Goal: Task Accomplishment & Management: Use online tool/utility

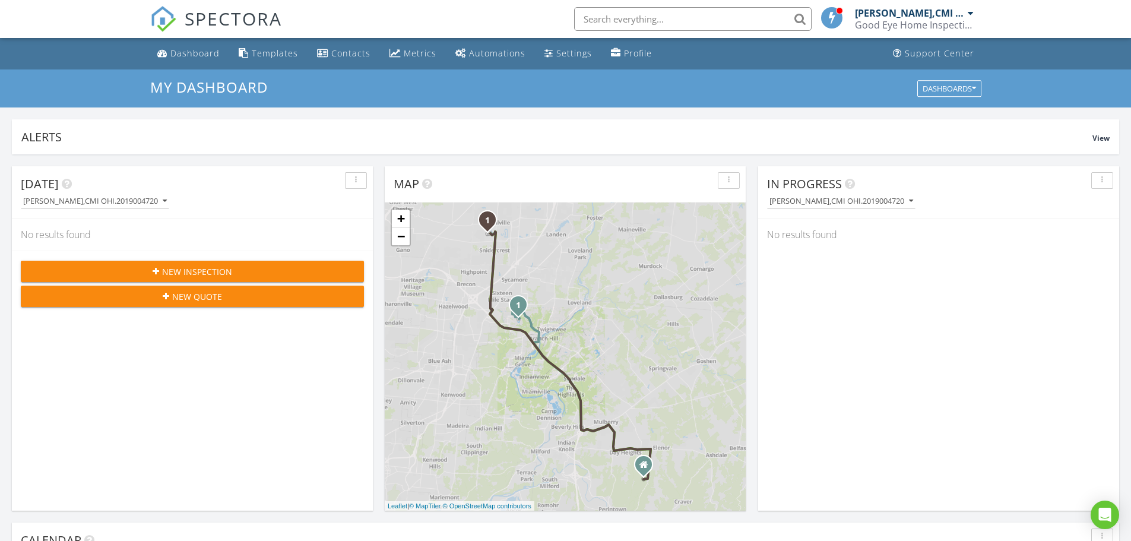
scroll to position [1099, 1149]
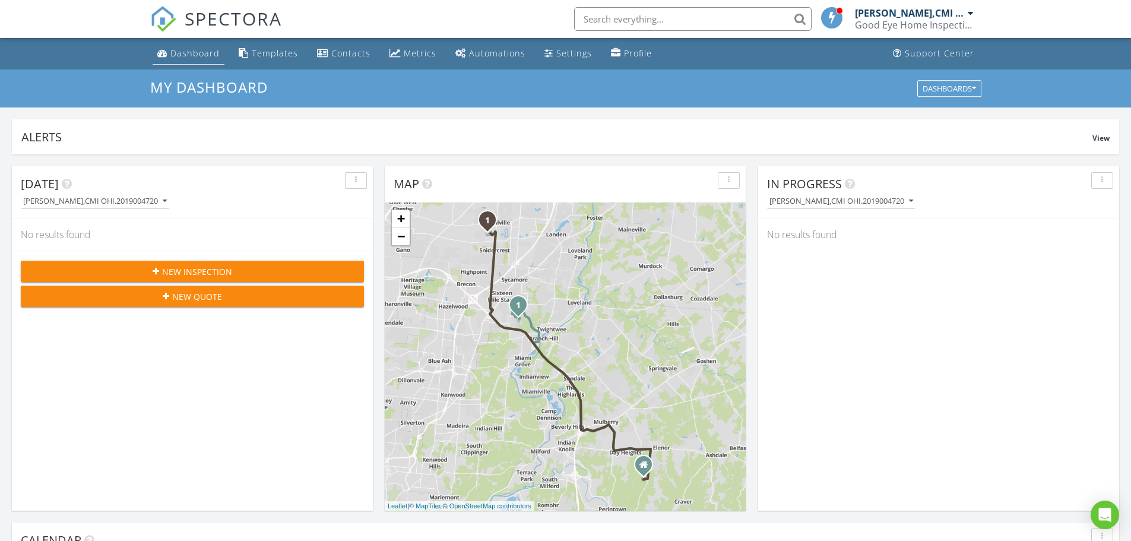
click at [186, 52] on div "Dashboard" at bounding box center [194, 52] width 49 height 11
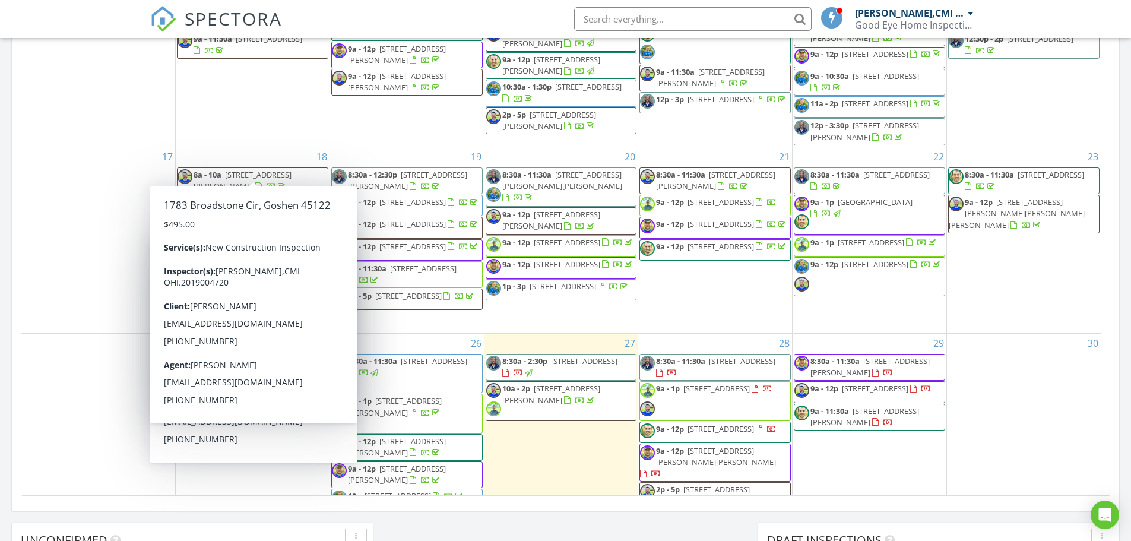
scroll to position [534, 0]
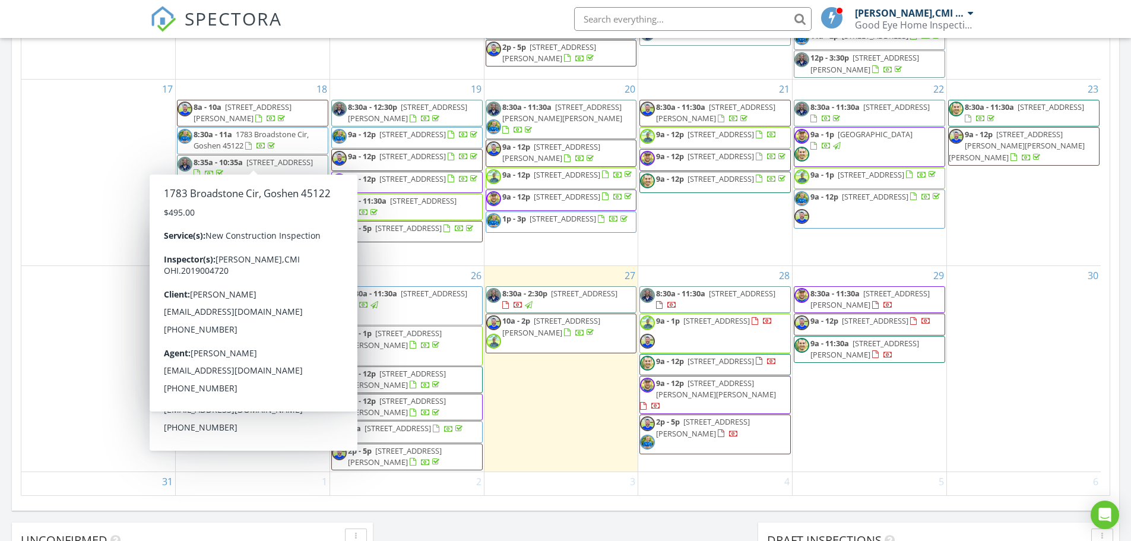
click at [95, 258] on div "17" at bounding box center [98, 173] width 154 height 186
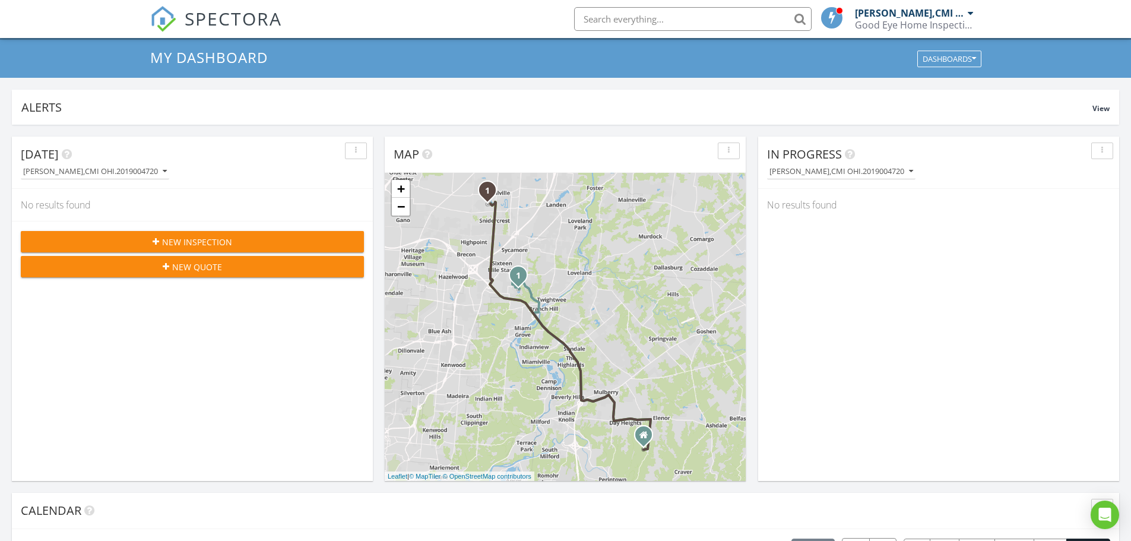
scroll to position [0, 0]
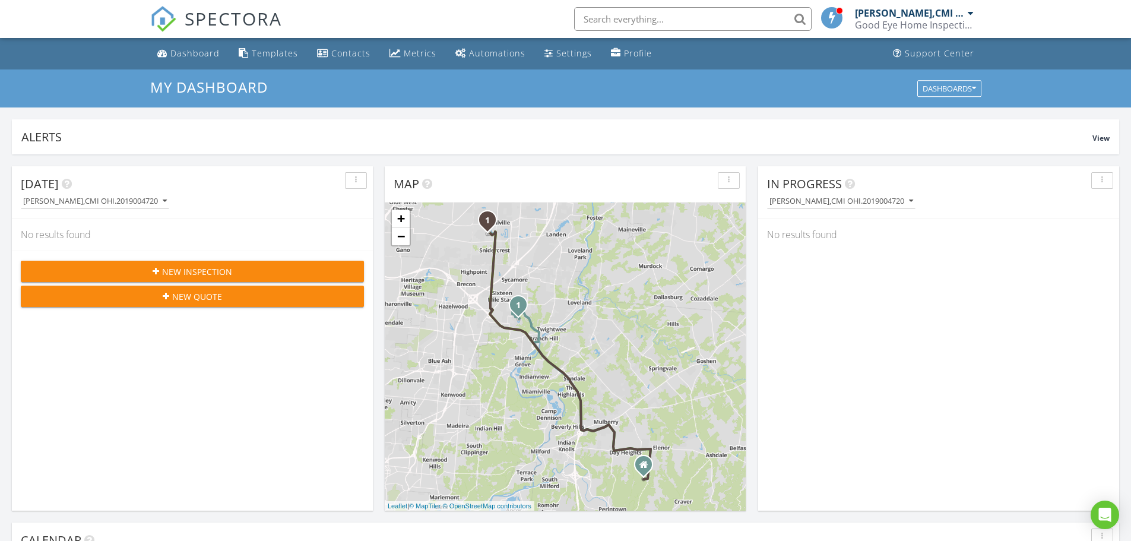
click at [181, 270] on span "New Inspection" at bounding box center [197, 271] width 70 height 12
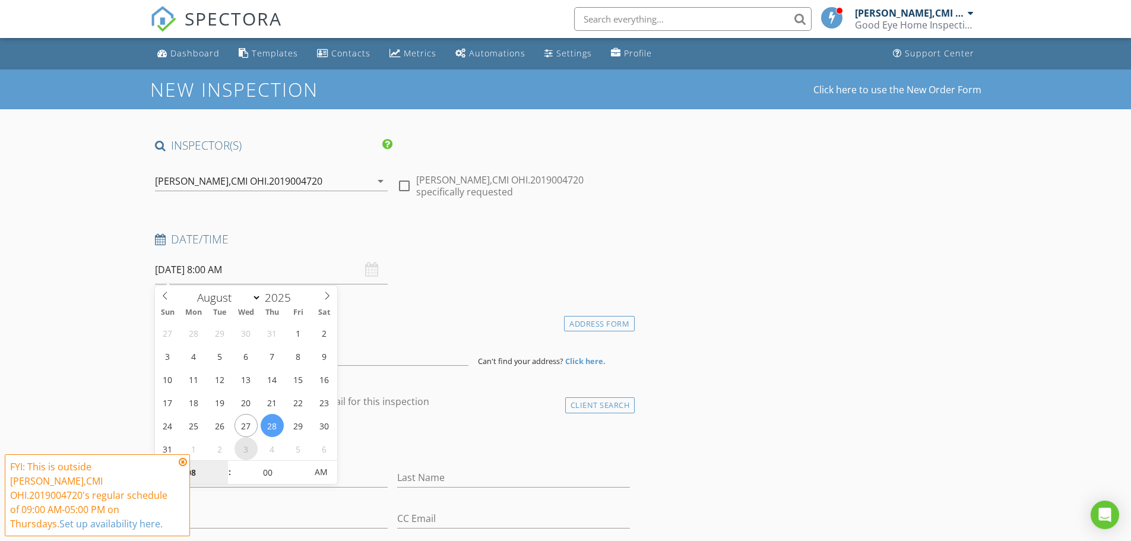
select select "8"
type input "09/03/2025 8:00 AM"
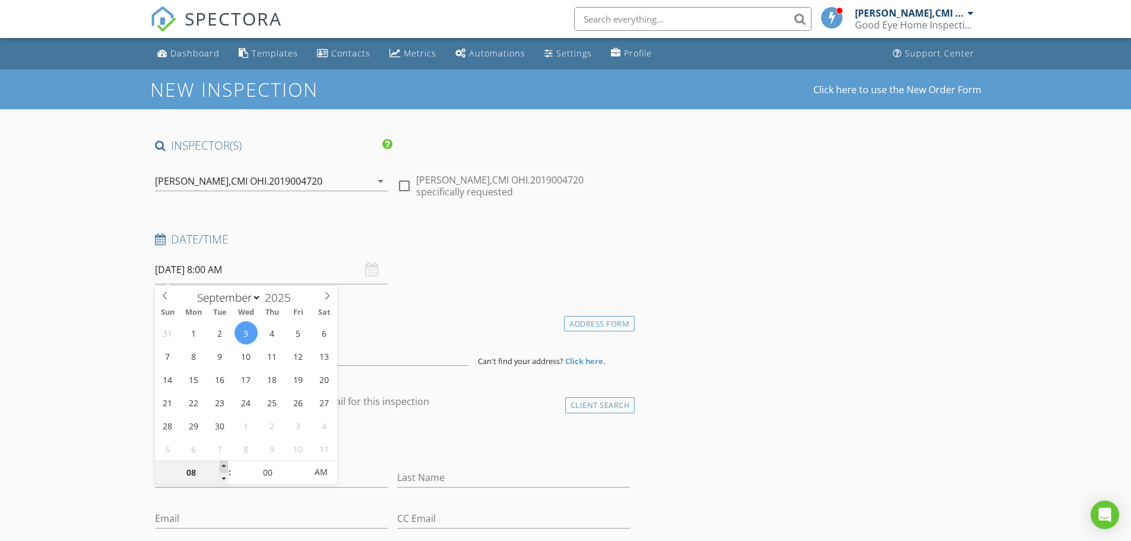
type input "09"
type input "[DATE] 9:00 AM"
click at [226, 464] on span at bounding box center [224, 467] width 8 height 12
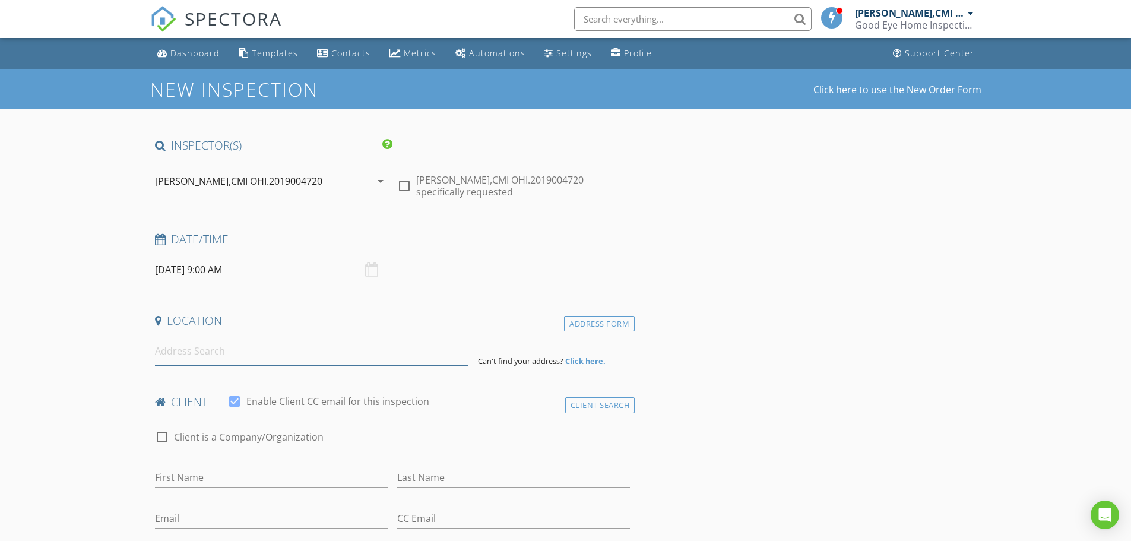
click at [241, 348] on input at bounding box center [311, 351] width 313 height 29
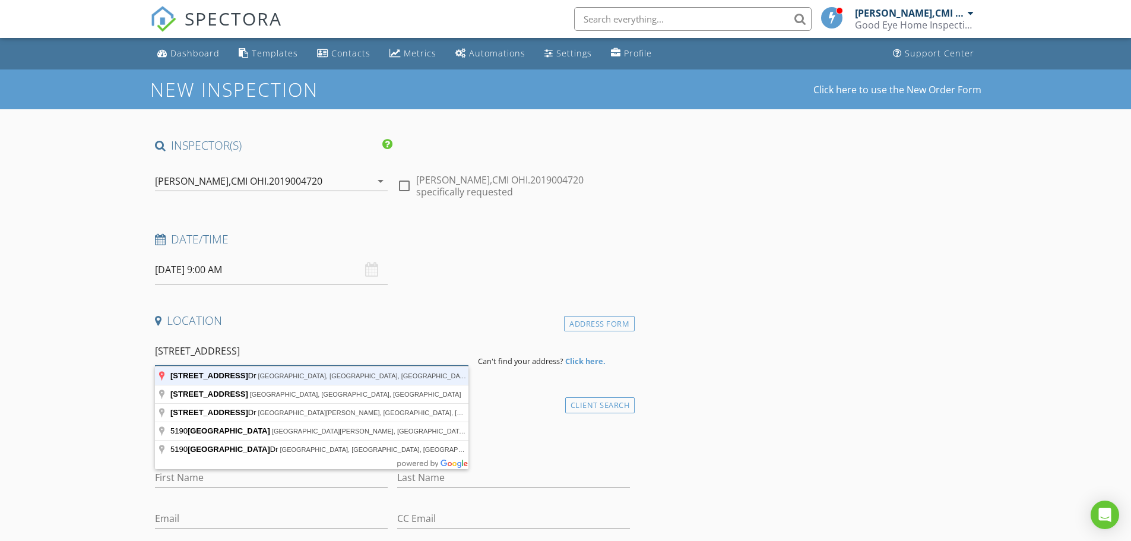
type input "5190 Long Meadow Dr, Middletown, OH, USA"
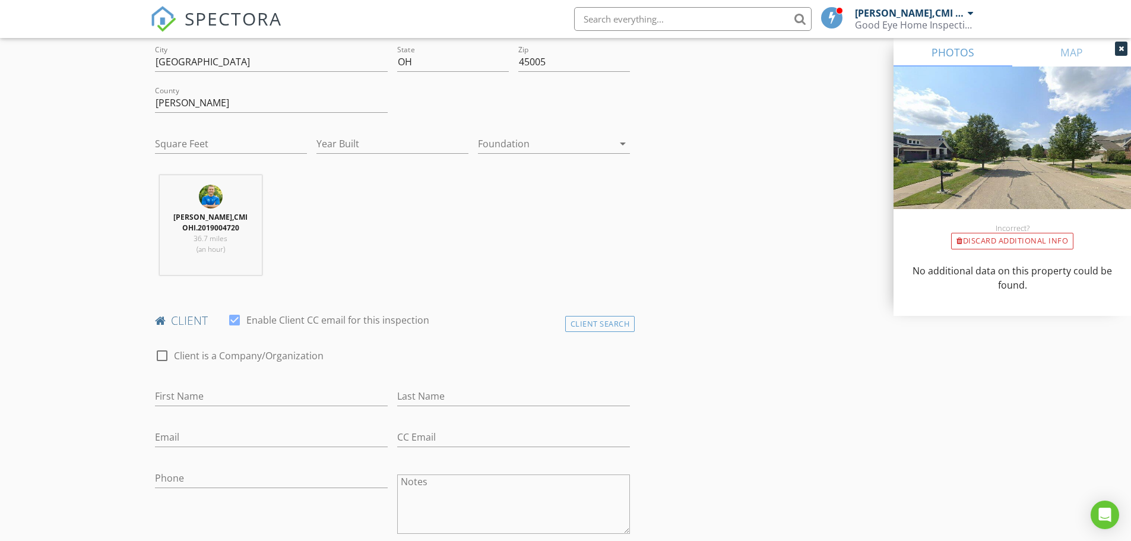
scroll to position [356, 0]
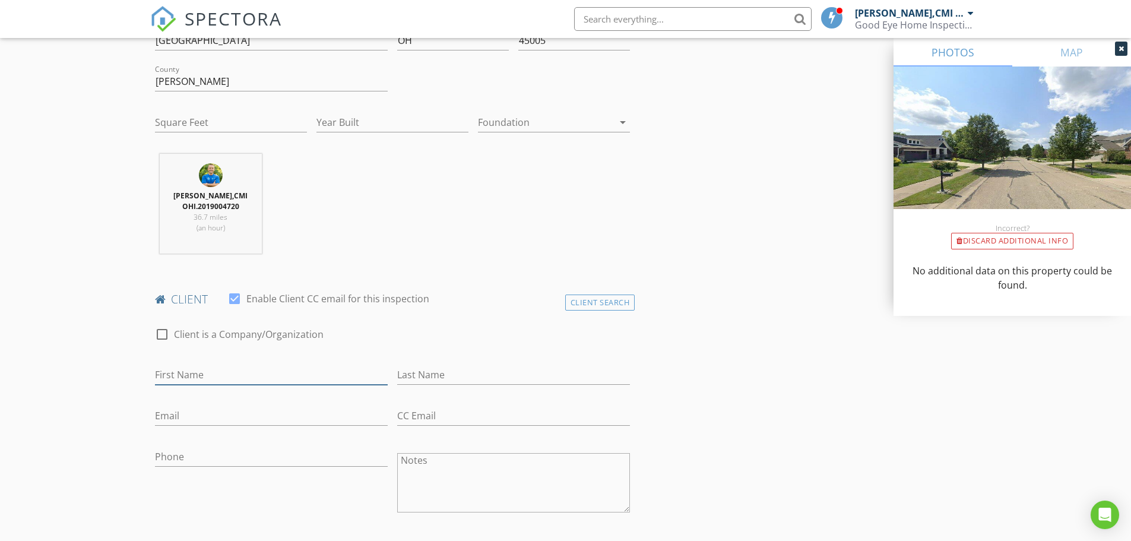
click at [188, 379] on input "First Name" at bounding box center [271, 375] width 233 height 20
type input "Steve"
click at [424, 372] on input "Last Name" at bounding box center [513, 375] width 233 height 20
type input "Waas"
type input "stvzgal@yahoo.com"
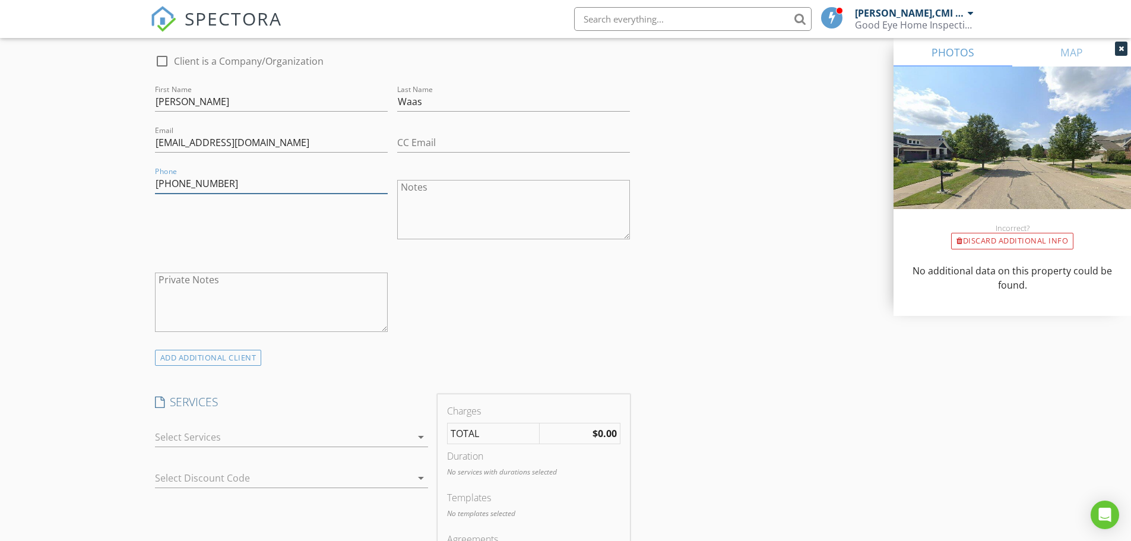
scroll to position [653, 0]
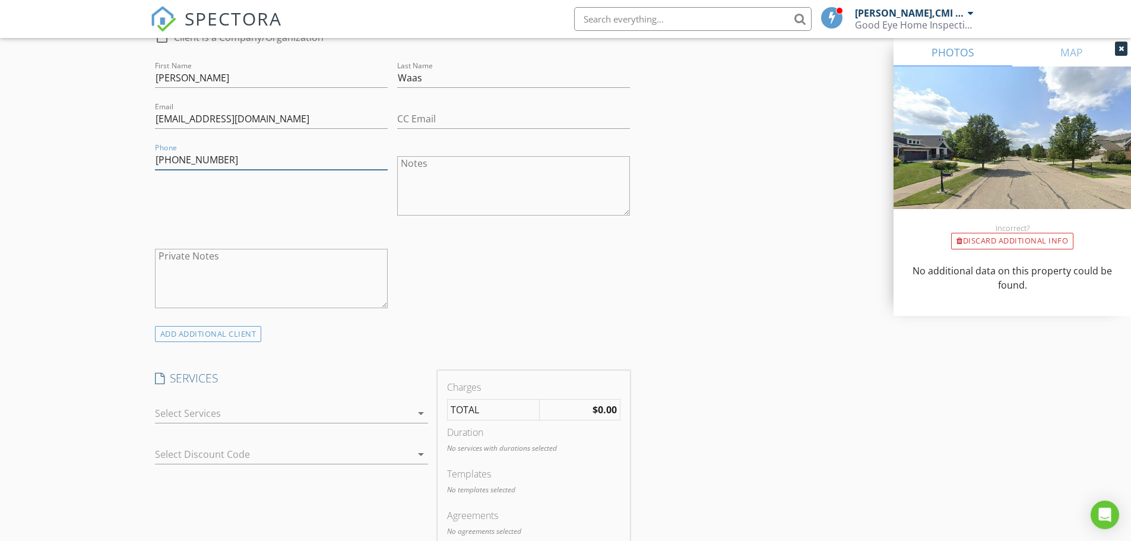
type input "513-673-8228"
click at [166, 416] on div at bounding box center [283, 413] width 256 height 19
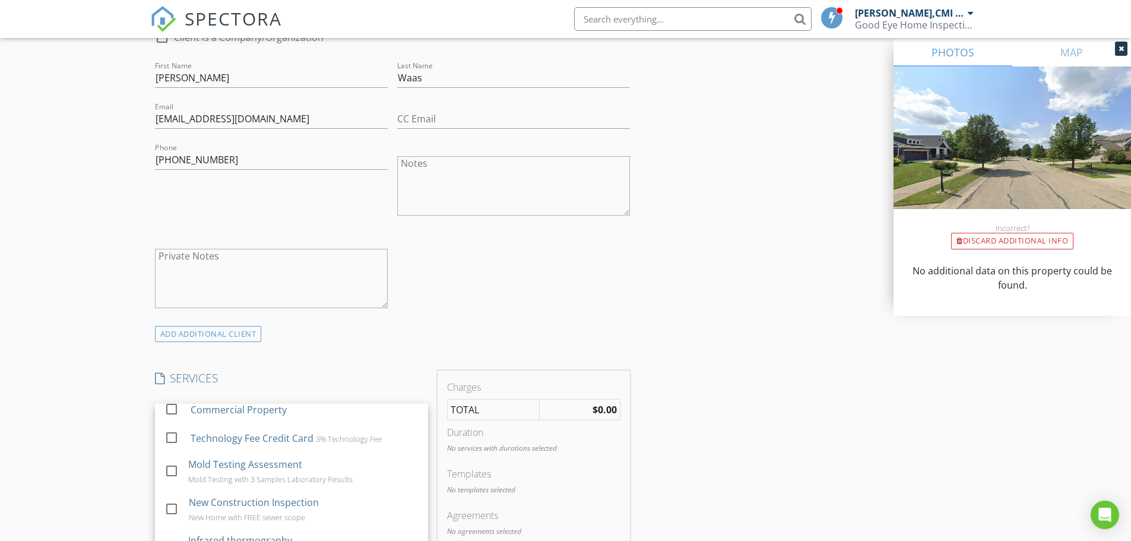
scroll to position [178, 0]
click at [182, 453] on div at bounding box center [173, 454] width 19 height 7
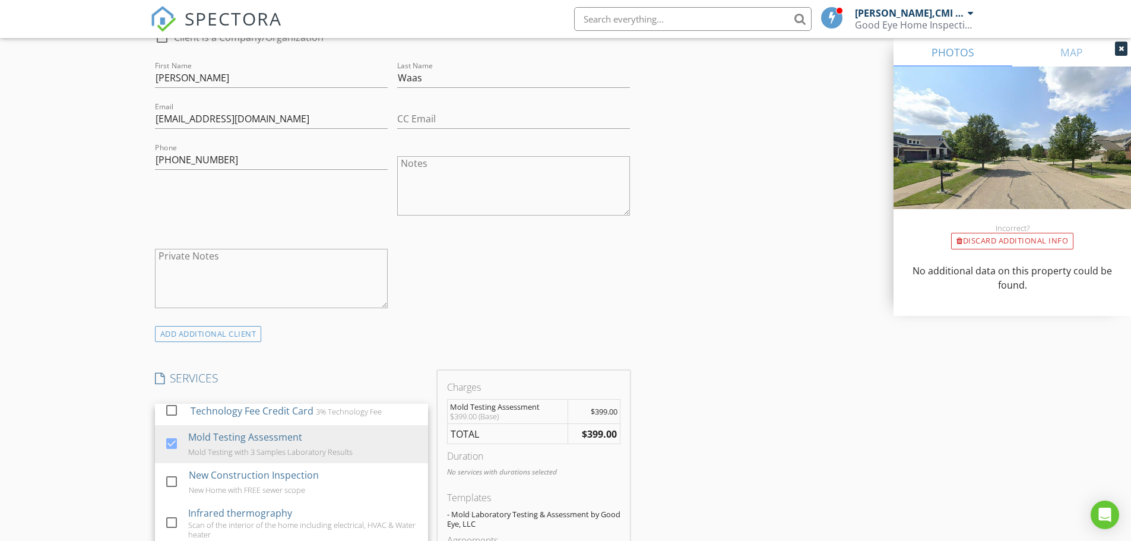
scroll to position [237, 0]
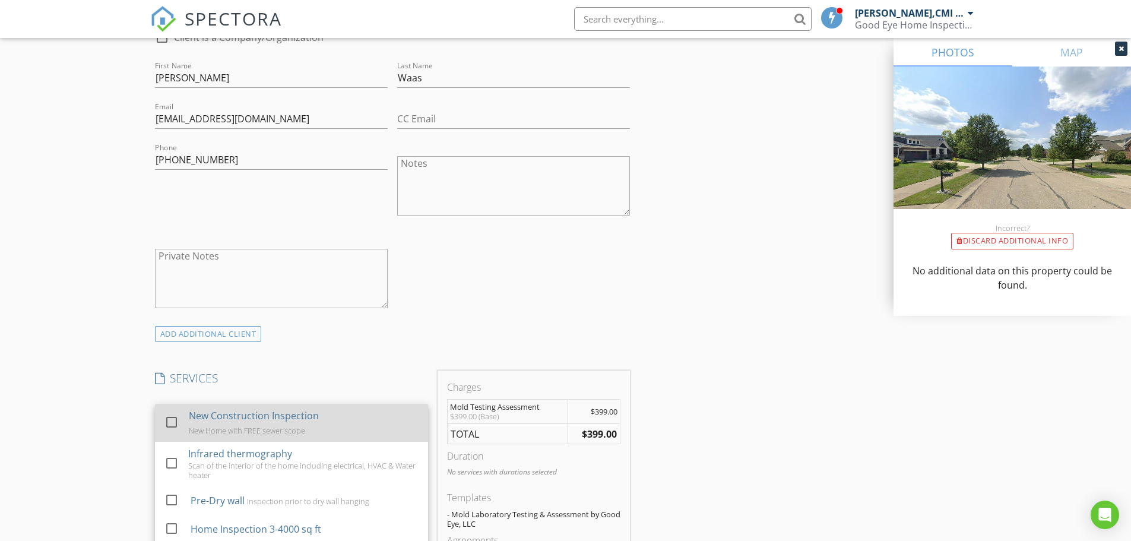
click at [170, 410] on div "check_box_outline_blank" at bounding box center [174, 423] width 20 height 27
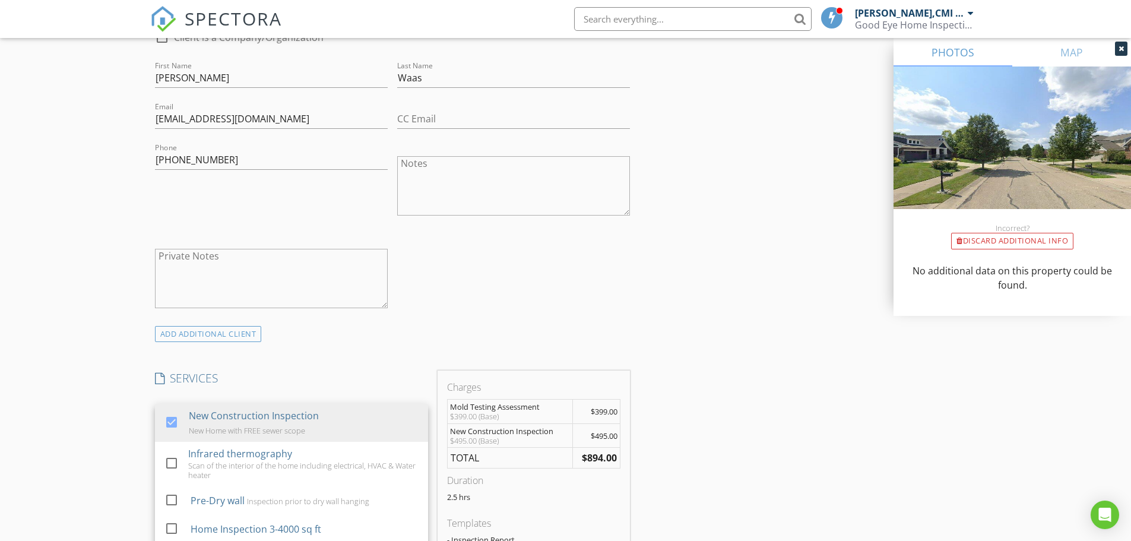
click at [4, 369] on div "New Inspection Click here to use the New Order Form INSPECTOR(S) check_box Todd…" at bounding box center [565, 498] width 1131 height 2165
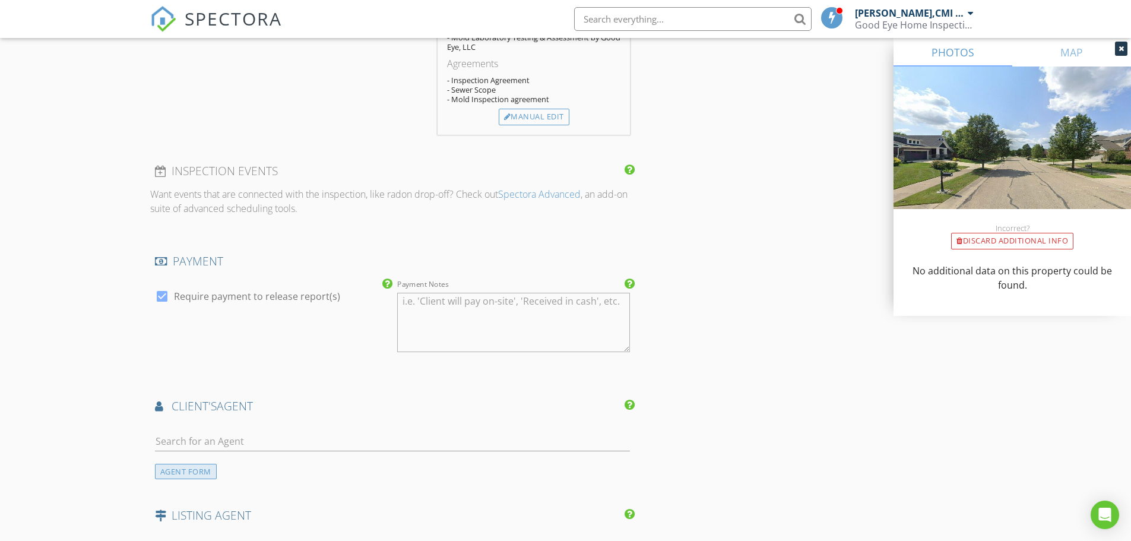
scroll to position [1187, 0]
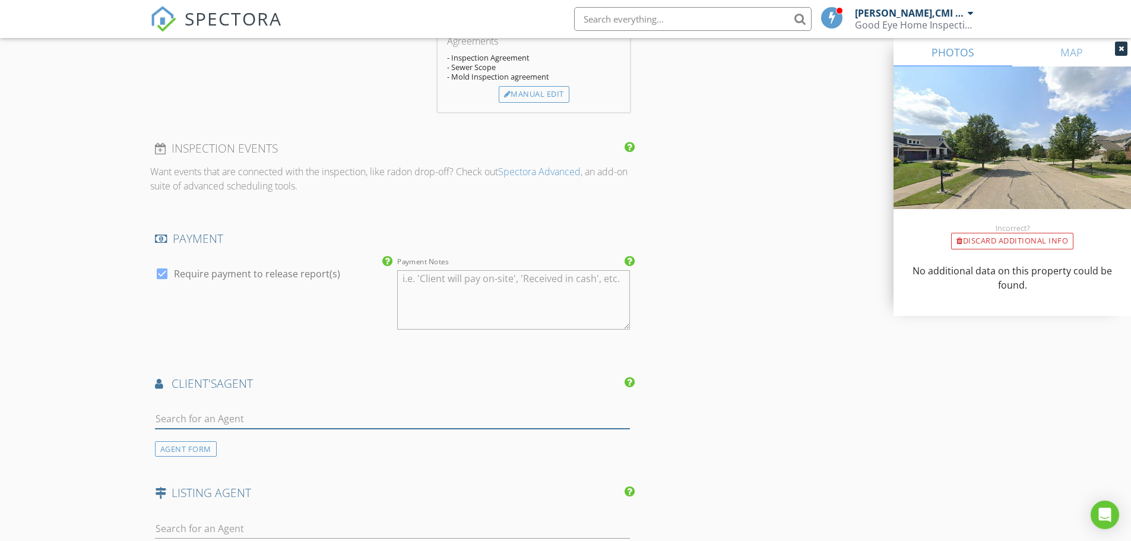
click at [180, 414] on input "text" at bounding box center [393, 419] width 476 height 20
type input "rich dav"
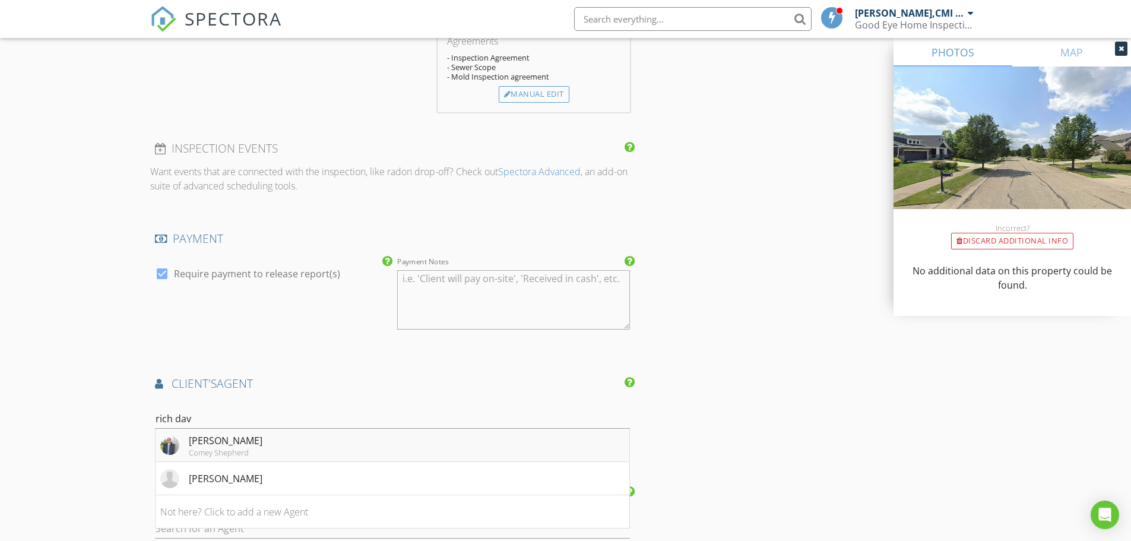
click at [231, 461] on li "Rich Davey Comey Shepherd" at bounding box center [393, 445] width 474 height 33
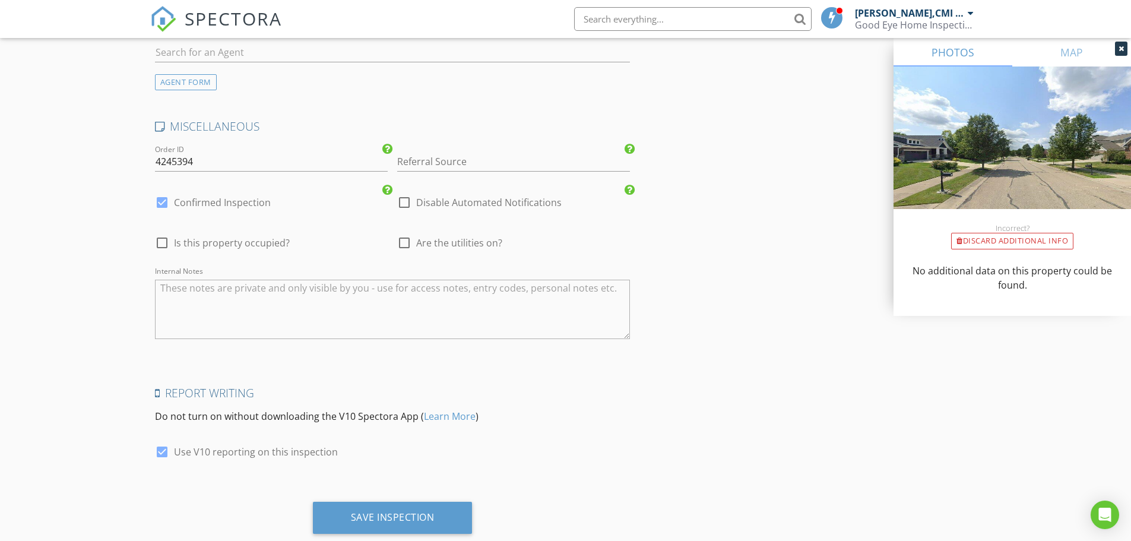
scroll to position [1964, 0]
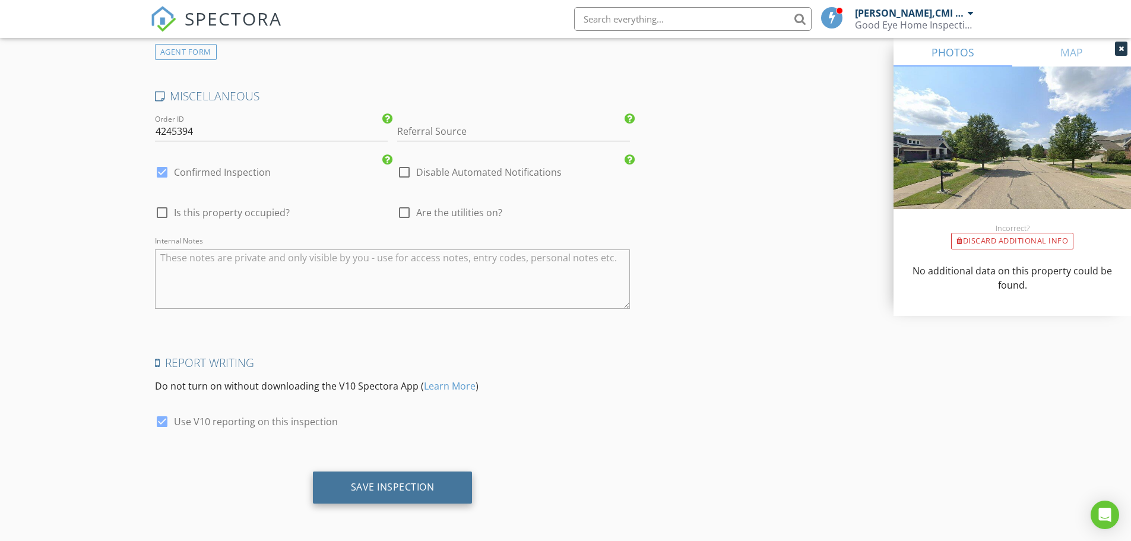
click at [426, 493] on div "Save Inspection" at bounding box center [393, 487] width 84 height 12
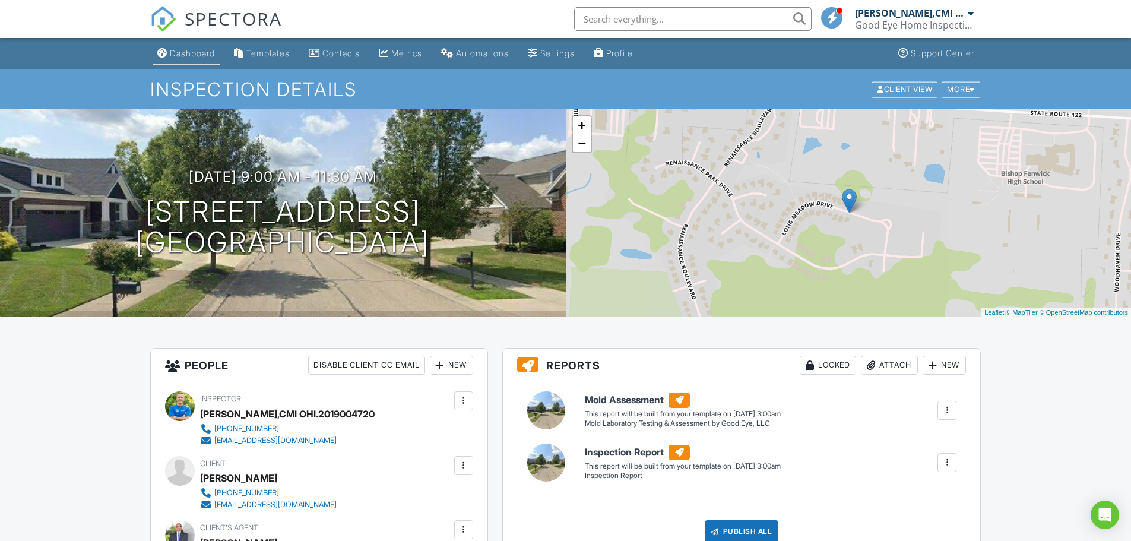
click at [188, 58] on div "Dashboard" at bounding box center [192, 53] width 45 height 10
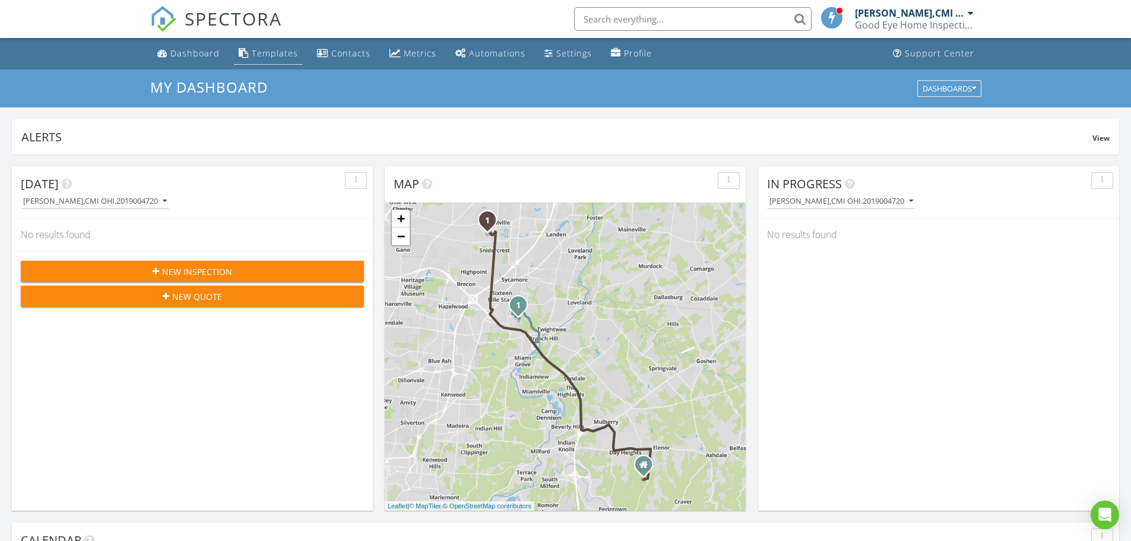
click at [261, 49] on div "Templates" at bounding box center [275, 52] width 46 height 11
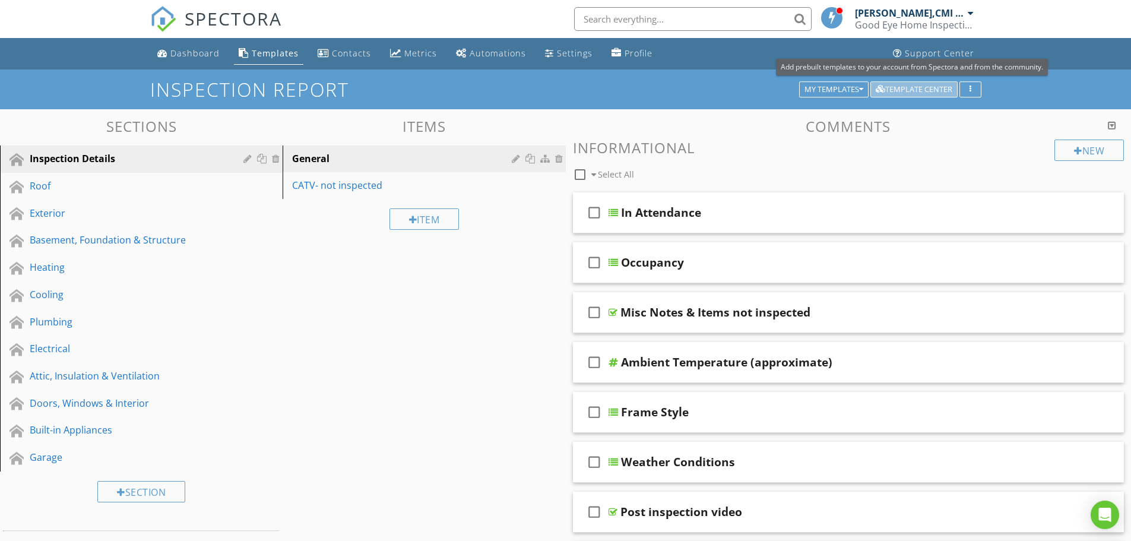
click at [946, 87] on div "Template Center" at bounding box center [914, 89] width 77 height 8
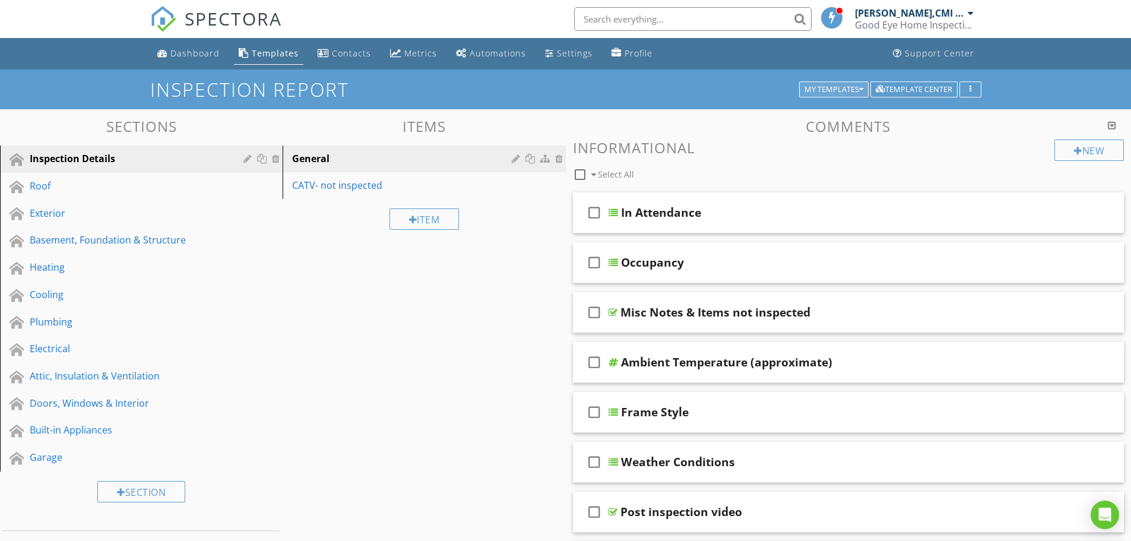
click at [828, 83] on button "My Templates" at bounding box center [833, 89] width 69 height 17
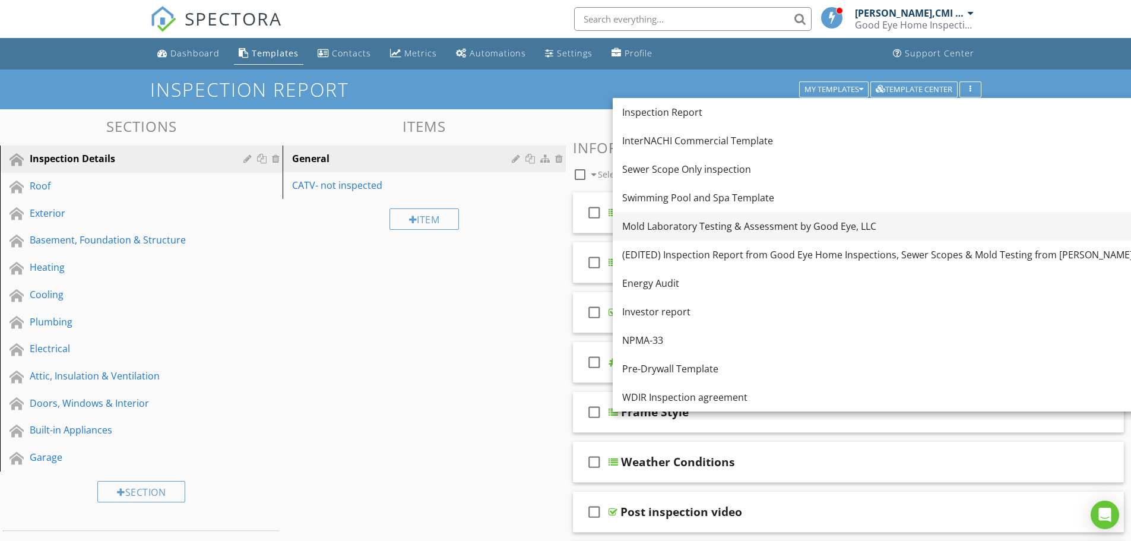
click at [696, 234] on link "Mold Laboratory Testing & Assessment by Good Eye, LLC" at bounding box center [878, 226] width 530 height 28
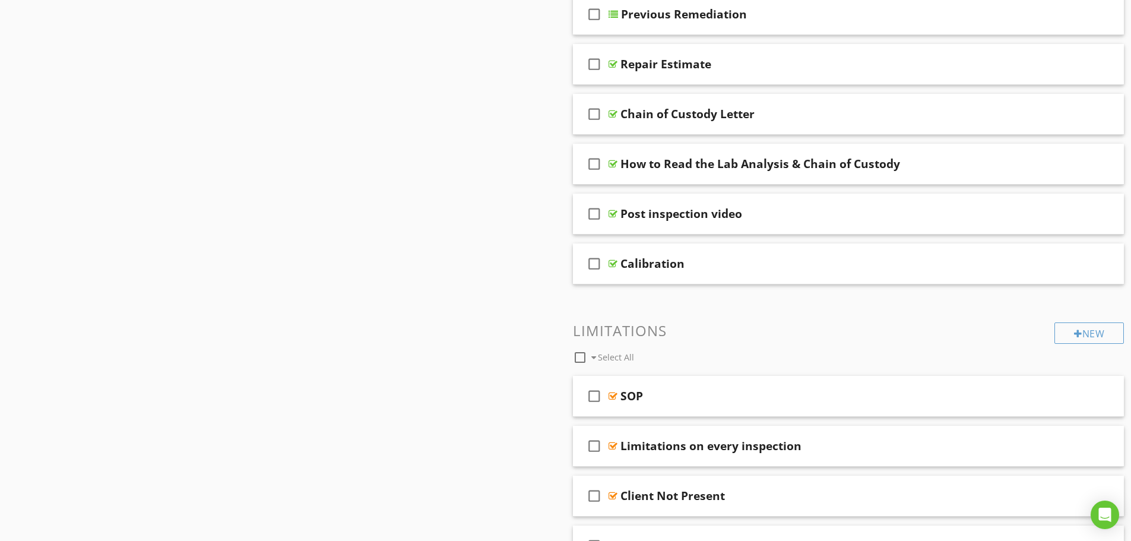
scroll to position [712, 0]
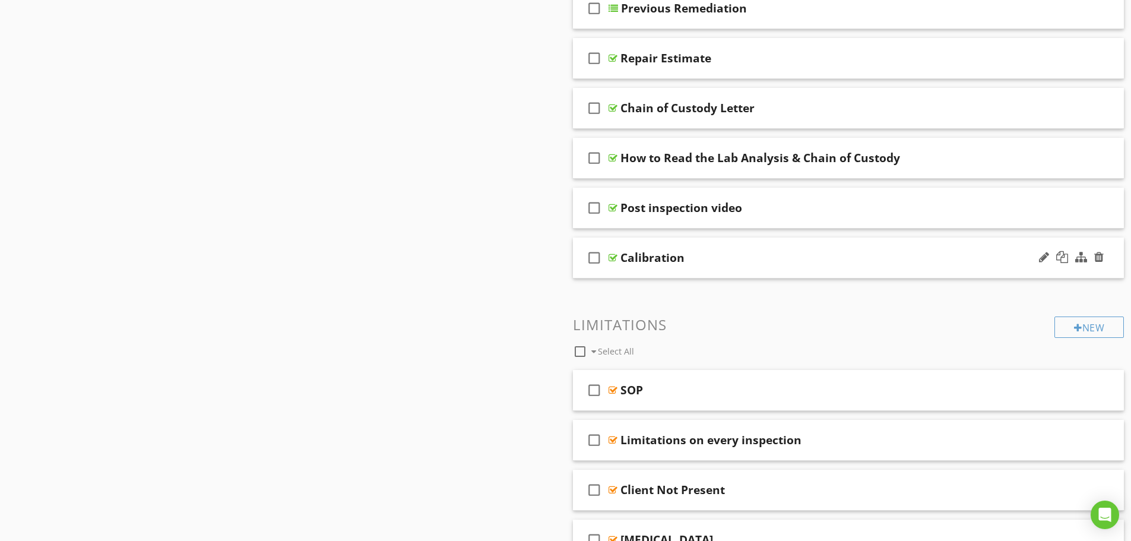
click at [755, 265] on div "Calibration" at bounding box center [817, 258] width 395 height 14
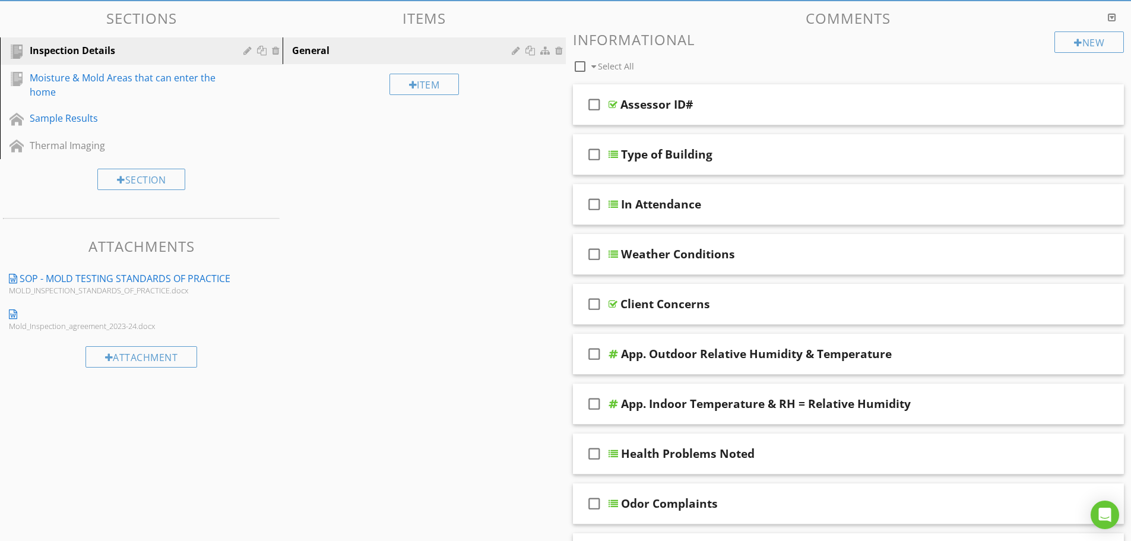
scroll to position [59, 0]
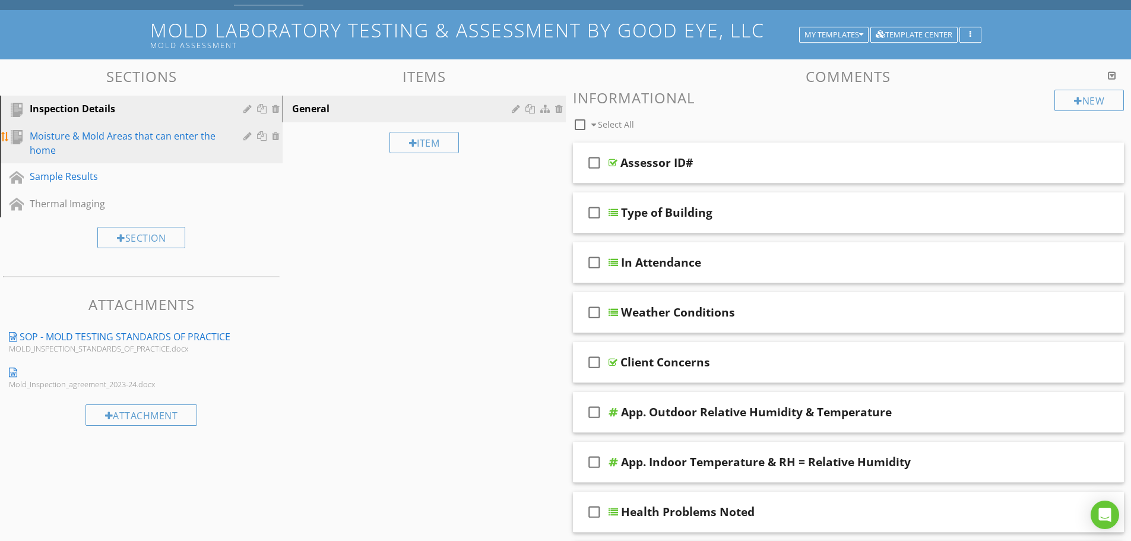
drag, startPoint x: 131, startPoint y: 140, endPoint x: 126, endPoint y: 135, distance: 6.3
click at [131, 140] on div "Moisture & Mold Areas that can enter the home" at bounding box center [128, 143] width 196 height 28
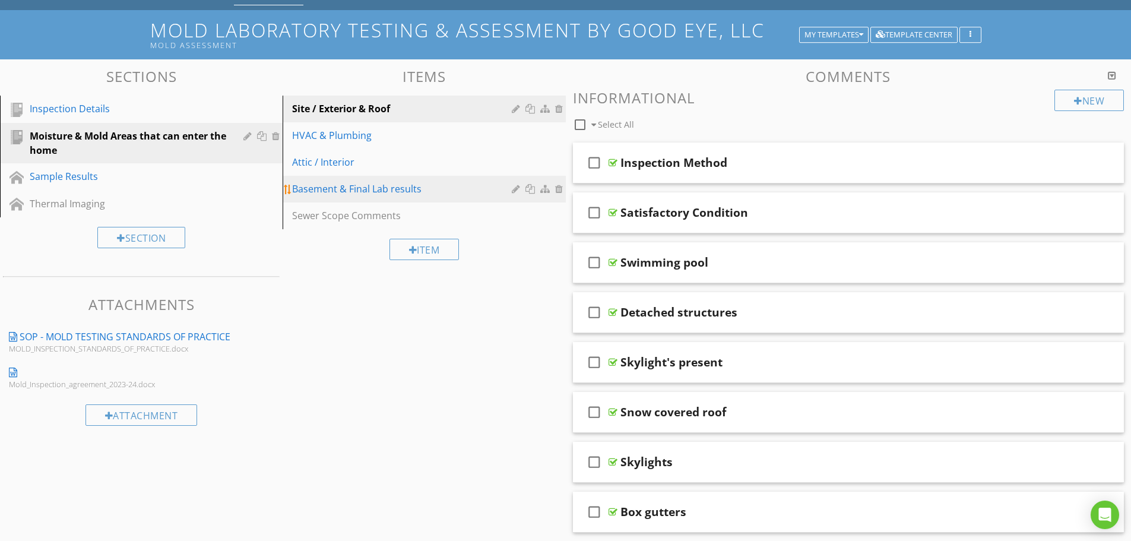
click at [398, 192] on div "Basement & Final Lab results" at bounding box center [403, 189] width 223 height 14
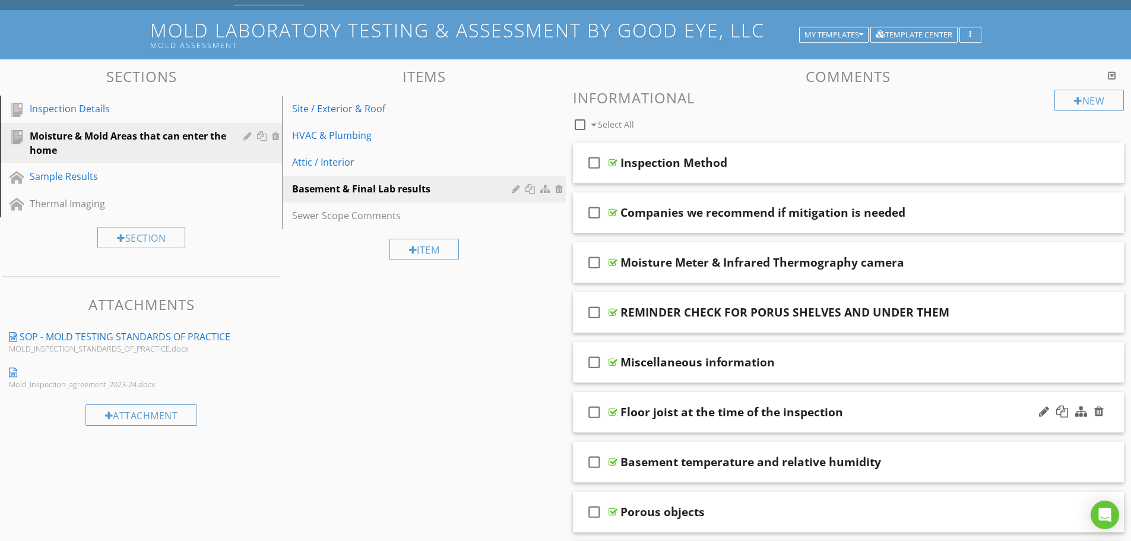
click at [627, 422] on div "check_box_outline_blank Floor joist at the time of the inspection" at bounding box center [848, 412] width 551 height 41
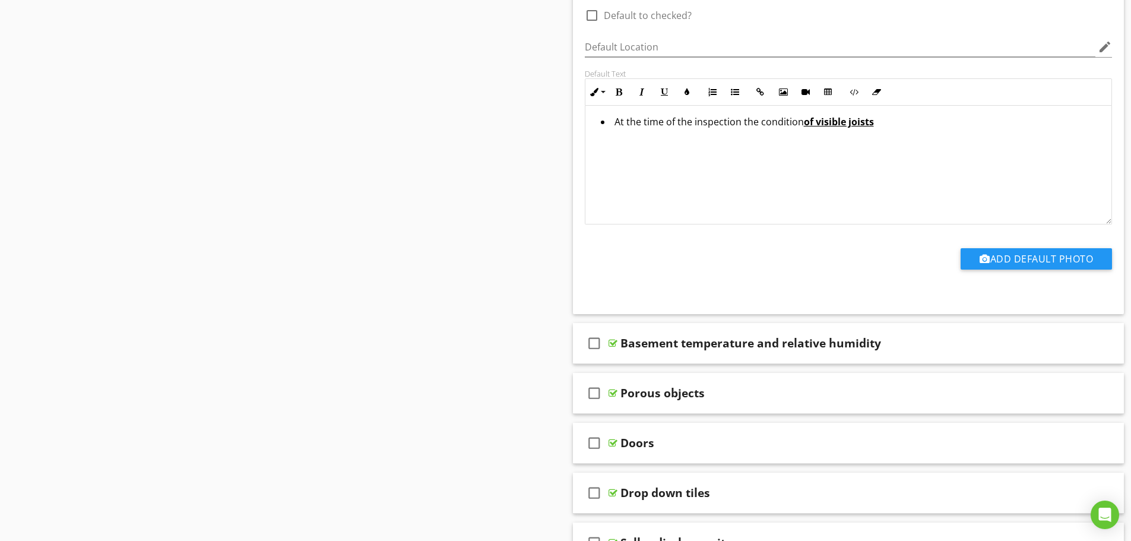
scroll to position [534, 0]
click at [772, 356] on div "check_box_outline_blank Basement temperature and relative humidity" at bounding box center [848, 342] width 551 height 41
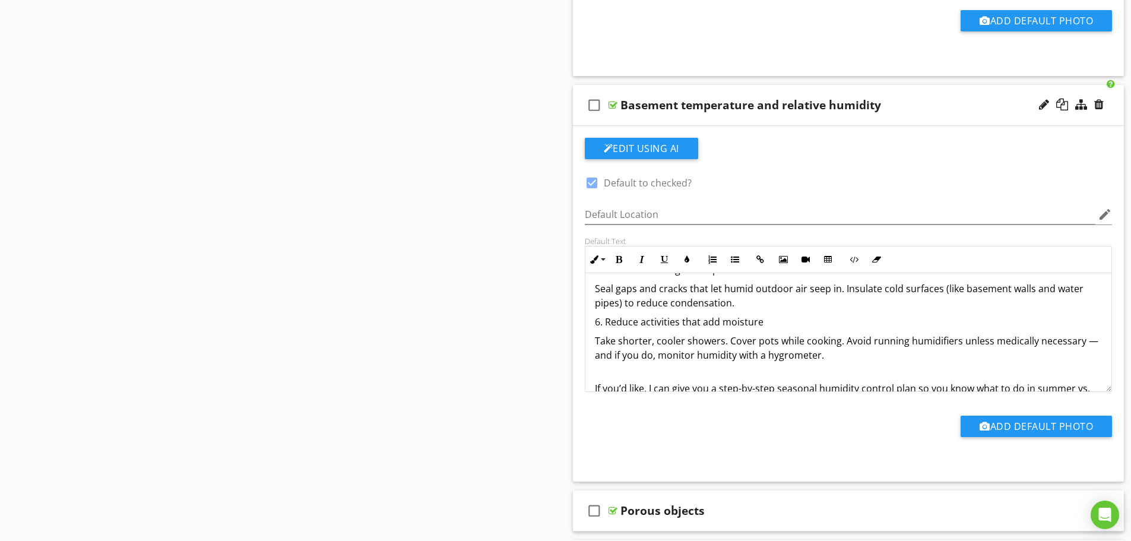
scroll to position [378, 0]
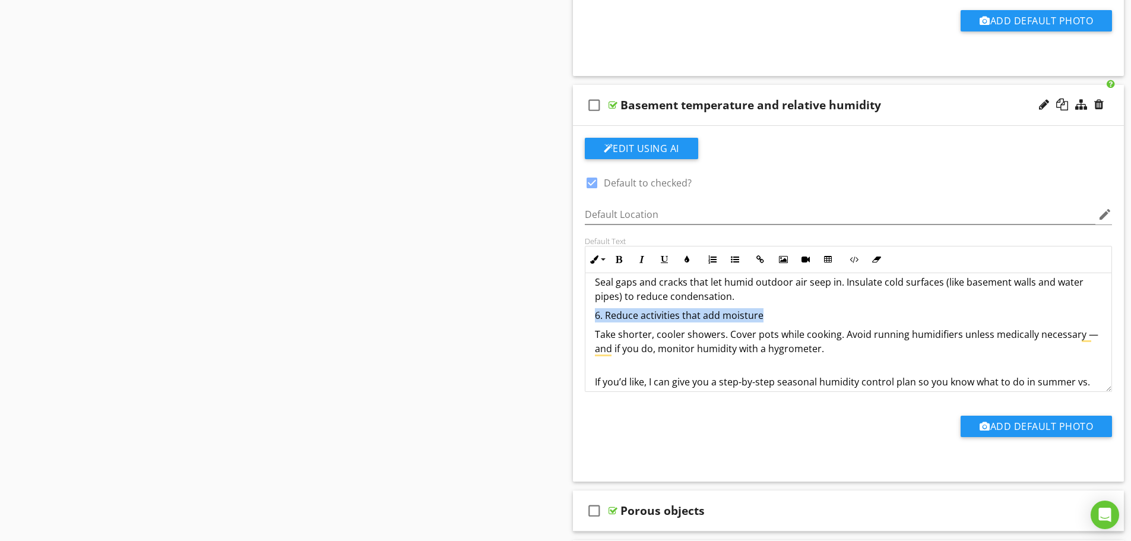
drag, startPoint x: 765, startPoint y: 318, endPoint x: 573, endPoint y: 321, distance: 191.2
click at [573, 321] on div "Edit Using AI check_box Default to checked? Default Location edit Default Text …" at bounding box center [848, 304] width 551 height 356
click at [616, 259] on icon "button" at bounding box center [619, 259] width 8 height 8
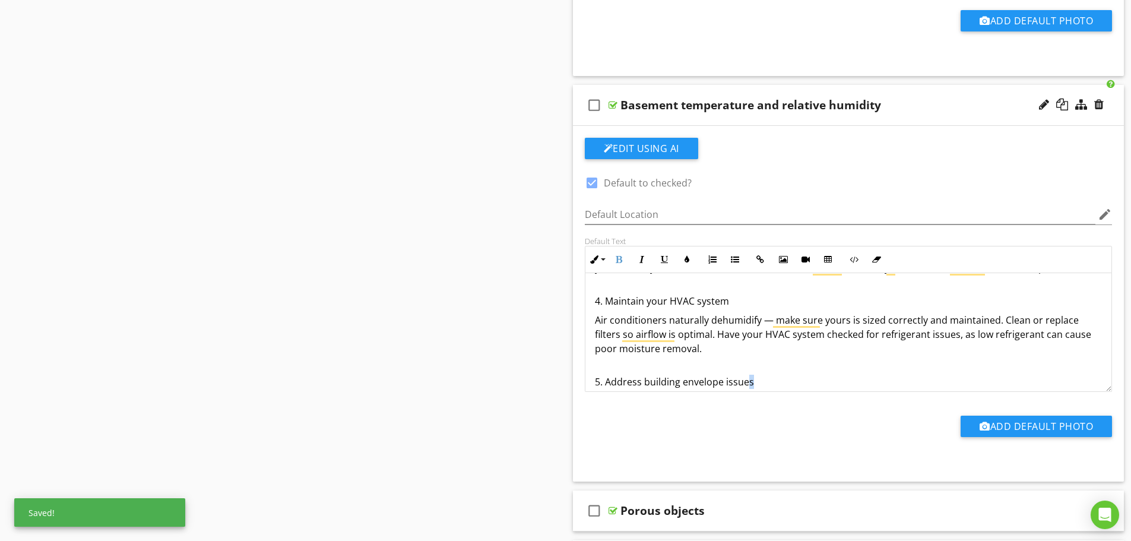
scroll to position [277, 0]
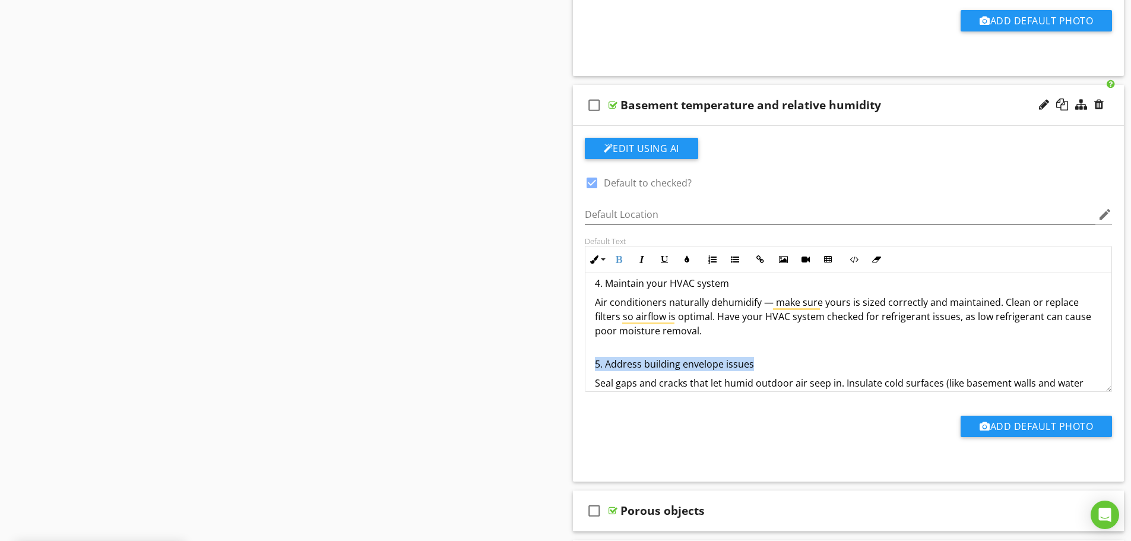
drag, startPoint x: 776, startPoint y: 381, endPoint x: 584, endPoint y: 362, distance: 192.6
click at [582, 362] on li "check_box_outline_blank Basement temperature and relative humidity Edit Using A…" at bounding box center [848, 283] width 551 height 397
click at [624, 258] on button "Bold" at bounding box center [619, 259] width 23 height 23
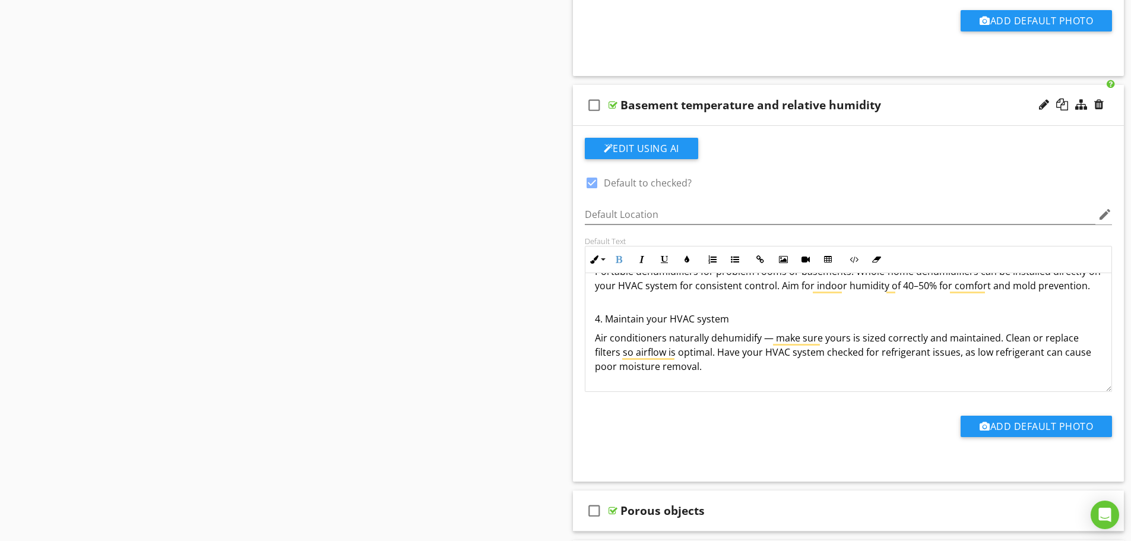
scroll to position [218, 0]
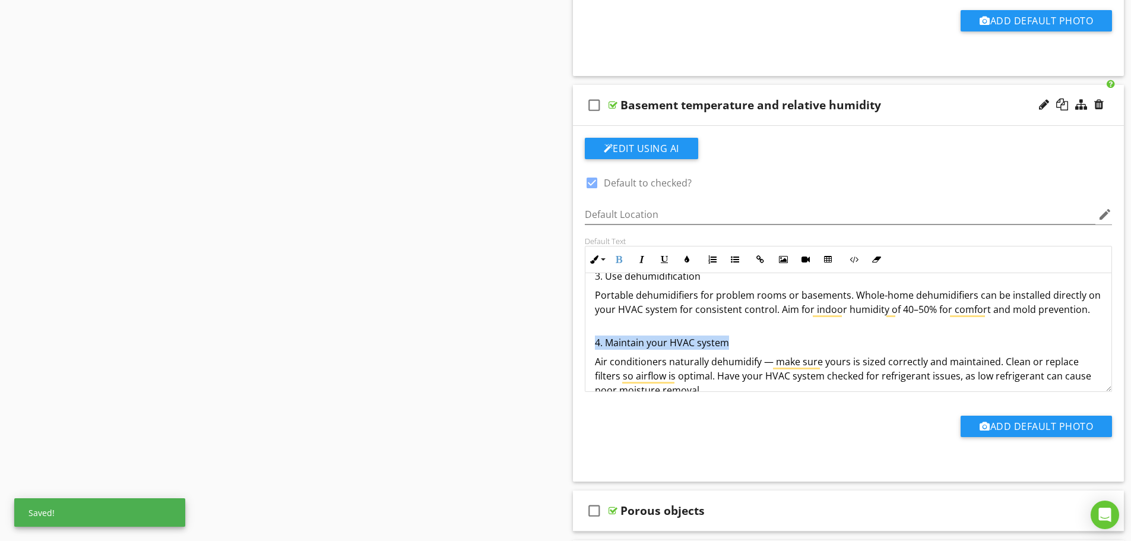
drag, startPoint x: 766, startPoint y: 337, endPoint x: 585, endPoint y: 340, distance: 181.7
click at [585, 340] on div "Keeping humidity down in a home is partly about removing excess moisture and pa…" at bounding box center [848, 333] width 527 height 556
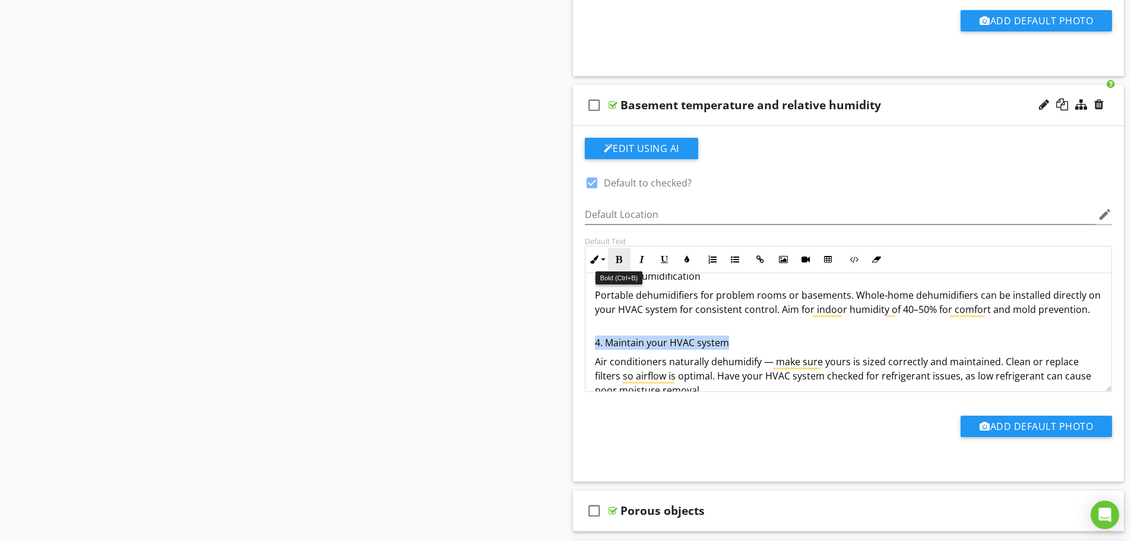
click at [615, 256] on icon "button" at bounding box center [619, 259] width 8 height 8
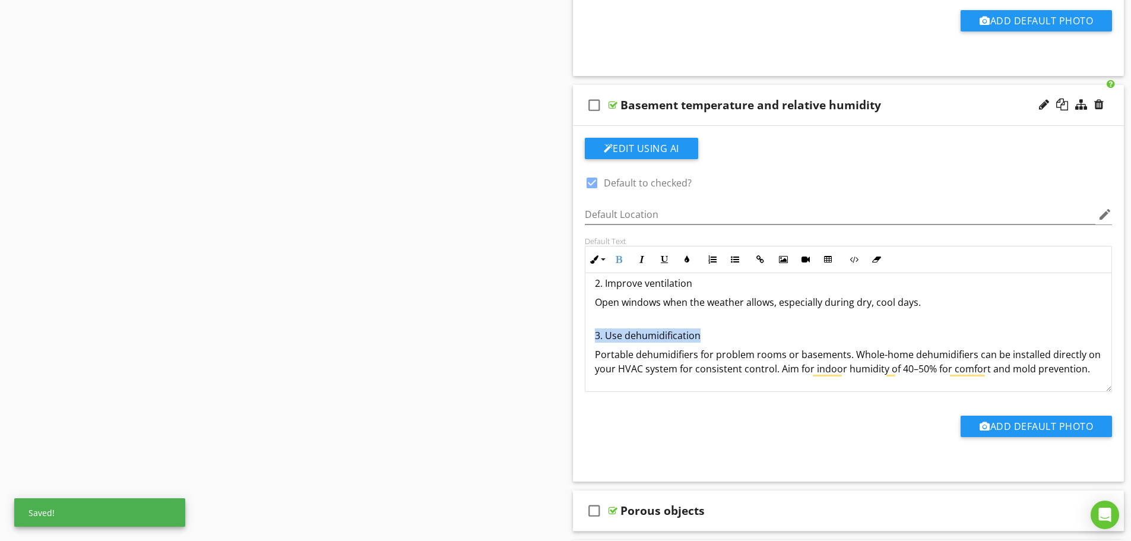
drag, startPoint x: 721, startPoint y: 335, endPoint x: 590, endPoint y: 331, distance: 130.7
click at [590, 331] on div "Keeping humidity down in a home is partly about removing excess moisture and pa…" at bounding box center [848, 393] width 527 height 556
click at [618, 255] on icon "button" at bounding box center [619, 259] width 8 height 8
drag, startPoint x: 708, startPoint y: 276, endPoint x: 578, endPoint y: 289, distance: 130.7
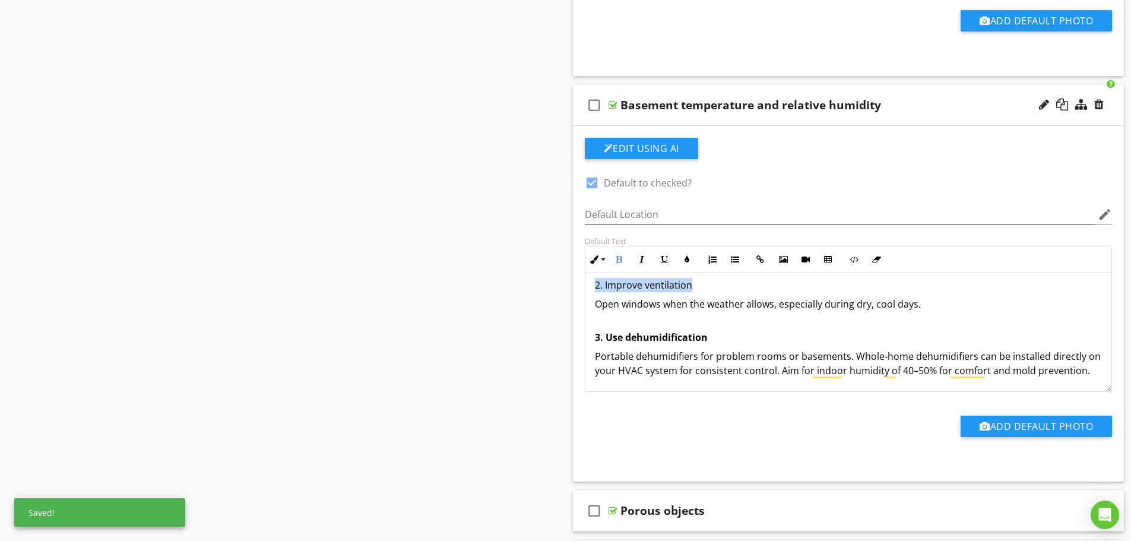
click at [578, 289] on div "Default Text Inline Style XLarge Large Normal Small Light Small/Light Bold Ital…" at bounding box center [849, 314] width 542 height 156
click at [615, 263] on icon "button" at bounding box center [619, 259] width 8 height 8
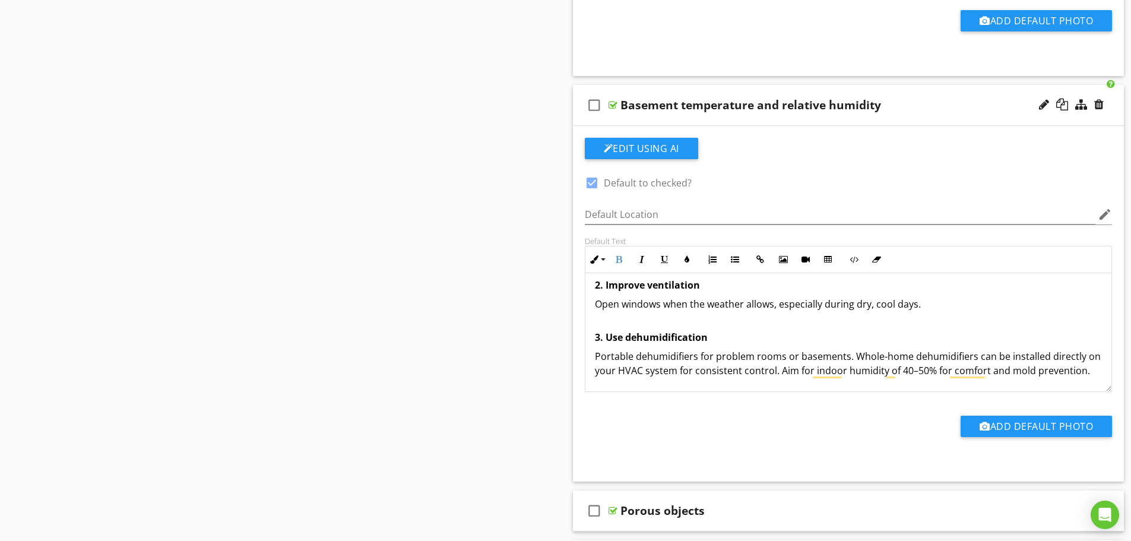
scroll to position [0, 0]
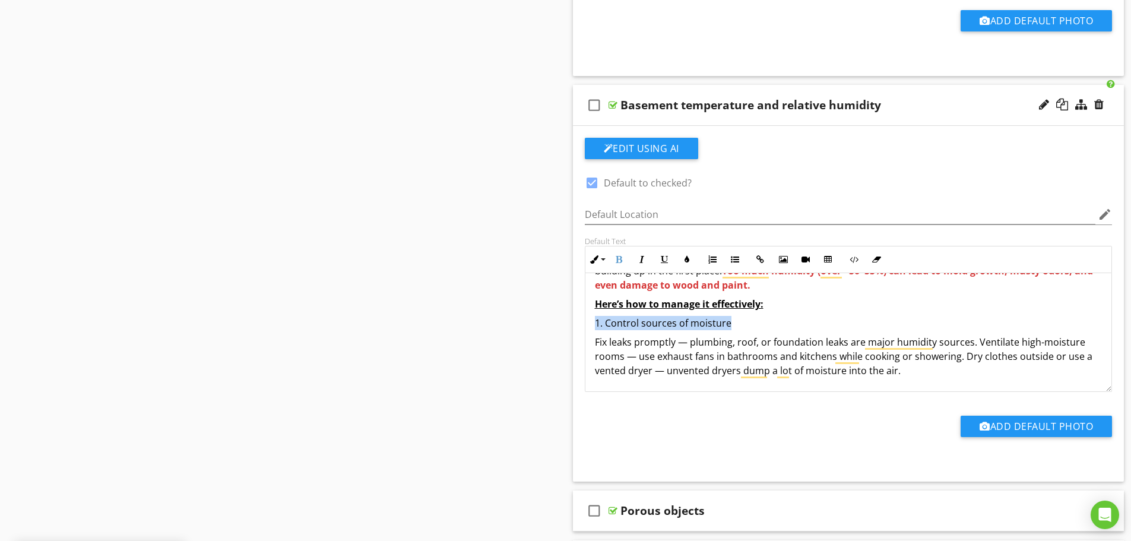
drag, startPoint x: 747, startPoint y: 324, endPoint x: 596, endPoint y: 324, distance: 150.8
click at [596, 324] on p "1. Control sources of moisture" at bounding box center [849, 323] width 508 height 14
click at [615, 261] on icon "button" at bounding box center [619, 259] width 8 height 8
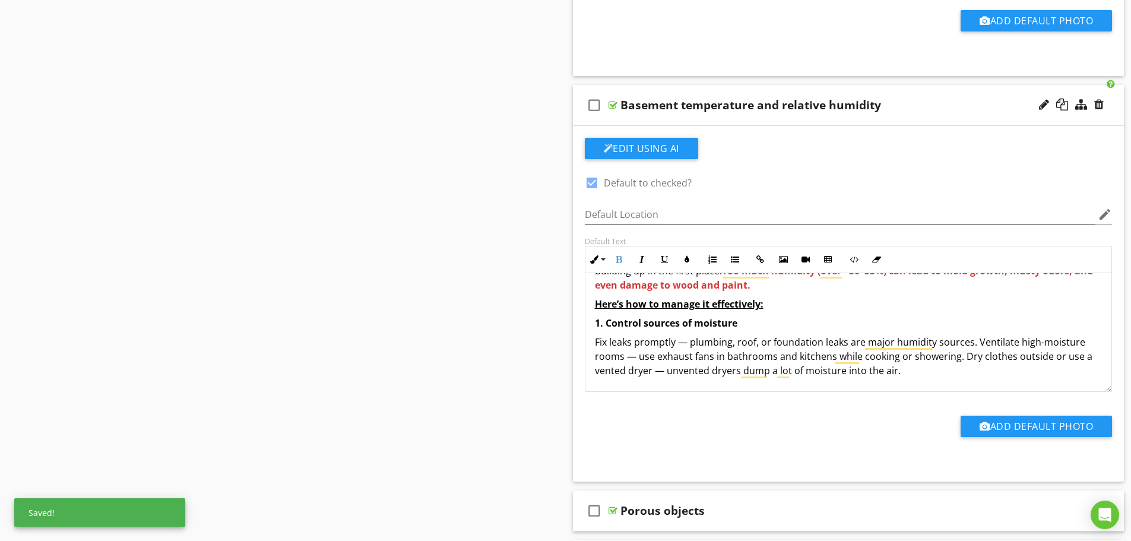
click at [768, 320] on p "1. Control sources of moisture" at bounding box center [849, 323] width 508 height 14
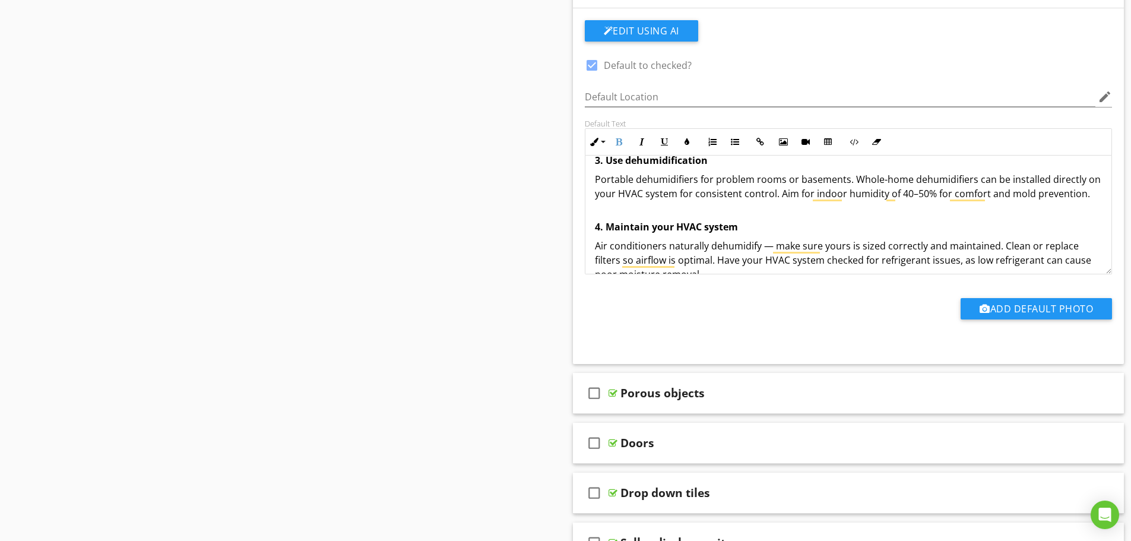
scroll to position [890, 0]
click at [730, 396] on div "Porous objects" at bounding box center [817, 392] width 395 height 14
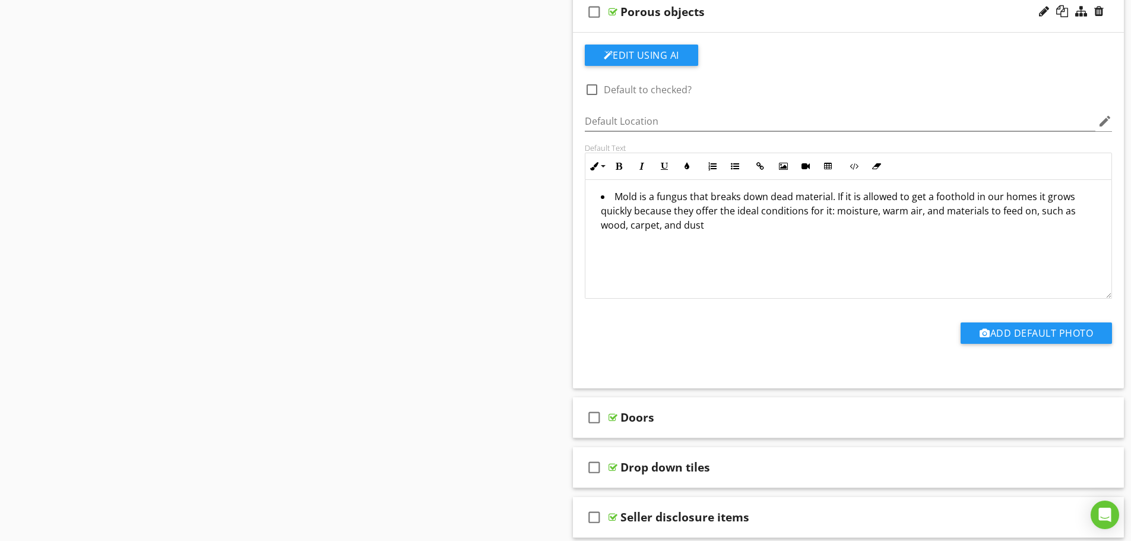
scroll to position [1425, 0]
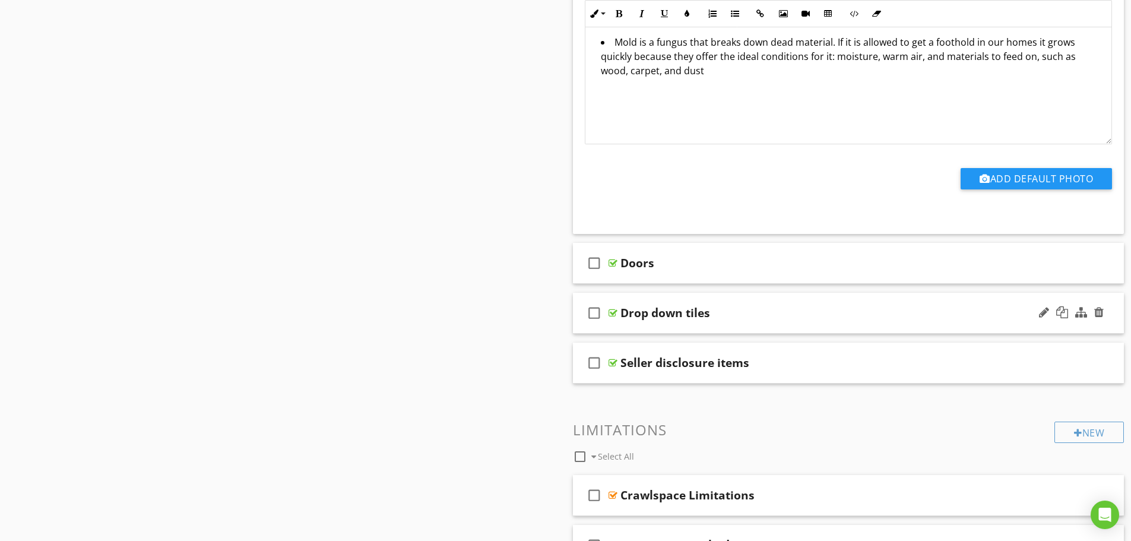
click at [695, 322] on div "check_box_outline_blank Drop down tiles" at bounding box center [848, 313] width 551 height 41
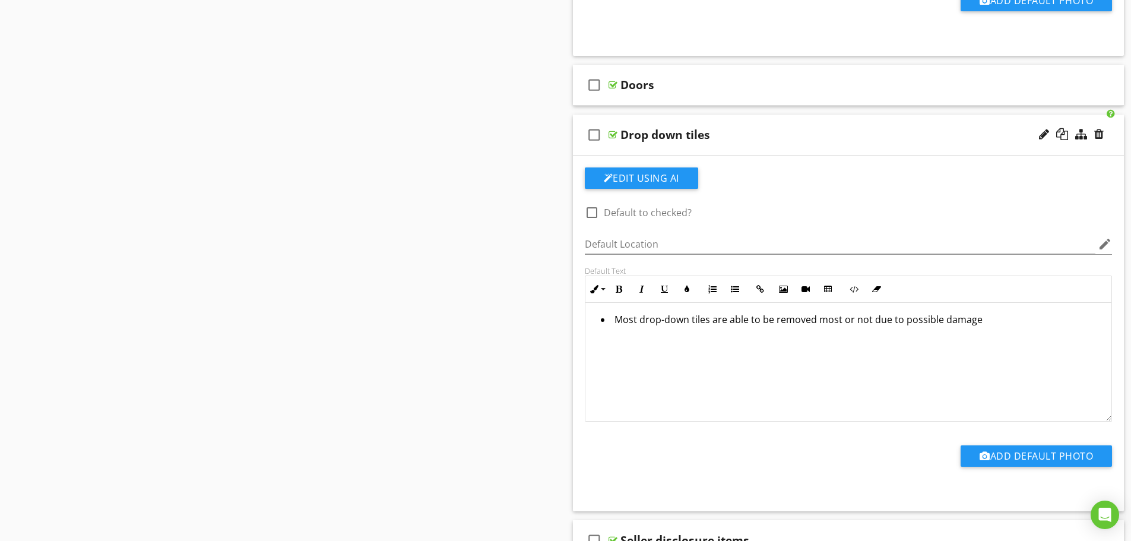
scroll to position [1662, 0]
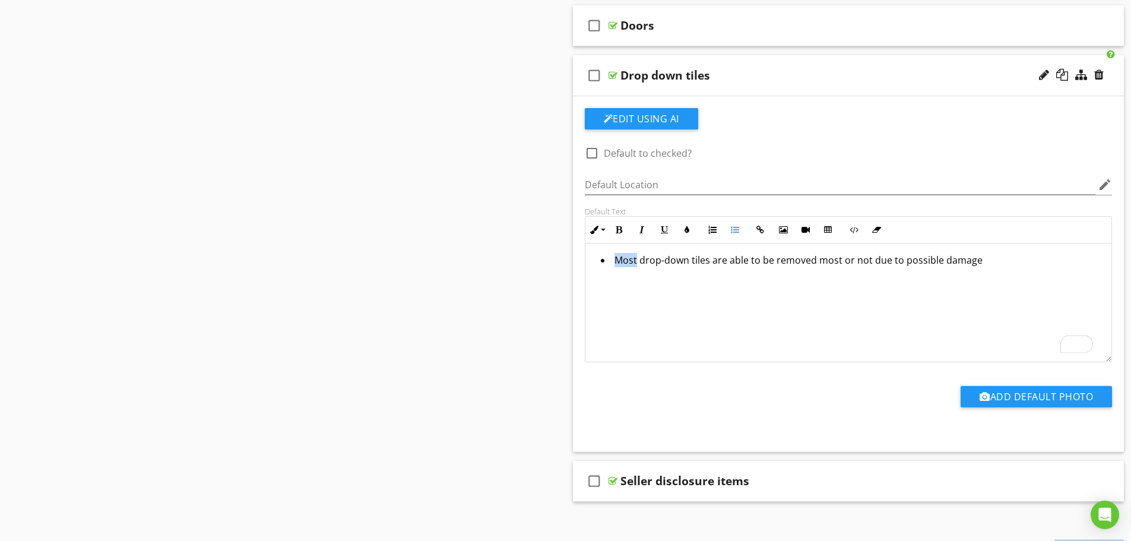
drag, startPoint x: 636, startPoint y: 262, endPoint x: 616, endPoint y: 260, distance: 20.3
click at [616, 260] on li "Most drop-down tiles are able to be removed most or not due to possible damage" at bounding box center [852, 261] width 502 height 17
click at [835, 253] on li "99% of drop-down tiles can not be removed, most or not due to possible damage" at bounding box center [852, 261] width 502 height 17
drag, startPoint x: 864, startPoint y: 263, endPoint x: 814, endPoint y: 260, distance: 50.5
click at [814, 260] on li "99% of drop-down tiles can not be removed, most or not due to possible damage" at bounding box center [852, 261] width 502 height 17
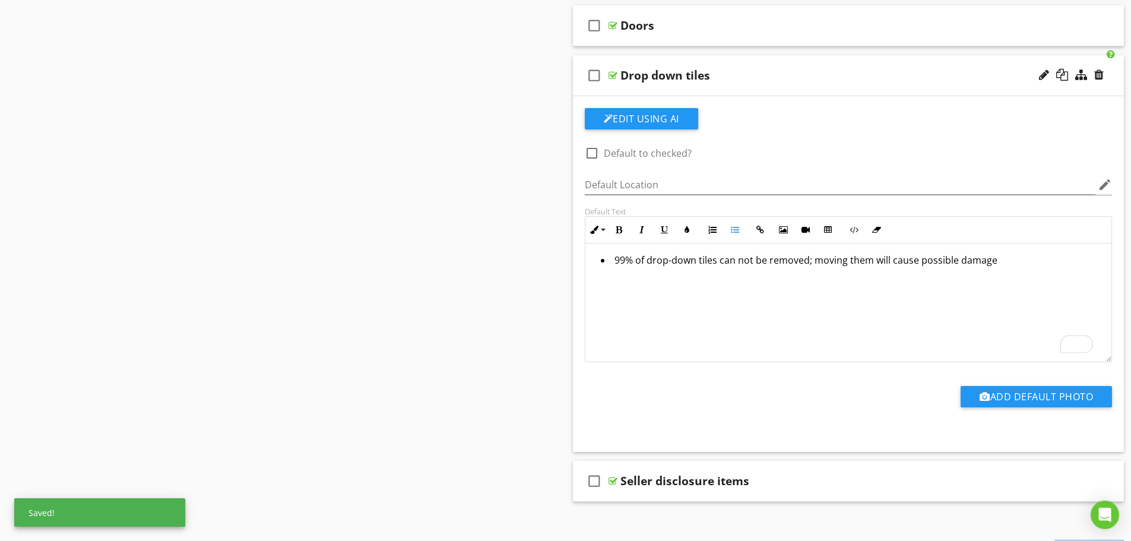
click at [792, 291] on div "99% of drop-down tiles can not be removed; moving them will cause possible dama…" at bounding box center [848, 302] width 527 height 119
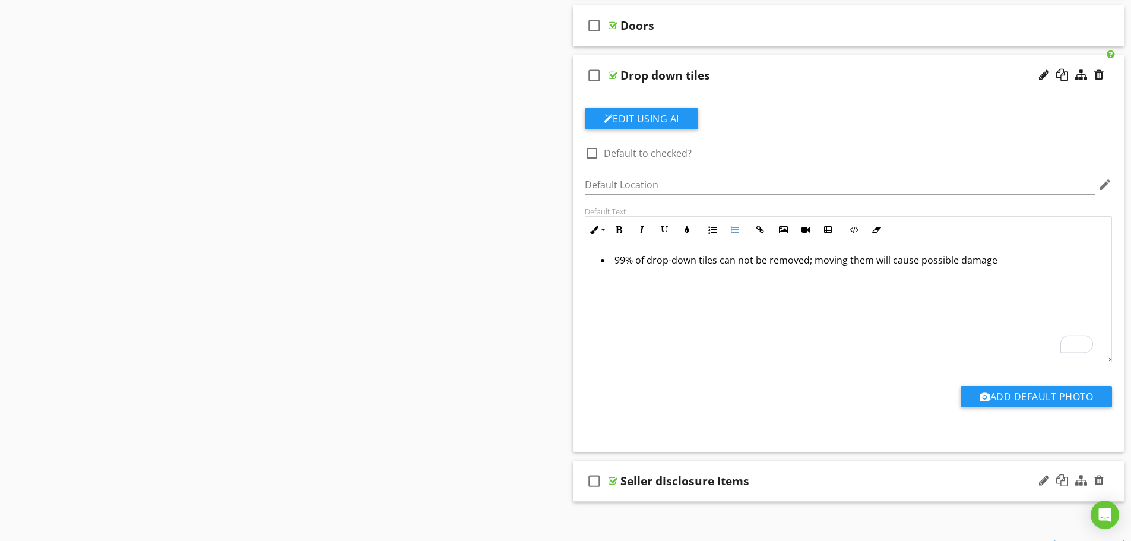
click at [715, 496] on div "check_box_outline_blank Seller disclosure items" at bounding box center [848, 481] width 551 height 41
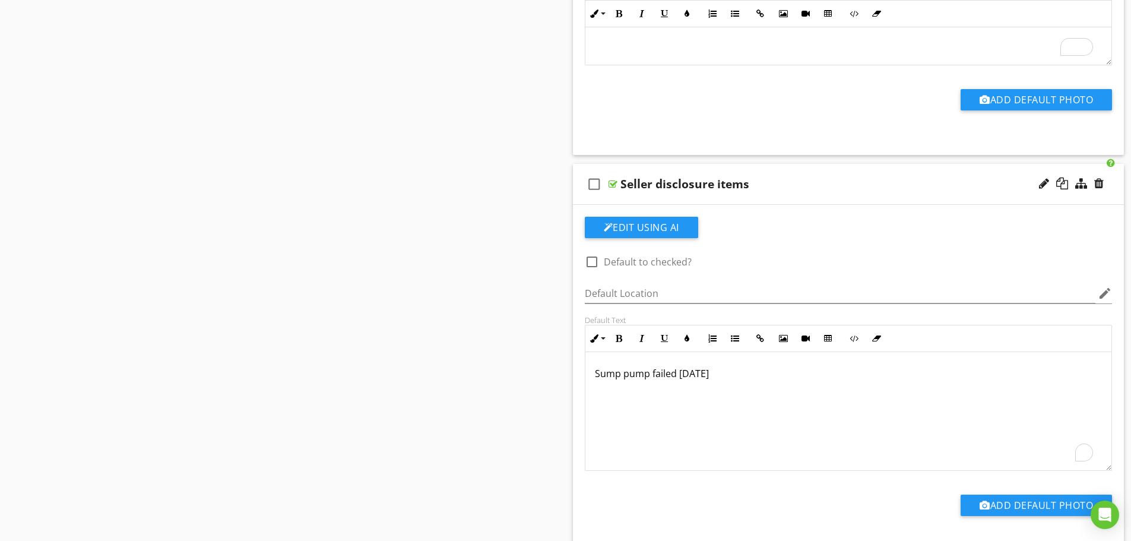
scroll to position [0, 0]
drag, startPoint x: 780, startPoint y: 382, endPoint x: 507, endPoint y: 360, distance: 274.0
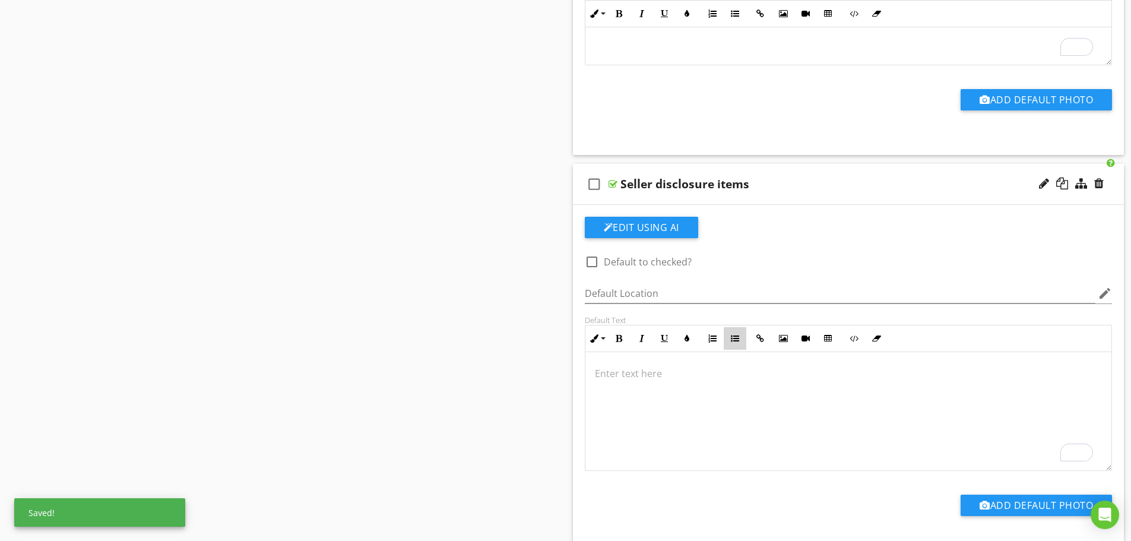
click at [731, 336] on icon "button" at bounding box center [735, 338] width 8 height 8
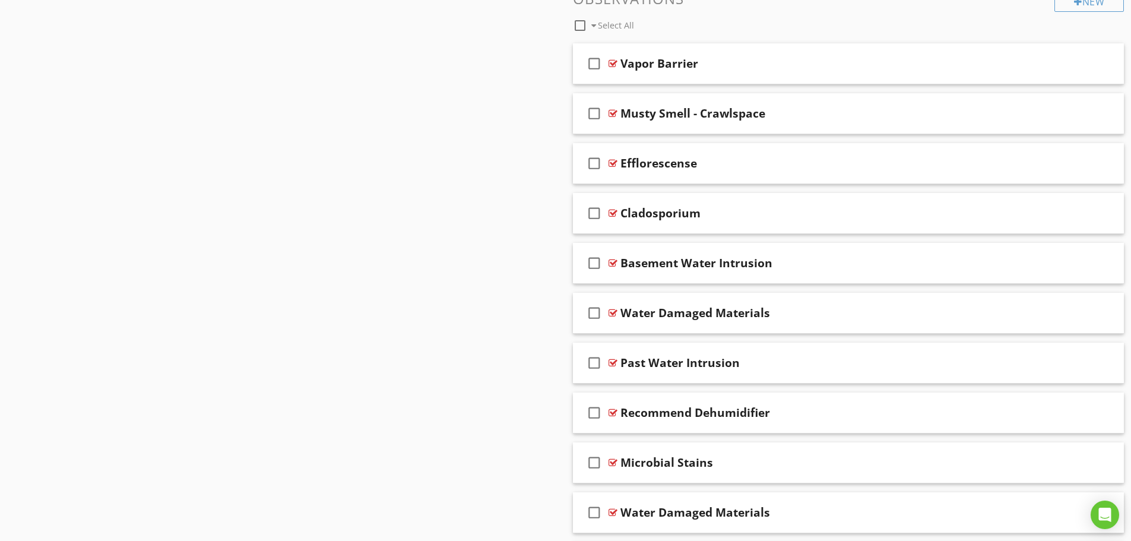
scroll to position [2849, 0]
click at [690, 76] on div "check_box_outline_blank Vapor Barrier" at bounding box center [848, 63] width 551 height 41
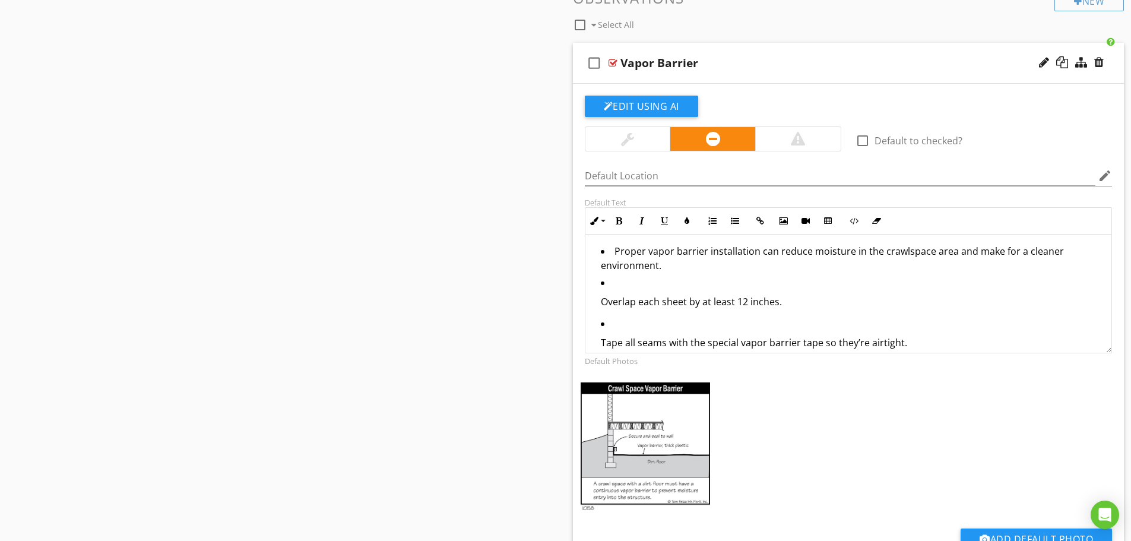
click at [601, 303] on p "Overlap each sheet by at least 12 inches." at bounding box center [852, 301] width 502 height 14
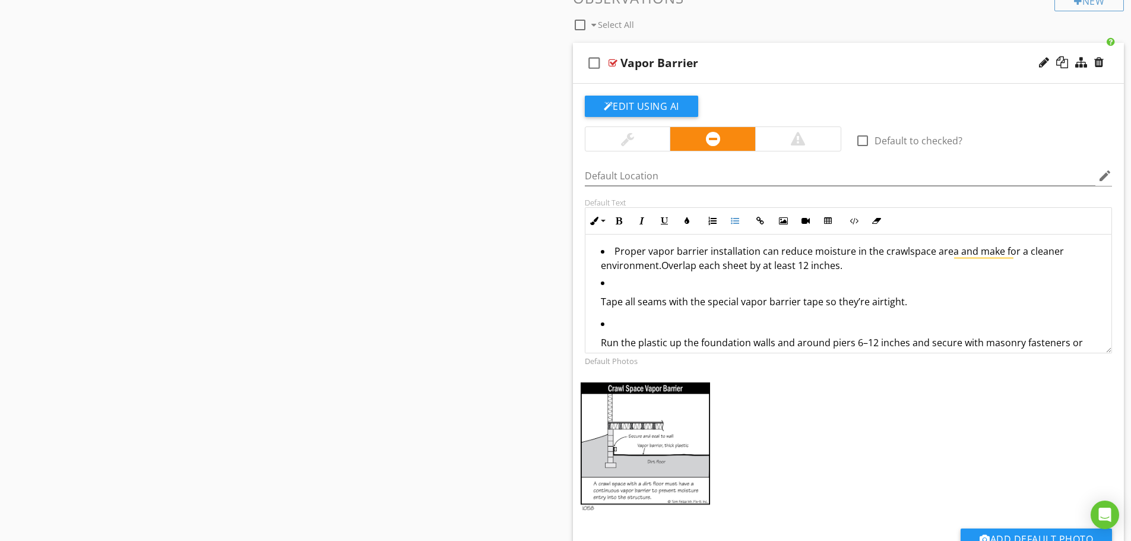
click at [598, 298] on ul "Proper vapor barrier installation can reduce moisture in the crawlspace area an…" at bounding box center [849, 337] width 508 height 186
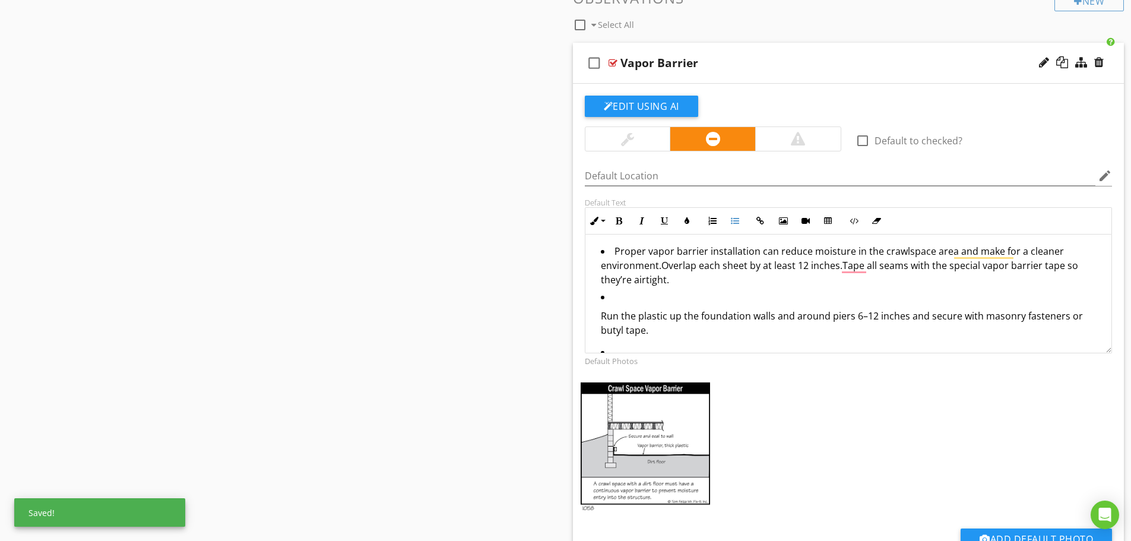
click at [597, 297] on ul "Proper vapor barrier installation can reduce moisture in the crawlspace area an…" at bounding box center [849, 323] width 508 height 159
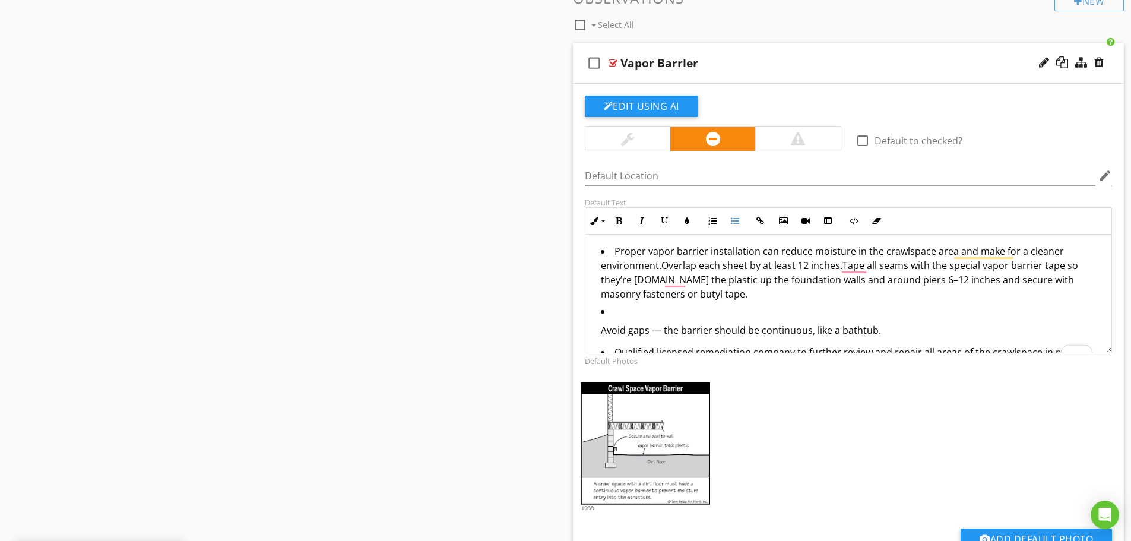
click at [601, 336] on p "Avoid gaps — the barrier should be continuous, like a bathtub." at bounding box center [852, 330] width 502 height 14
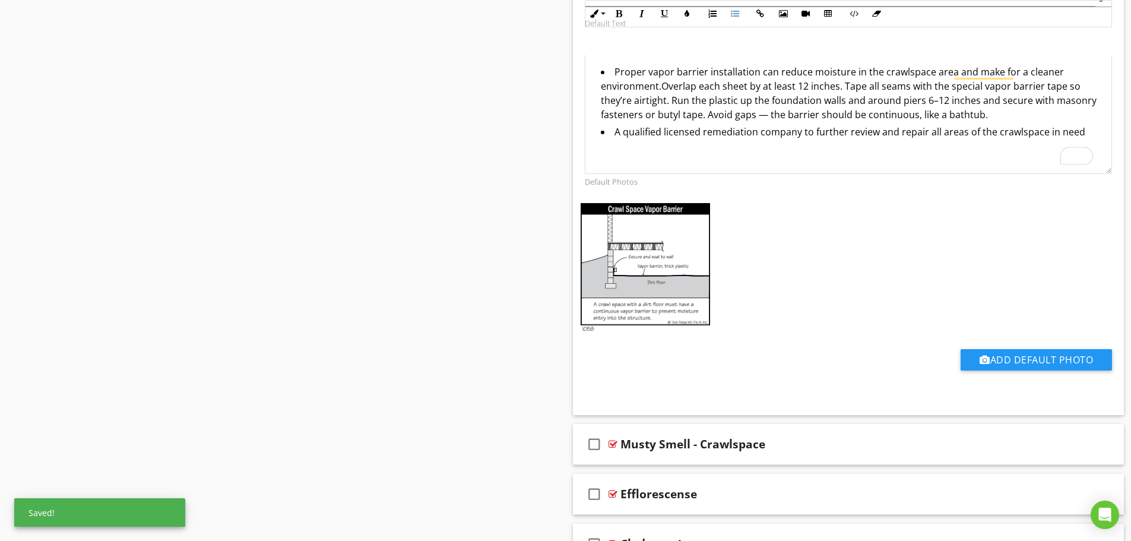
scroll to position [3146, 0]
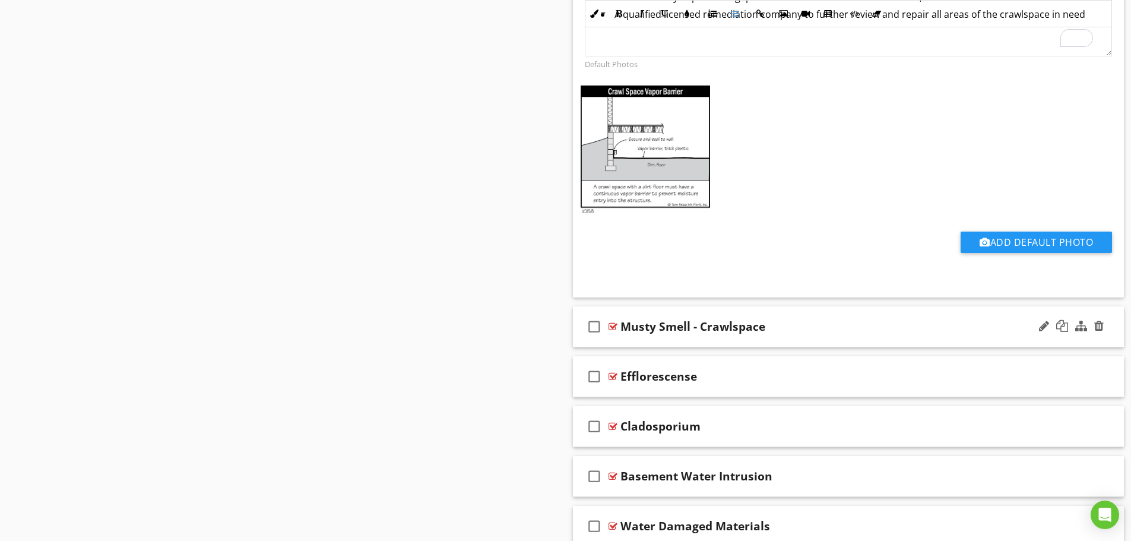
click at [666, 339] on div "check_box_outline_blank Musty Smell - Crawlspace" at bounding box center [848, 326] width 551 height 41
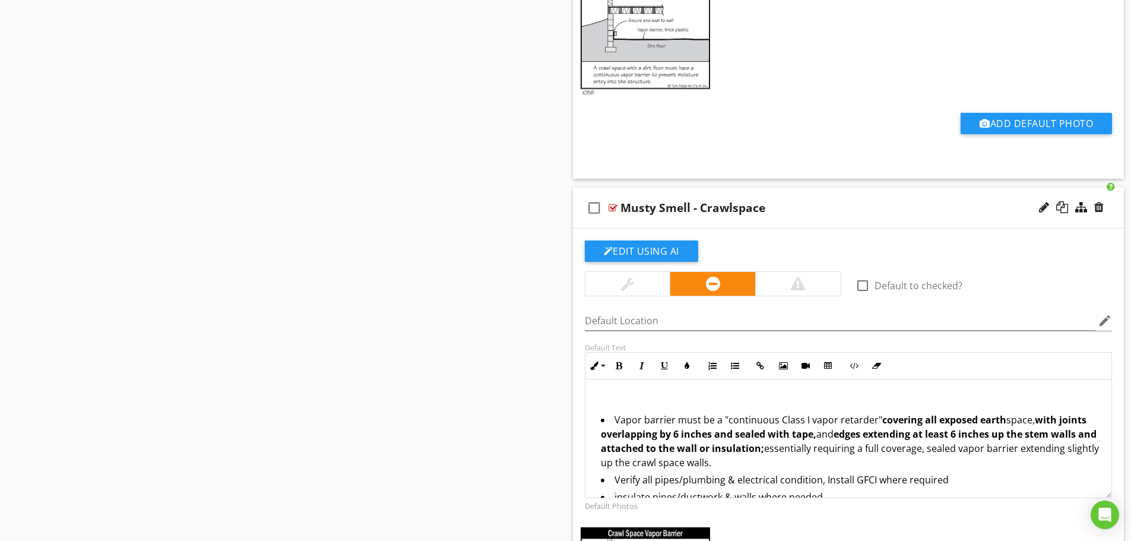
scroll to position [119, 0]
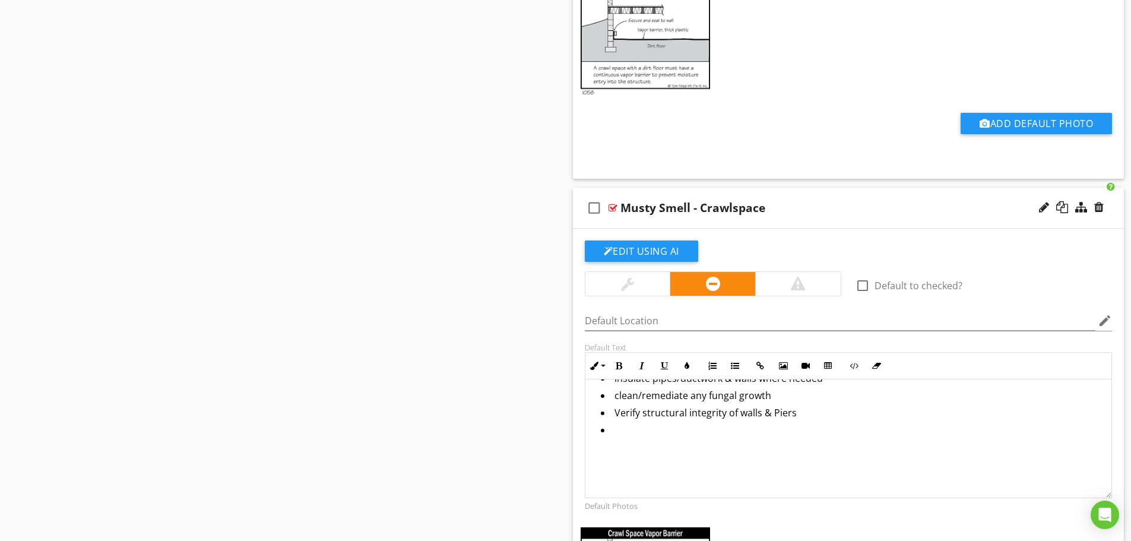
click at [605, 423] on li "Link on the Top 10 things needed in a crawl space How to install vapor barrier:…" at bounding box center [852, 536] width 502 height 226
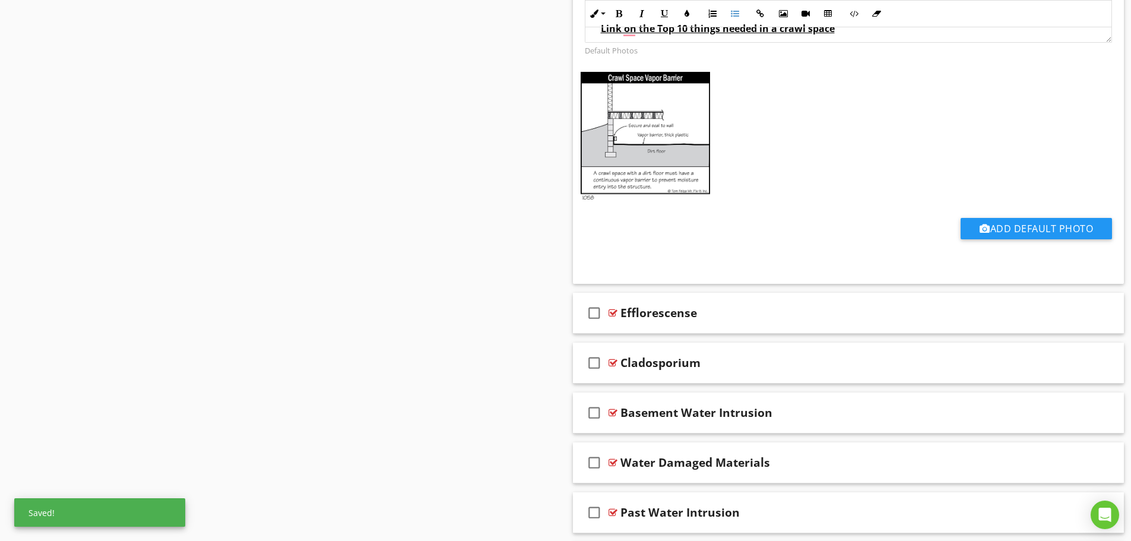
scroll to position [3799, 0]
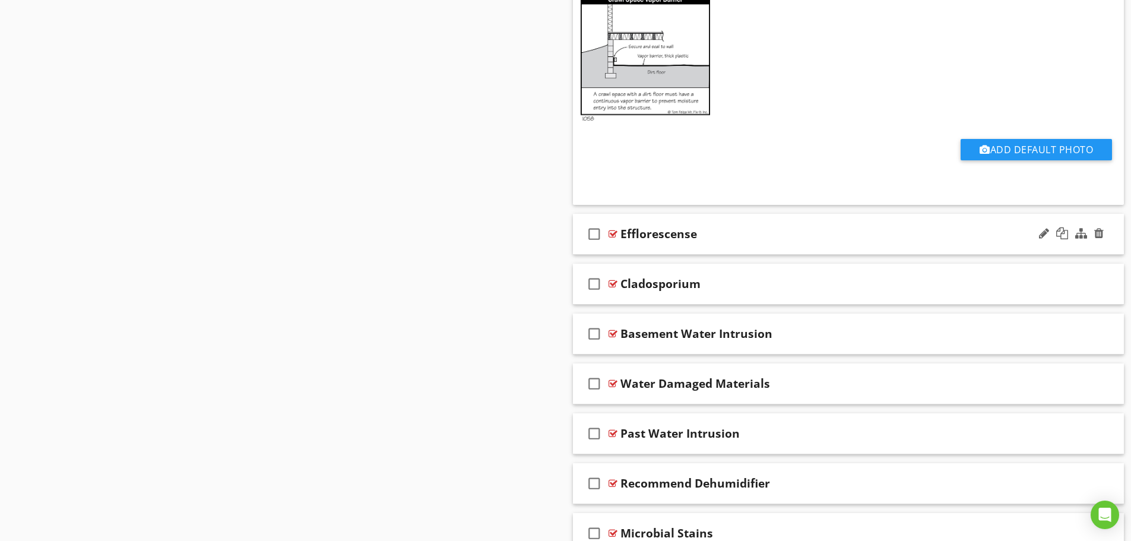
click at [668, 245] on div "check_box_outline_blank Efflorescense" at bounding box center [848, 234] width 551 height 41
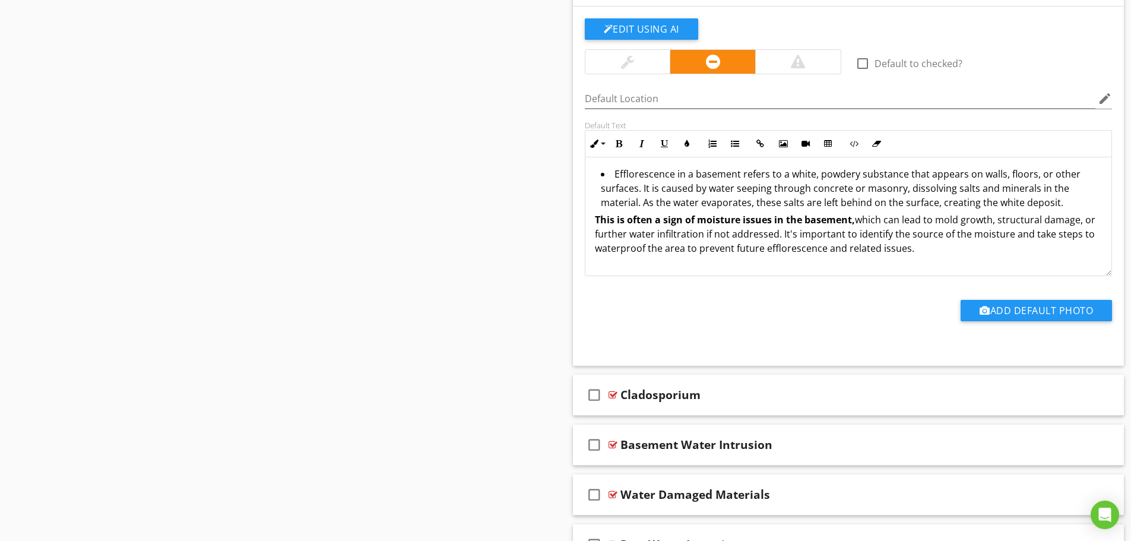
scroll to position [4096, 0]
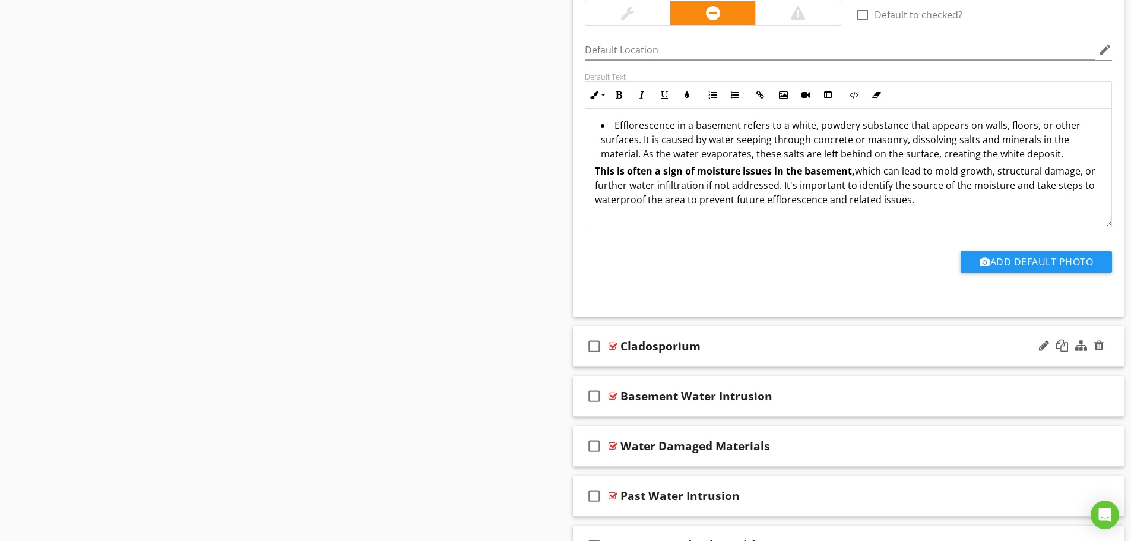
click at [630, 357] on div "check_box_outline_blank Cladosporium" at bounding box center [848, 346] width 551 height 41
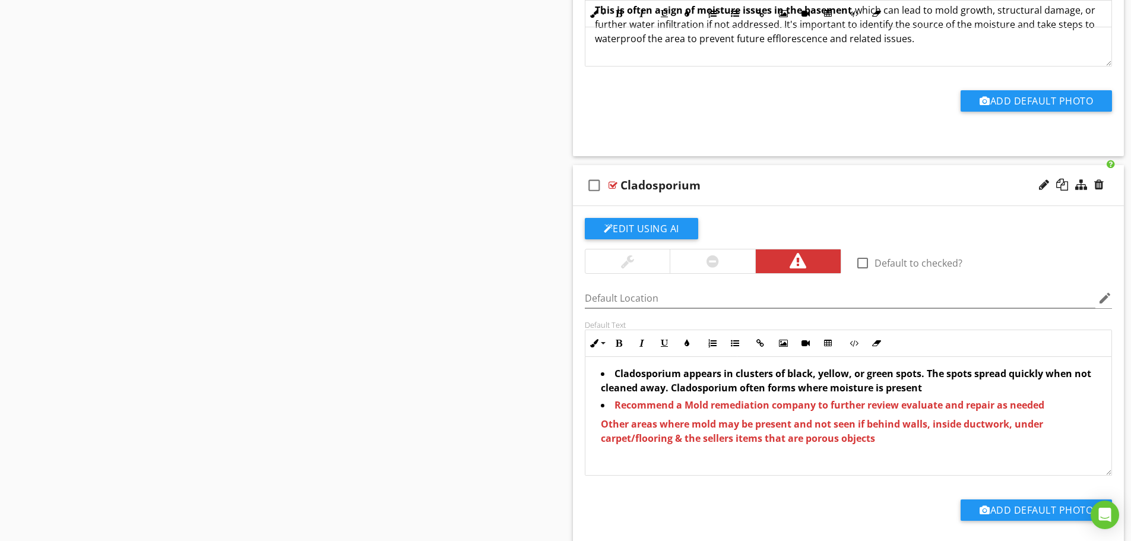
scroll to position [4274, 0]
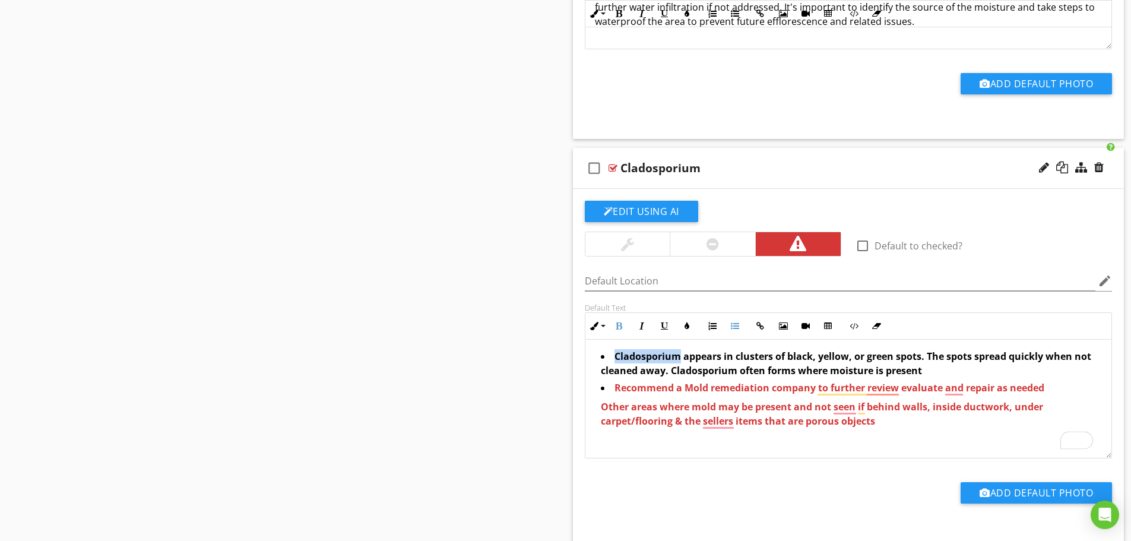
drag, startPoint x: 680, startPoint y: 355, endPoint x: 616, endPoint y: 355, distance: 64.1
click at [616, 355] on strong "Cladosporium appears in clusters of black, yellow, or green spots. The spots sp…" at bounding box center [846, 363] width 490 height 27
copy strong "Cladosporium"
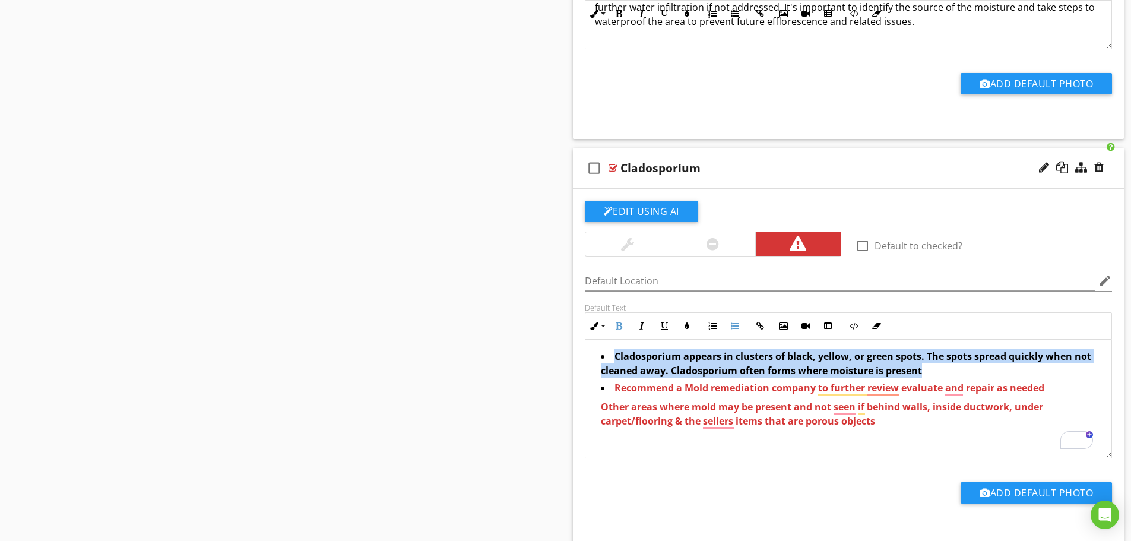
drag, startPoint x: 927, startPoint y: 372, endPoint x: 606, endPoint y: 349, distance: 321.4
click at [606, 349] on li "Cladosporium appears in clusters of black, yellow, or green spots. The spots sp…" at bounding box center [852, 364] width 502 height 31
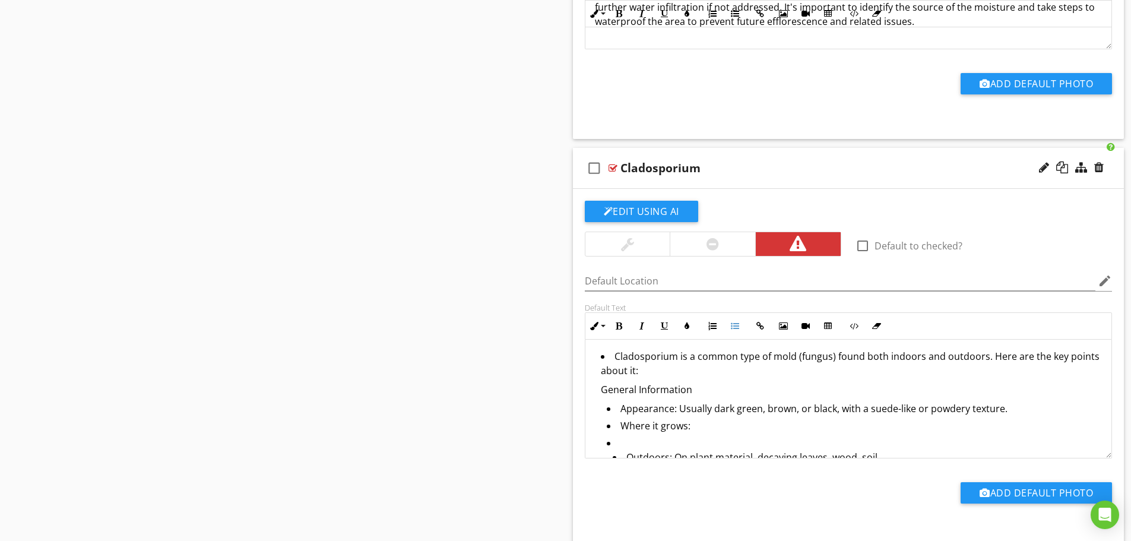
scroll to position [281, 0]
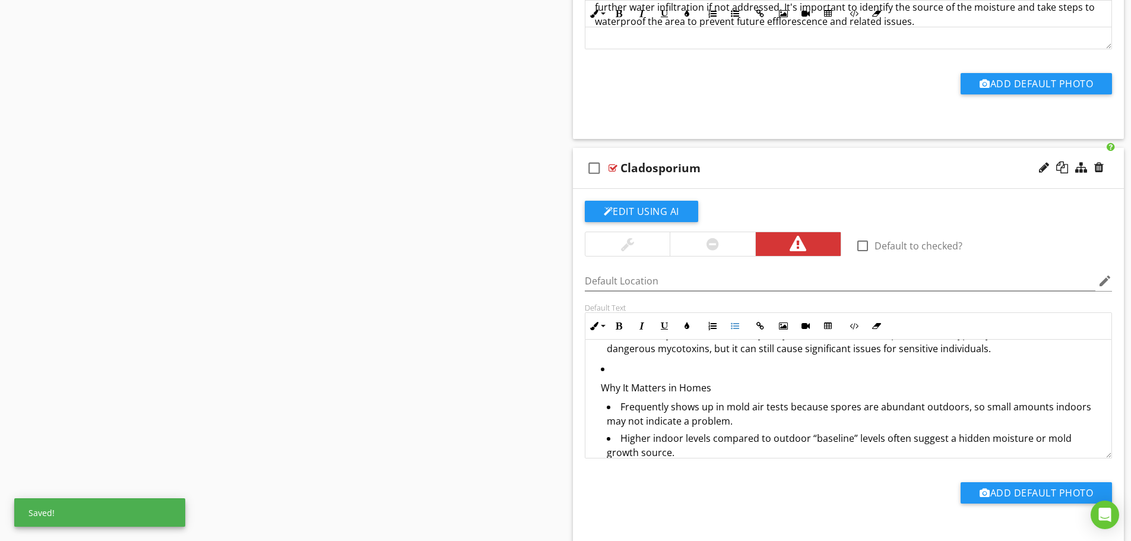
click at [600, 386] on ul "Cladosporium is a common type of mold (fungus) found both indoors and outdoors.…" at bounding box center [849, 303] width 508 height 470
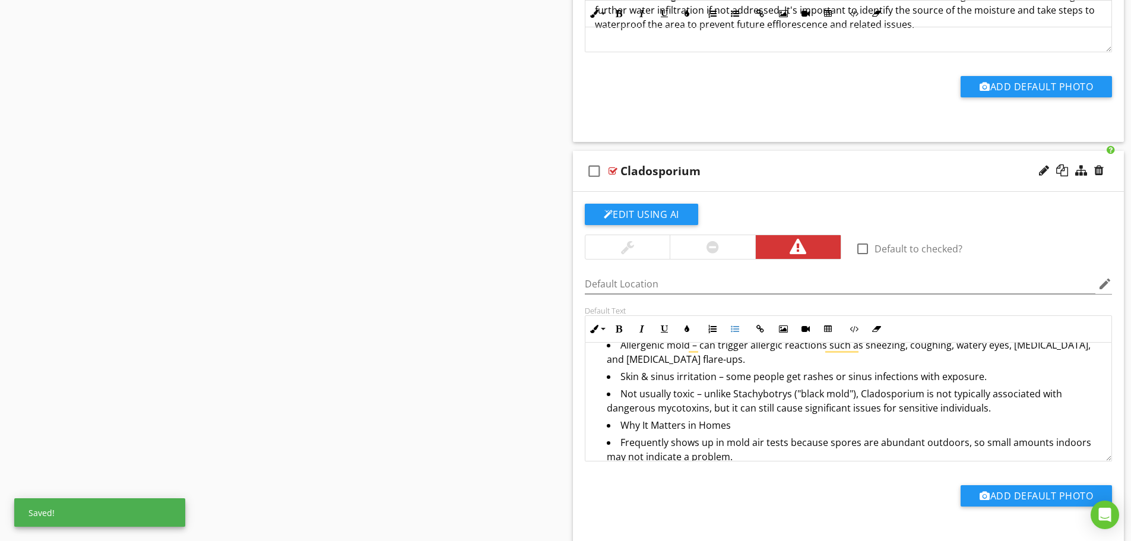
scroll to position [106, 0]
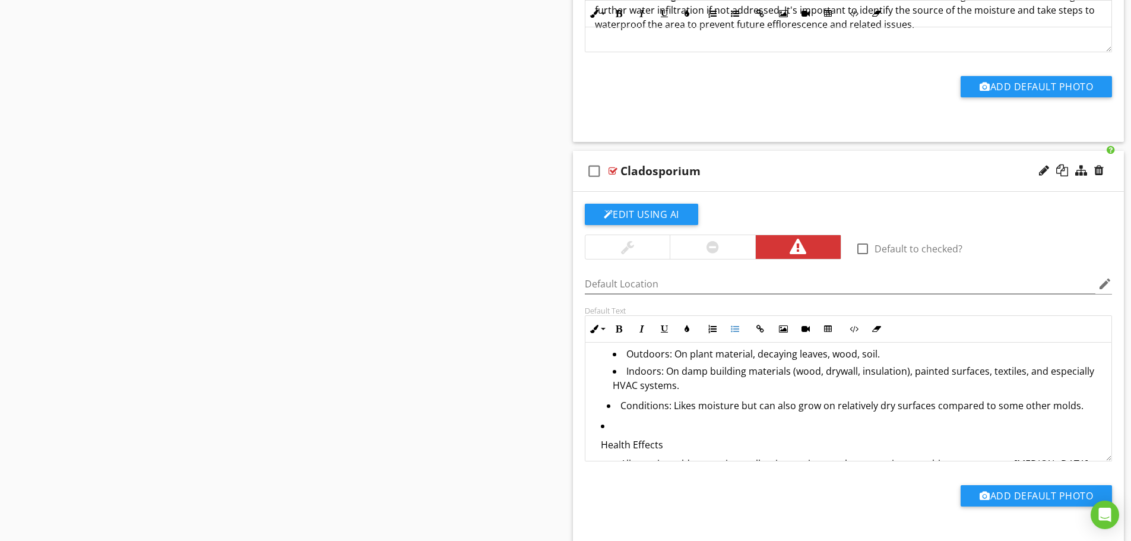
click at [603, 424] on li "Health Effects Allergenic mold – can trigger allergic reactions such as sneezin…" at bounding box center [852, 519] width 502 height 201
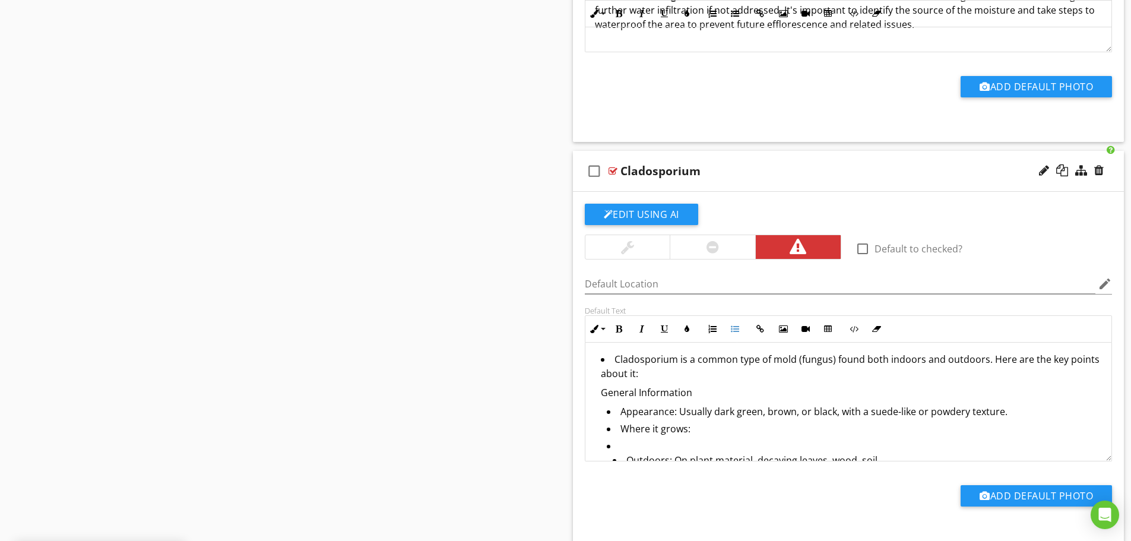
scroll to position [59, 0]
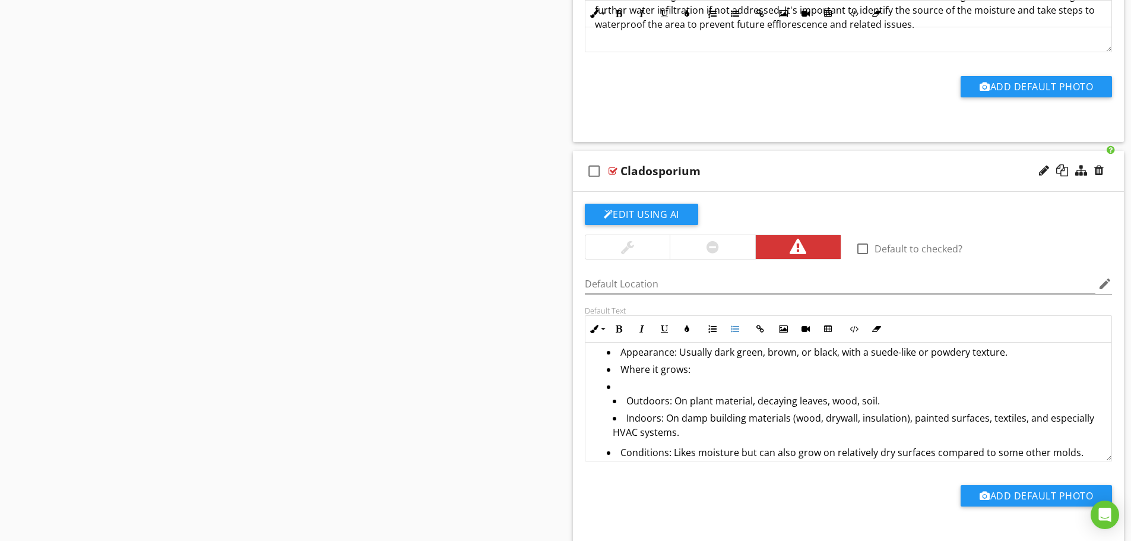
click at [611, 401] on ul "Outdoors: On plant material, decaying leaves, wood, soil. Indoors: On damp buil…" at bounding box center [855, 418] width 496 height 49
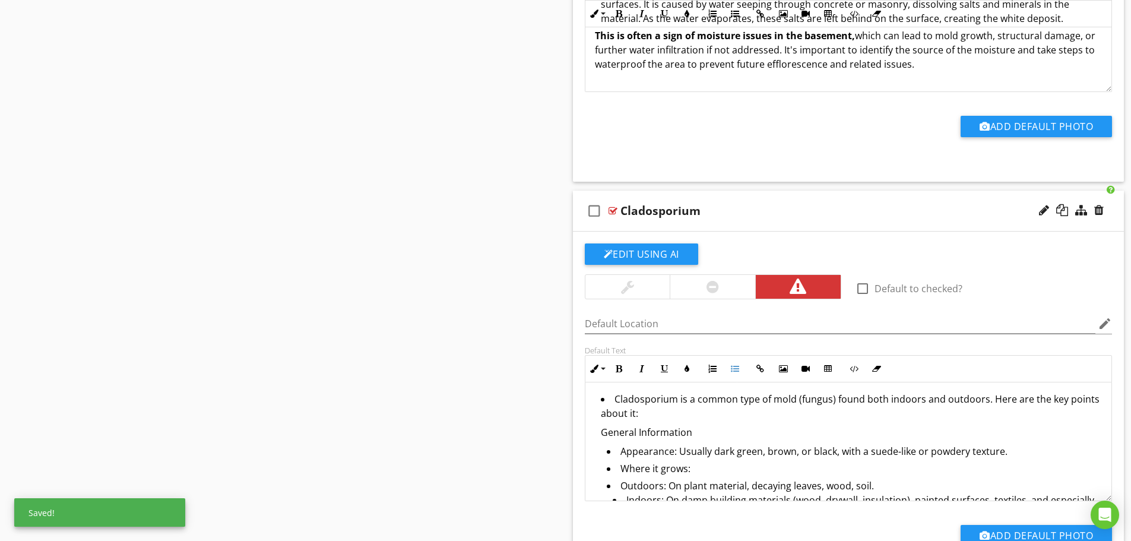
scroll to position [4212, 0]
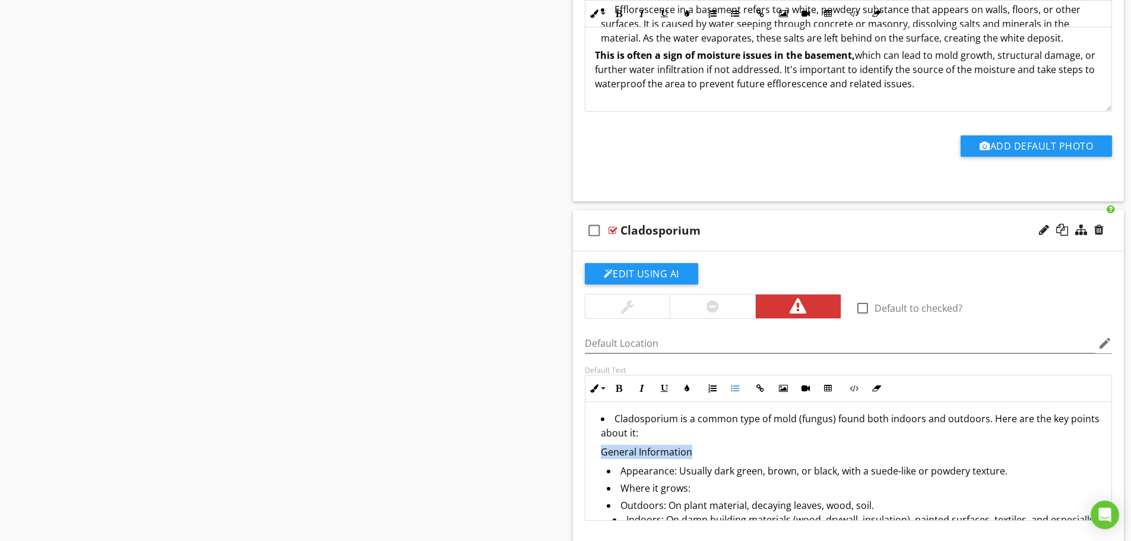
drag, startPoint x: 695, startPoint y: 451, endPoint x: 595, endPoint y: 454, distance: 99.2
click at [613, 385] on button "Bold" at bounding box center [619, 388] width 23 height 23
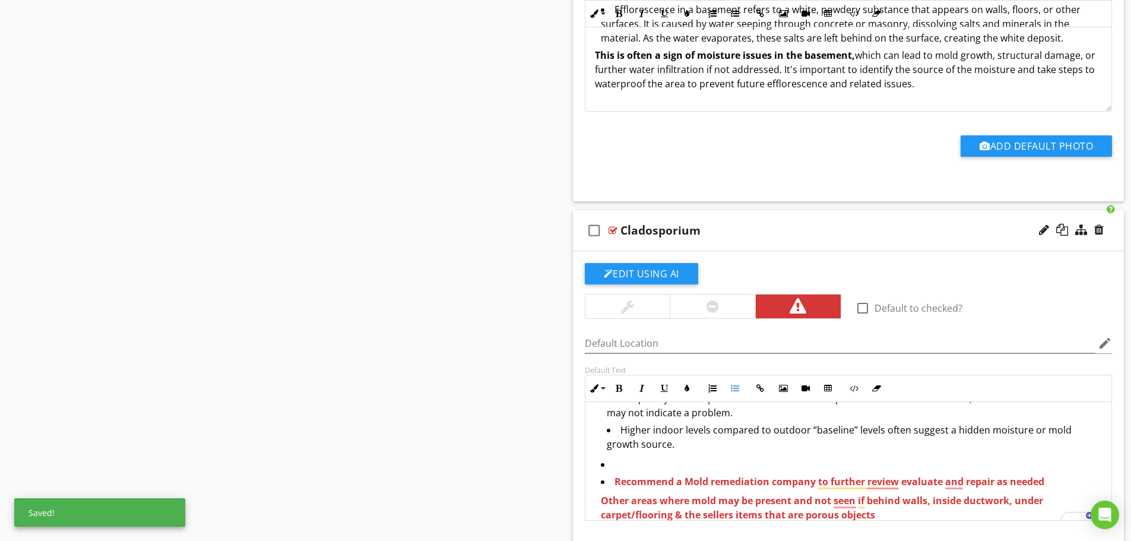
scroll to position [312, 0]
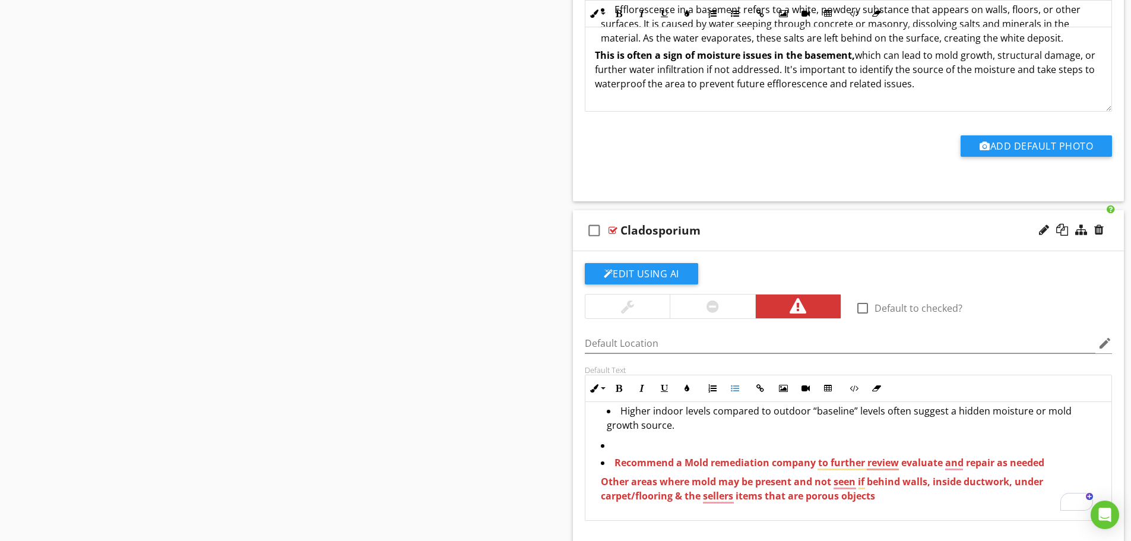
click at [608, 456] on li "Recommend a Mold remediation company to further review evaluate and repair as n…" at bounding box center [852, 482] width 502 height 55
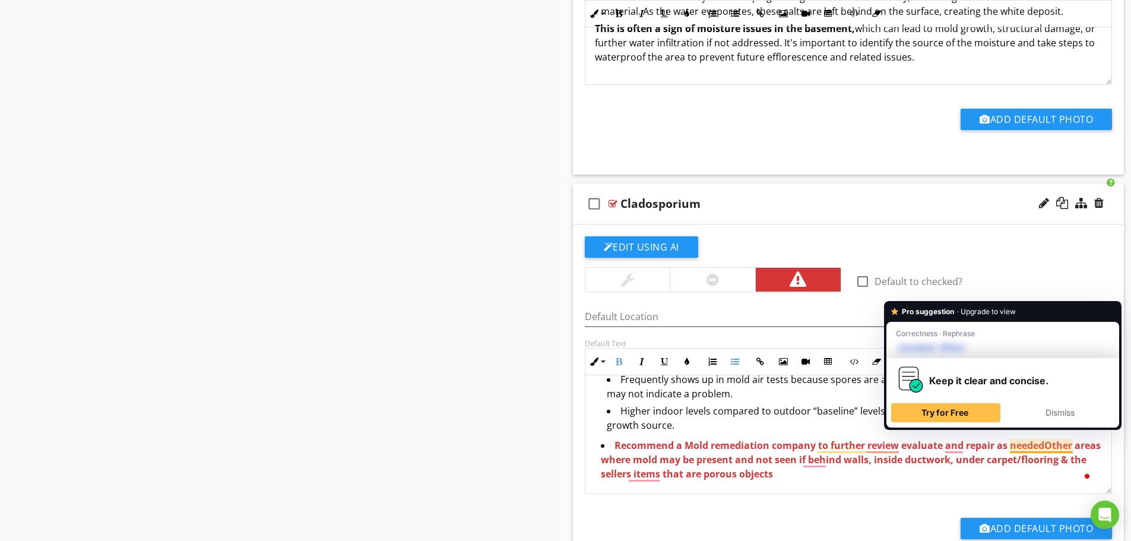
click at [1044, 439] on span "Recommend a Mold remediation company to further review evaluate and repair as n…" at bounding box center [829, 445] width 430 height 13
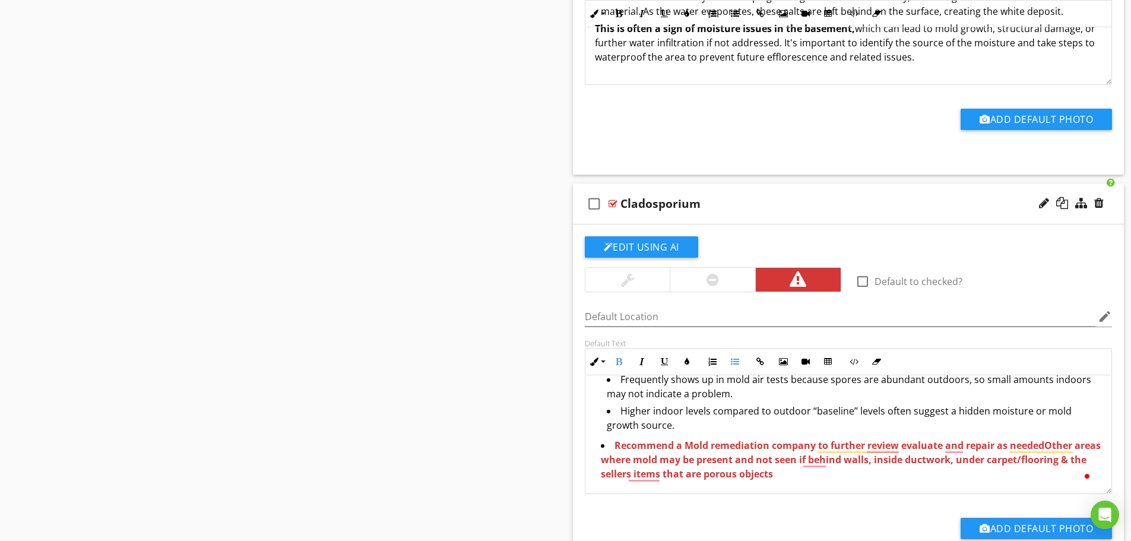
scroll to position [4236, 0]
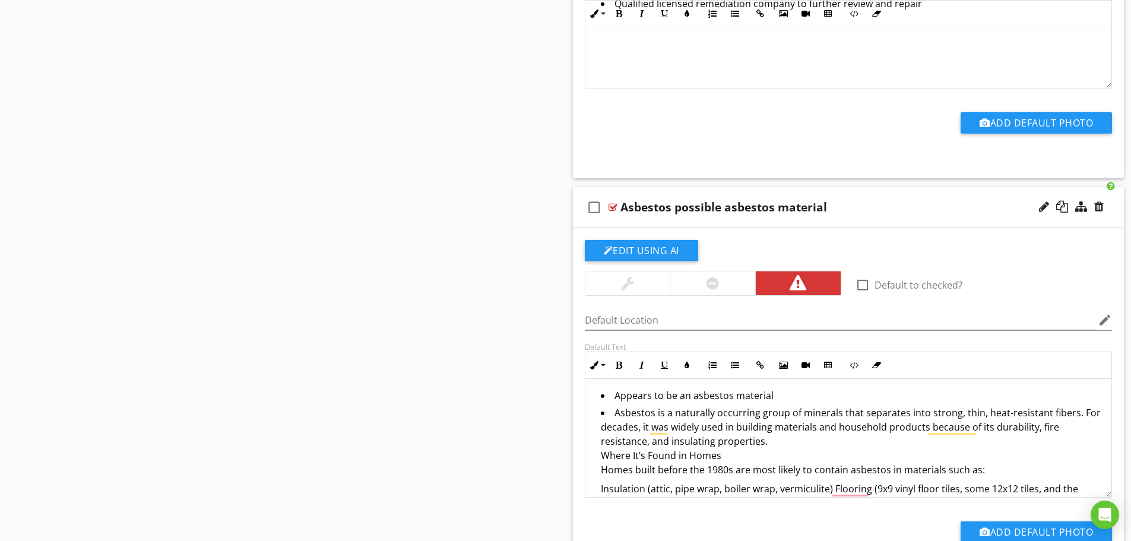
scroll to position [285, 0]
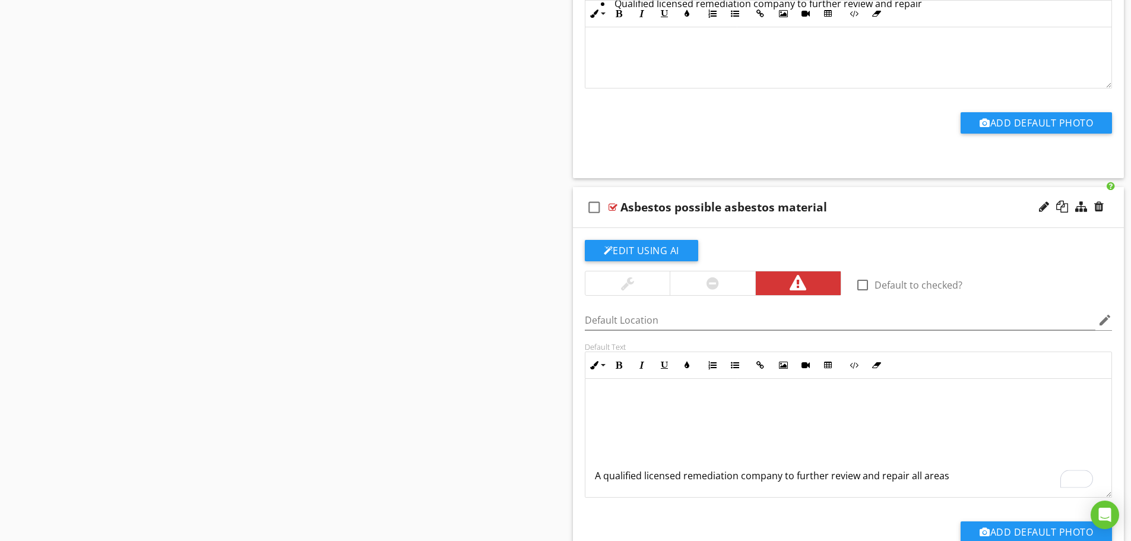
click at [770, 459] on p "To enrich screen reader interactions, please activate Accessibility in Grammarl…" at bounding box center [849, 456] width 508 height 14
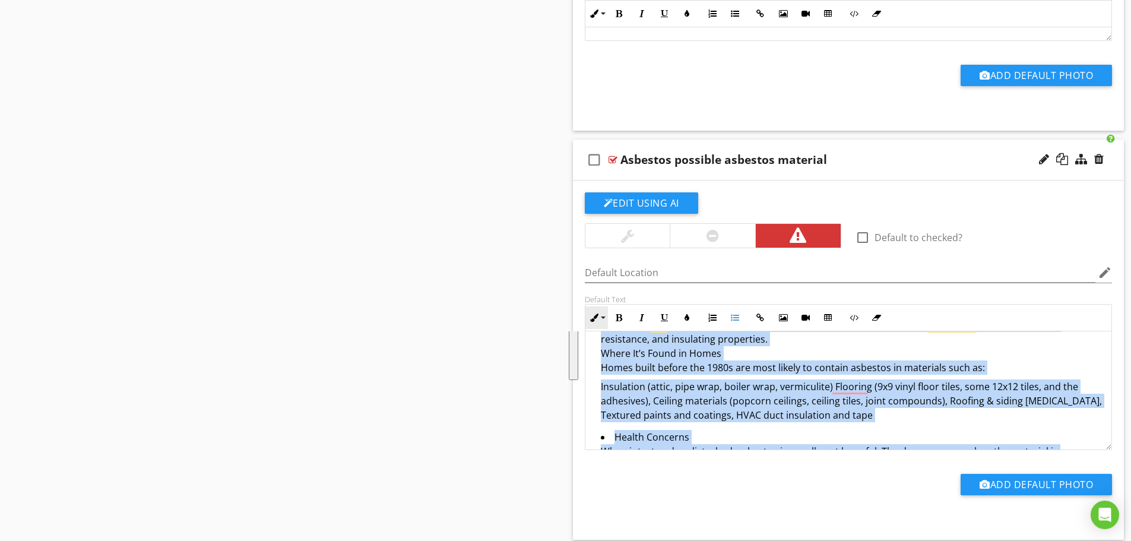
scroll to position [0, 0]
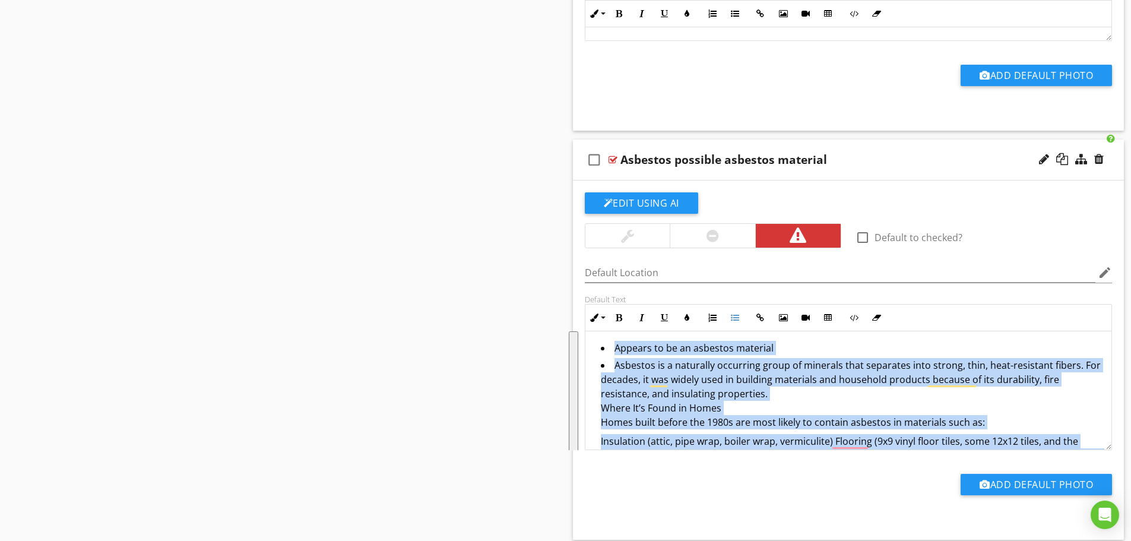
drag, startPoint x: 676, startPoint y: 431, endPoint x: 602, endPoint y: 349, distance: 110.1
click at [602, 349] on ul "Appears to be an asbestos material Asbestos is a naturally occurring group of m…" at bounding box center [849, 497] width 508 height 313
copy ul "Appears to be an asbestos material Asbestos is a naturally occurring group of m…"
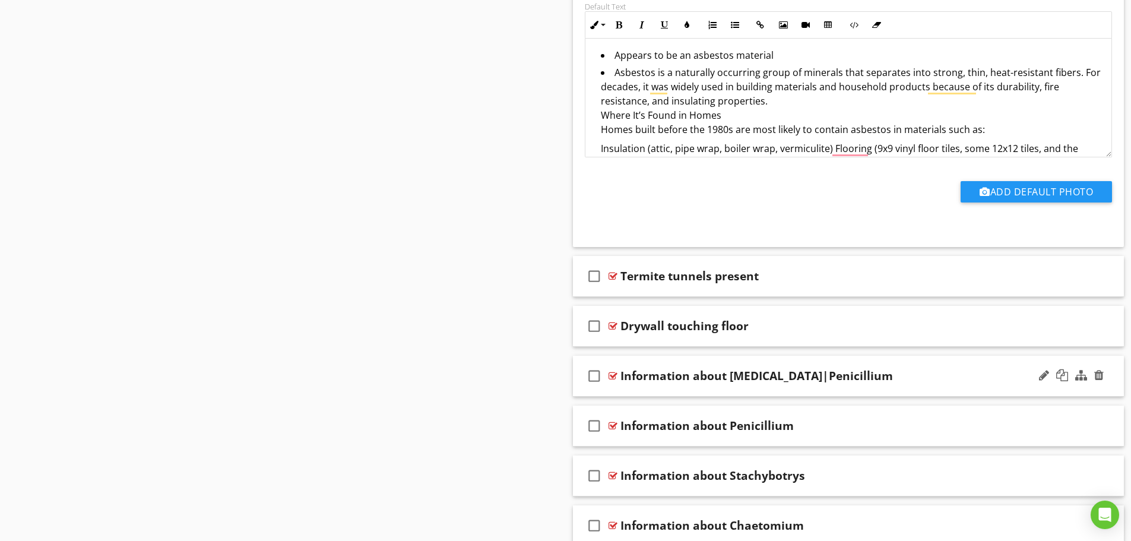
scroll to position [5647, 0]
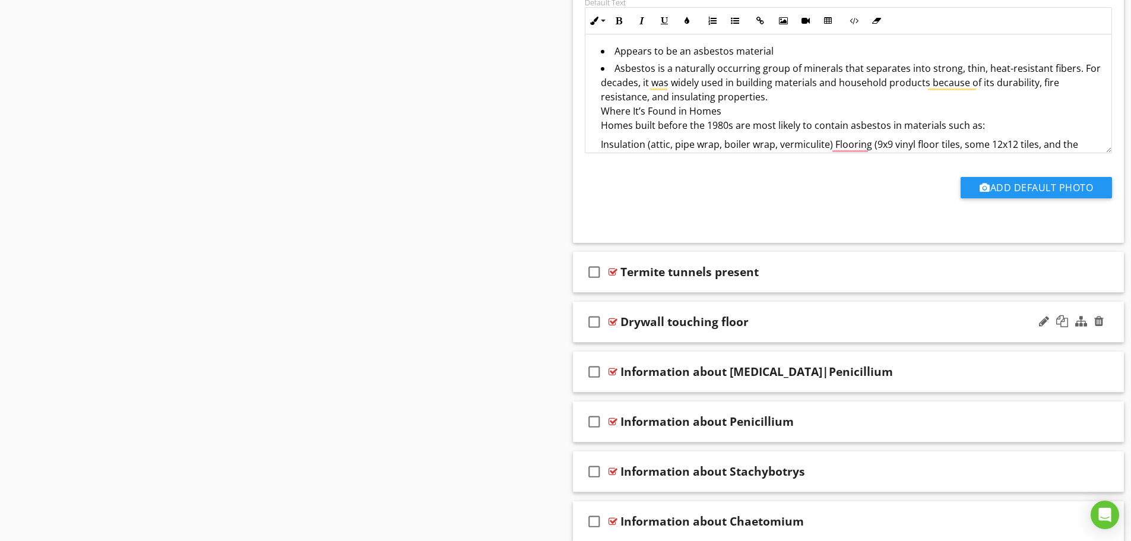
click at [756, 338] on div "check_box_outline_blank Drywall touching floor" at bounding box center [848, 322] width 551 height 41
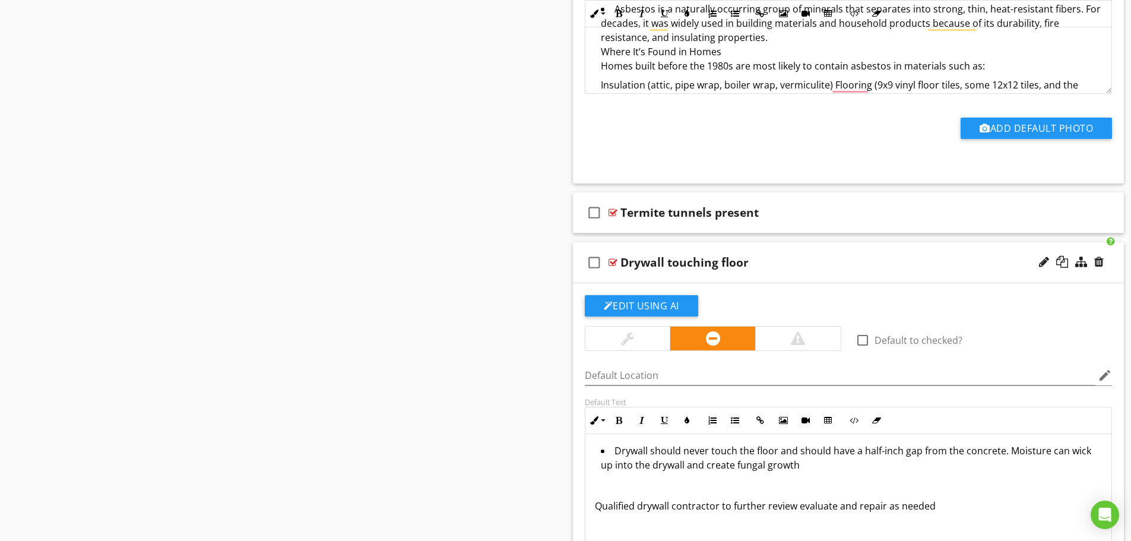
scroll to position [1, 0]
click at [1064, 451] on li "Drywall should never touch the floor and should have a half-inch gap from the c…" at bounding box center [852, 458] width 502 height 31
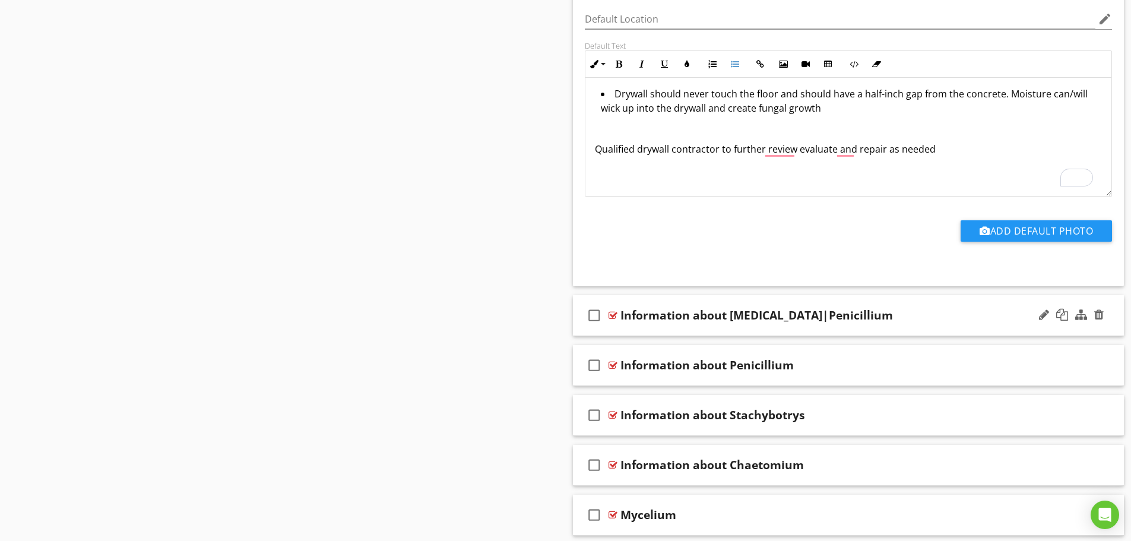
click at [721, 324] on div "check_box_outline_blank Information about Aspergillus|Penicillium" at bounding box center [848, 315] width 551 height 41
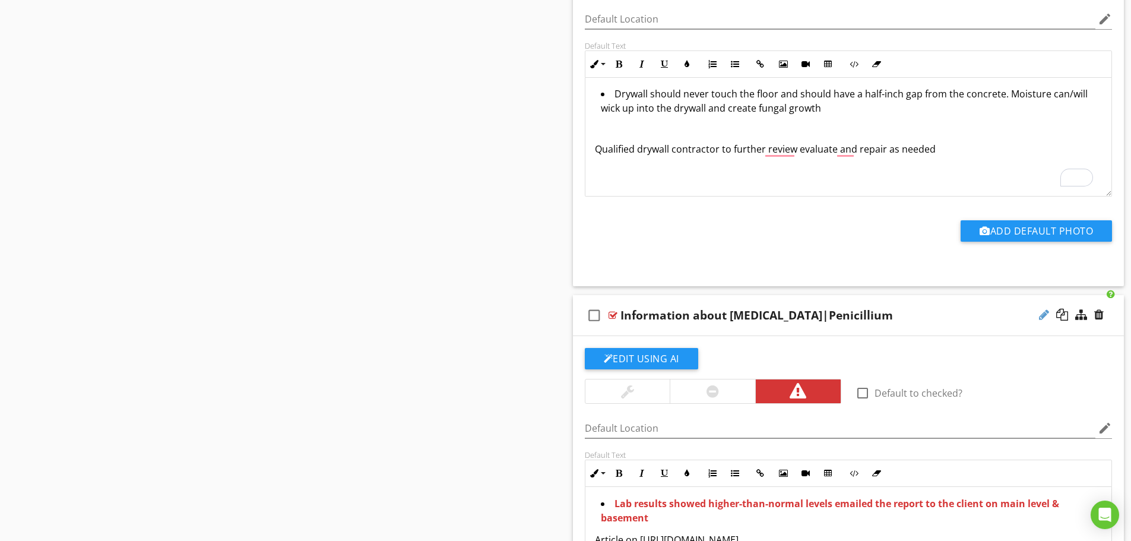
click at [1048, 315] on div at bounding box center [1044, 315] width 10 height 12
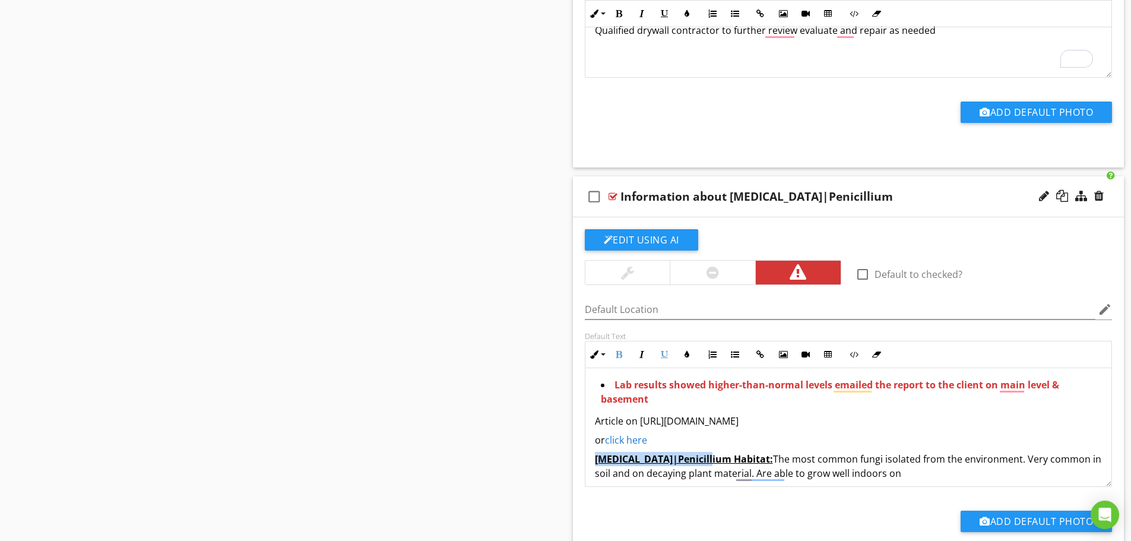
drag, startPoint x: 703, startPoint y: 456, endPoint x: 598, endPoint y: 459, distance: 105.7
click at [598, 459] on u "Aspergillus|Penicillium Habitat:" at bounding box center [684, 458] width 178 height 13
copy u "Aspergillus|Penicillium"
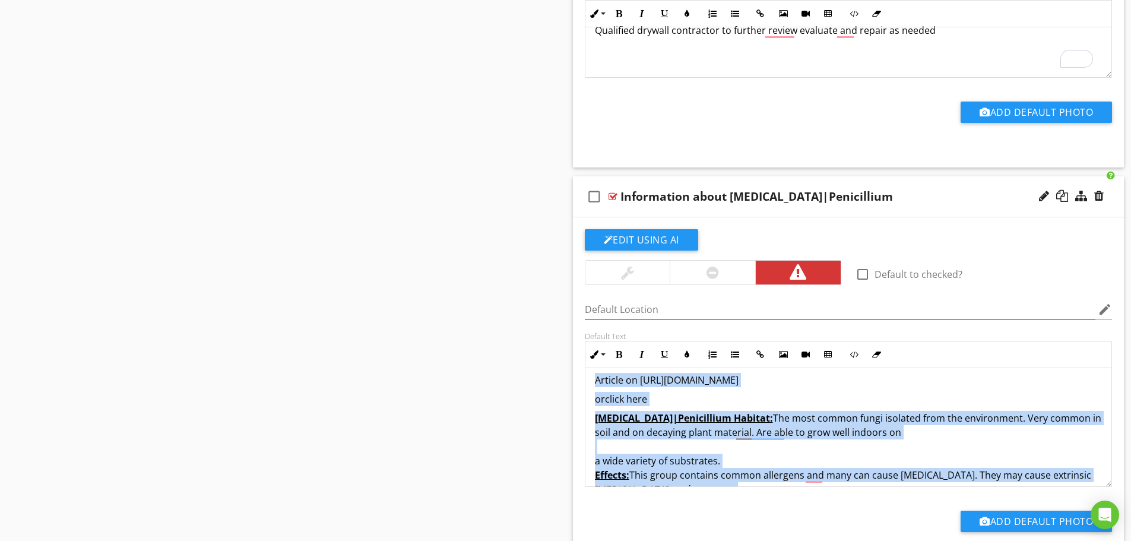
scroll to position [0, 0]
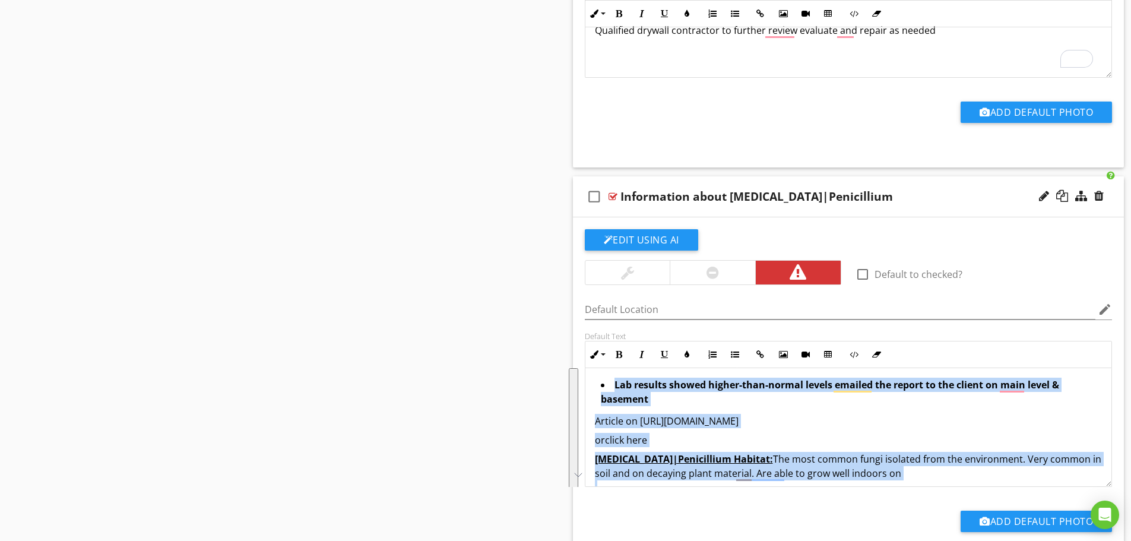
drag, startPoint x: 750, startPoint y: 412, endPoint x: 574, endPoint y: 332, distance: 193.4
click at [574, 332] on div "Edit Using AI check_box_outline_blank Default to checked? Default Location edit…" at bounding box center [848, 396] width 551 height 359
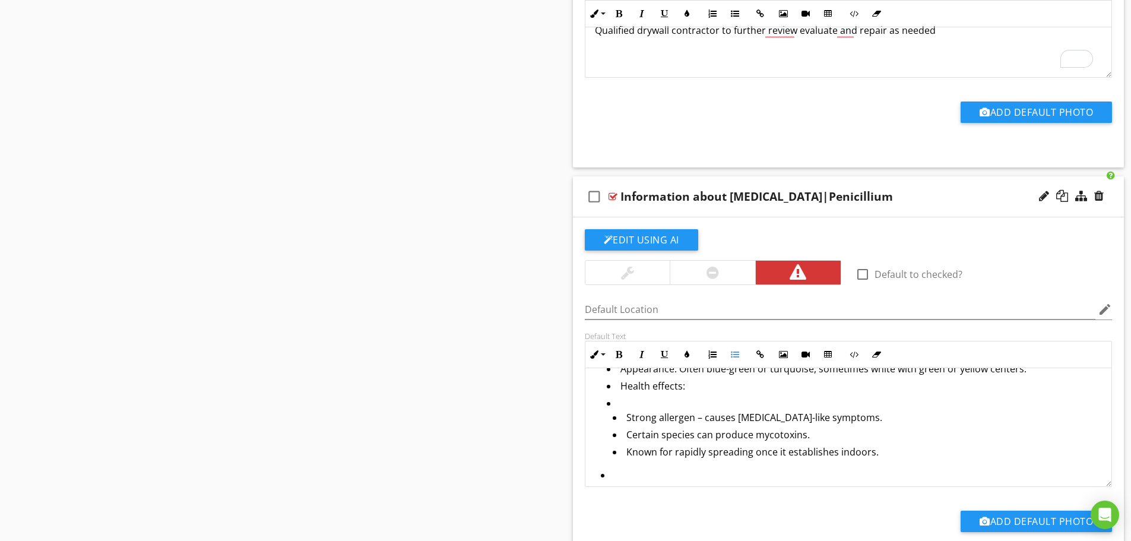
scroll to position [306, 0]
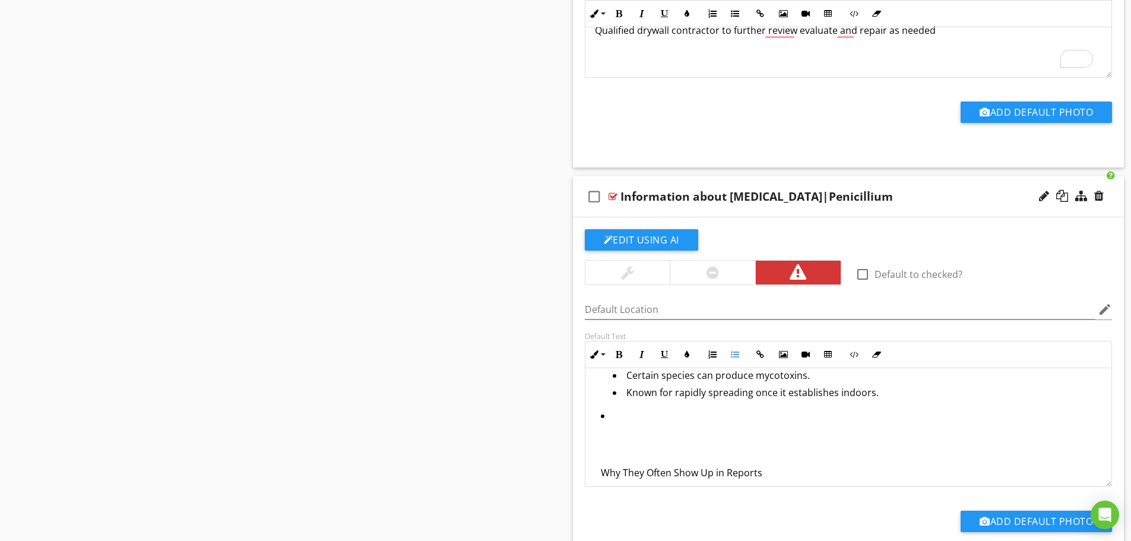
click at [633, 445] on li "Why They Often Show Up in Reports Both produce small, lightweight spores that e…" at bounding box center [852, 480] width 502 height 145
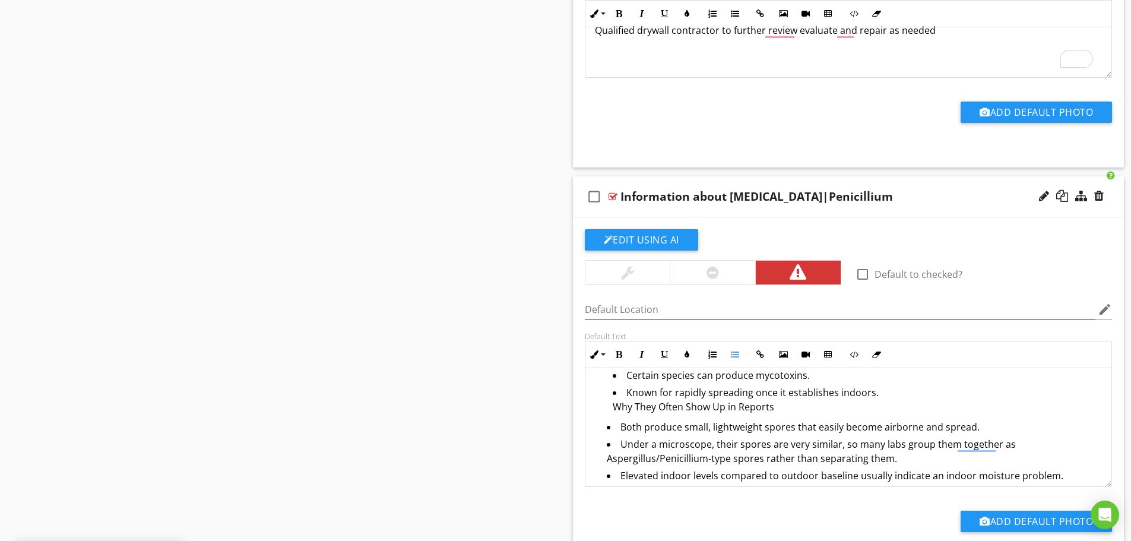
scroll to position [266, 0]
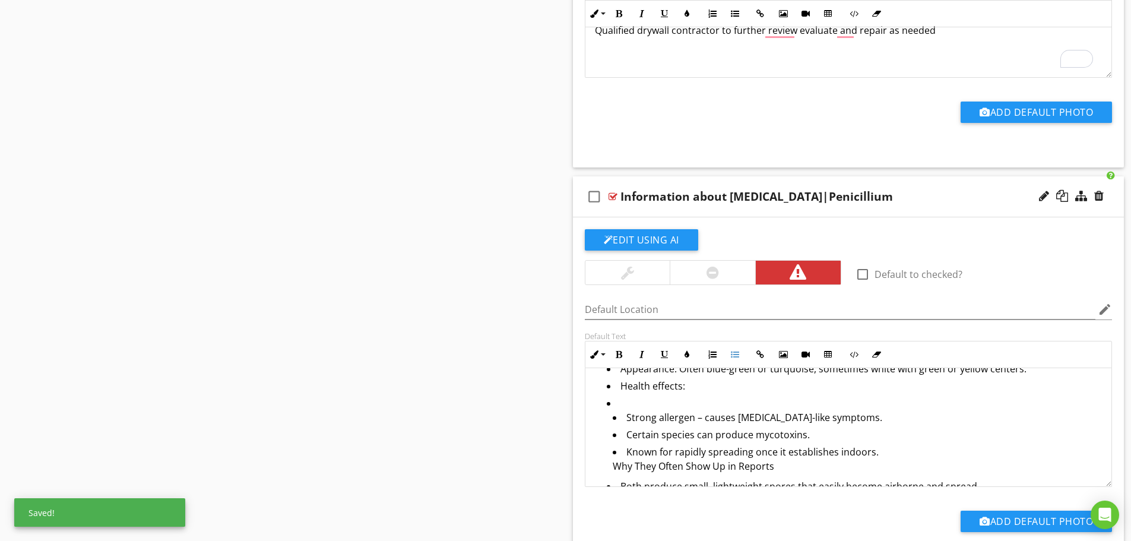
click at [613, 415] on li "Strong allergen – causes [MEDICAL_DATA]-like symptoms." at bounding box center [858, 418] width 490 height 17
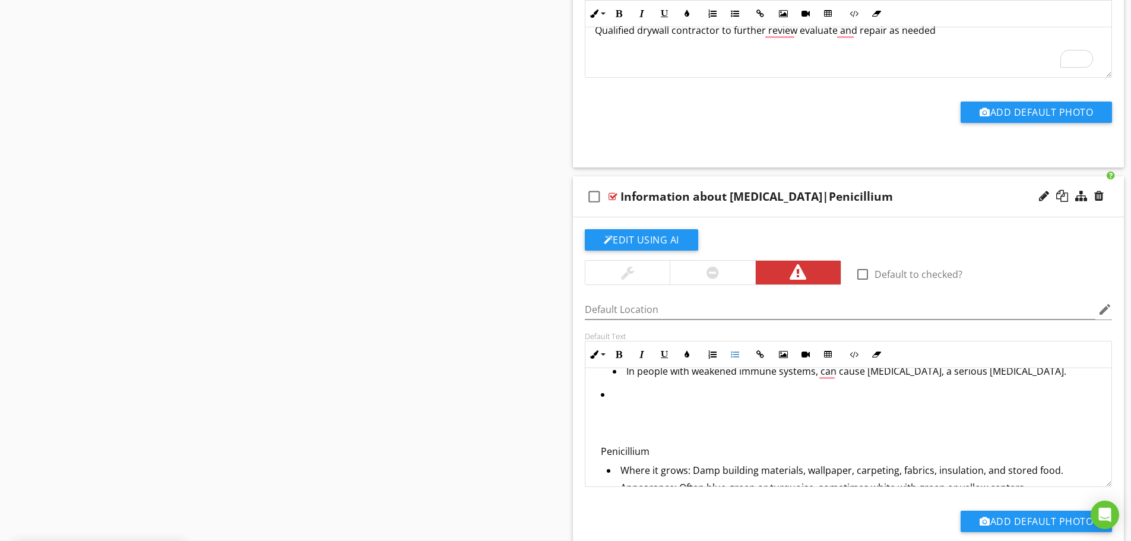
click at [627, 400] on li "Penicillium Where it grows: Damp building materials, wallpaper, carpeting, fabr…" at bounding box center [852, 518] width 502 height 262
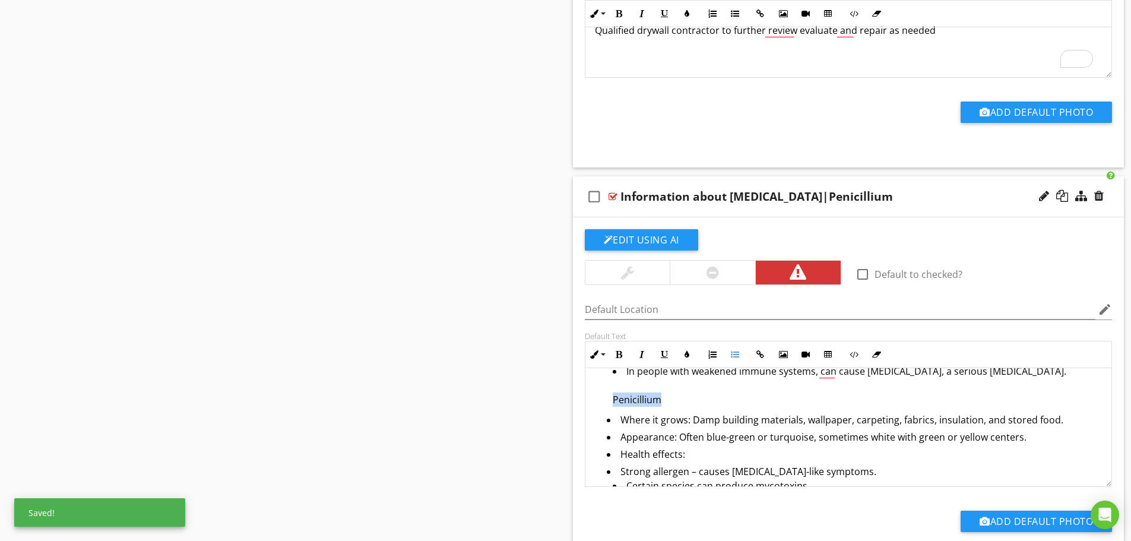
drag, startPoint x: 675, startPoint y: 400, endPoint x: 607, endPoint y: 398, distance: 67.7
click at [607, 398] on ul "Common allergen – sneezing, coughing, asthma flare-ups. Some species can produc…" at bounding box center [855, 369] width 496 height 80
click at [626, 347] on button "Bold" at bounding box center [619, 354] width 23 height 23
click at [702, 399] on li "In people with weakened immune systems, can cause aspergillosis, a serious lung…" at bounding box center [858, 387] width 490 height 46
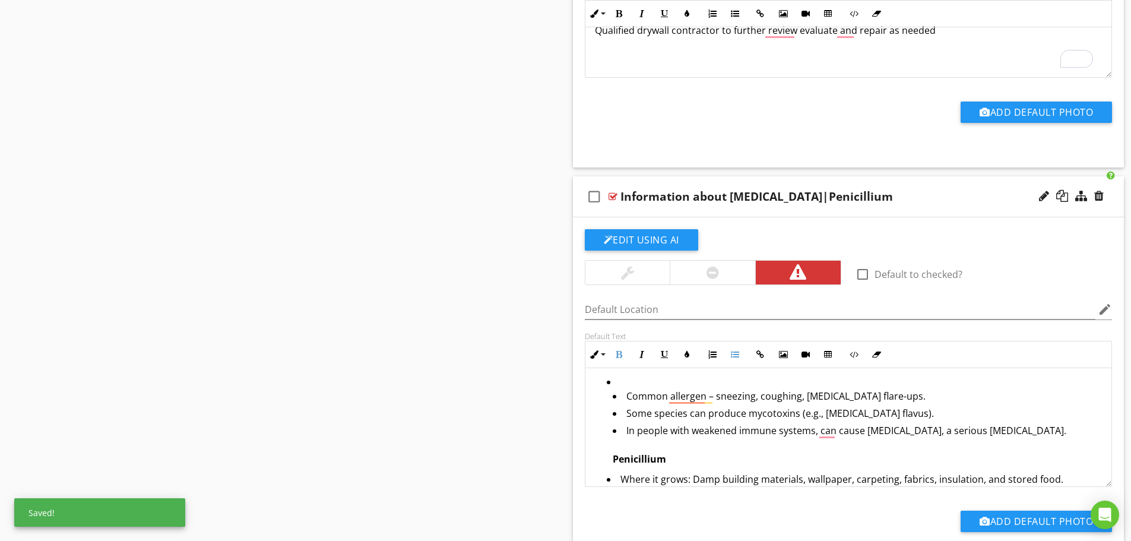
click at [622, 391] on li "Common allergen – sneezing, coughing, [MEDICAL_DATA] flare-ups." at bounding box center [858, 397] width 490 height 17
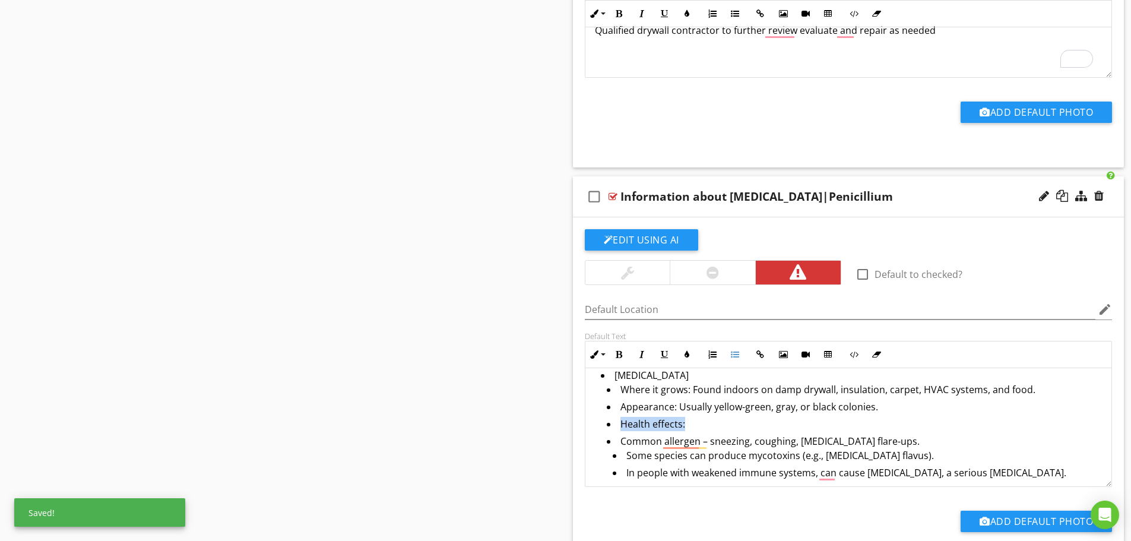
drag, startPoint x: 684, startPoint y: 425, endPoint x: 607, endPoint y: 424, distance: 77.2
click at [607, 424] on li "Health effects:" at bounding box center [855, 425] width 496 height 17
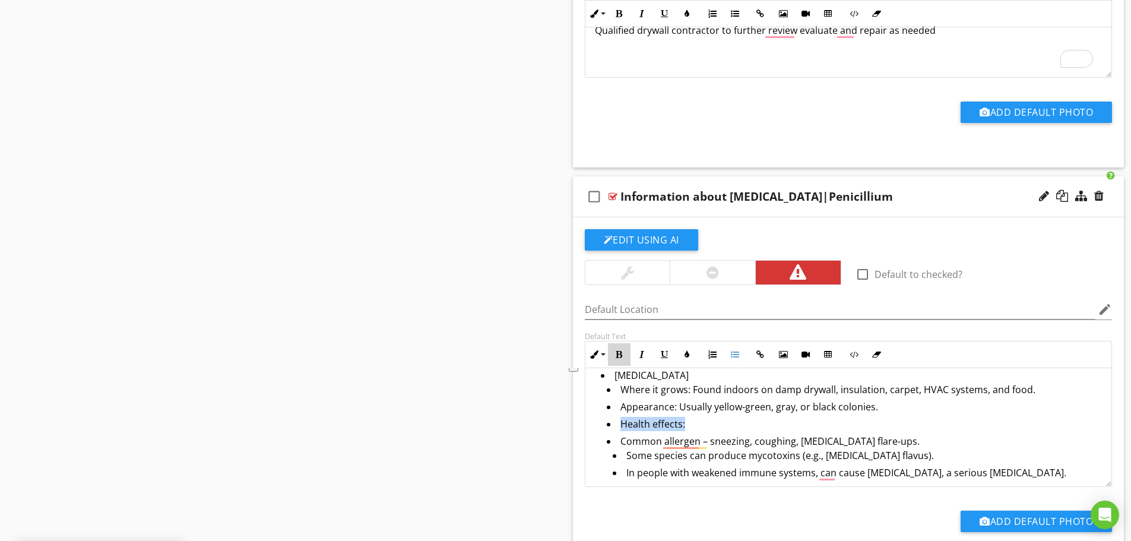
click at [622, 358] on icon "button" at bounding box center [619, 354] width 8 height 8
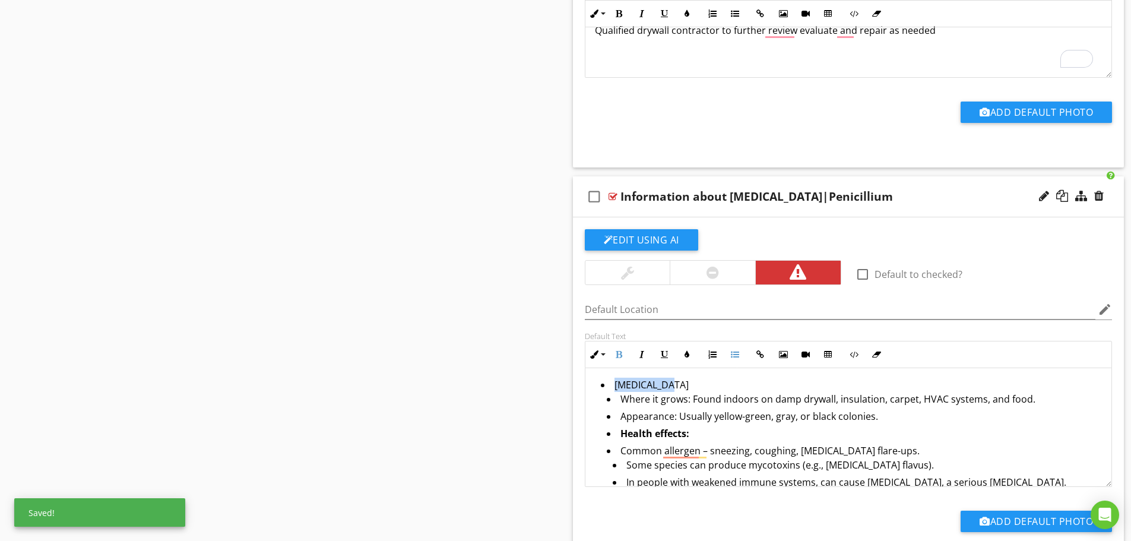
drag, startPoint x: 660, startPoint y: 374, endPoint x: 611, endPoint y: 374, distance: 49.3
click at [615, 355] on icon "button" at bounding box center [619, 354] width 8 height 8
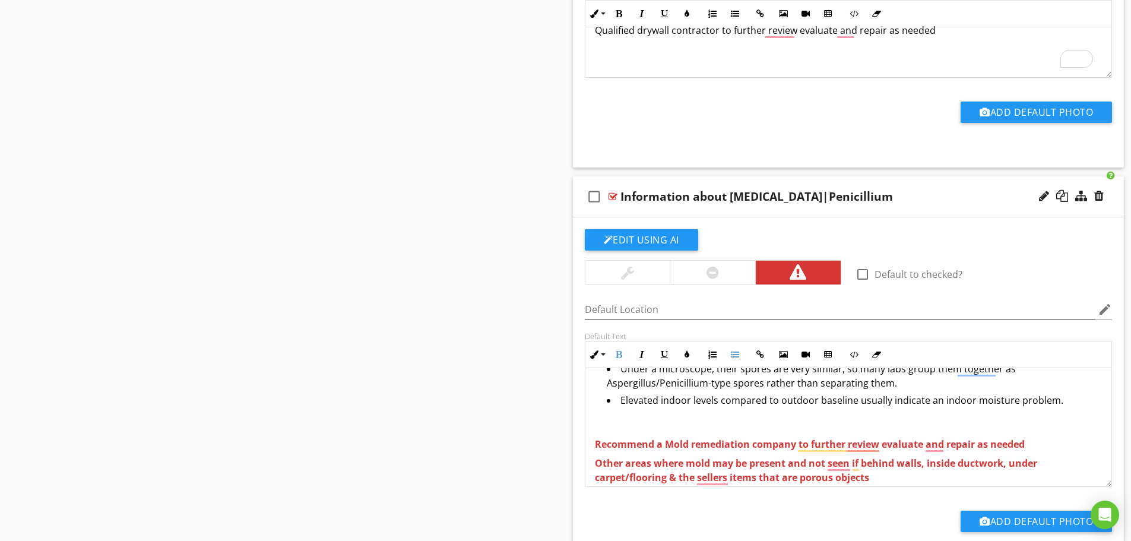
click at [747, 420] on p "To enrich screen reader interactions, please activate Accessibility in Grammarl…" at bounding box center [849, 425] width 508 height 14
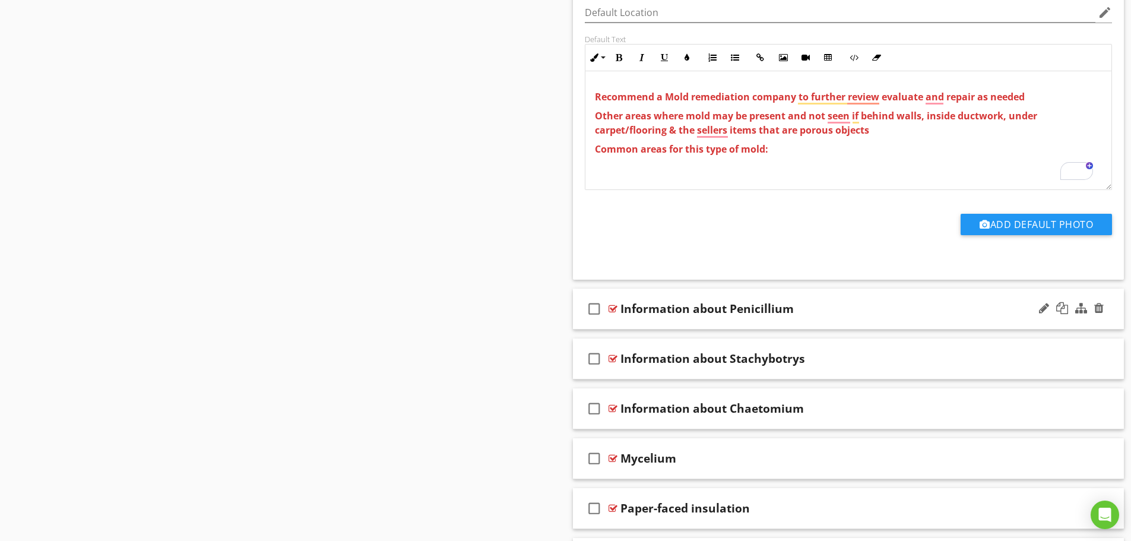
click at [744, 320] on div "check_box_outline_blank Information about Penicillium" at bounding box center [848, 309] width 551 height 41
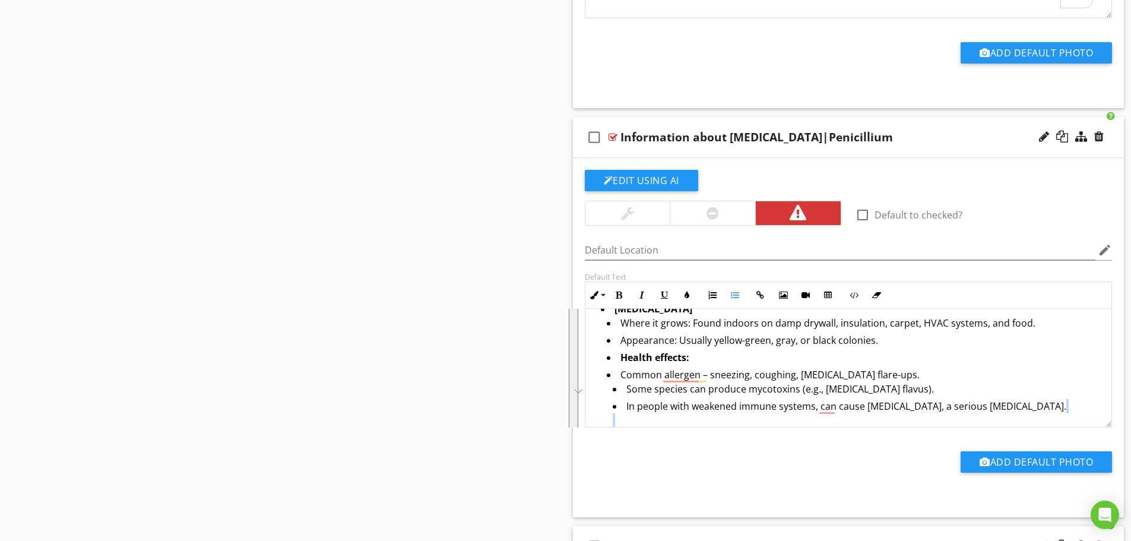
drag, startPoint x: 1072, startPoint y: 351, endPoint x: 622, endPoint y: 415, distance: 455.1
click at [622, 415] on ul "Where it grows: Found indoors on damp drywall, insulation, carpet, HVAC systems…" at bounding box center [852, 473] width 502 height 315
copy ul "Penicillium Where it grows: Damp building materials, wallpaper, carpeting, fabr…"
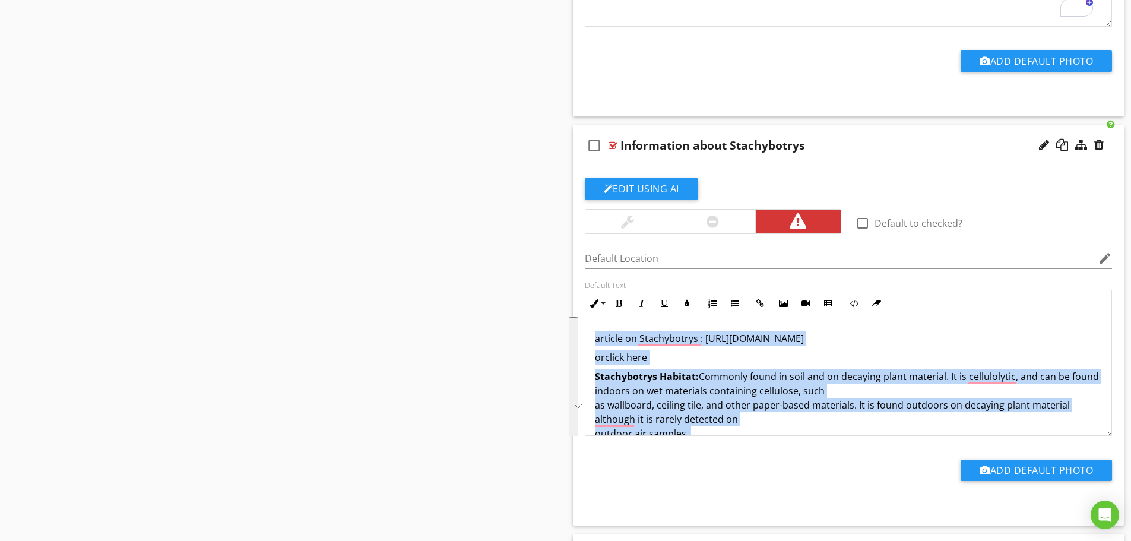
drag, startPoint x: 947, startPoint y: 386, endPoint x: 531, endPoint y: 295, distance: 425.5
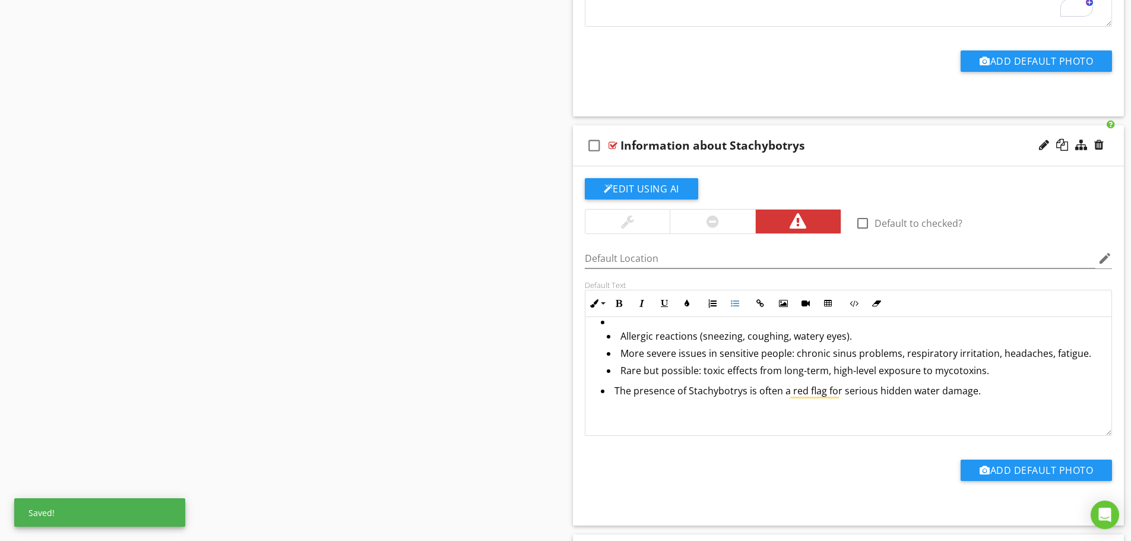
scroll to position [253, 0]
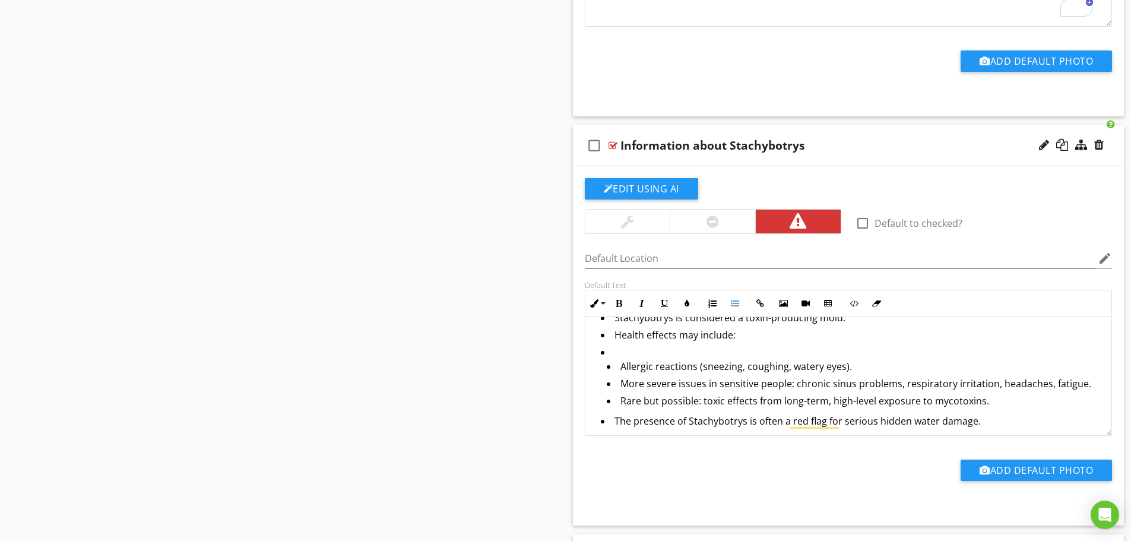
click at [616, 360] on li "Allergic reactions (sneezing, coughing, watery eyes)." at bounding box center [855, 367] width 496 height 17
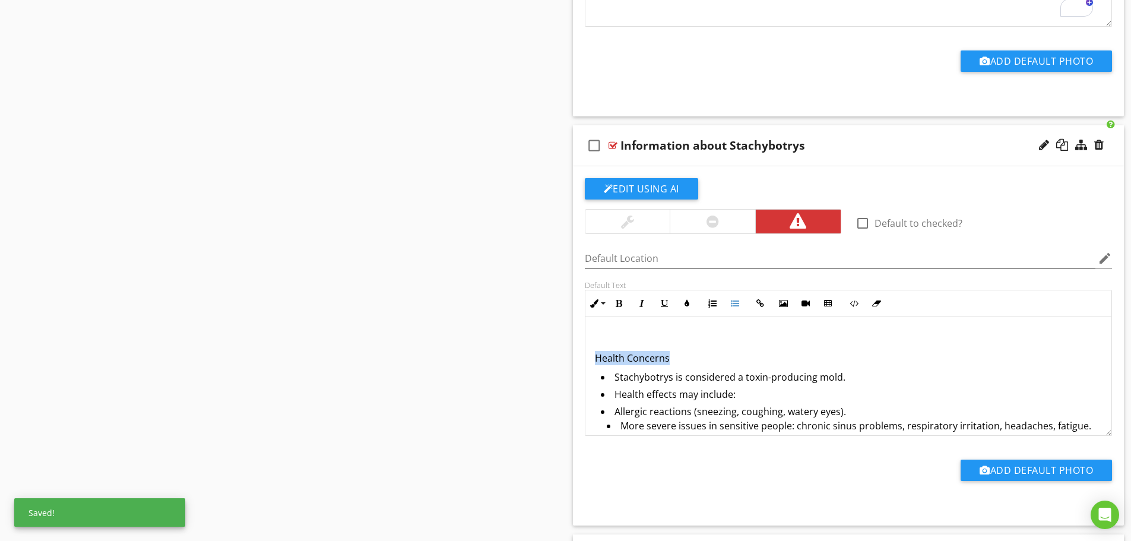
drag, startPoint x: 671, startPoint y: 353, endPoint x: 594, endPoint y: 352, distance: 77.2
click at [594, 352] on div "Stachybotrys (often called “black mold”) is a type of mold that can grow indoor…" at bounding box center [848, 404] width 527 height 563
click at [616, 296] on button "Bold" at bounding box center [619, 303] width 23 height 23
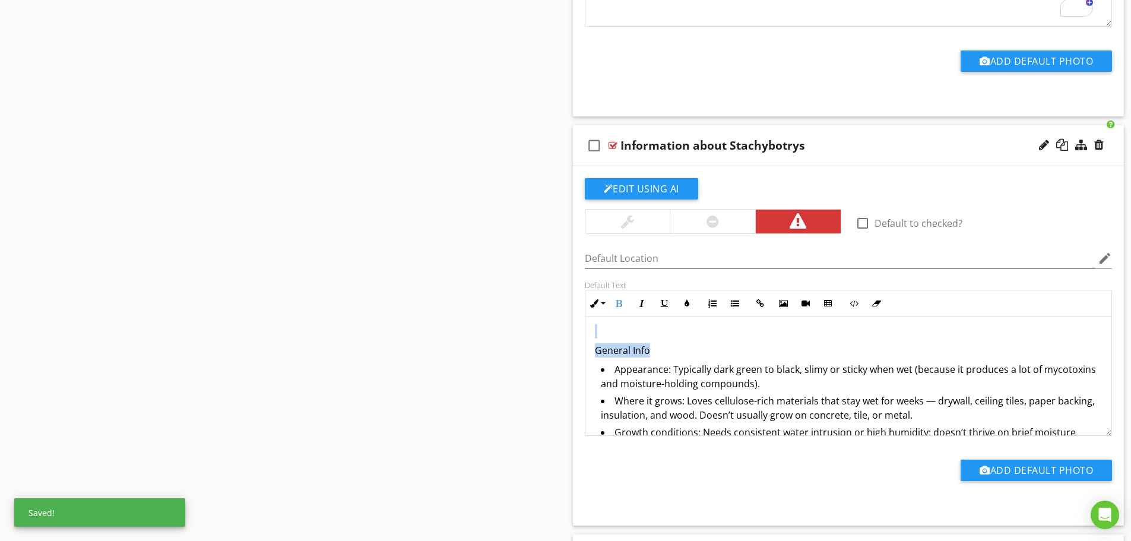
drag, startPoint x: 656, startPoint y: 335, endPoint x: 600, endPoint y: 329, distance: 56.7
click at [600, 329] on div "Stachybotrys (often called “black mold”) is a type of mold that can grow indoor…" at bounding box center [848, 539] width 527 height 563
click at [626, 300] on button "Bold" at bounding box center [619, 303] width 23 height 23
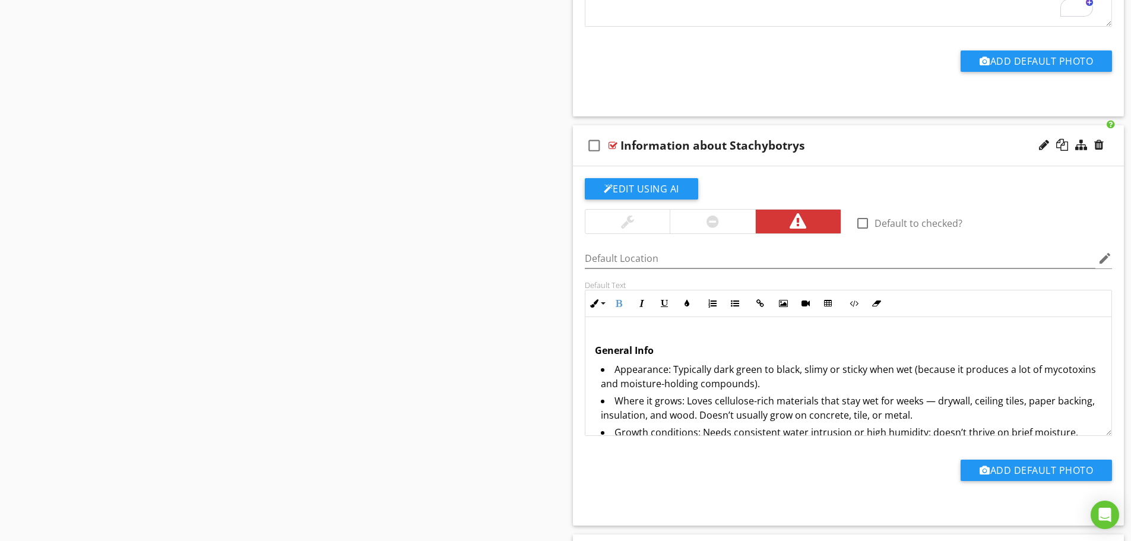
click at [784, 367] on li "Appearance: Typically dark green to black, slimy or sticky when wet (because it…" at bounding box center [852, 377] width 502 height 31
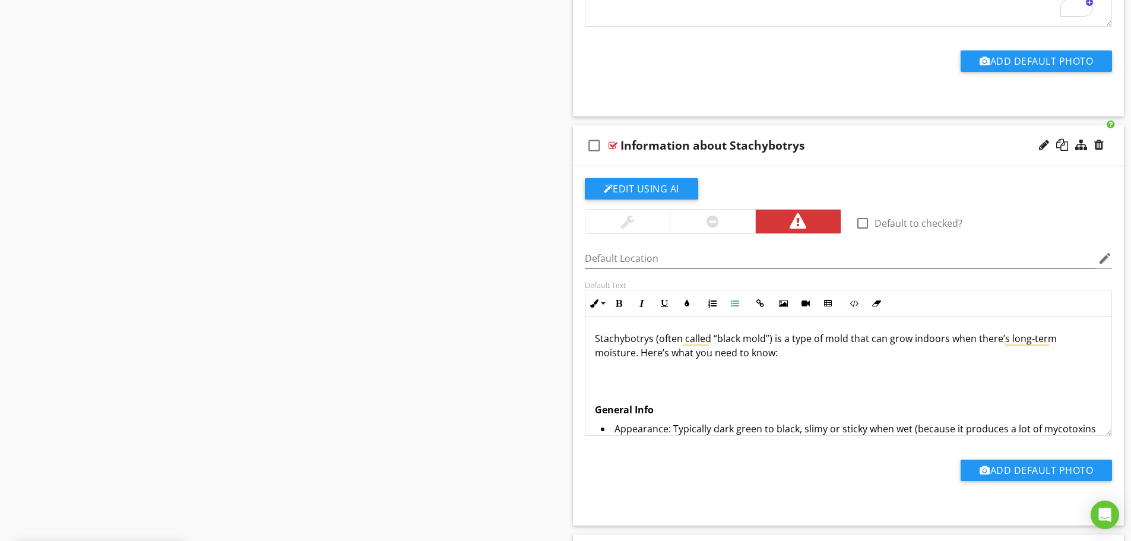
click at [648, 378] on p "To enrich screen reader interactions, please activate Accessibility in Grammarl…" at bounding box center [849, 371] width 508 height 14
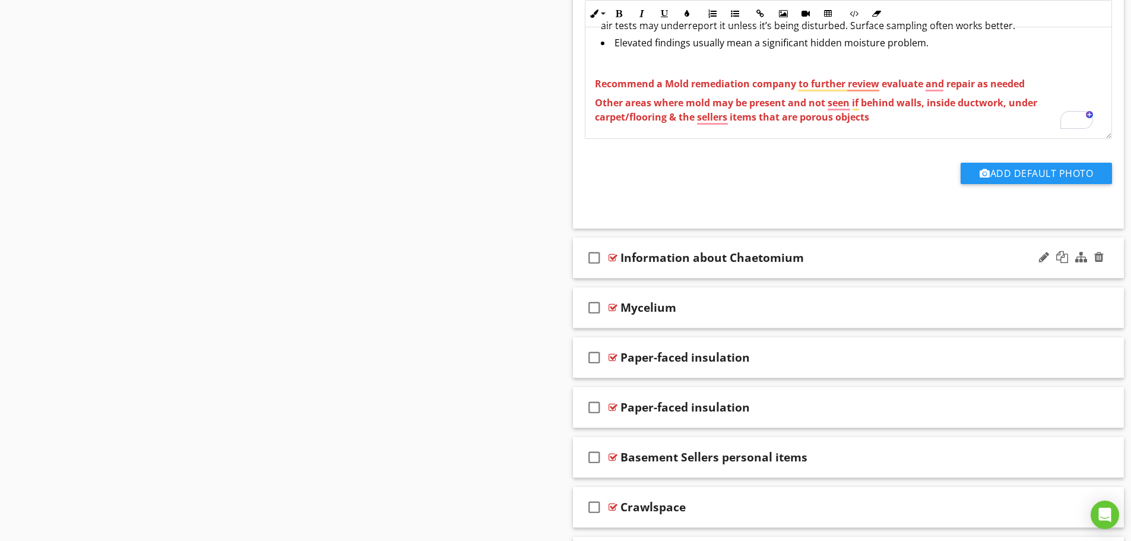
click at [760, 272] on div "check_box_outline_blank Information about Chaetomium" at bounding box center [848, 257] width 551 height 41
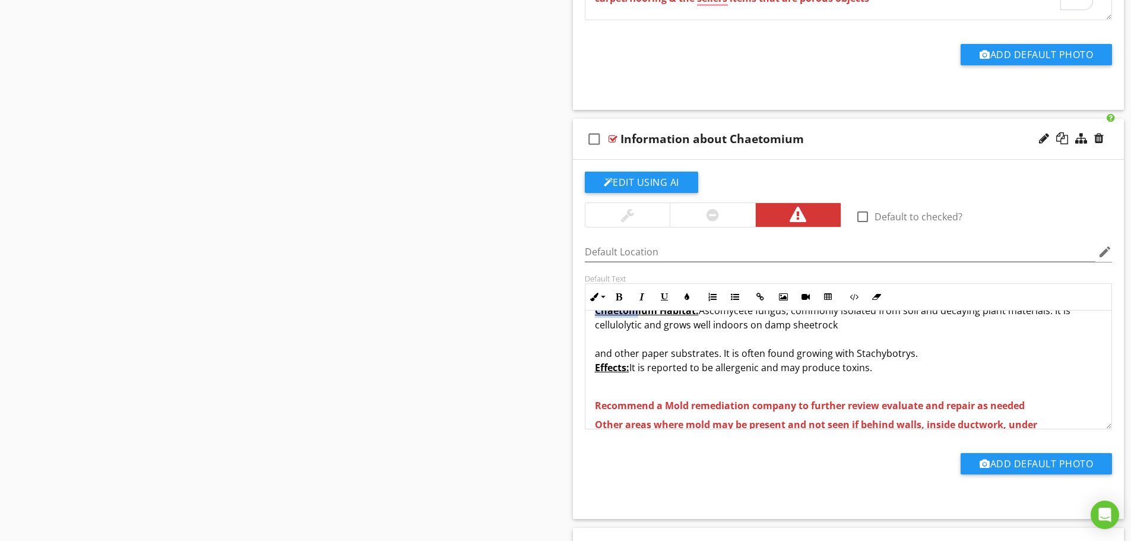
drag, startPoint x: 695, startPoint y: 328, endPoint x: 638, endPoint y: 333, distance: 57.8
click at [638, 333] on div "Article on Chaetomium : https://www.familyhandyman.com/article/chaetomium-mold/…" at bounding box center [848, 355] width 527 height 209
click at [702, 299] on p "or click here" at bounding box center [849, 291] width 508 height 14
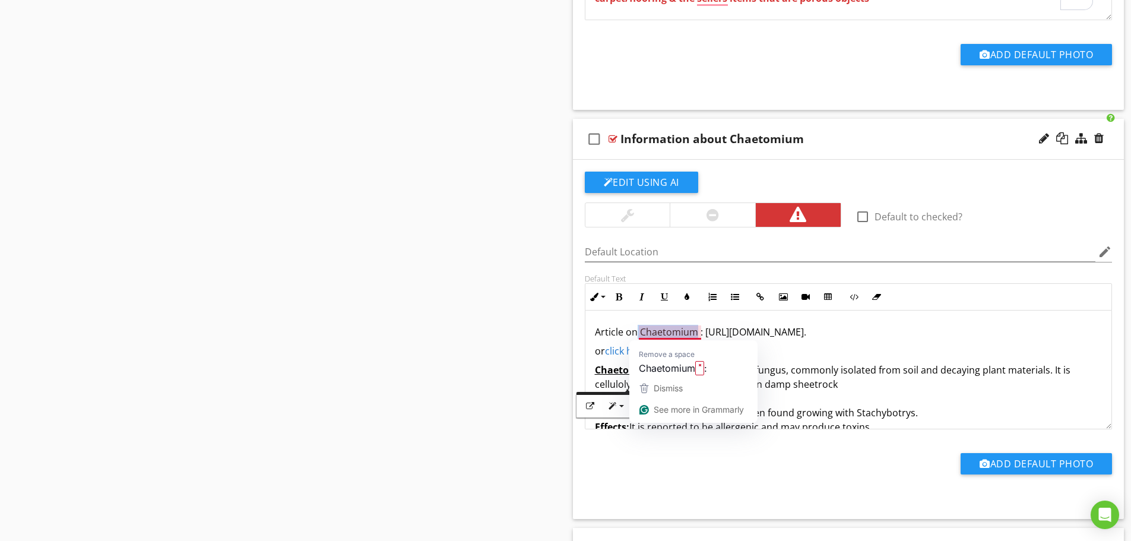
drag, startPoint x: 696, startPoint y: 329, endPoint x: 638, endPoint y: 333, distance: 58.3
click at [638, 333] on p "Article on Chaetomium : https://www.familyhandyman.com/article/chaetomium-mold/…" at bounding box center [849, 332] width 508 height 14
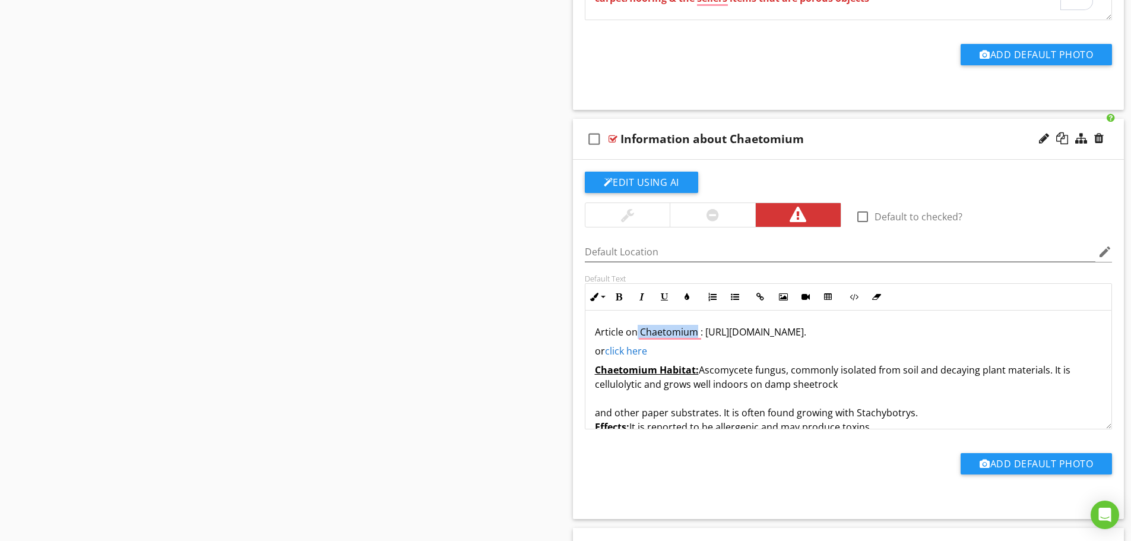
copy p "Chaetomium"
drag, startPoint x: 879, startPoint y: 339, endPoint x: 473, endPoint y: 287, distance: 409.3
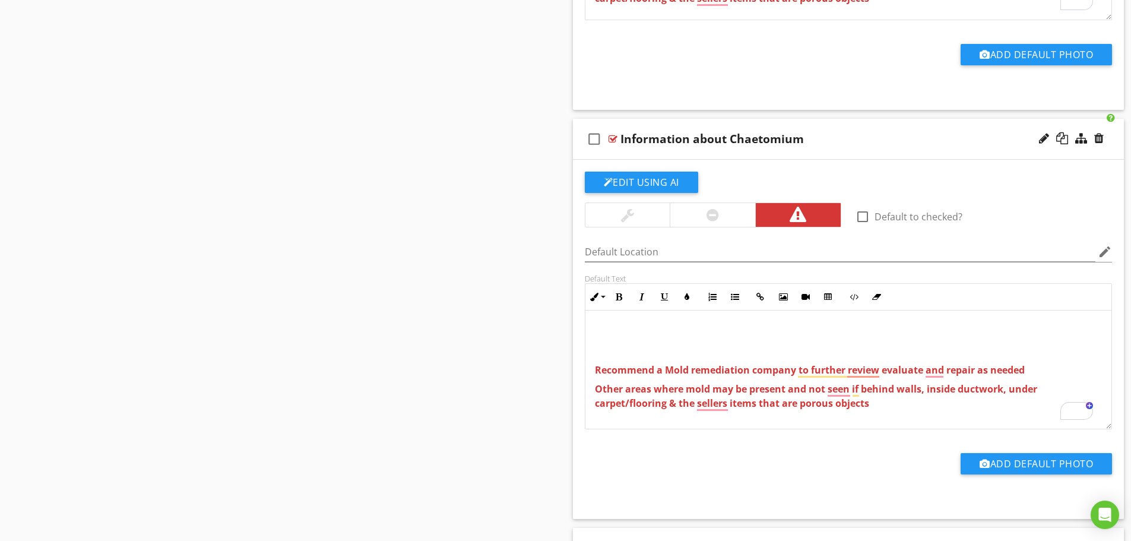
click at [652, 327] on p "To enrich screen reader interactions, please activate Accessibility in Grammarl…" at bounding box center [849, 332] width 508 height 14
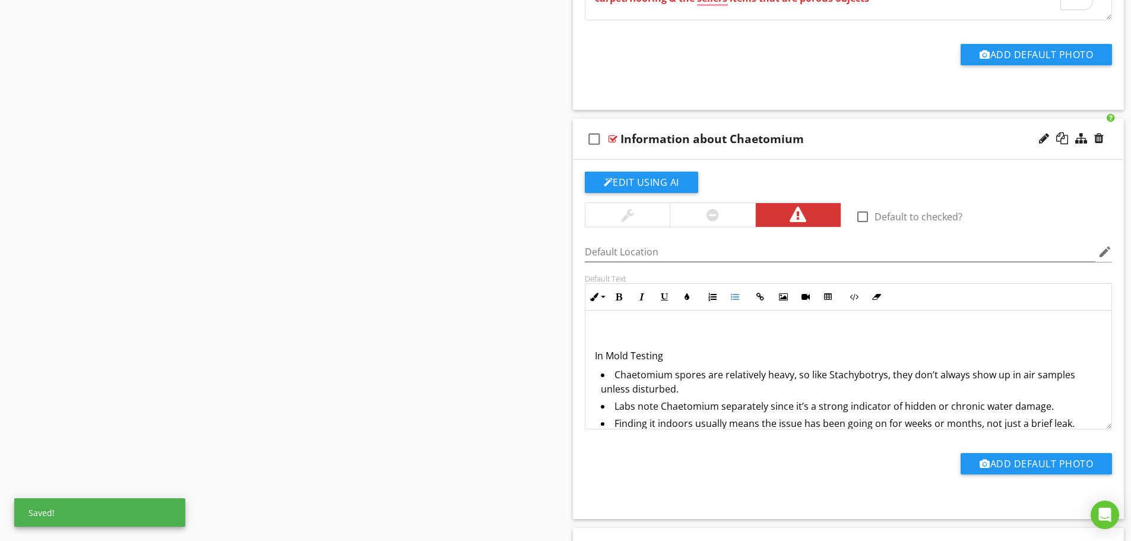
scroll to position [343, 0]
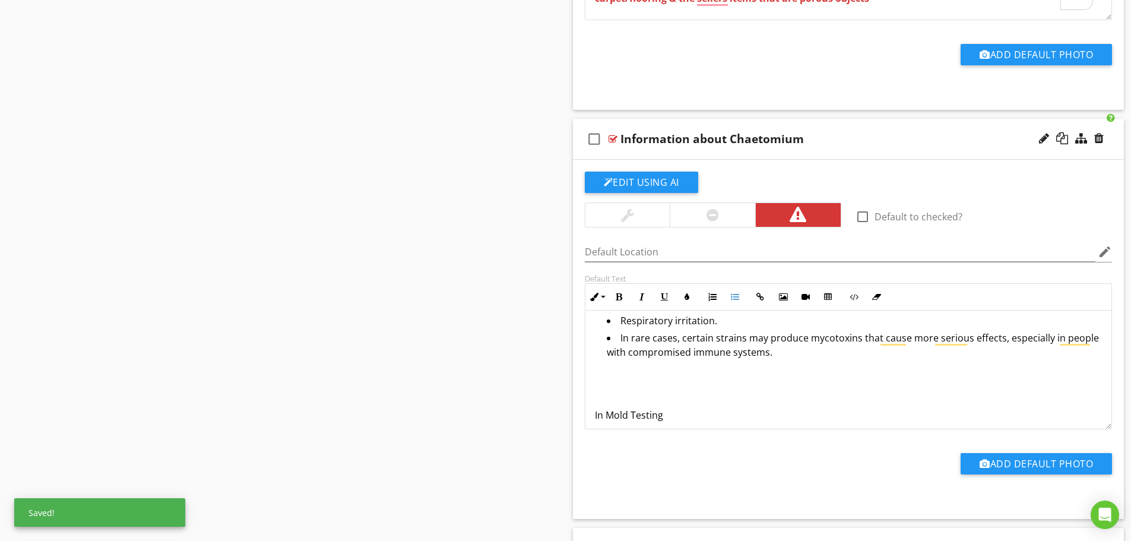
click at [636, 391] on p "To enrich screen reader interactions, please activate Accessibility in Grammarl…" at bounding box center [849, 396] width 508 height 14
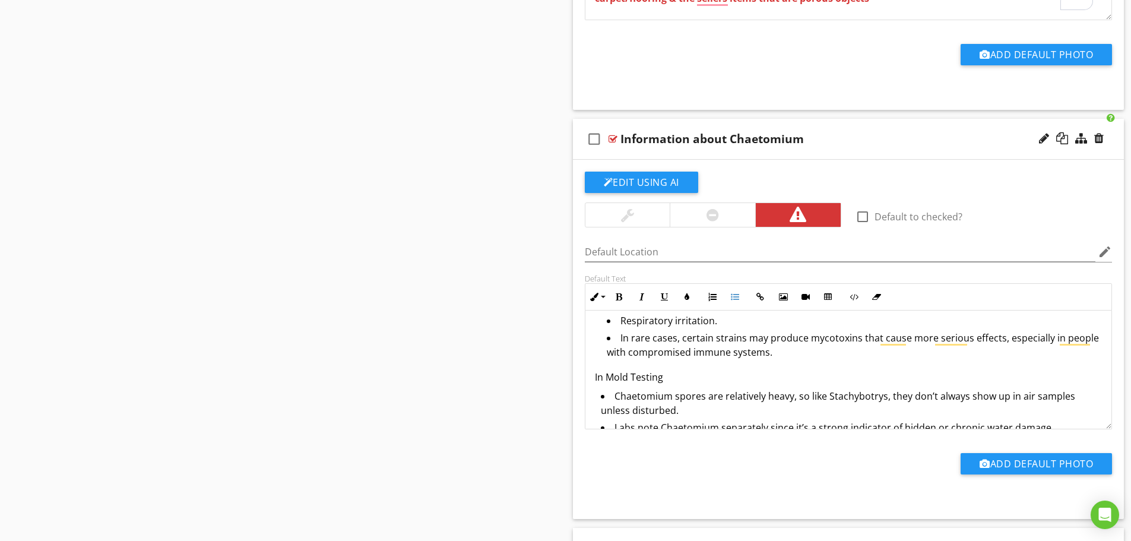
scroll to position [283, 0]
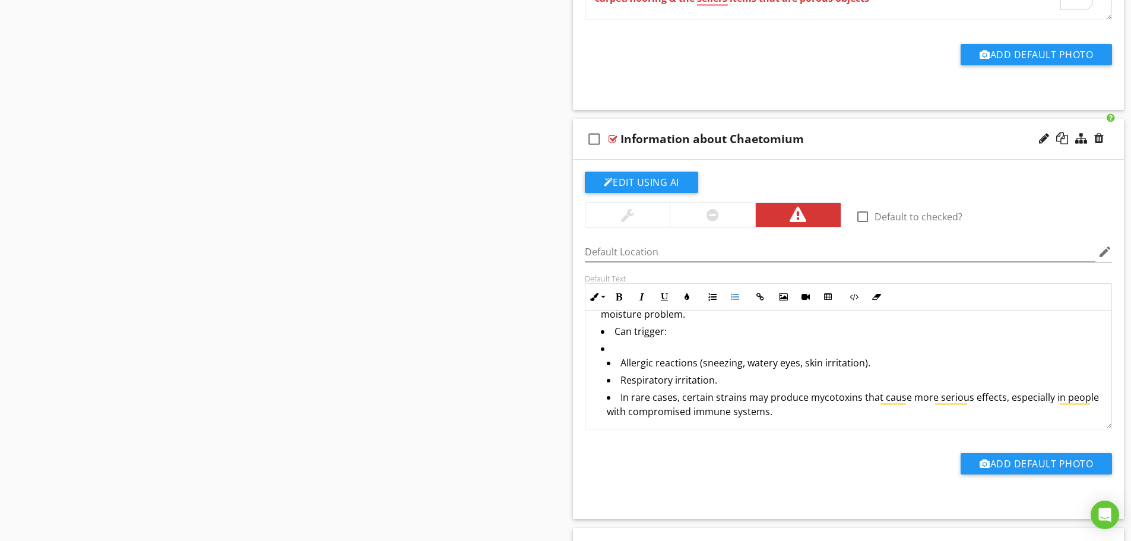
click at [622, 347] on li "Allergic reactions (sneezing, watery eyes, skin irritation). Respiratory irrita…" at bounding box center [852, 382] width 502 height 83
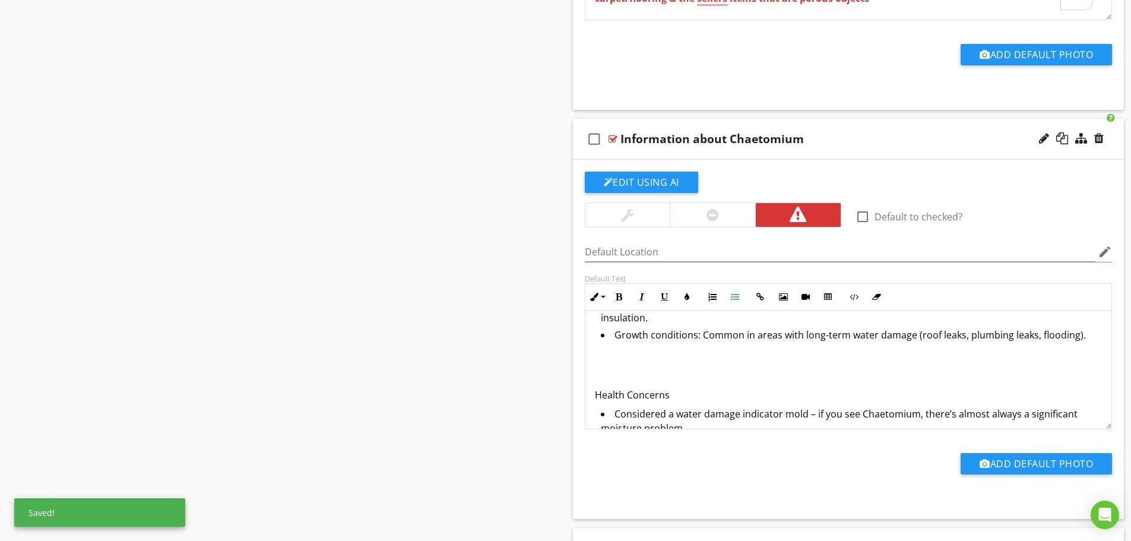
scroll to position [164, 0]
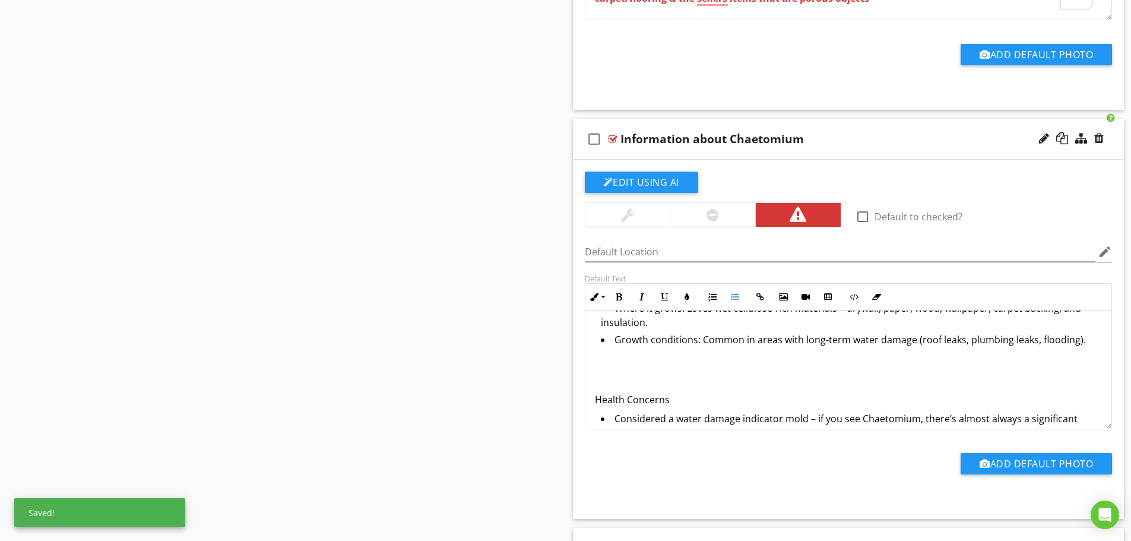
click at [620, 376] on p "To enrich screen reader interactions, please activate Accessibility in Grammarl…" at bounding box center [849, 380] width 508 height 14
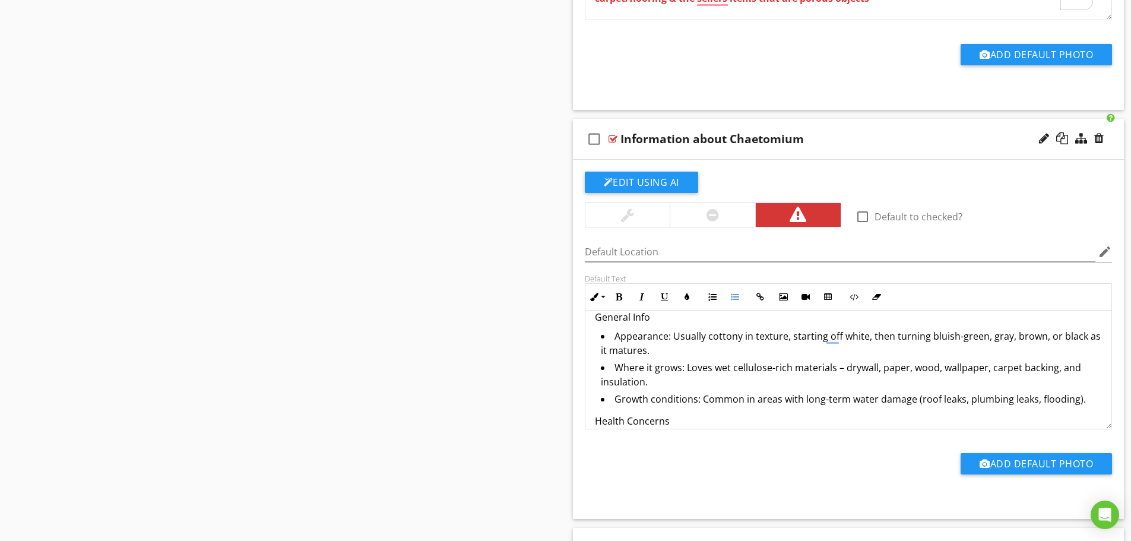
scroll to position [66, 0]
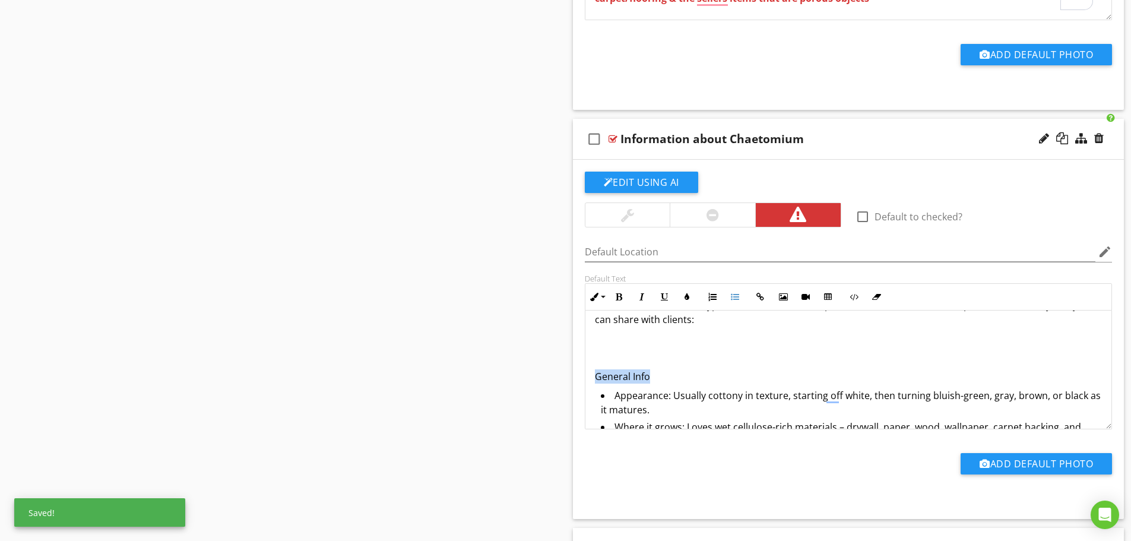
drag, startPoint x: 663, startPoint y: 370, endPoint x: 564, endPoint y: 372, distance: 98.6
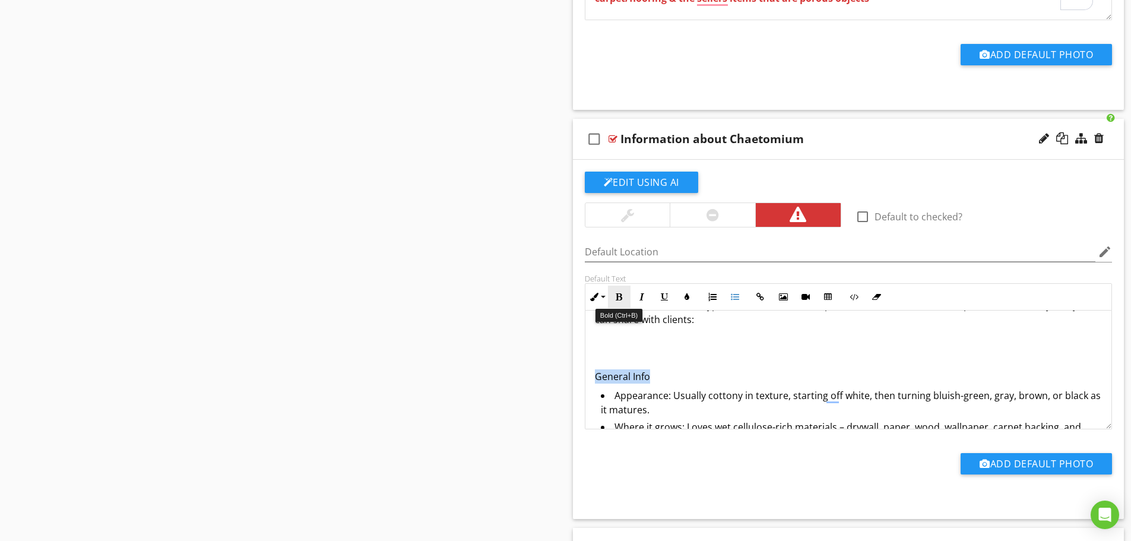
click at [620, 297] on icon "button" at bounding box center [619, 297] width 8 height 8
click at [648, 341] on p "To enrich screen reader interactions, please activate Accessibility in Grammarl…" at bounding box center [849, 338] width 508 height 14
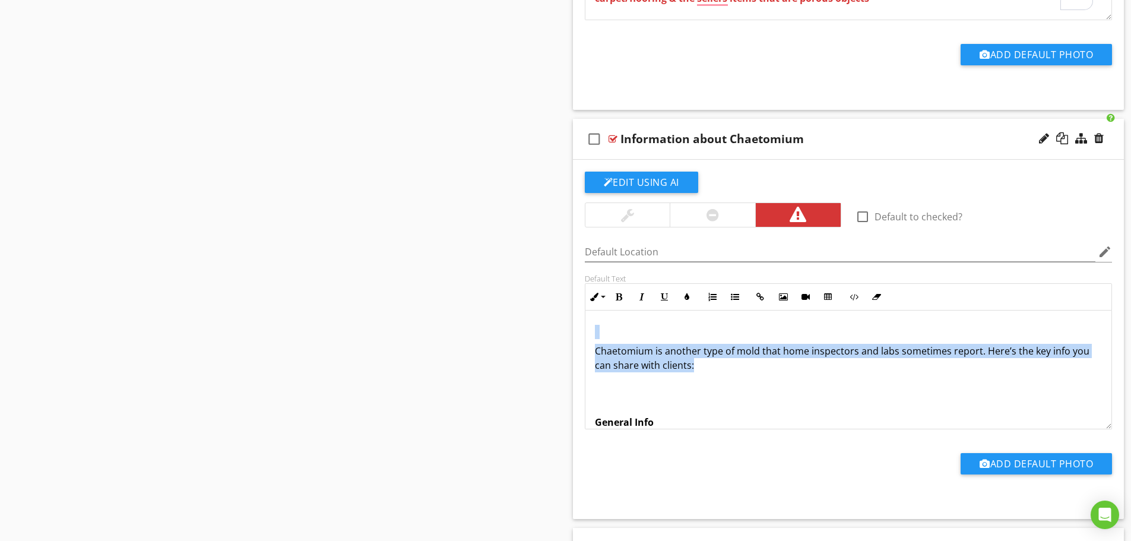
drag, startPoint x: 717, startPoint y: 364, endPoint x: 573, endPoint y: 332, distance: 147.2
click at [573, 332] on div "Edit Using AI check_box_outline_blank Default to checked? Default Location edit…" at bounding box center [848, 339] width 551 height 359
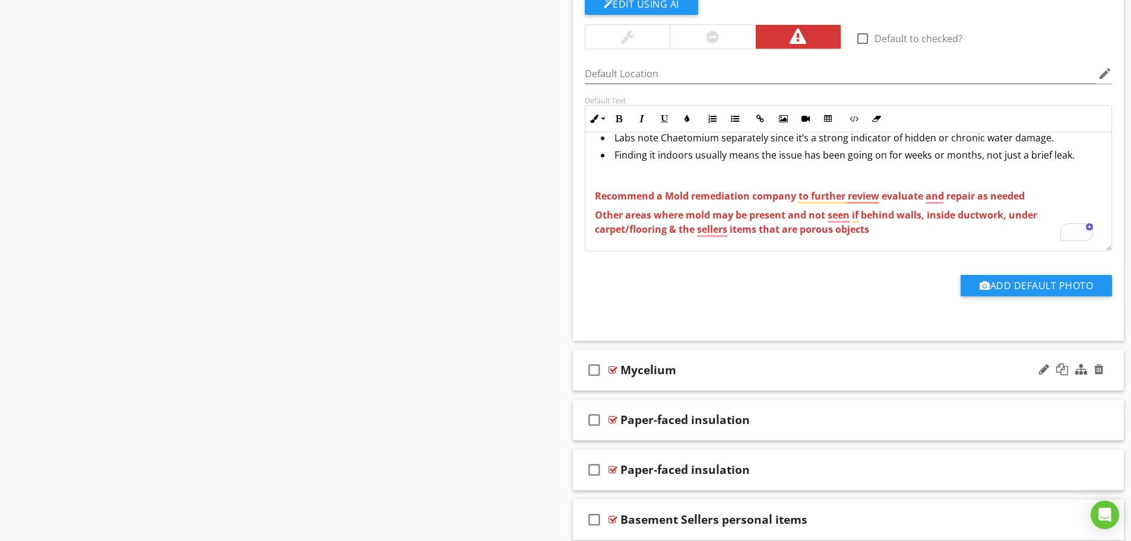
click at [679, 381] on div "check_box_outline_blank Mycelium" at bounding box center [848, 370] width 551 height 41
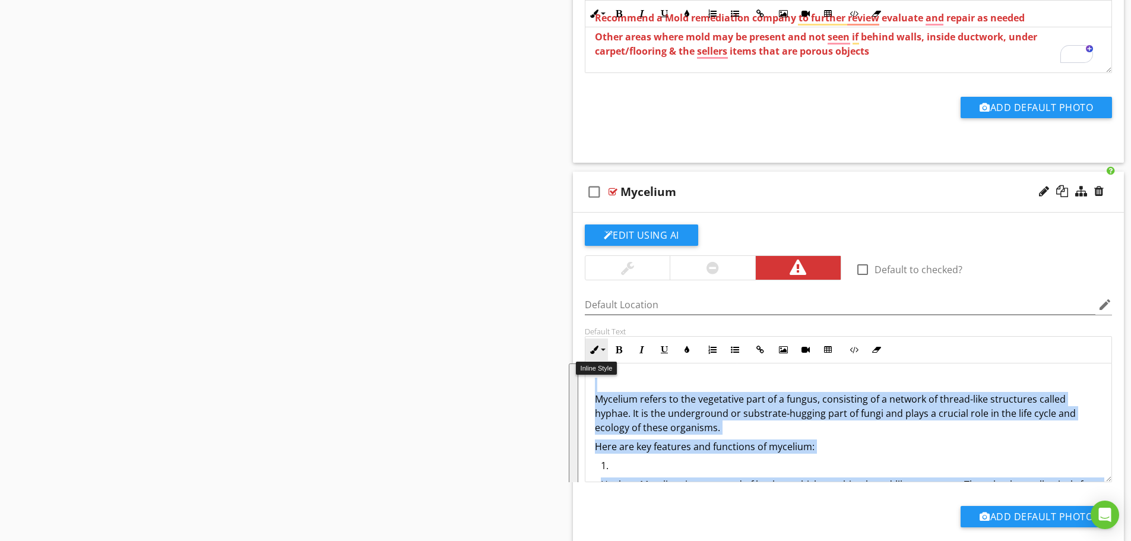
drag, startPoint x: 1055, startPoint y: 427, endPoint x: 589, endPoint y: 341, distance: 474.6
click at [589, 341] on div "Inline Style XLarge Large Normal Small Light Small/Light Bold Italic Underline …" at bounding box center [849, 409] width 528 height 146
click at [737, 351] on icon "button" at bounding box center [735, 349] width 8 height 8
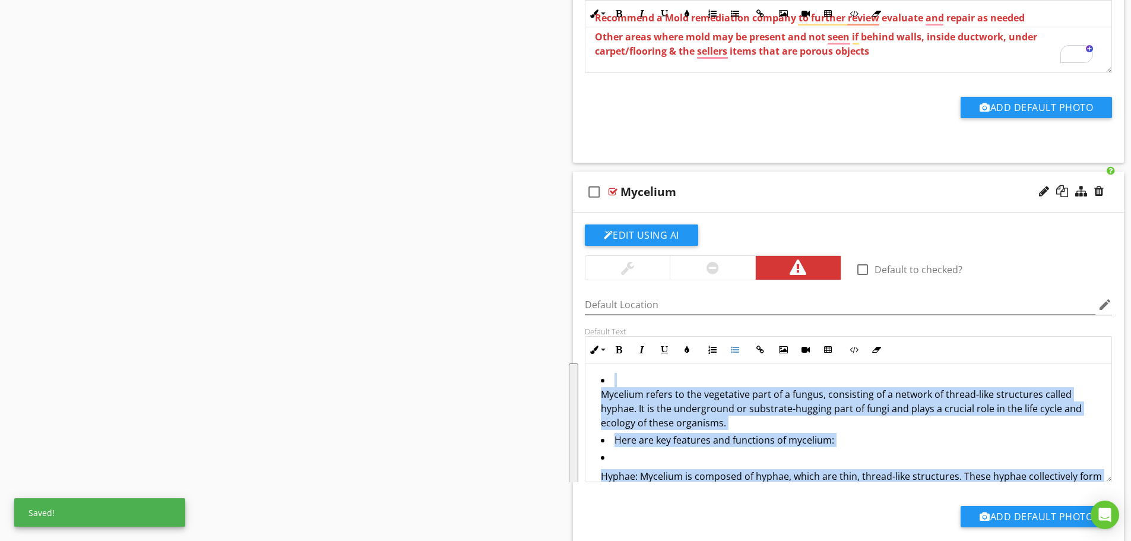
click at [611, 455] on li "Hyphae: Mycelium is composed of hyphae, which are thin, thread-like structures.…" at bounding box center [852, 477] width 502 height 55
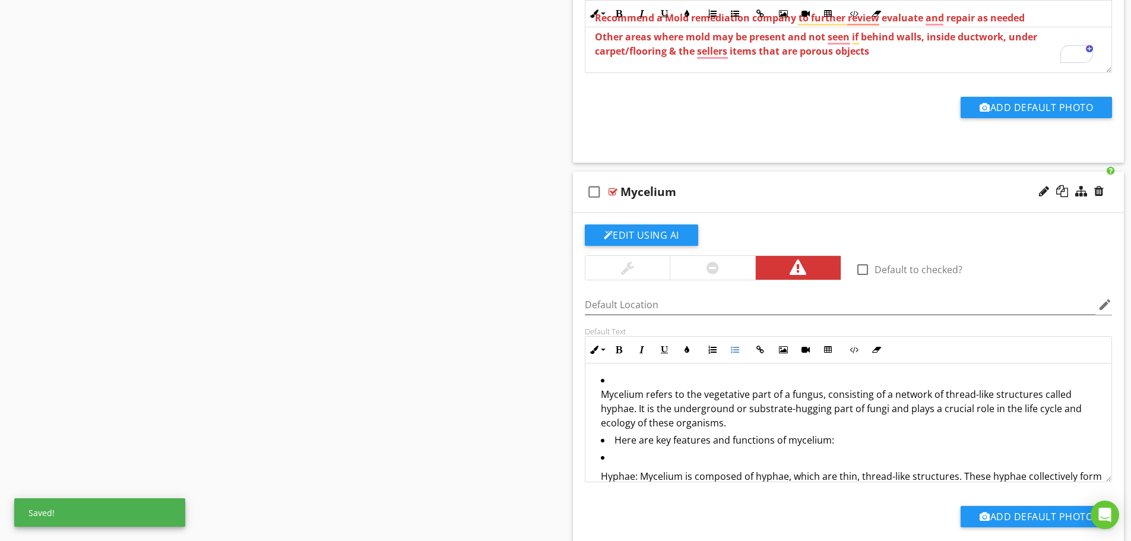
click at [618, 453] on li "Hyphae: Mycelium is composed of hyphae, which are thin, thread-like structures.…" at bounding box center [852, 477] width 502 height 55
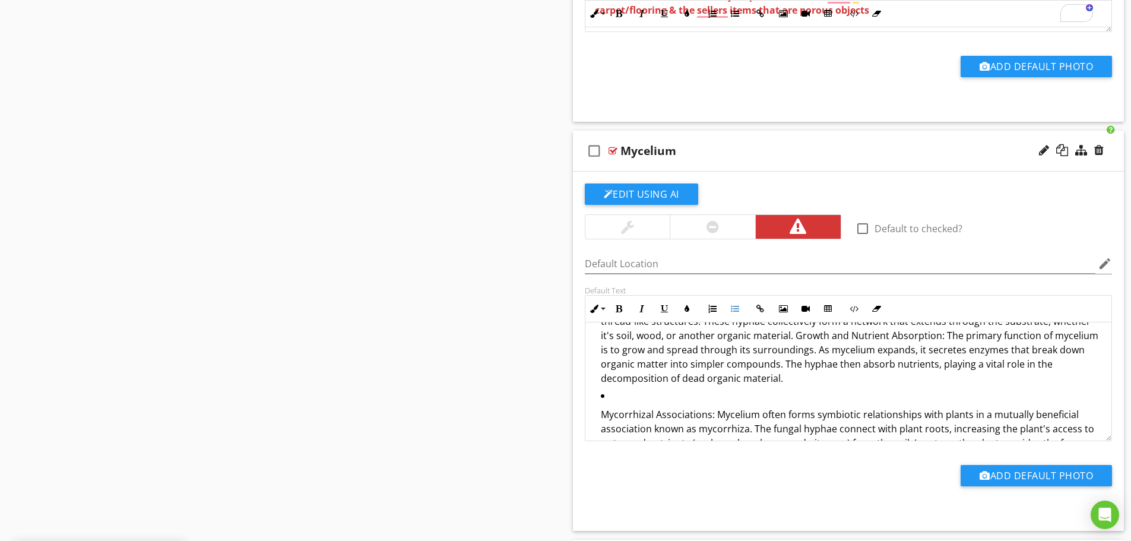
click at [598, 411] on ul "Mycelium refers to the vegetative part of a fungus, consisting of a network of …" at bounding box center [849, 533] width 508 height 559
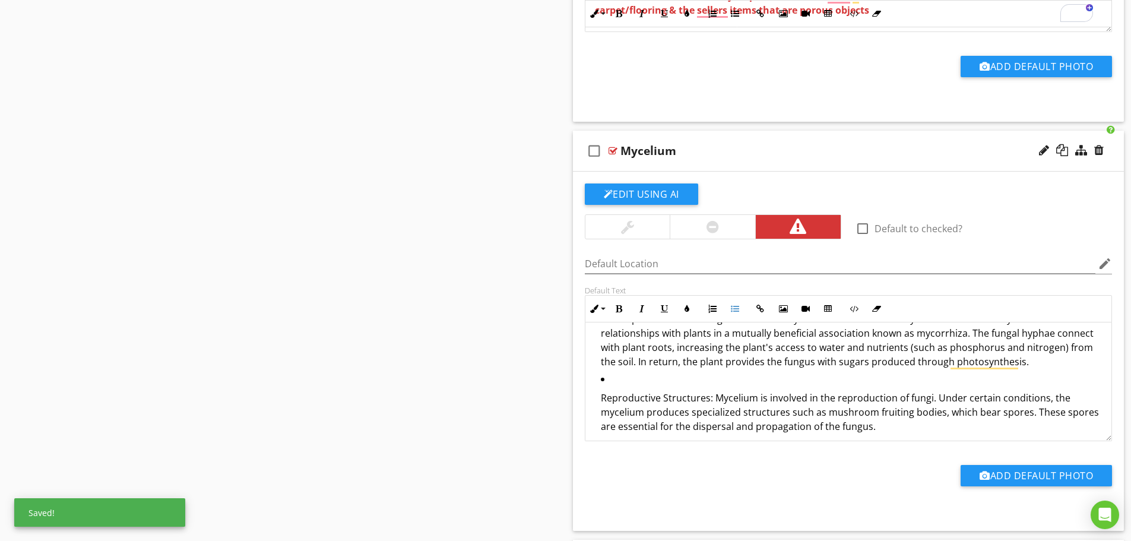
click at [594, 395] on div "Mycelium refers to the vegetative part of a fungus, consisting of a network of …" at bounding box center [848, 501] width 527 height 632
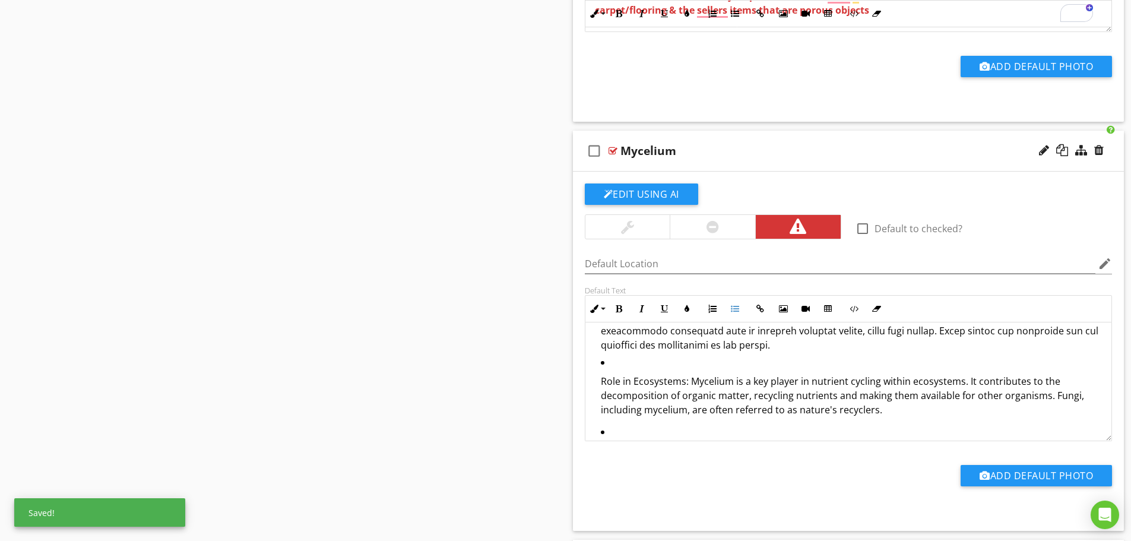
click at [600, 374] on ul "Mycelium refers to the vegetative part of a fungus, consisting of a network of …" at bounding box center [849, 380] width 508 height 491
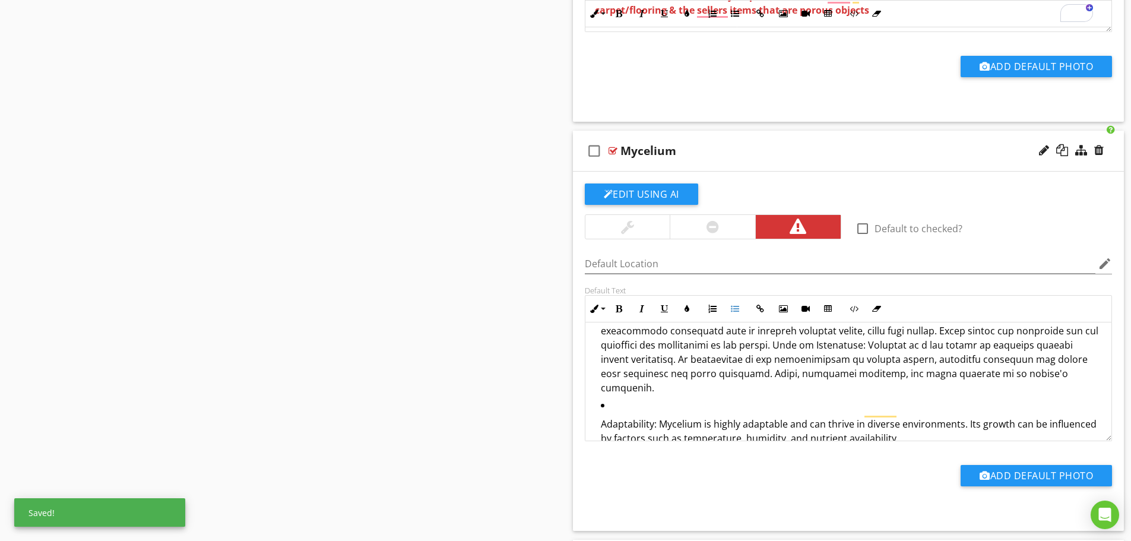
click at [595, 407] on ul "Mycelium refers to the vegetative part of a fungus, consisting of a network of …" at bounding box center [849, 367] width 508 height 464
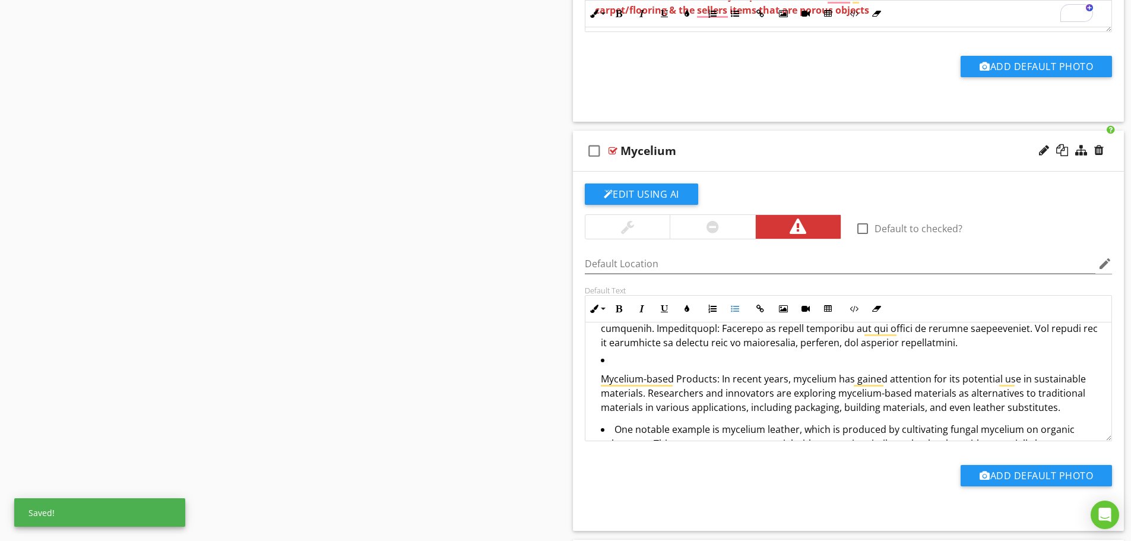
click at [595, 381] on ul "Mycelium refers to the vegetative part of a fungus, consisting of a network of …" at bounding box center [849, 287] width 508 height 423
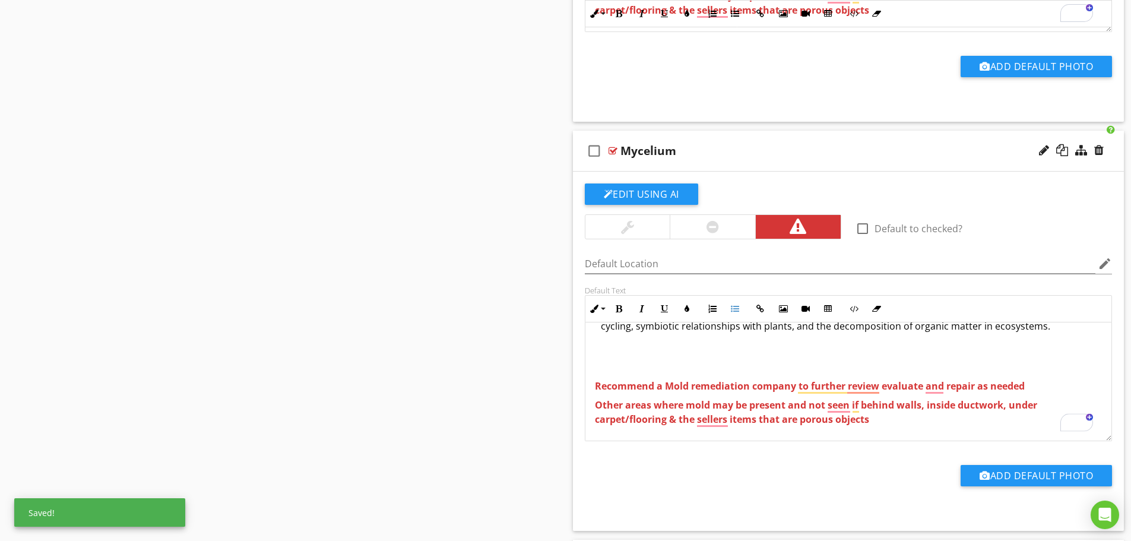
click at [653, 351] on p "To enrich screen reader interactions, please activate Accessibility in Grammarl…" at bounding box center [849, 348] width 508 height 14
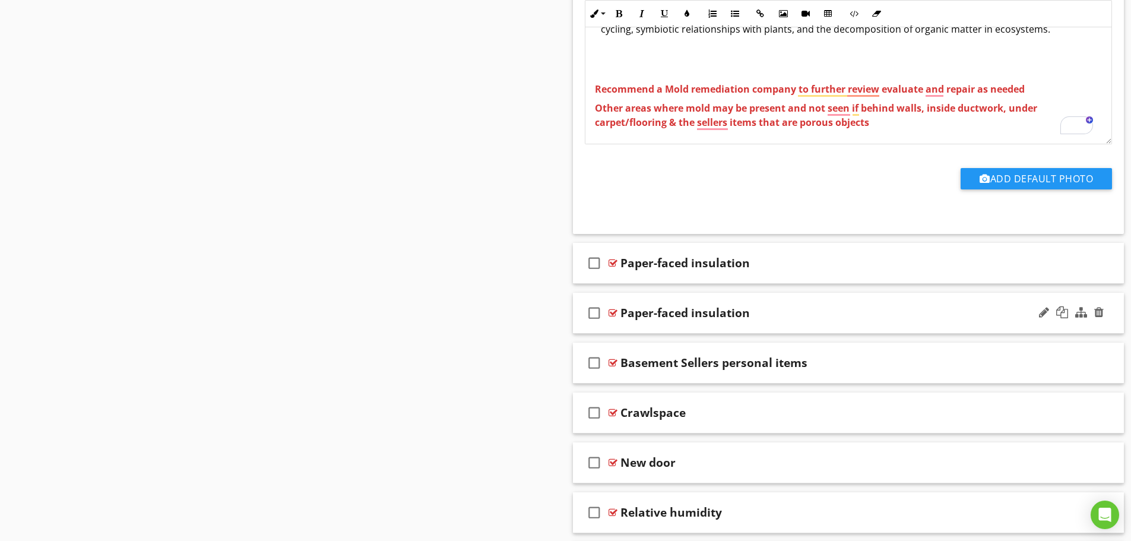
click at [770, 323] on div "check_box_outline_blank Paper-faced insulation" at bounding box center [848, 313] width 551 height 41
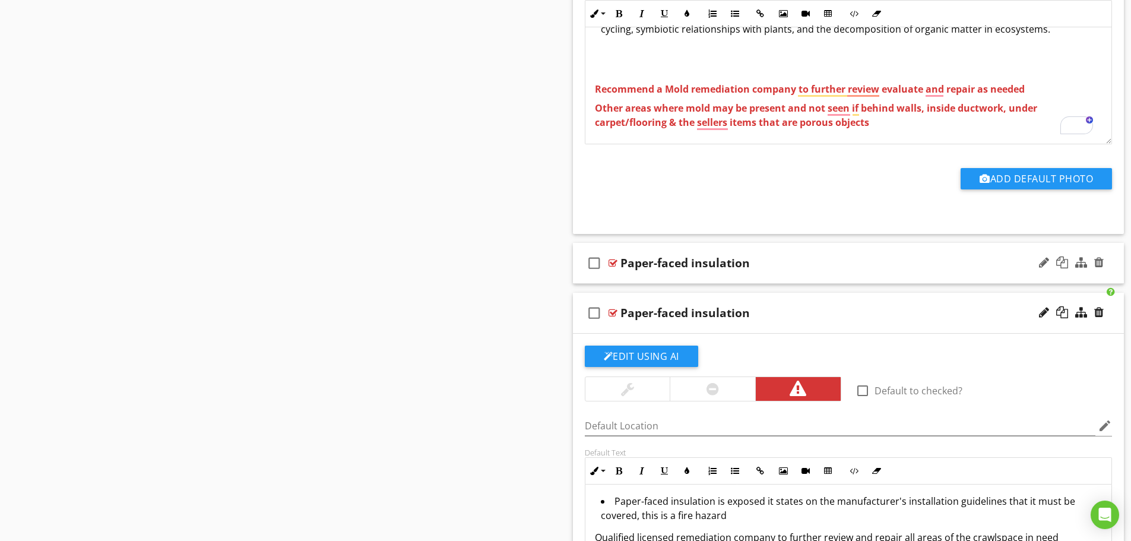
click at [773, 272] on div "check_box_outline_blank Paper-faced insulation" at bounding box center [848, 263] width 551 height 41
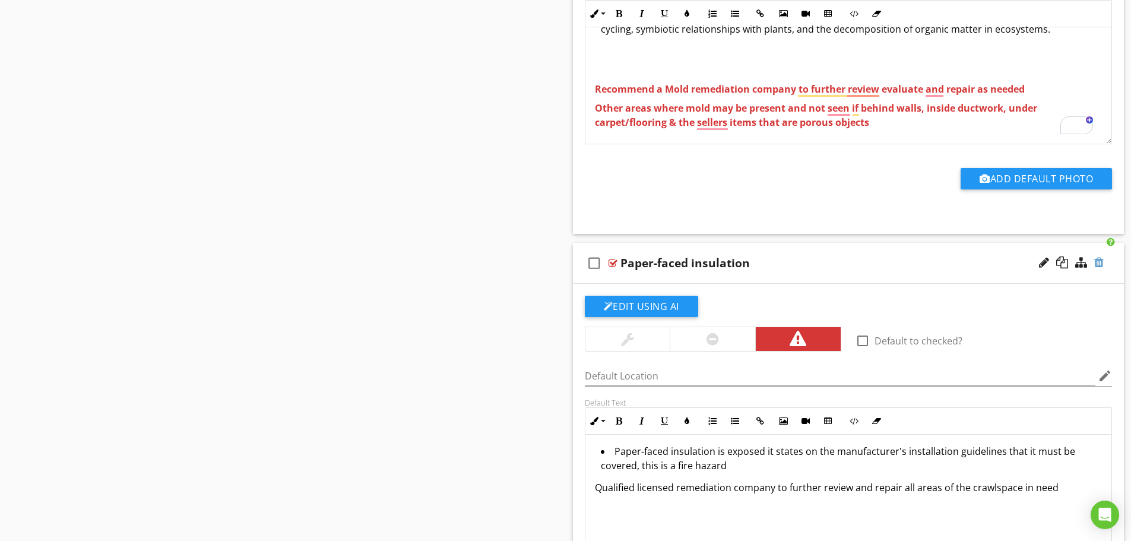
click at [1098, 264] on div at bounding box center [1098, 262] width 9 height 12
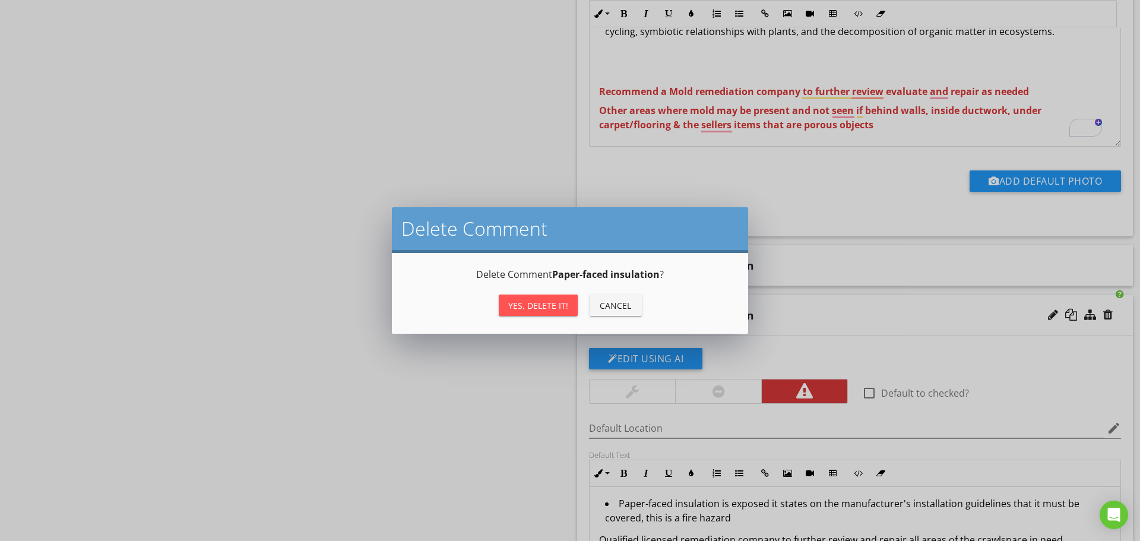
click at [539, 301] on div "Yes, Delete it!" at bounding box center [538, 305] width 60 height 12
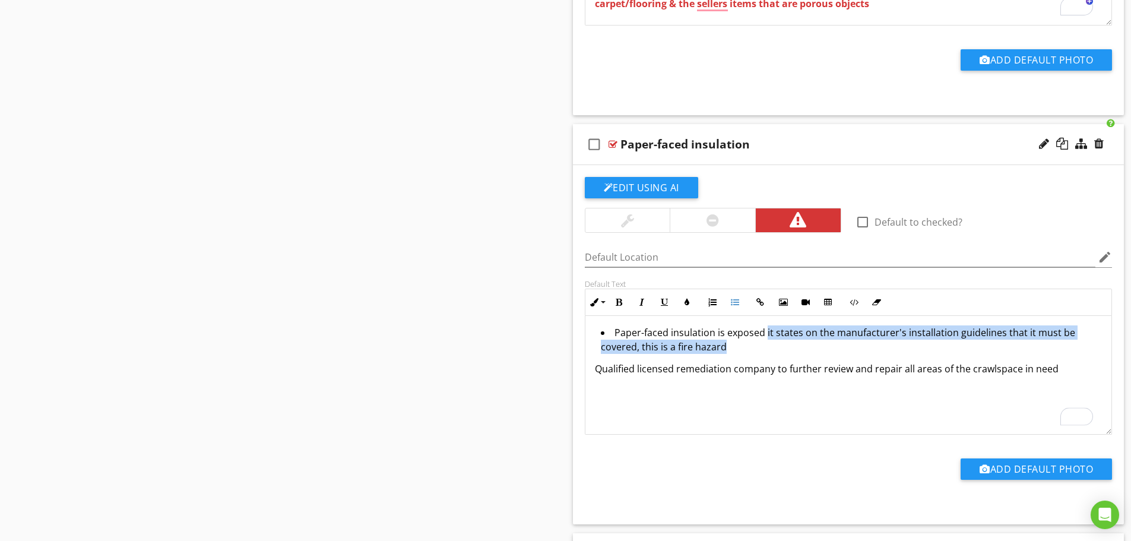
drag, startPoint x: 765, startPoint y: 332, endPoint x: 781, endPoint y: 342, distance: 18.4
click at [781, 342] on li "Paper-faced insulation is exposed it states on the manufacturer's installation …" at bounding box center [852, 340] width 502 height 31
click at [661, 301] on icon "button" at bounding box center [664, 302] width 8 height 8
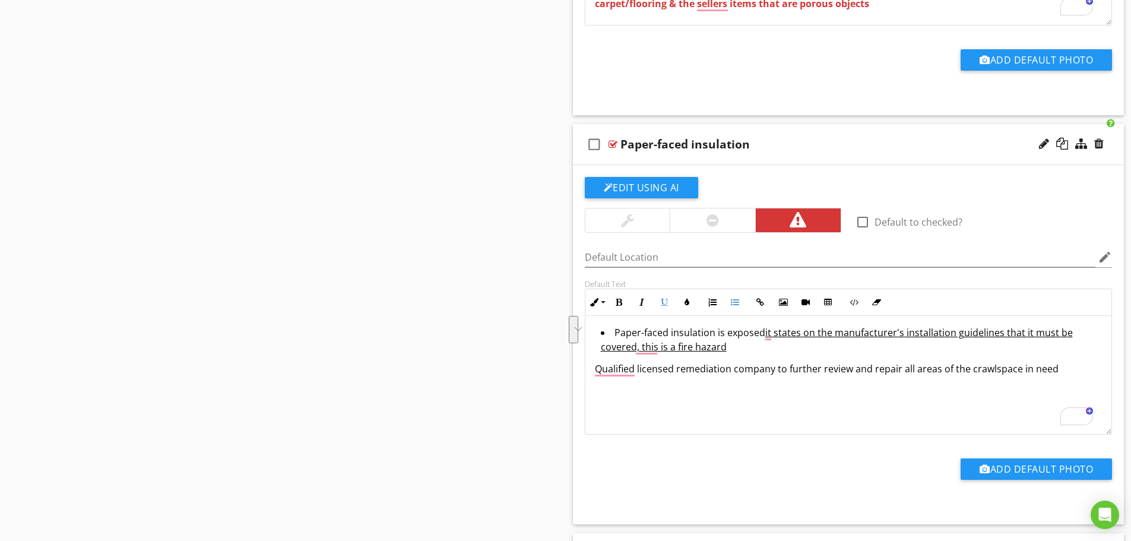
click at [770, 353] on li "Paper-faced insulation is exposed it states on the manufacturer's installation …" at bounding box center [852, 340] width 502 height 31
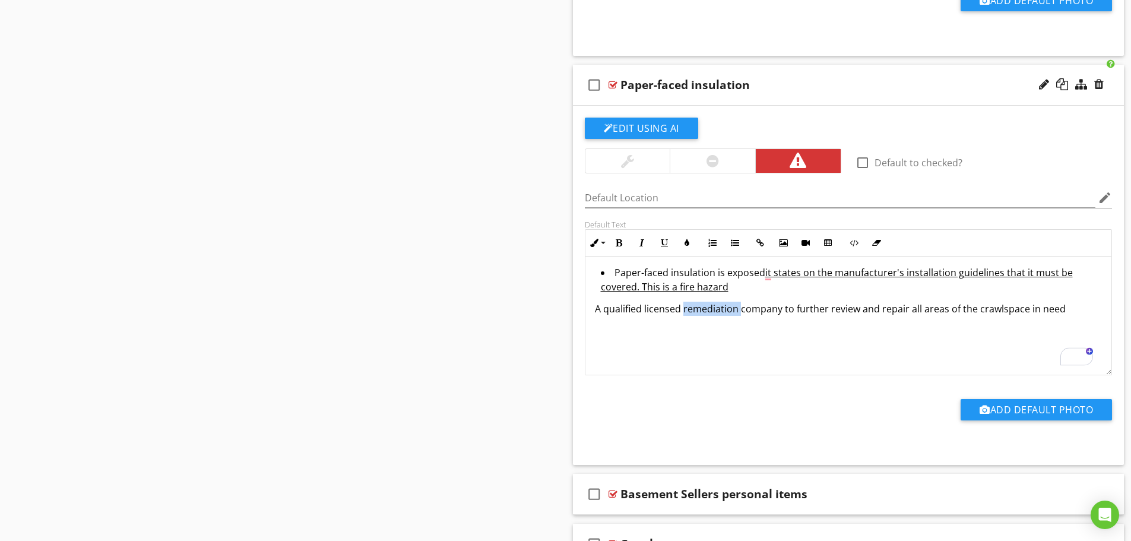
drag, startPoint x: 682, startPoint y: 308, endPoint x: 739, endPoint y: 310, distance: 57.0
click at [739, 310] on span "A qualified licensed remediation company to further review and repair all areas…" at bounding box center [830, 308] width 471 height 13
click at [725, 309] on span "A qualified licensed company to further review and repair all areas of the craw…" at bounding box center [801, 308] width 413 height 13
drag, startPoint x: 955, startPoint y: 311, endPoint x: 1135, endPoint y: 309, distance: 180.5
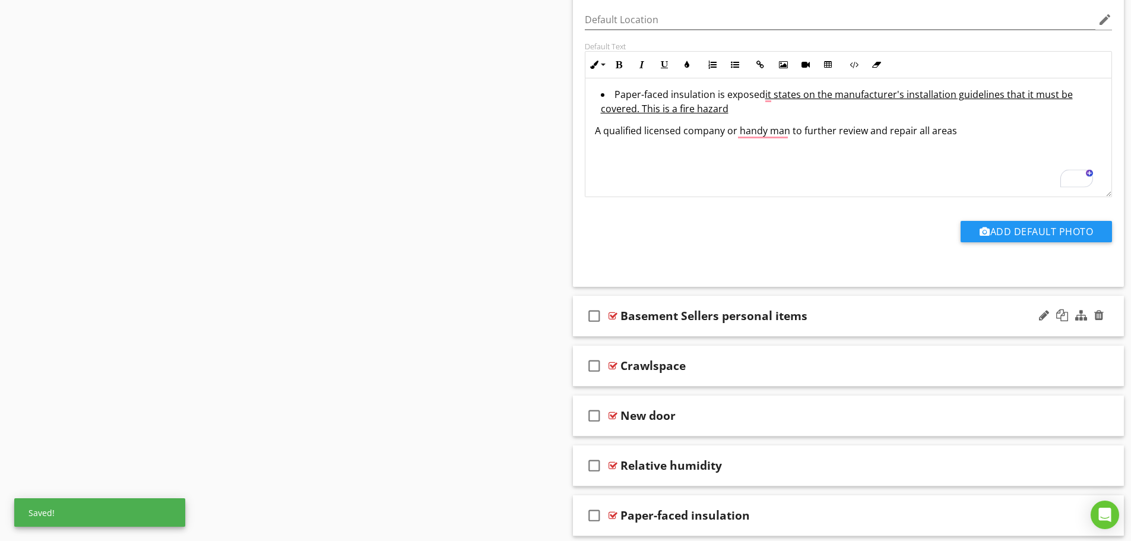
click at [727, 323] on div "Basement Sellers personal items" at bounding box center [713, 316] width 187 height 14
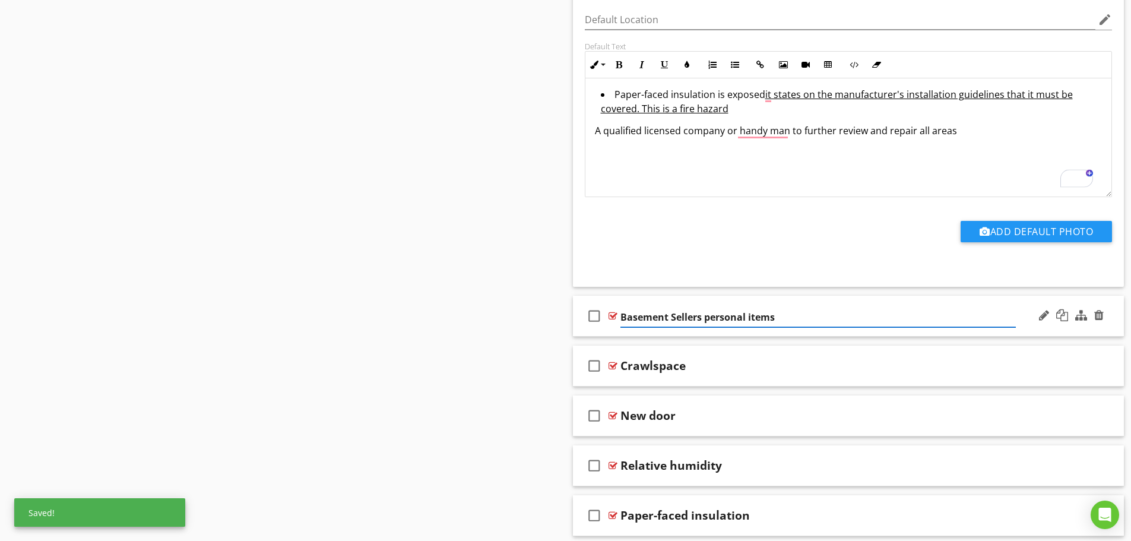
click at [606, 331] on div "check_box_outline_blank Basement Sellers personal items" at bounding box center [848, 316] width 551 height 41
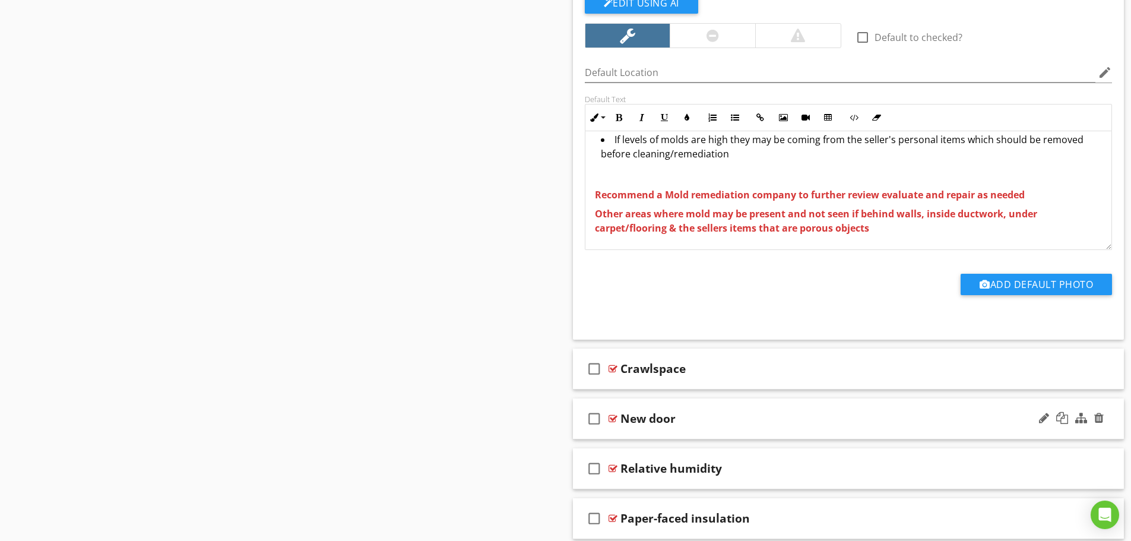
scroll to position [8931, 0]
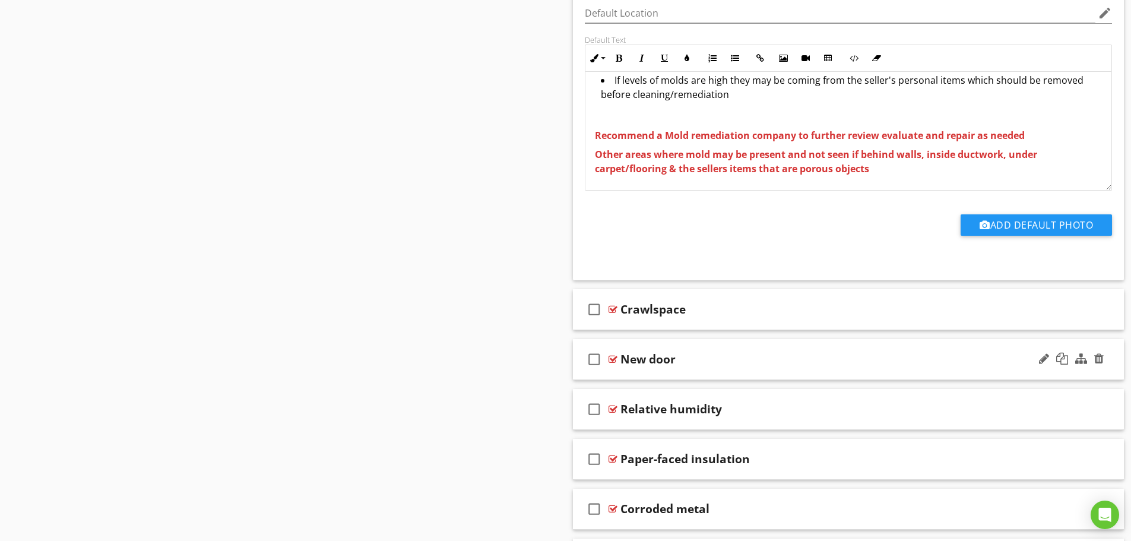
click at [744, 363] on div "New door" at bounding box center [817, 359] width 395 height 14
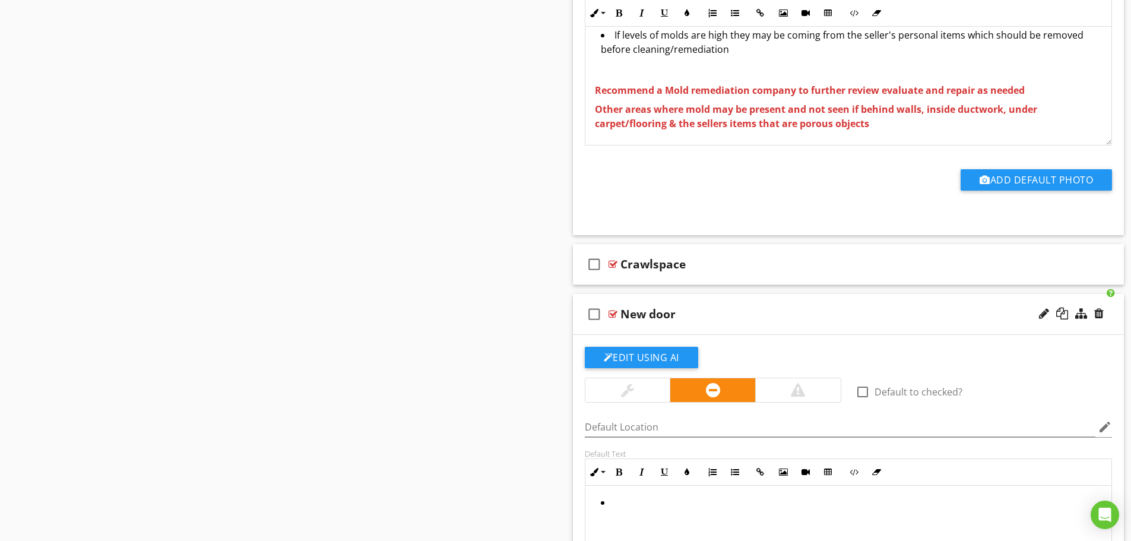
scroll to position [9169, 0]
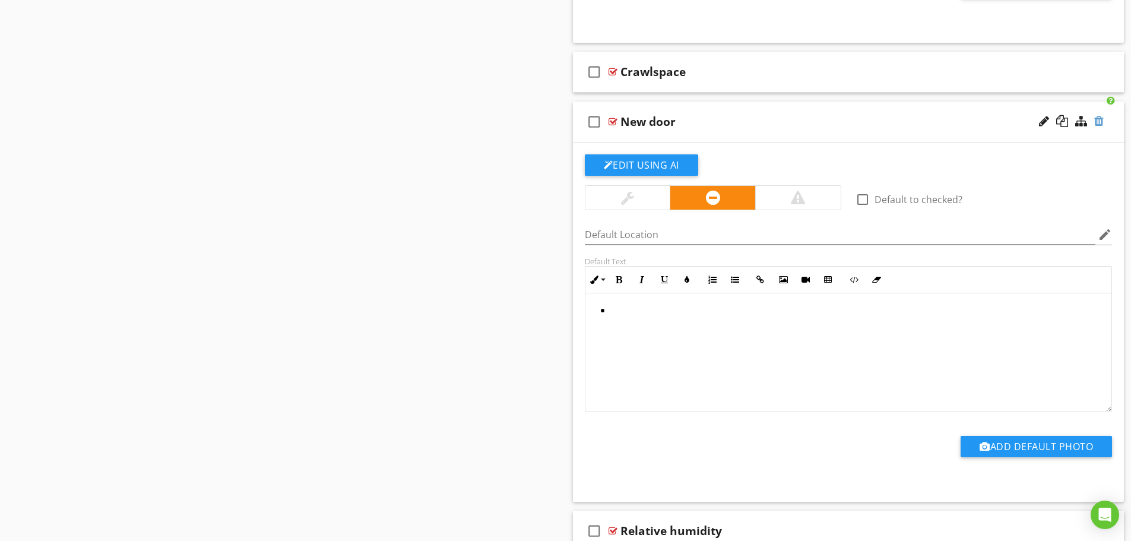
click at [1102, 123] on div at bounding box center [1098, 121] width 9 height 12
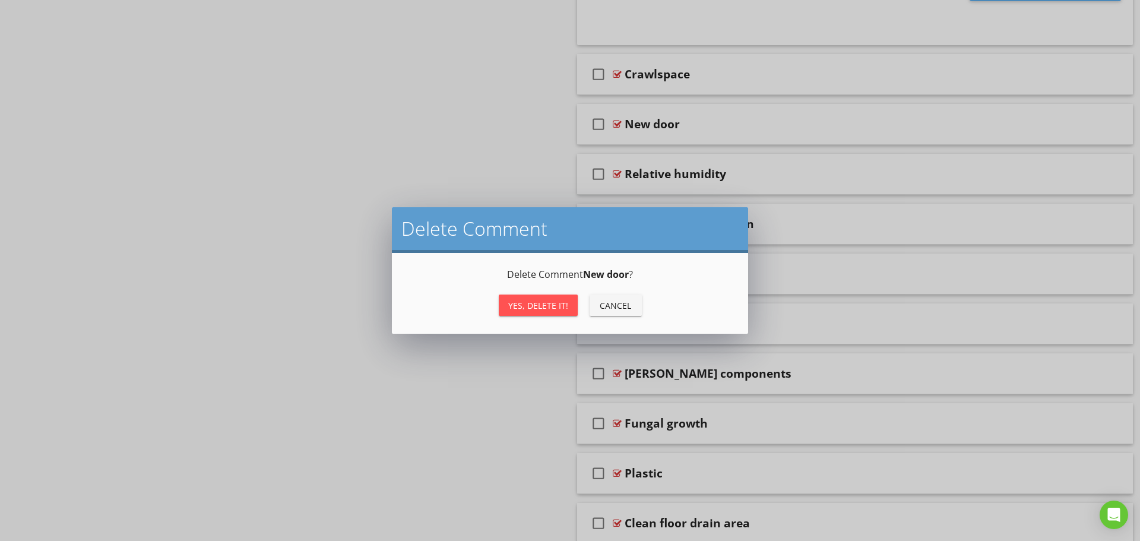
click at [554, 304] on div "Yes, Delete it!" at bounding box center [538, 305] width 60 height 12
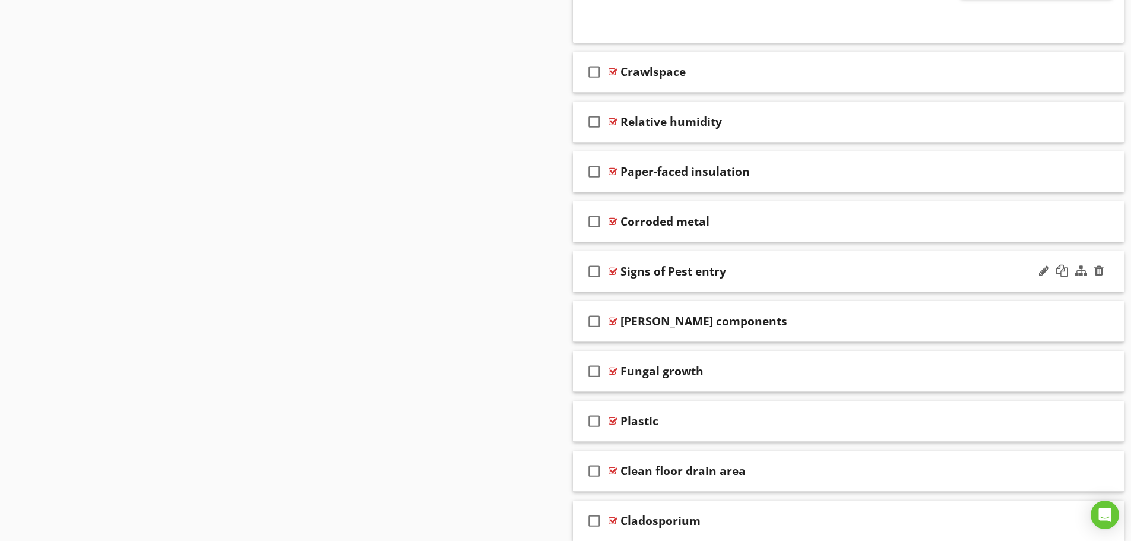
scroll to position [9109, 0]
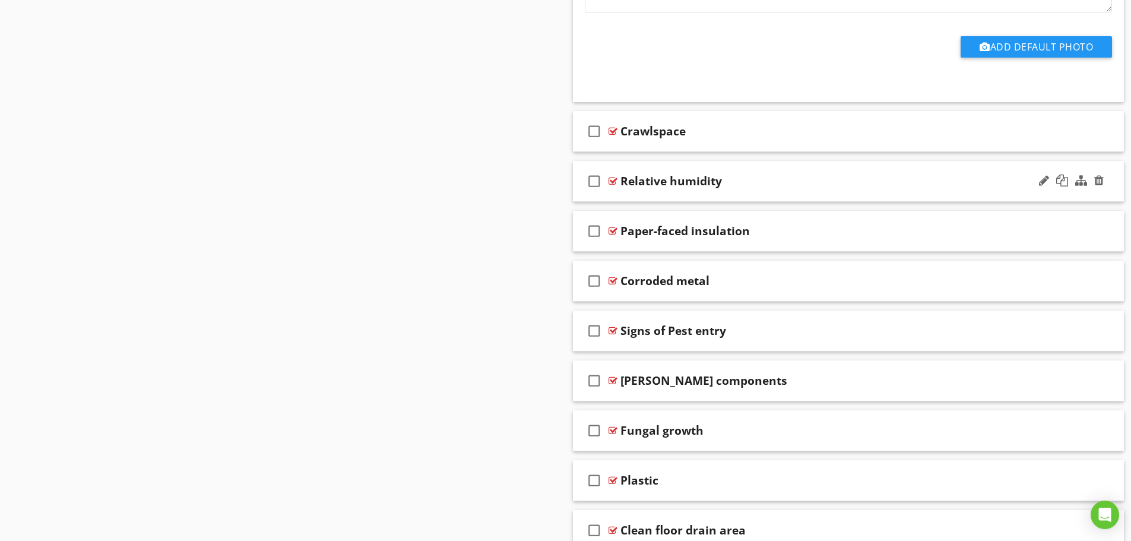
click at [708, 191] on div "check_box_outline_blank Relative humidity" at bounding box center [848, 181] width 551 height 41
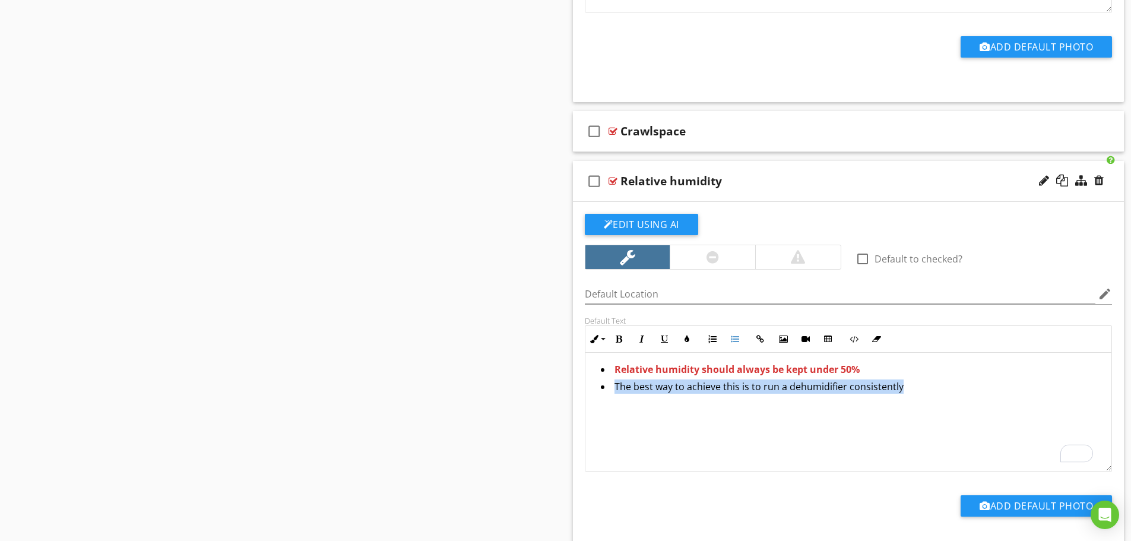
drag, startPoint x: 922, startPoint y: 385, endPoint x: 612, endPoint y: 383, distance: 309.9
click at [612, 383] on li "The best way to achieve this is to run a dehumidifier consistently" at bounding box center [852, 387] width 502 height 17
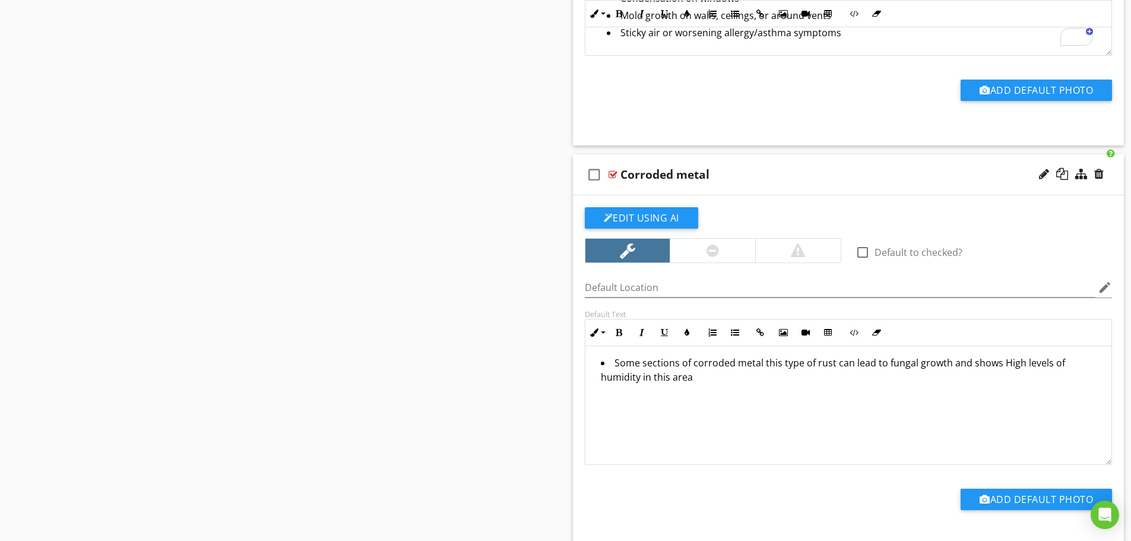
click at [726, 366] on li "Some sections of corroded metal this type of rust can lead to fungal growth and…" at bounding box center [852, 371] width 502 height 31
click at [726, 375] on li "Some sections of corroded metal this type of rust can lead to fungal growth and…" at bounding box center [852, 371] width 502 height 31
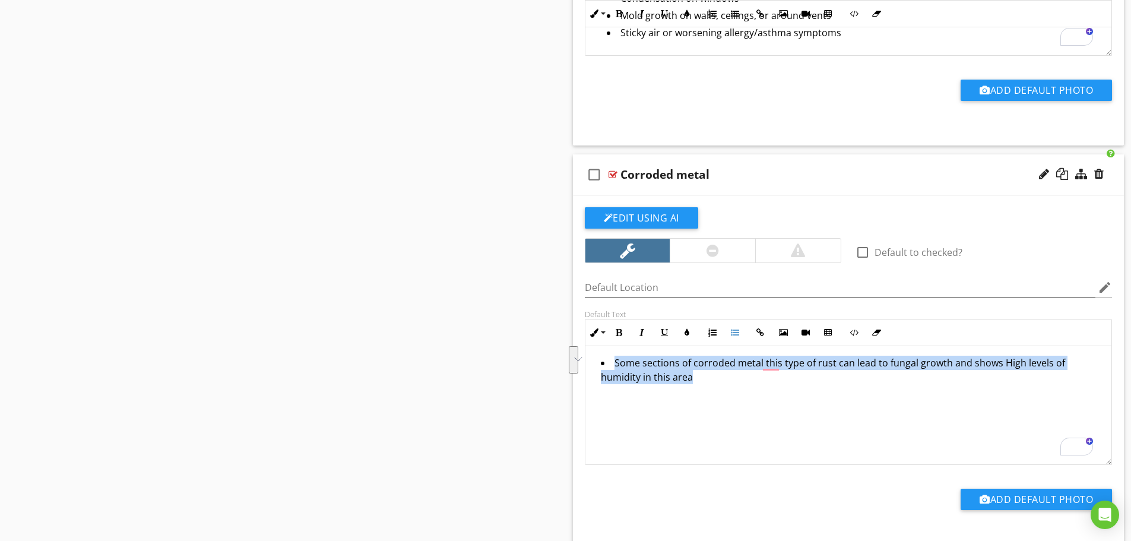
drag, startPoint x: 718, startPoint y: 371, endPoint x: 488, endPoint y: 336, distance: 233.0
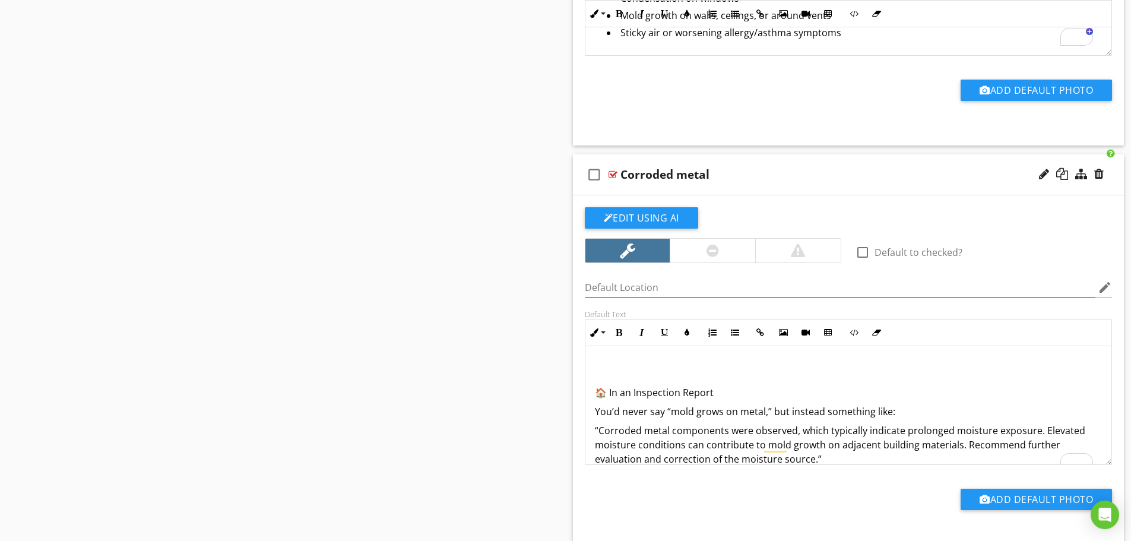
scroll to position [334, 0]
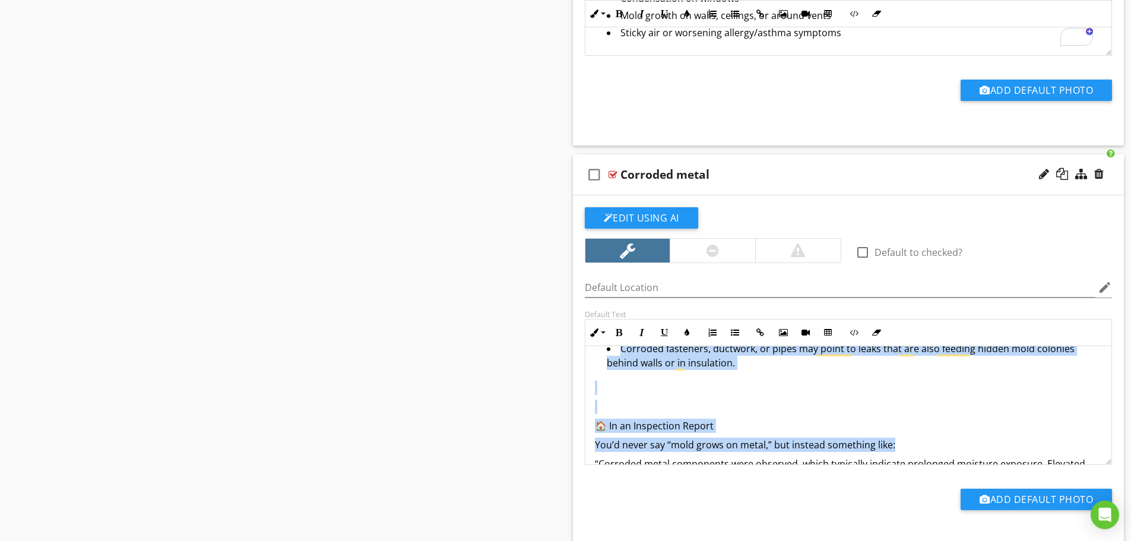
drag, startPoint x: 898, startPoint y: 398, endPoint x: 546, endPoint y: 353, distance: 354.3
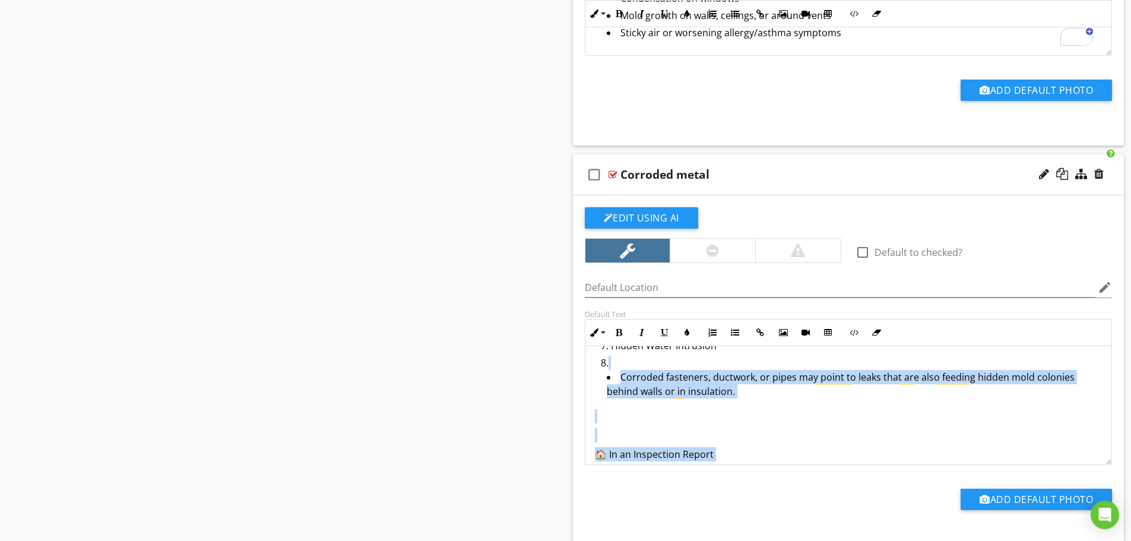
click at [814, 429] on p "To enrich screen reader interactions, please activate Accessibility in Grammarl…" at bounding box center [849, 435] width 508 height 14
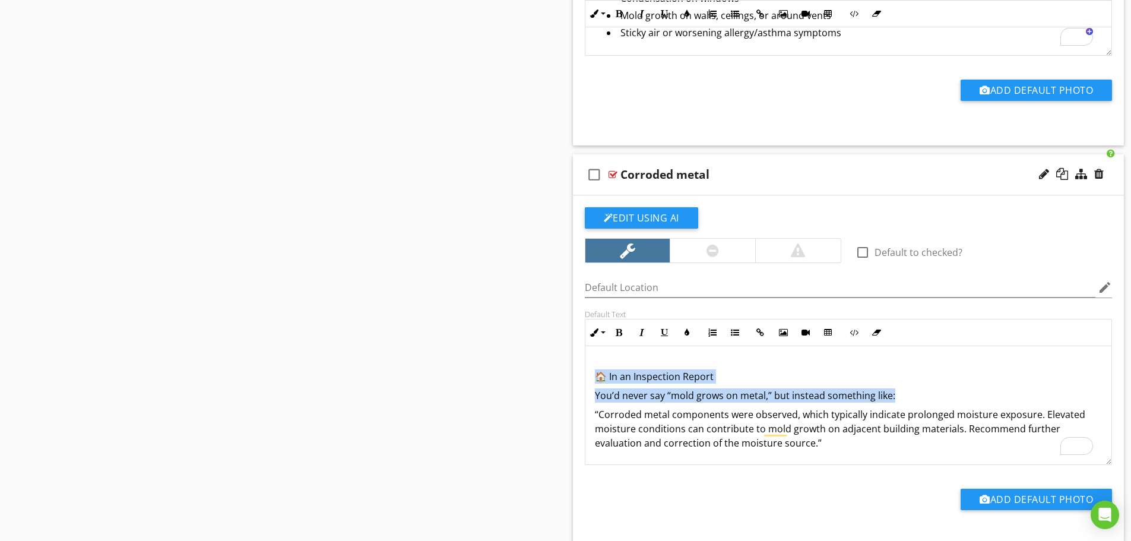
drag, startPoint x: 923, startPoint y: 398, endPoint x: 589, endPoint y: 375, distance: 334.4
click at [589, 375] on div "🔗 Connection Between Corroded Metal & Mold Growth Moisture is Present Corrosion…" at bounding box center [848, 236] width 527 height 455
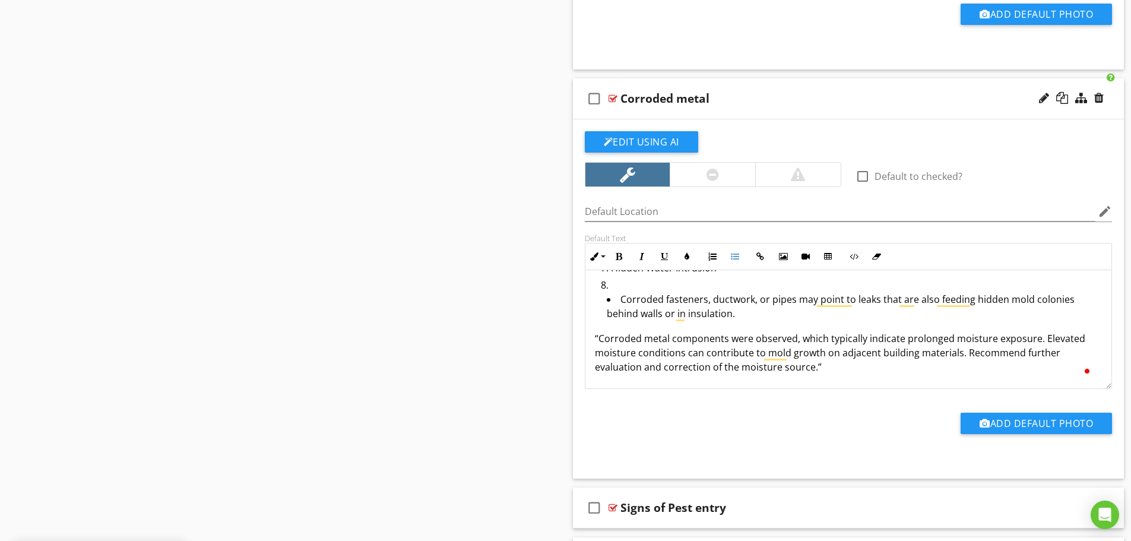
click at [606, 296] on ul "Corroded fasteners, ductwork, or pipes may point to leaks that are also feeding…" at bounding box center [852, 307] width 502 height 31
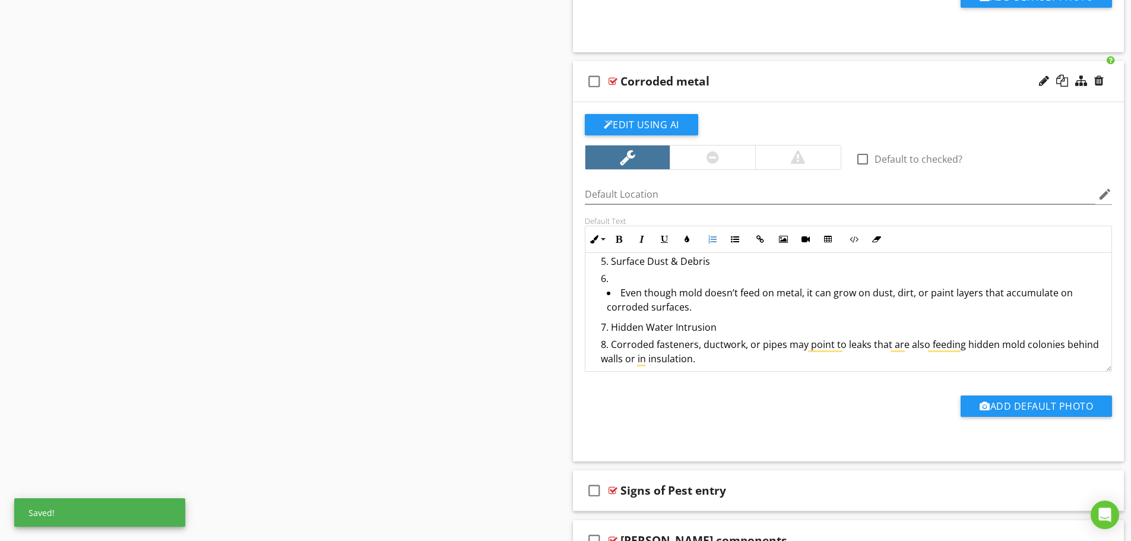
click at [611, 294] on li "Even though mold doesn’t feed on metal, it can grow on dust, dirt, or paint lay…" at bounding box center [855, 301] width 496 height 31
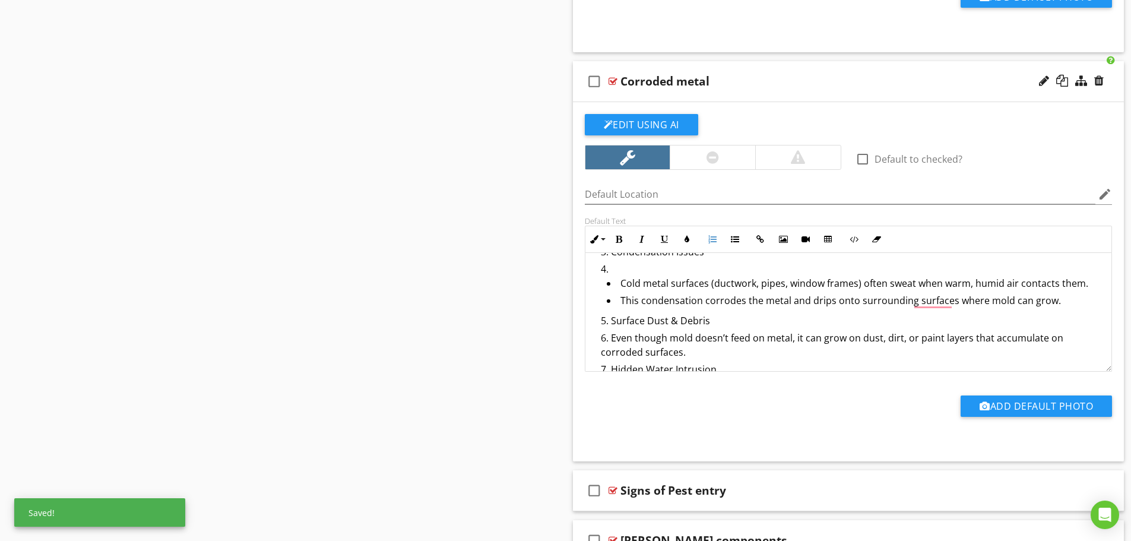
click at [613, 286] on li "Cold metal surfaces (ductwork, pipes, window frames) often sweat when warm, hum…" at bounding box center [855, 284] width 496 height 17
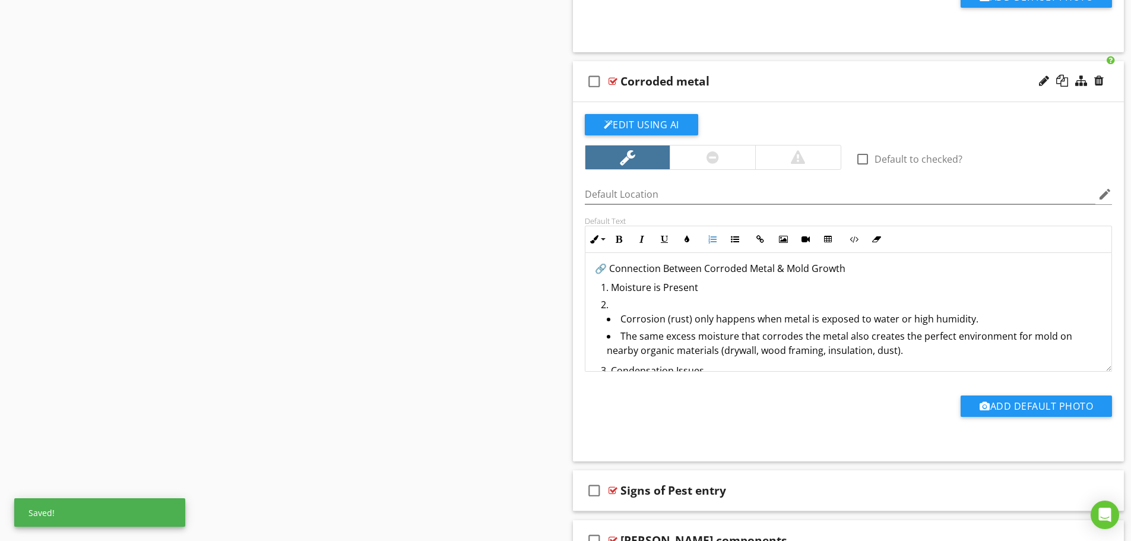
click at [614, 321] on li "Corrosion (rust) only happens when metal is exposed to water or high humidity." at bounding box center [855, 320] width 496 height 17
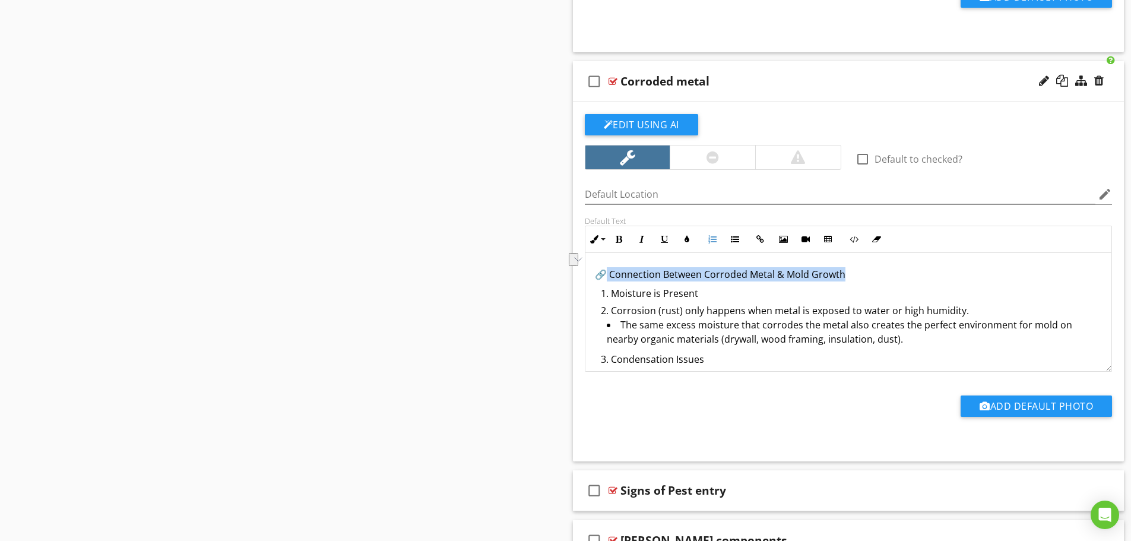
drag, startPoint x: 852, startPoint y: 271, endPoint x: 607, endPoint y: 274, distance: 245.2
click at [607, 274] on p "🔗 Connection Between Corroded Metal & Mold Growth" at bounding box center [849, 274] width 508 height 14
click at [612, 237] on button "Bold" at bounding box center [619, 239] width 23 height 23
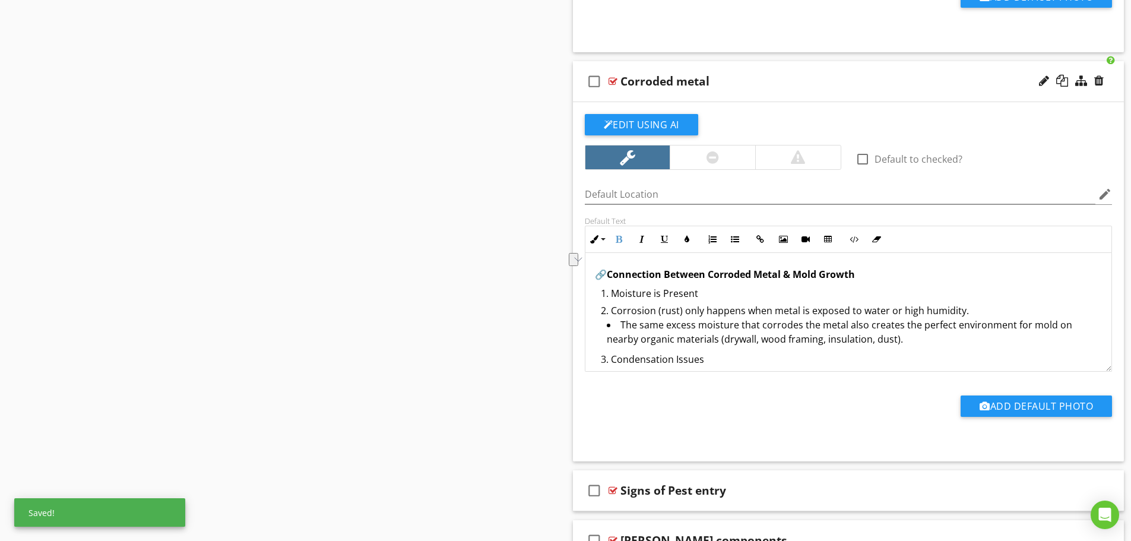
click at [741, 354] on li "Condensation Issues" at bounding box center [852, 360] width 502 height 17
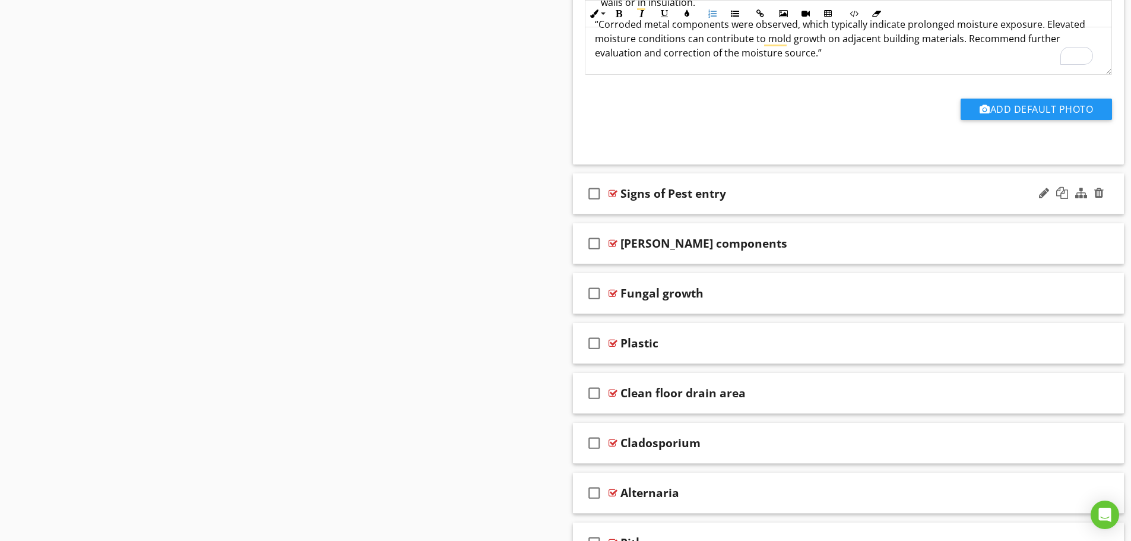
click at [767, 201] on div "Signs of Pest entry" at bounding box center [817, 193] width 395 height 14
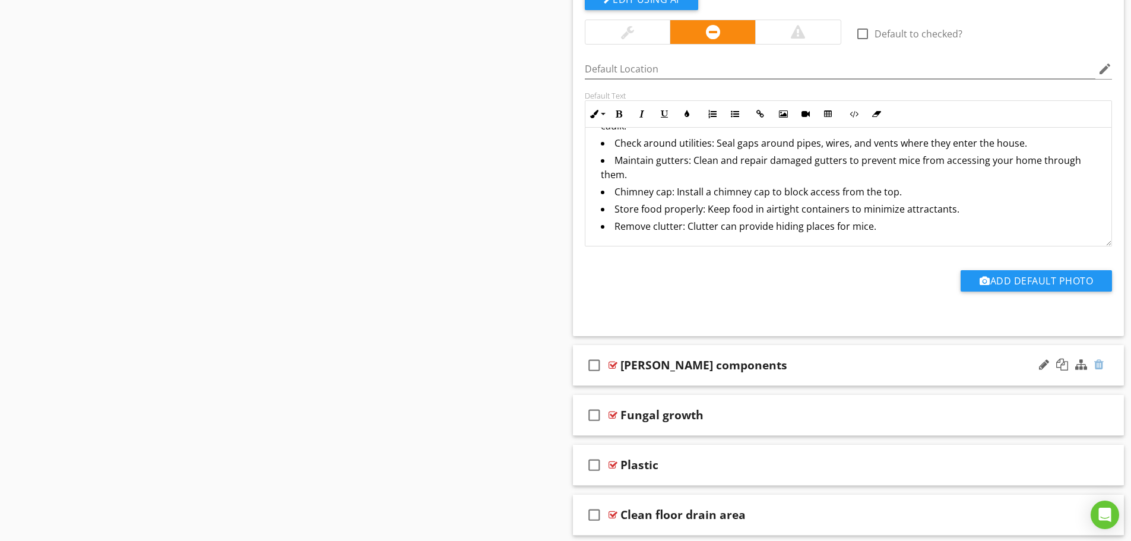
click at [1100, 360] on div at bounding box center [1098, 365] width 9 height 12
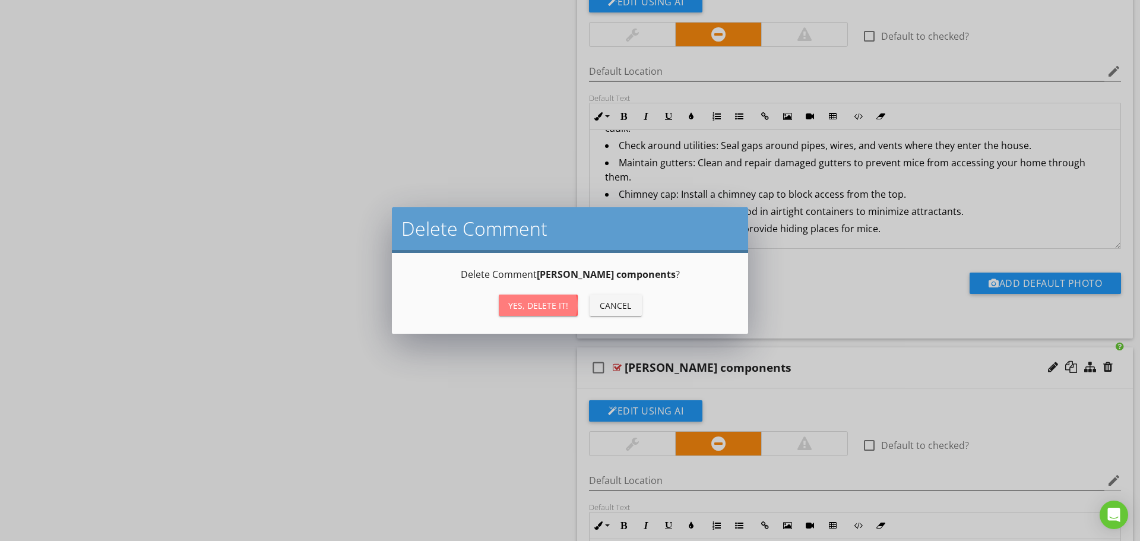
click at [546, 310] on div "Yes, Delete it!" at bounding box center [538, 305] width 60 height 12
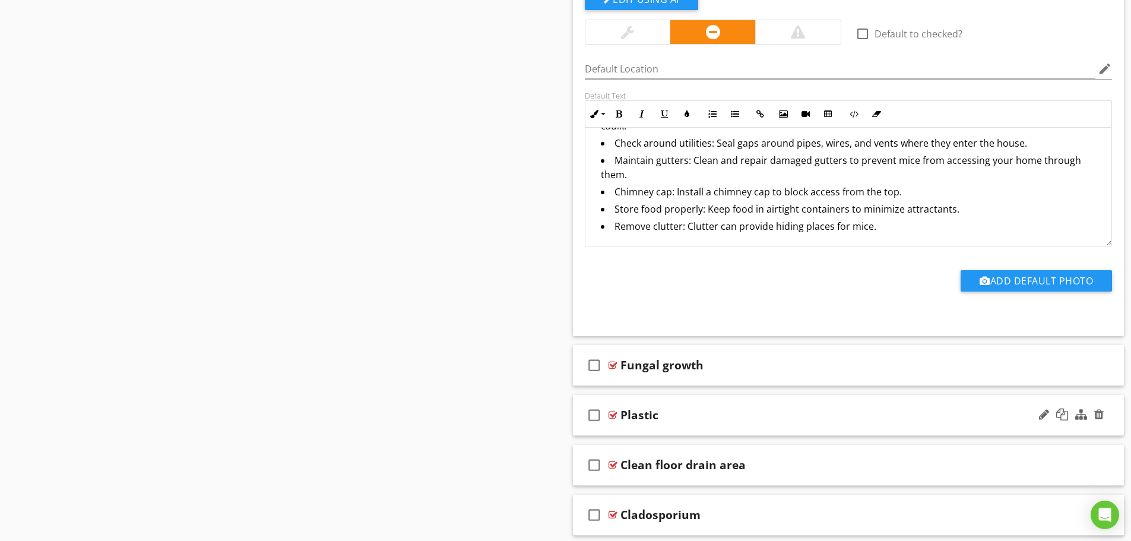
click at [659, 428] on div "check_box_outline_blank Plastic" at bounding box center [848, 415] width 551 height 41
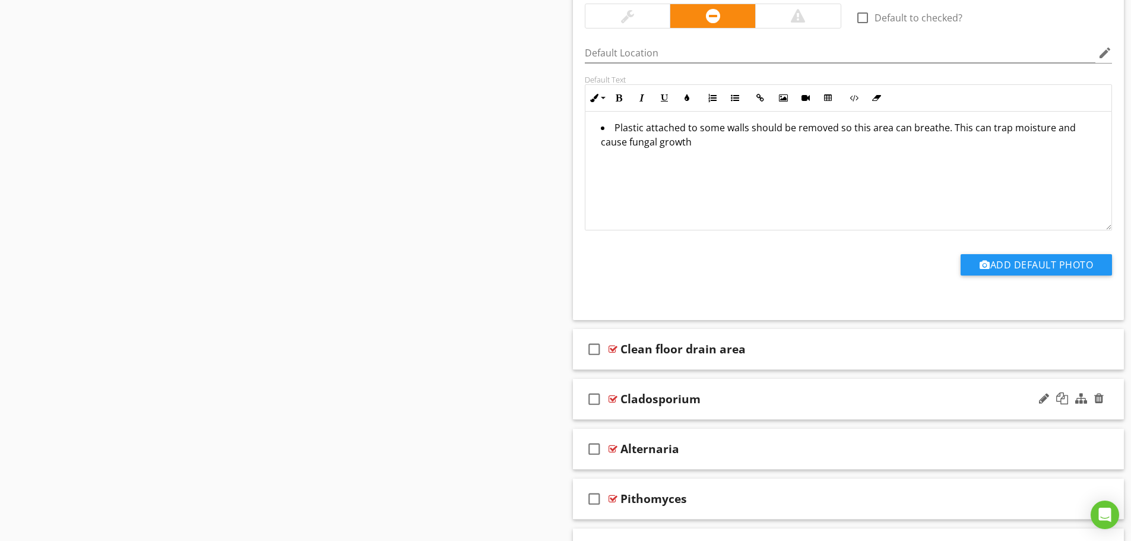
click at [710, 415] on div "check_box_outline_blank Cladosporium" at bounding box center [848, 399] width 551 height 41
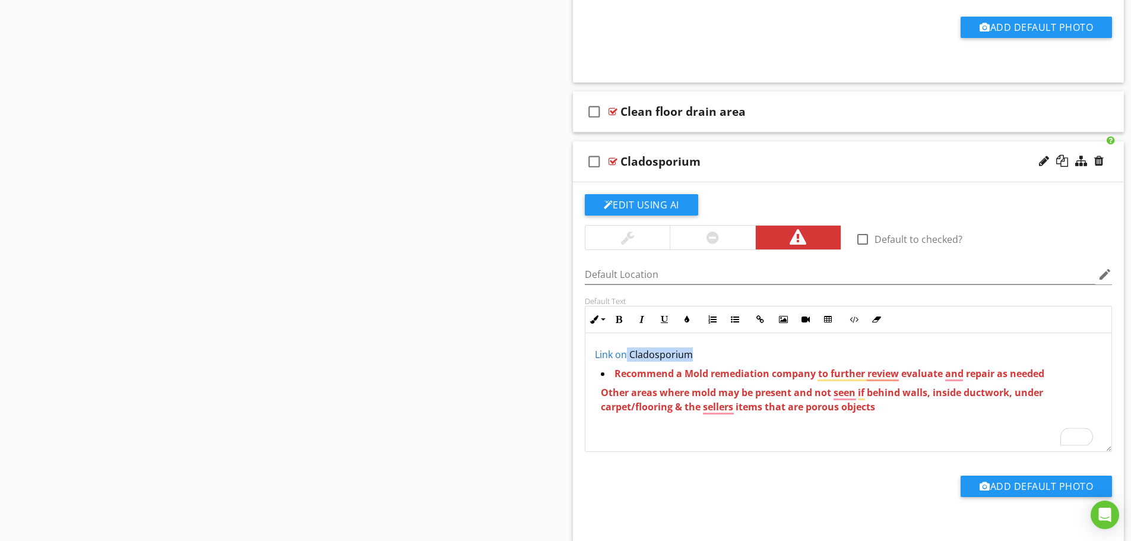
drag, startPoint x: 720, startPoint y: 355, endPoint x: 627, endPoint y: 357, distance: 92.6
click at [627, 357] on p "Link on Cladosporium" at bounding box center [849, 354] width 508 height 14
copy link "Cladosporium"
click at [741, 356] on p "Link on Cladosporium" at bounding box center [849, 354] width 508 height 14
drag, startPoint x: 740, startPoint y: 354, endPoint x: 583, endPoint y: 348, distance: 156.8
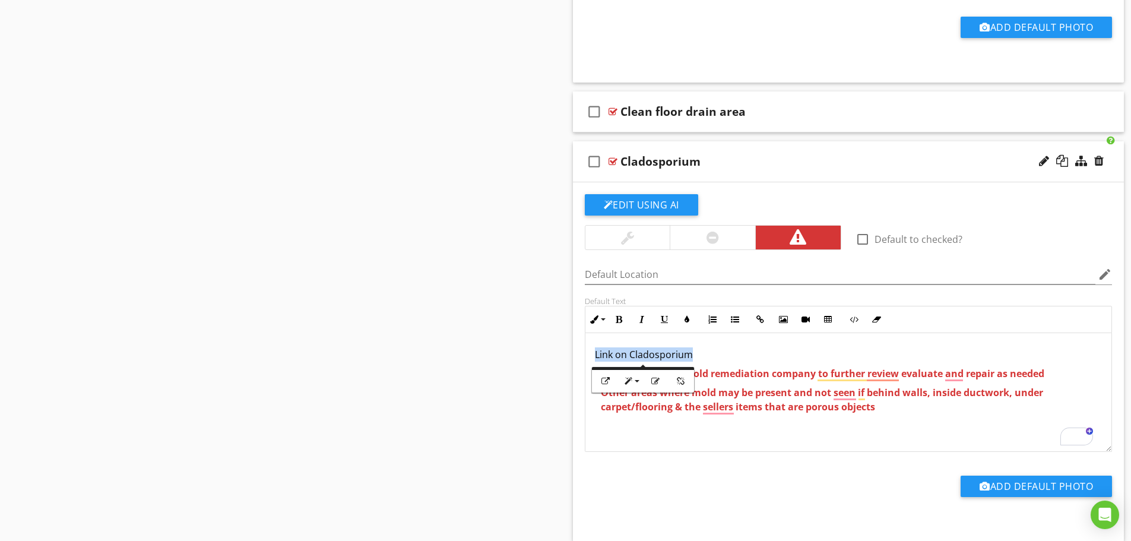
click at [583, 348] on div "Default Text Inline Style XLarge Large Normal Small Light Small/Light Bold Ital…" at bounding box center [849, 374] width 542 height 156
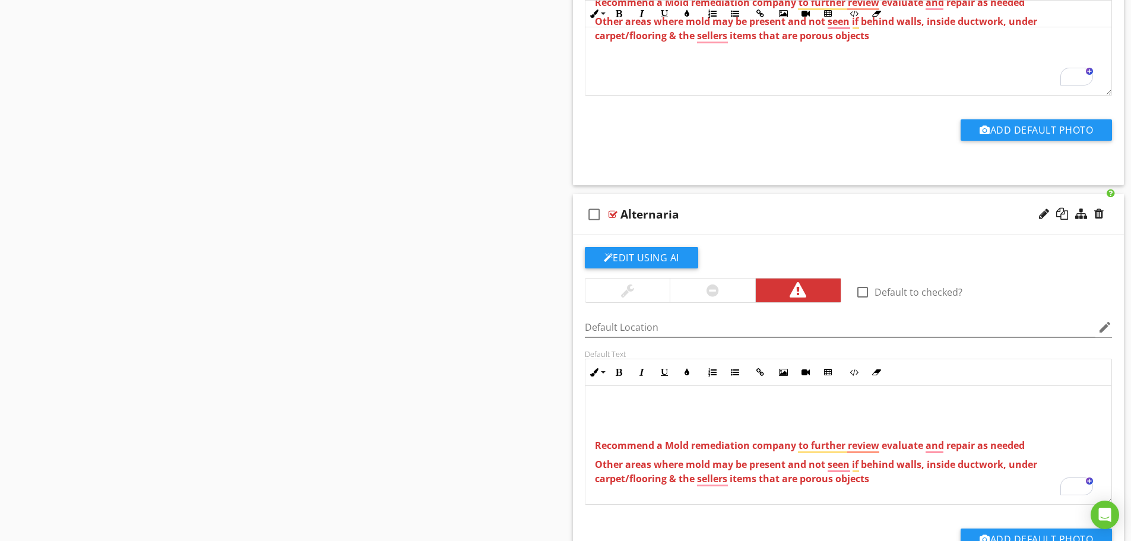
click at [625, 404] on p "To enrich screen reader interactions, please activate Accessibility in Grammarl…" at bounding box center [849, 407] width 508 height 14
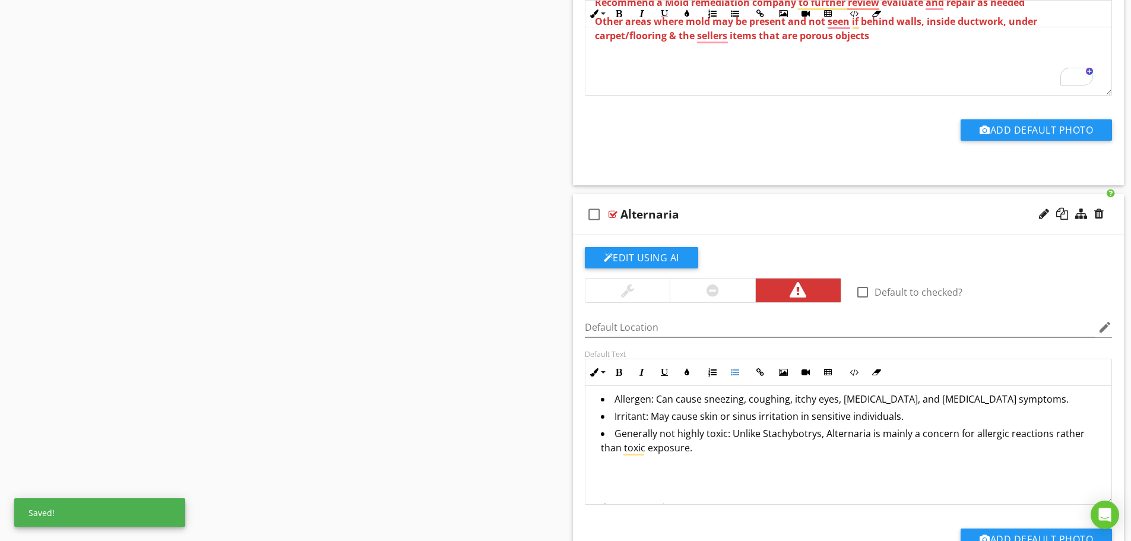
click at [617, 474] on p "To enrich screen reader interactions, please activate Accessibility in Grammarl…" at bounding box center [849, 469] width 508 height 14
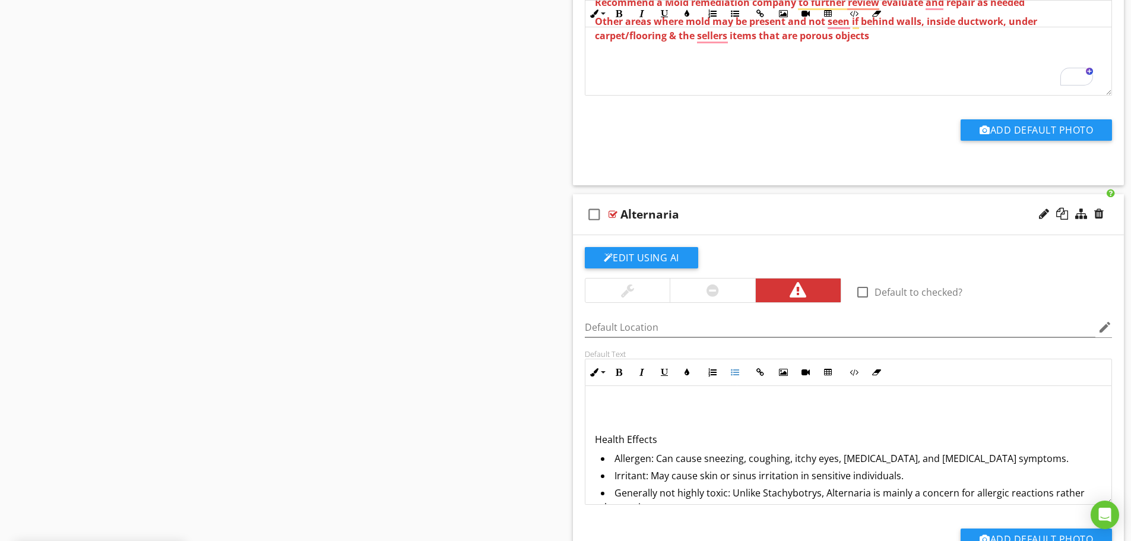
click at [614, 408] on p "To enrich screen reader interactions, please activate Accessibility in Grammarl…" at bounding box center [849, 401] width 508 height 14
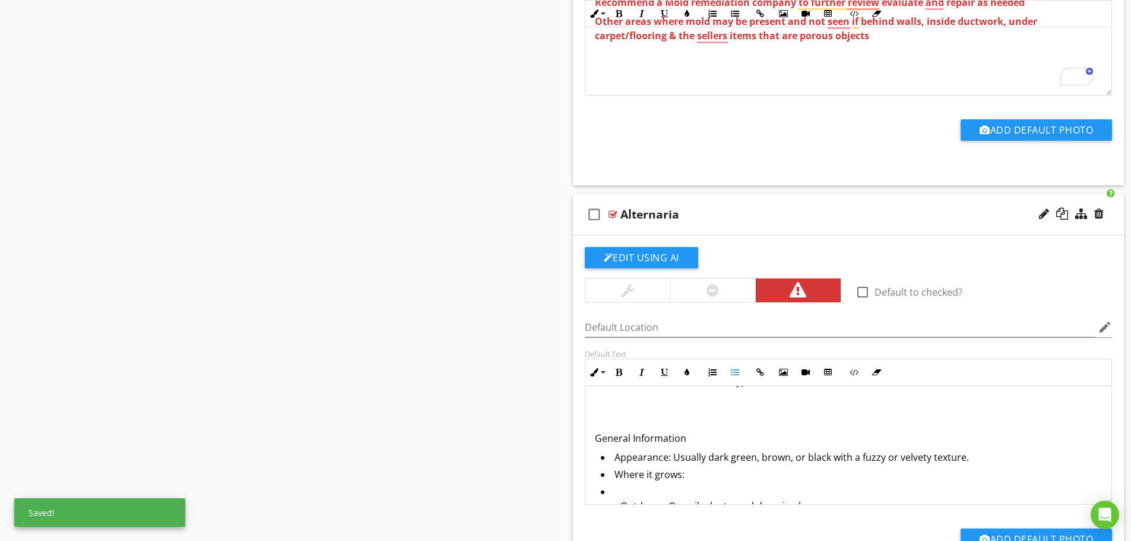
click at [645, 492] on li "Outdoors: On soil, plants, and decaying leaves. Indoors: On damp building mater…" at bounding box center [852, 517] width 502 height 66
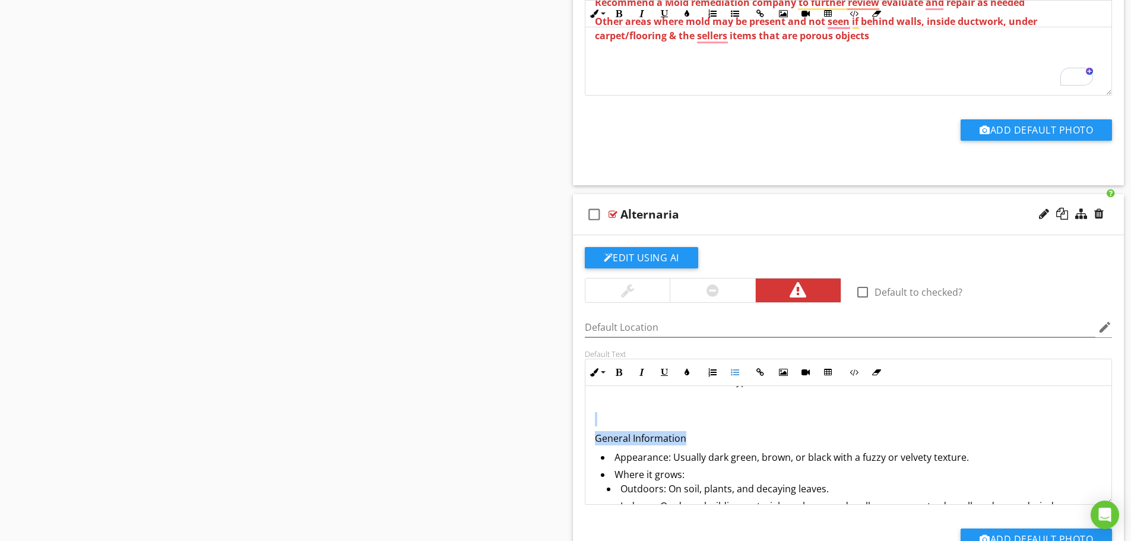
drag, startPoint x: 719, startPoint y: 439, endPoint x: 506, endPoint y: 414, distance: 214.5
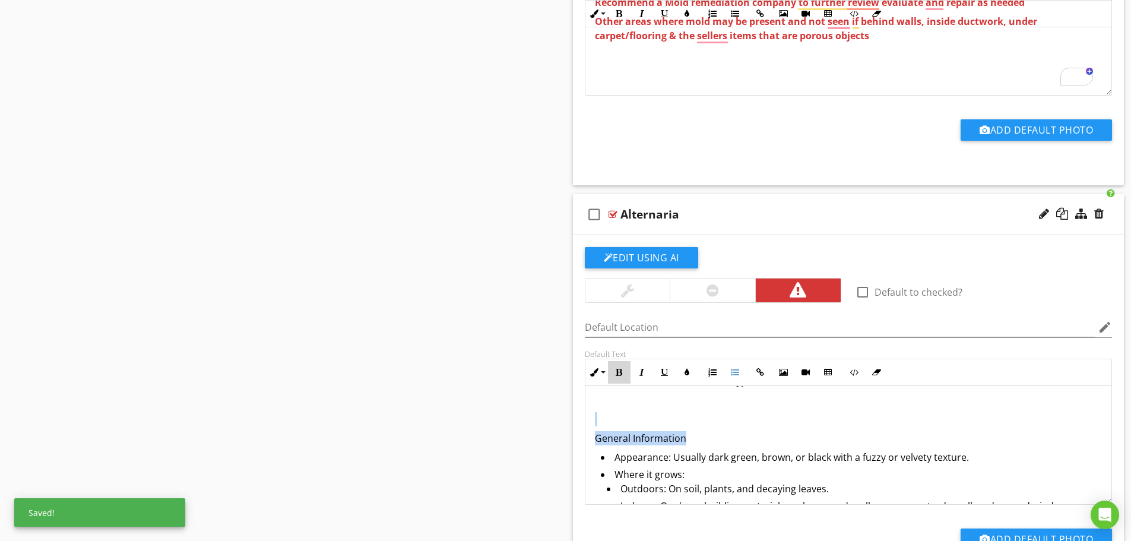
click at [619, 376] on icon "button" at bounding box center [619, 372] width 8 height 8
click at [664, 416] on p "To enrich screen reader interactions, please activate Accessibility in Grammarl…" at bounding box center [849, 419] width 508 height 14
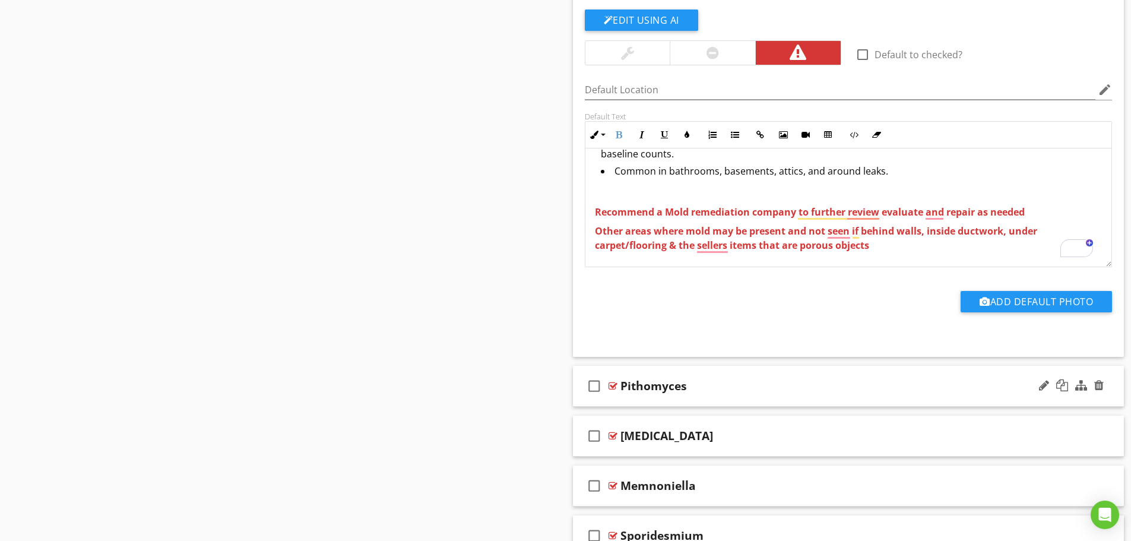
click at [668, 403] on div "check_box_outline_blank Pithomyces" at bounding box center [848, 386] width 551 height 41
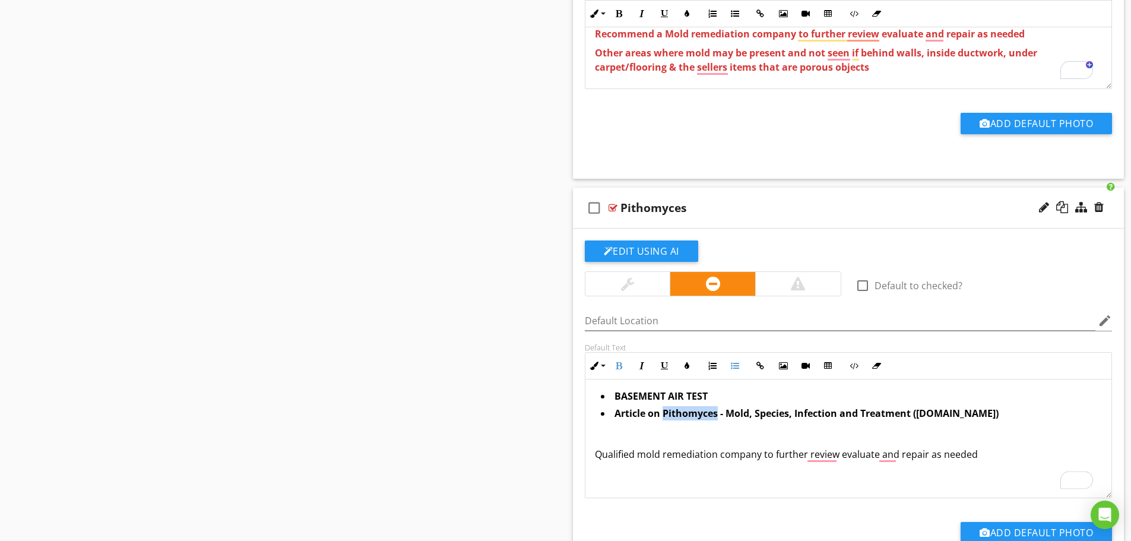
drag, startPoint x: 717, startPoint y: 410, endPoint x: 665, endPoint y: 411, distance: 52.3
click at [665, 411] on strong "Article on Pithomyces - Mold, Species, Infection and Treatment (bustmold.com)" at bounding box center [806, 413] width 384 height 13
copy strong "Pithomyces"
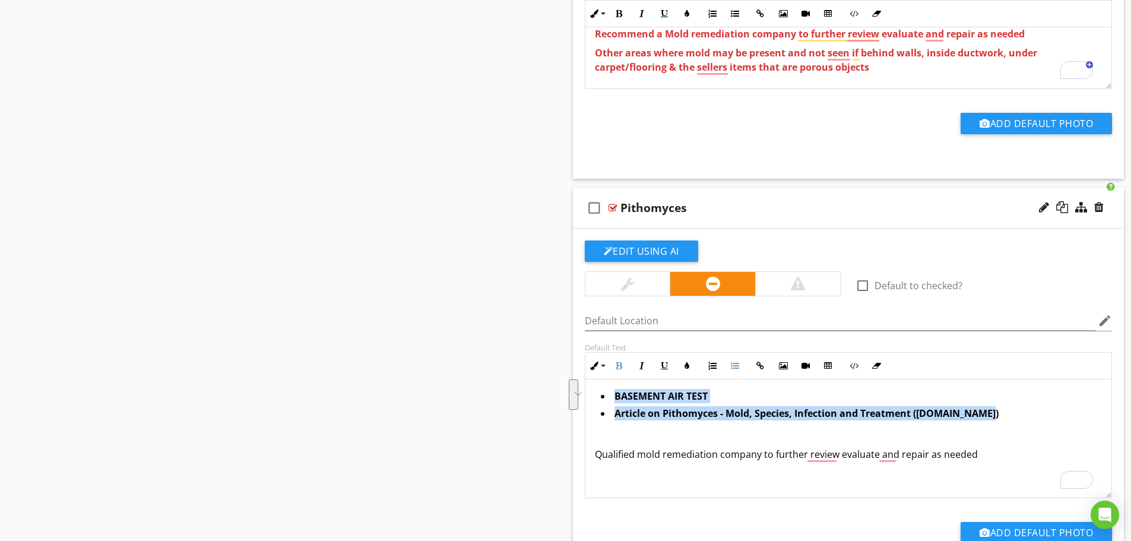
drag, startPoint x: 1007, startPoint y: 422, endPoint x: 464, endPoint y: 382, distance: 545.3
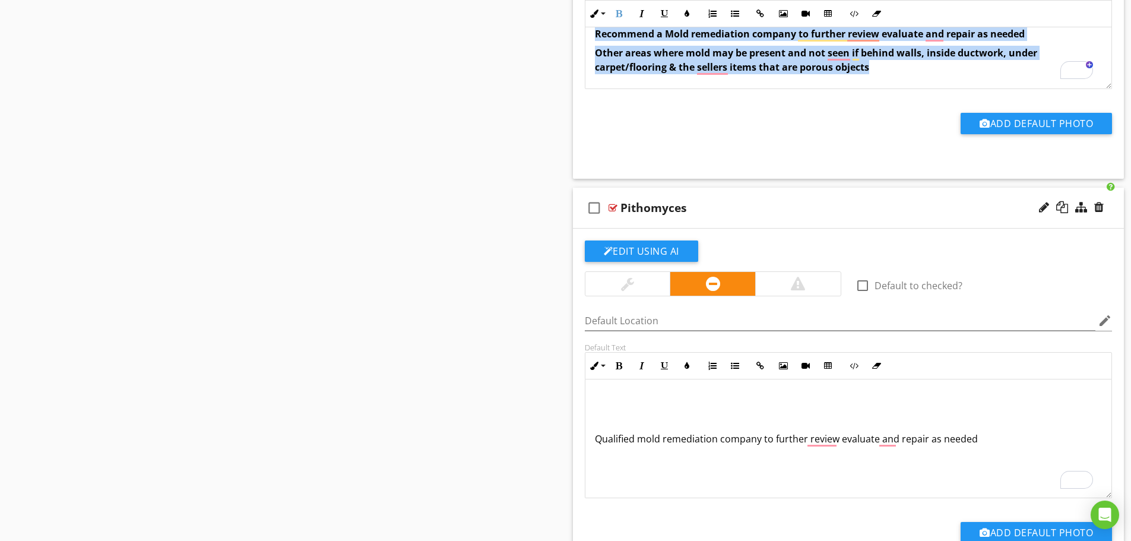
drag, startPoint x: 908, startPoint y: 61, endPoint x: 596, endPoint y: 36, distance: 312.7
copy div "Recommend a Mold remediation company to further review evaluate and repair as n…"
drag, startPoint x: 1010, startPoint y: 435, endPoint x: 353, endPoint y: 410, distance: 658.2
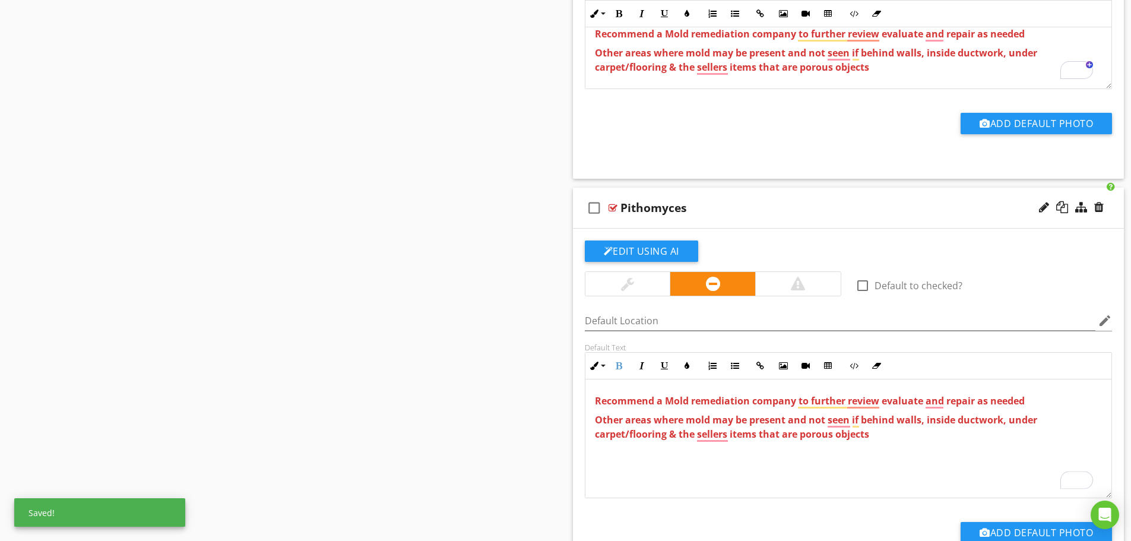
click at [594, 406] on div "Recommend a Mold remediation company to further review evaluate and repair as n…" at bounding box center [848, 438] width 527 height 119
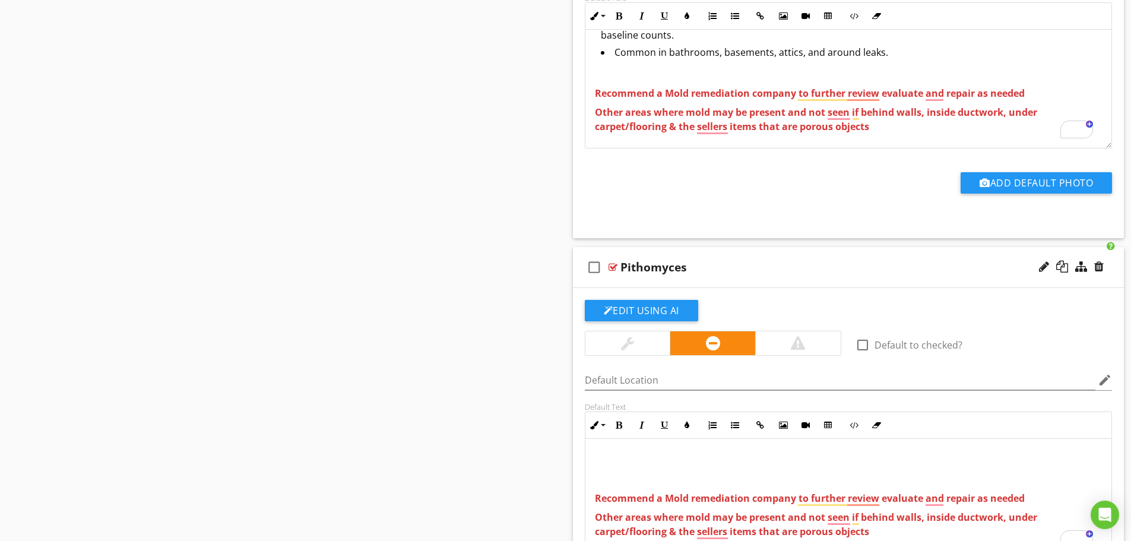
click at [628, 455] on p "To enrich screen reader interactions, please activate Accessibility in Grammarl…" at bounding box center [849, 460] width 508 height 14
click at [627, 449] on div "Recommend a Mold remediation company to further review evaluate and repair as n…" at bounding box center [848, 498] width 527 height 119
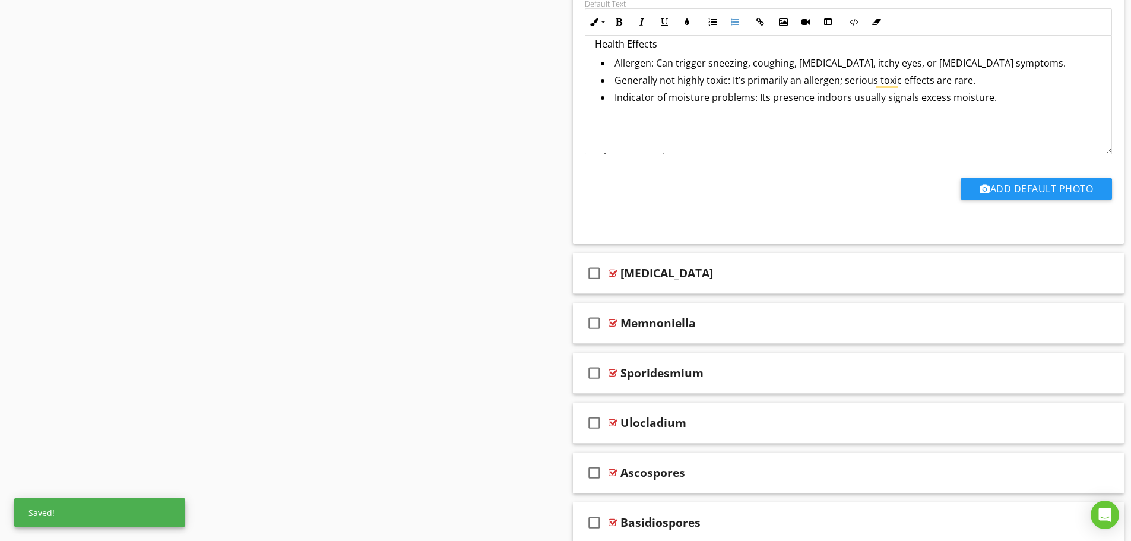
click at [655, 123] on p "To enrich screen reader interactions, please activate Accessibility in Grammarl…" at bounding box center [849, 119] width 508 height 14
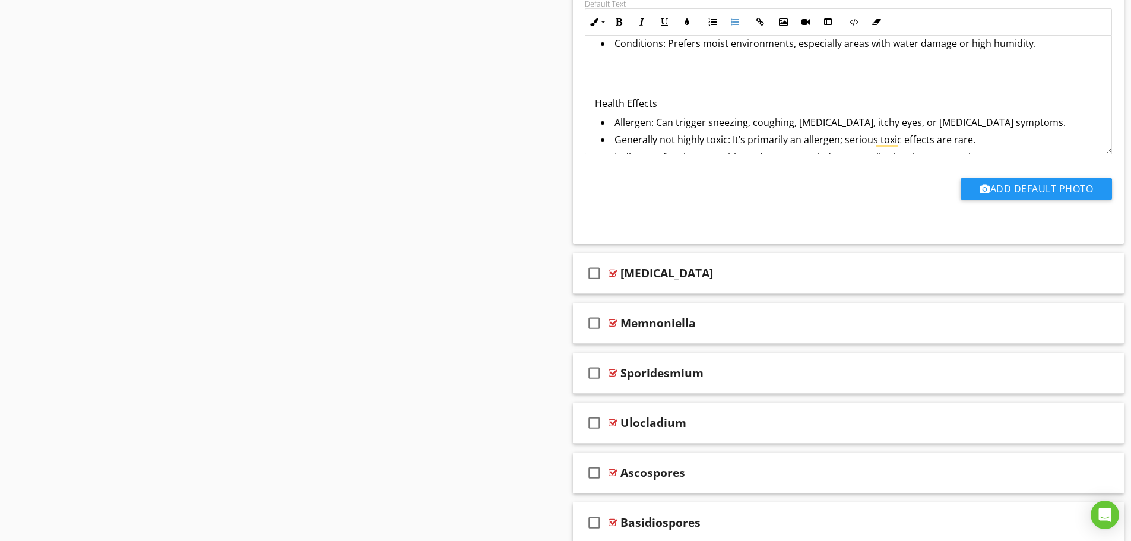
click at [637, 83] on p "To enrich screen reader interactions, please activate Accessibility in Grammarl…" at bounding box center [849, 84] width 508 height 14
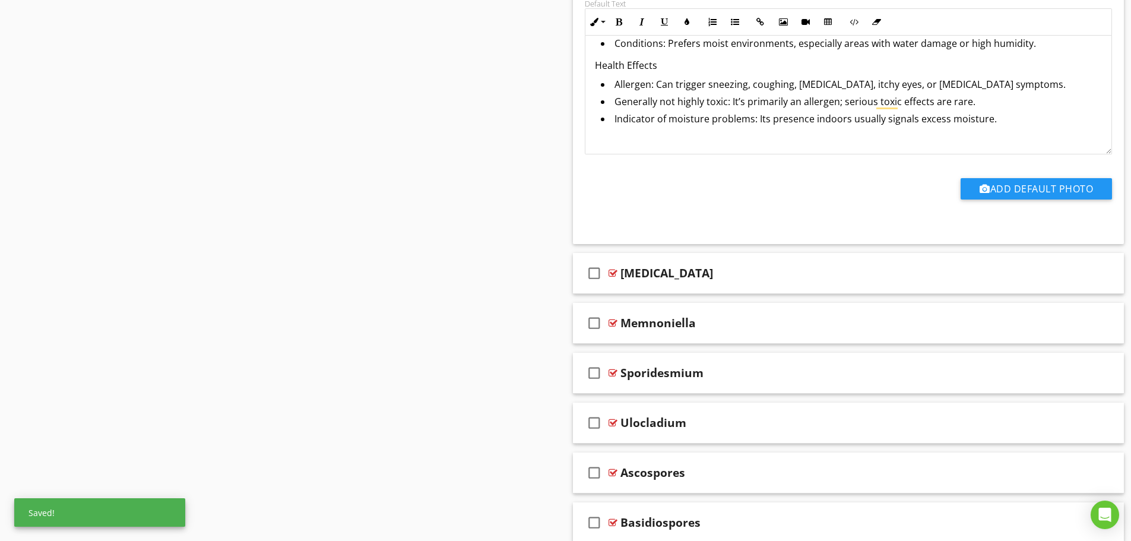
scroll to position [131, 0]
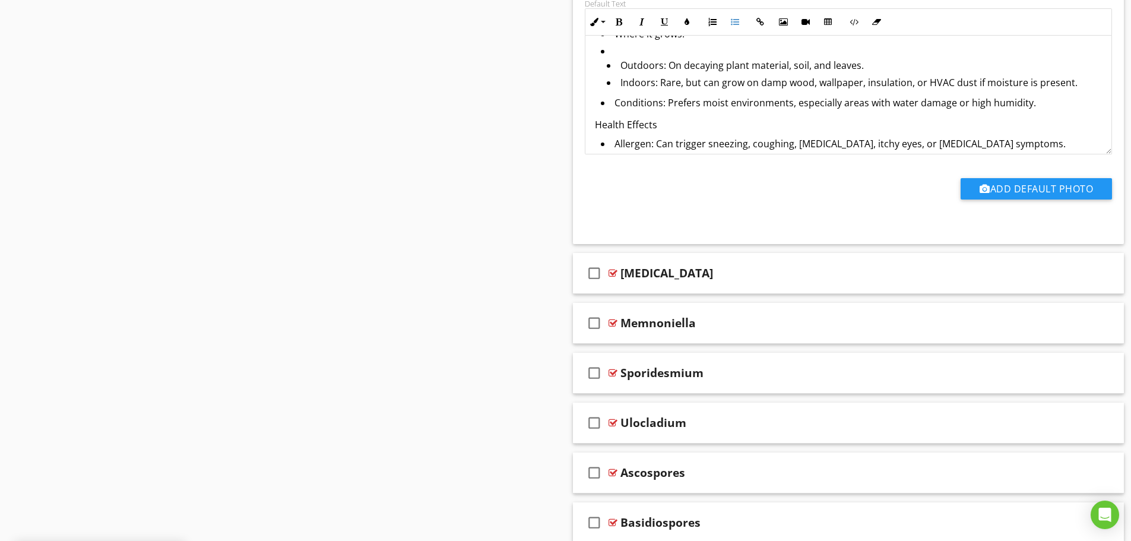
click at [616, 59] on li "Outdoors: On decaying plant material, soil, and leaves." at bounding box center [855, 66] width 496 height 17
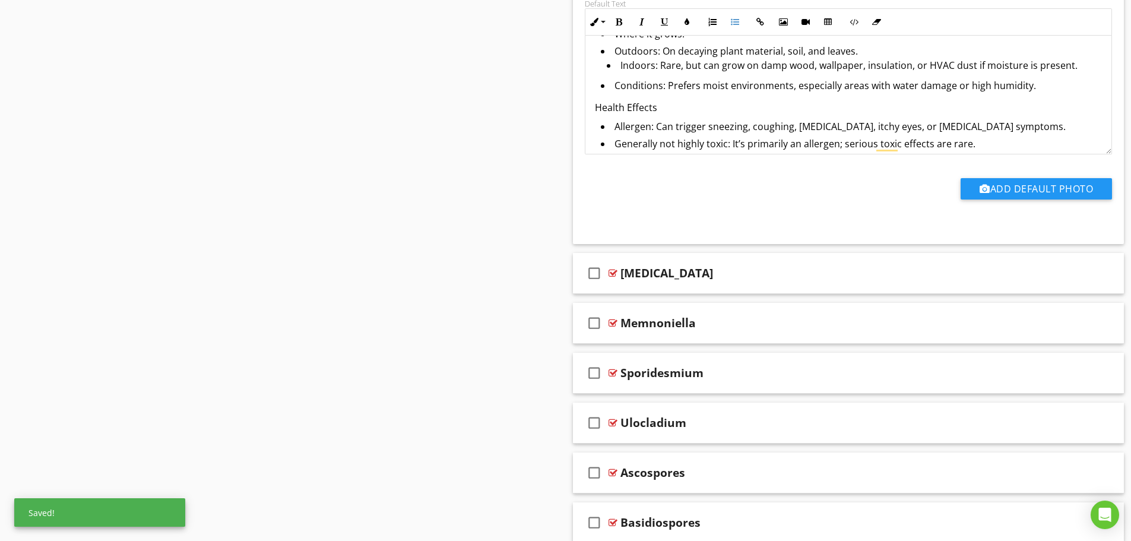
scroll to position [71, 0]
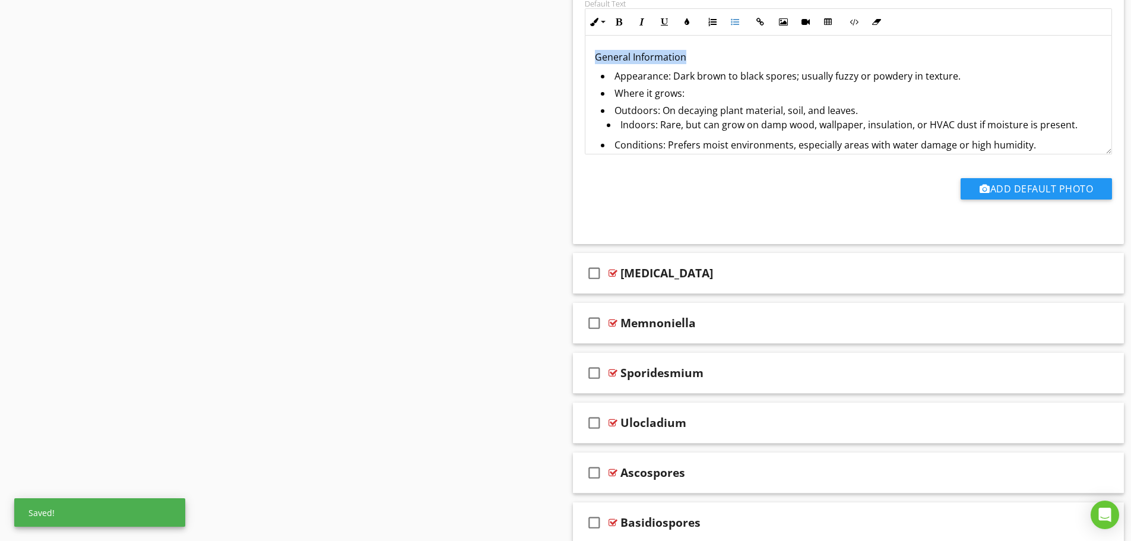
drag, startPoint x: 700, startPoint y: 61, endPoint x: 569, endPoint y: 50, distance: 131.6
click at [618, 25] on icon "button" at bounding box center [619, 22] width 8 height 8
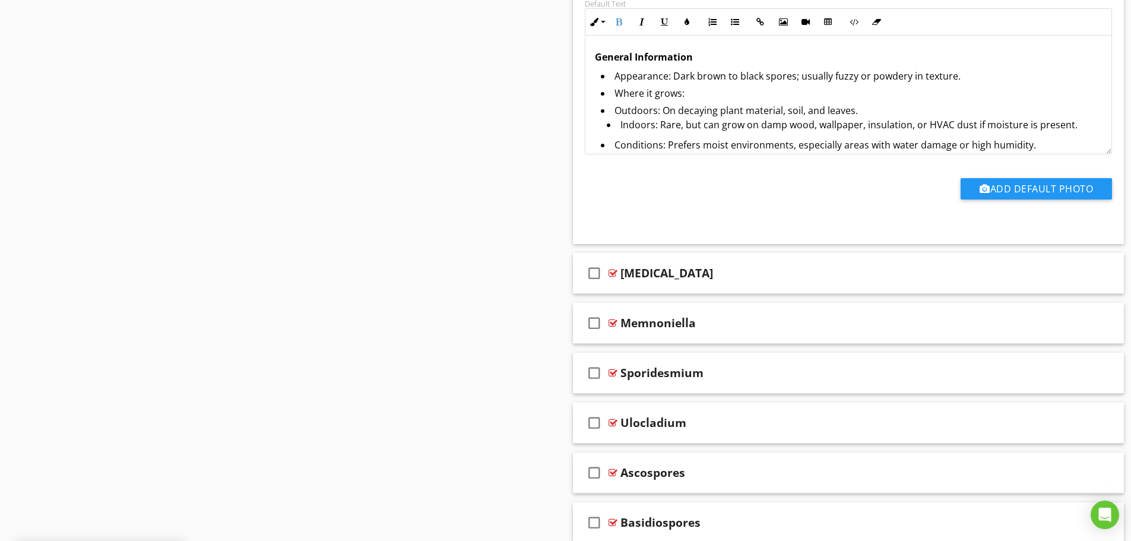
click at [622, 39] on p "To enrich screen reader interactions, please activate Accessibility in Grammarl…" at bounding box center [849, 38] width 508 height 14
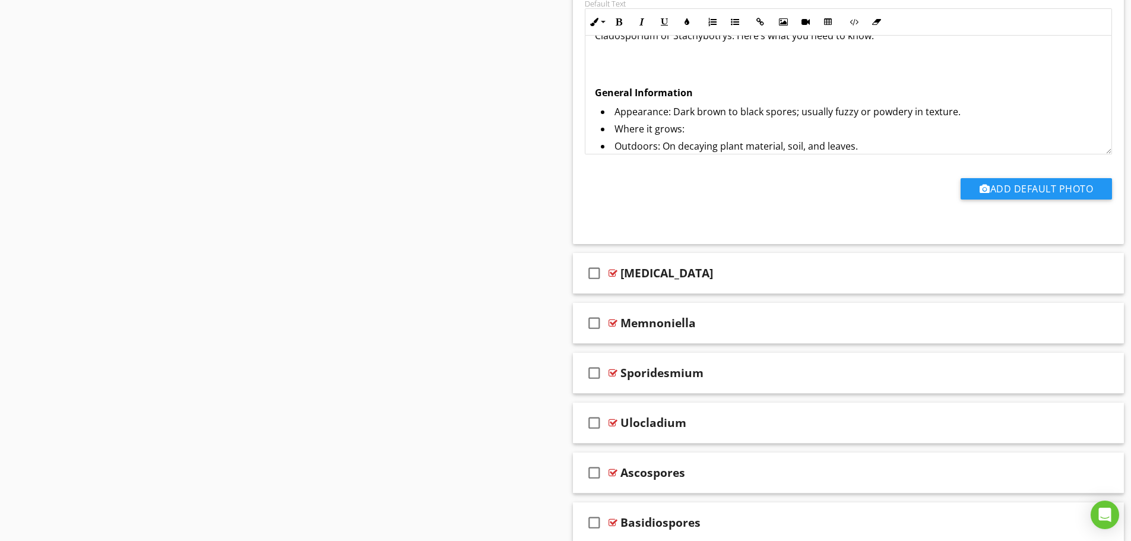
scroll to position [12, 0]
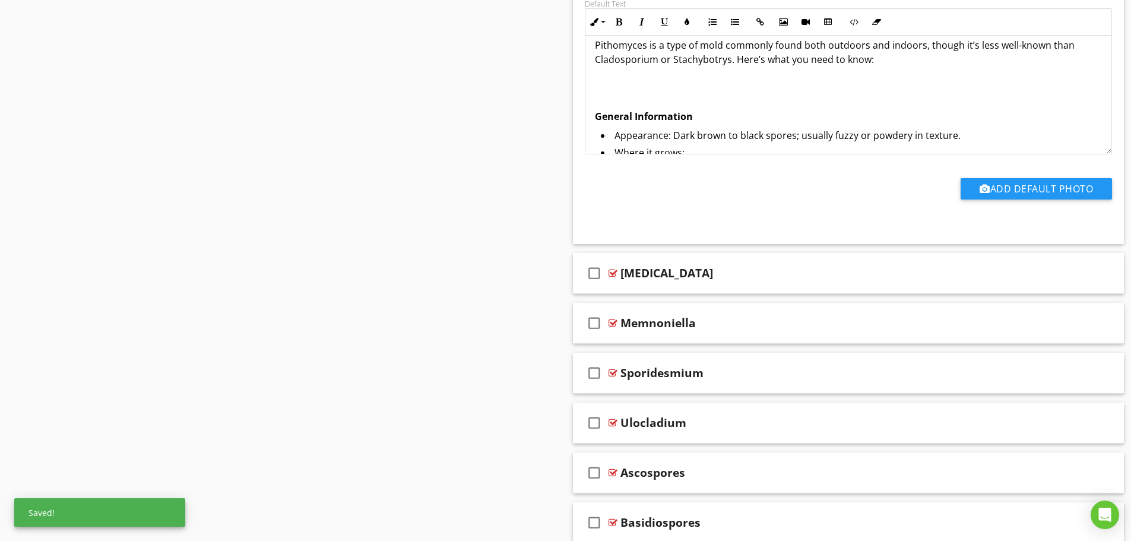
click at [653, 90] on div "Pithomyces is a type of mold commonly found both outdoors and indoors, though i…" at bounding box center [848, 245] width 527 height 443
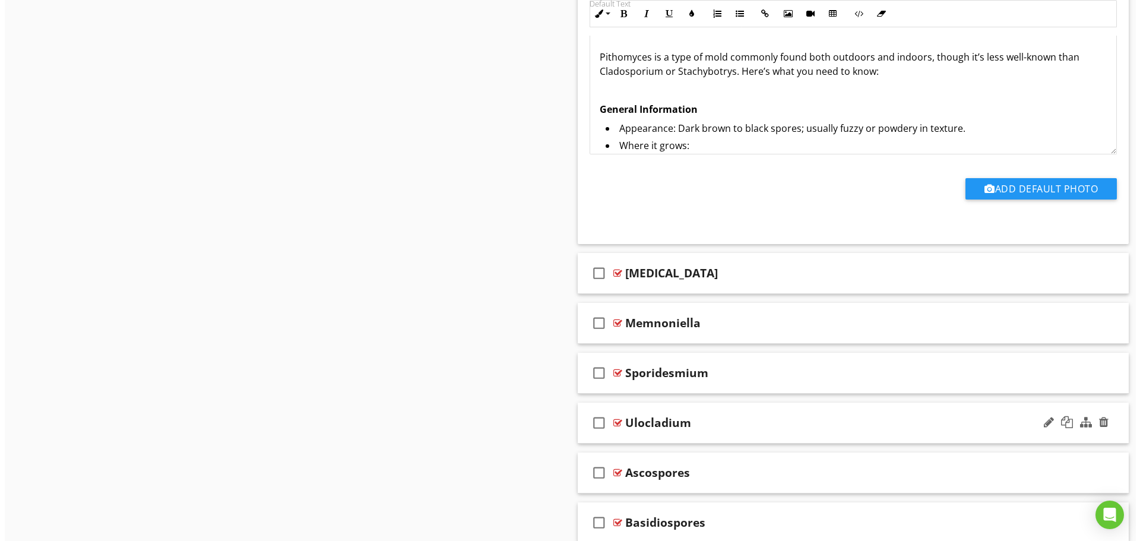
scroll to position [12033, 0]
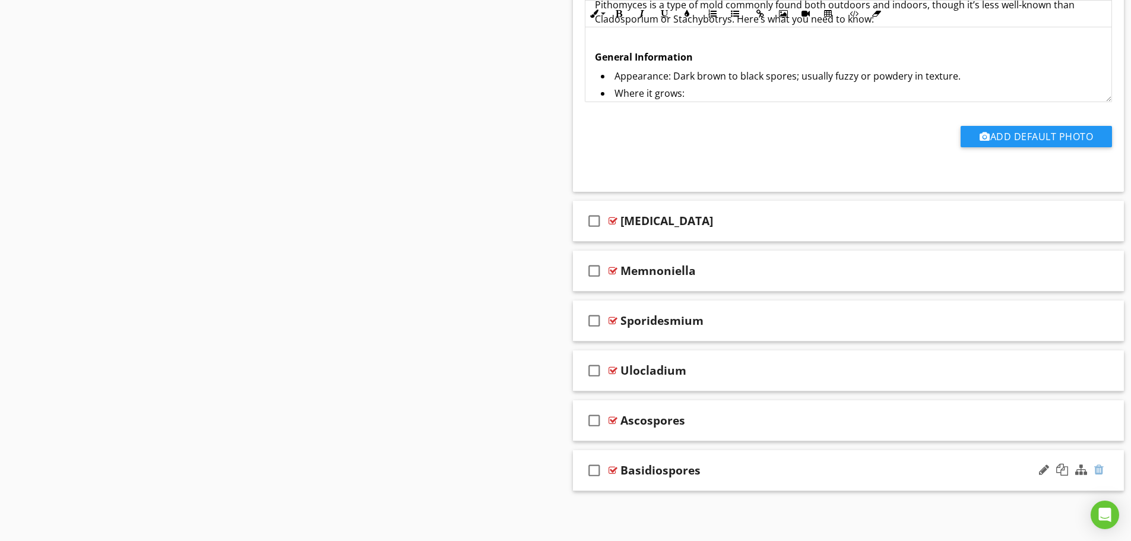
click at [1096, 467] on div at bounding box center [1098, 470] width 9 height 12
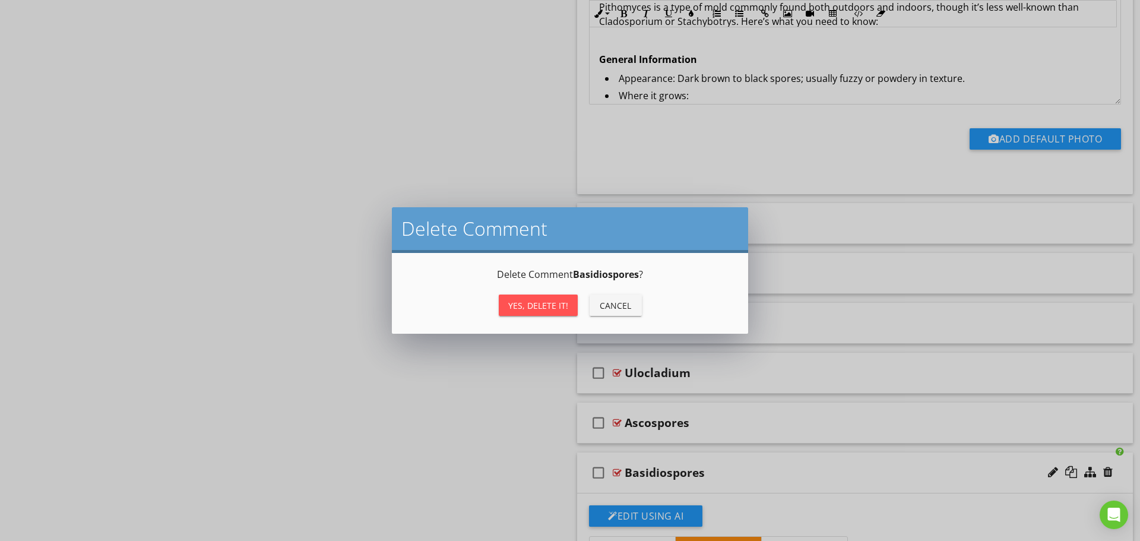
click at [541, 307] on div "Yes, Delete it!" at bounding box center [538, 305] width 60 height 12
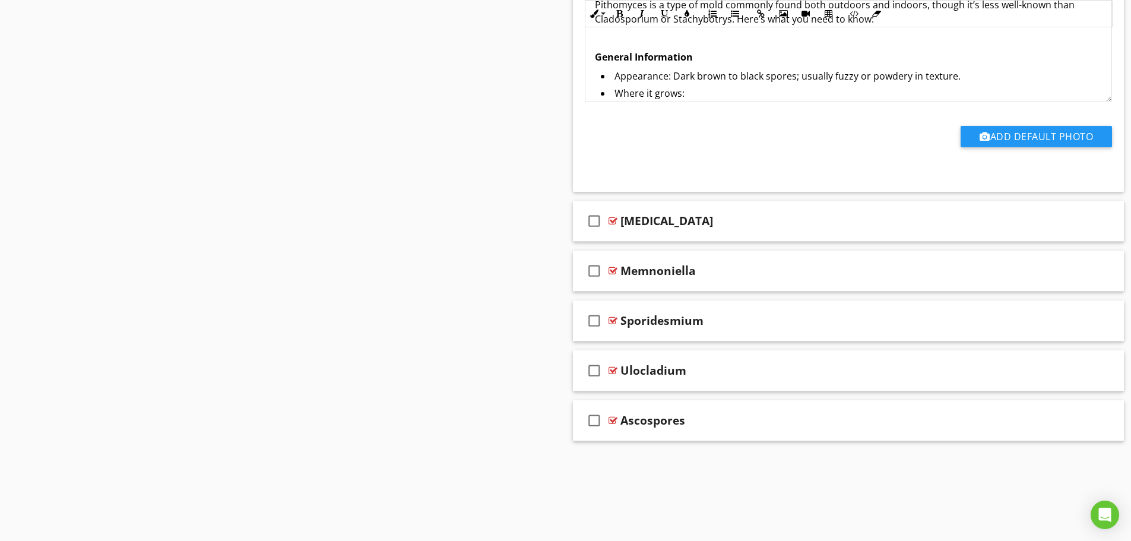
scroll to position [11983, 0]
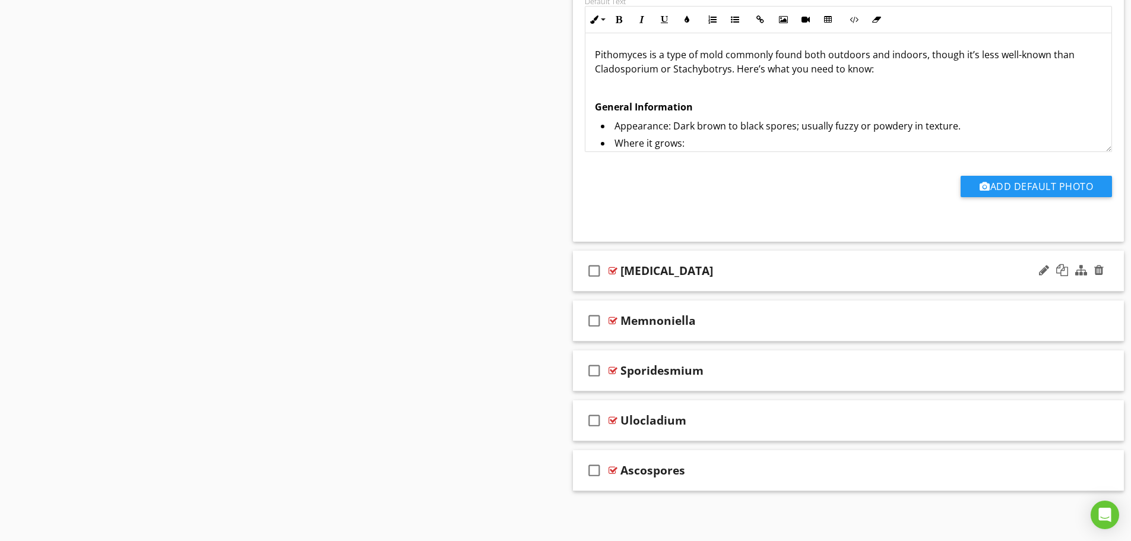
click at [709, 280] on div "check_box_outline_blank Basidiospore" at bounding box center [848, 271] width 551 height 41
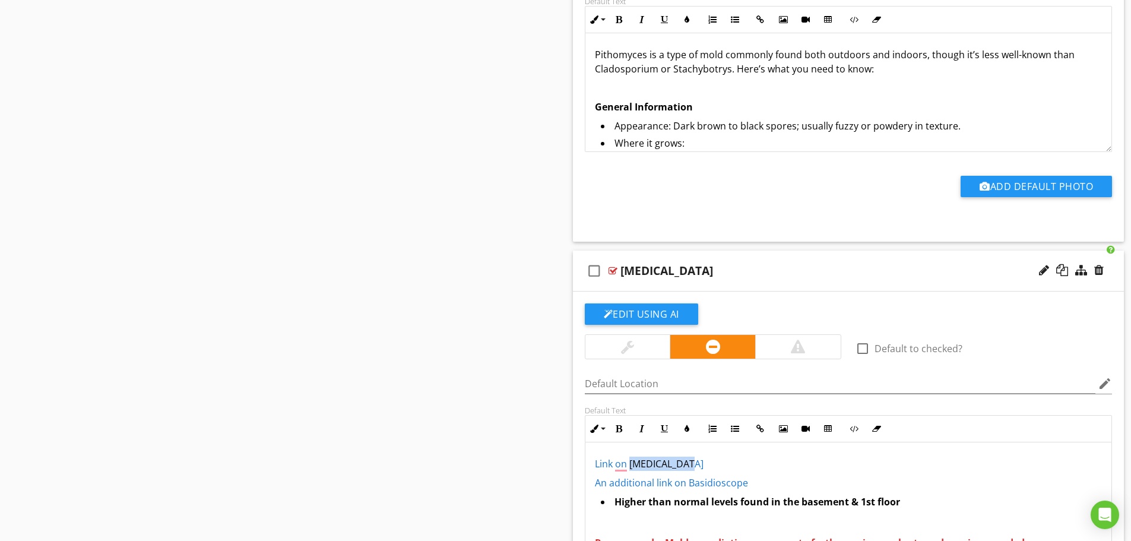
drag, startPoint x: 717, startPoint y: 467, endPoint x: 629, endPoint y: 471, distance: 87.9
click at [629, 471] on p "Link on Basidiospore" at bounding box center [849, 464] width 508 height 14
copy link "[MEDICAL_DATA]"
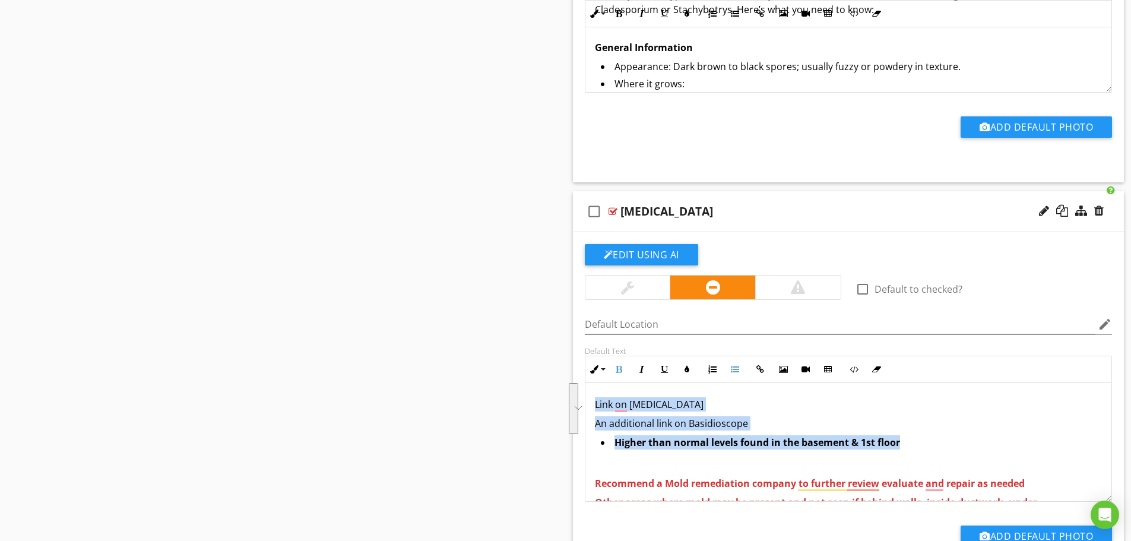
drag, startPoint x: 906, startPoint y: 408, endPoint x: 582, endPoint y: 353, distance: 328.3
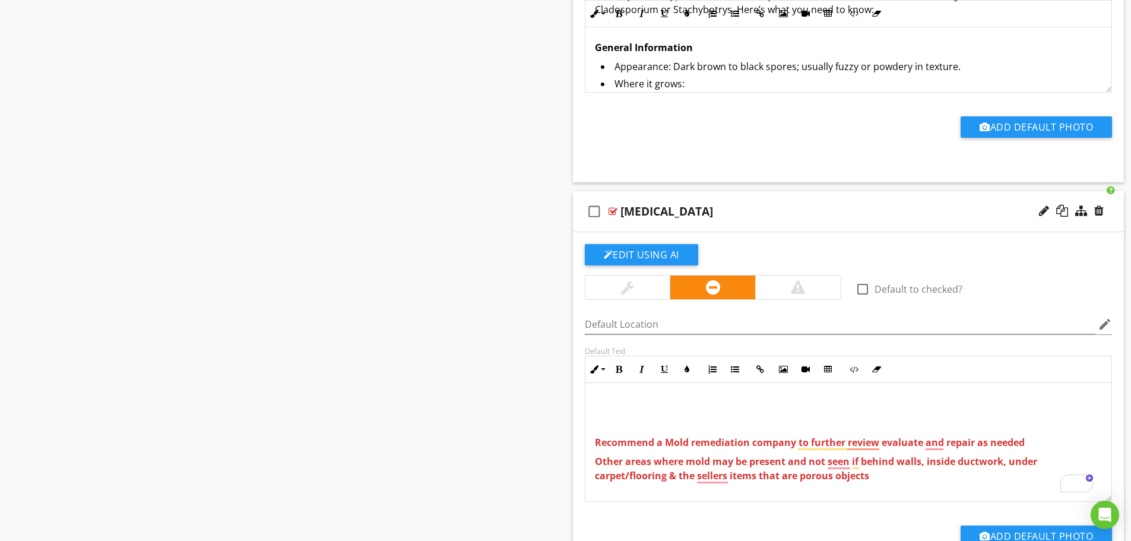
click at [691, 405] on p "To enrich screen reader interactions, please activate Accessibility in Grammarl…" at bounding box center [849, 404] width 508 height 14
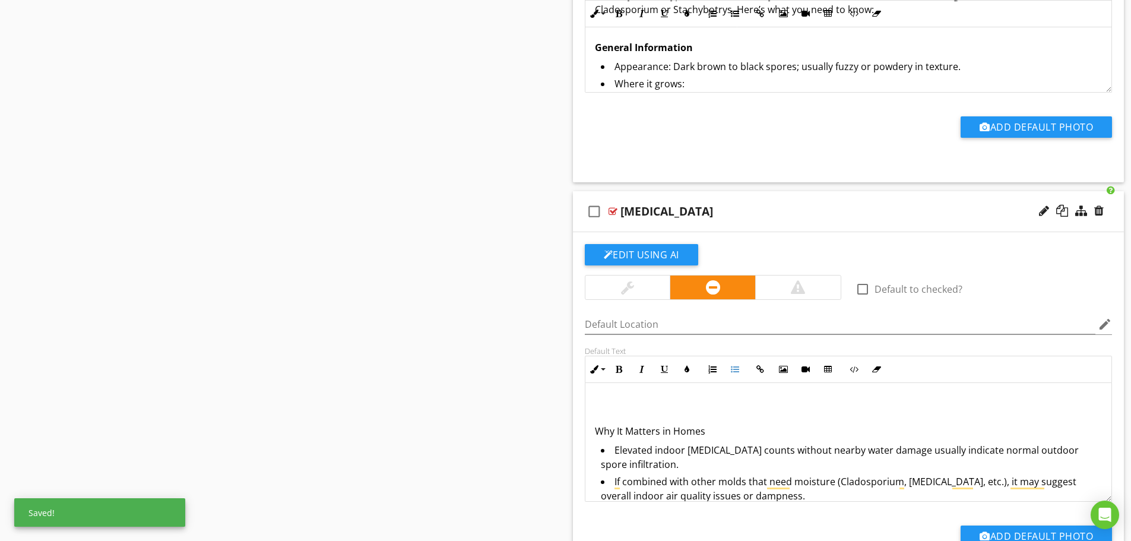
click at [682, 403] on div "Basidiospores are spores produced by fungi in the Basidiomycota group, which in…" at bounding box center [848, 273] width 527 height 636
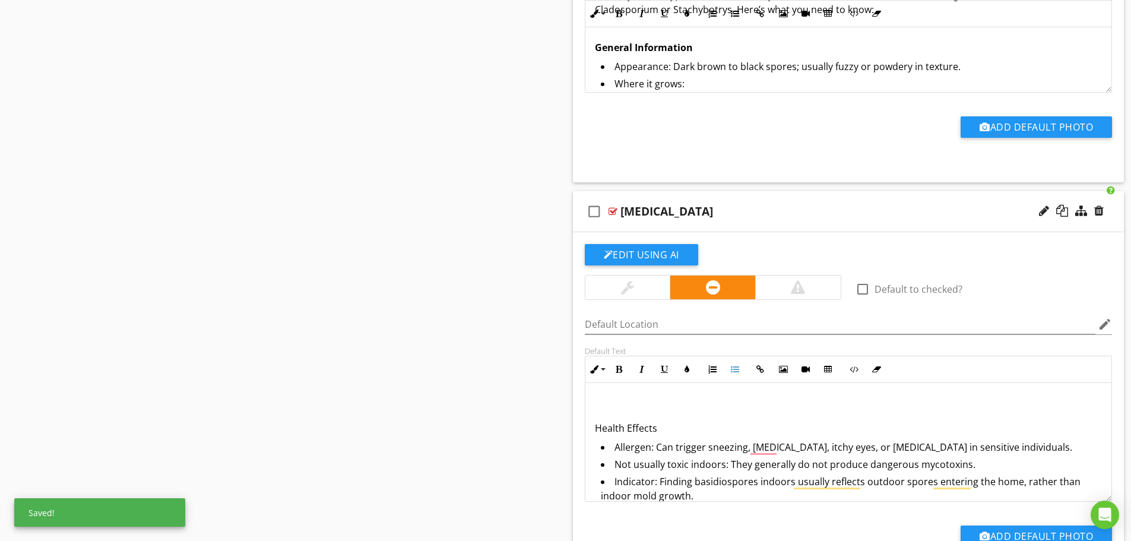
click at [652, 424] on p "Health Effects" at bounding box center [849, 428] width 508 height 14
click at [639, 404] on p "To enrich screen reader interactions, please activate Accessibility in Grammarl…" at bounding box center [849, 409] width 508 height 14
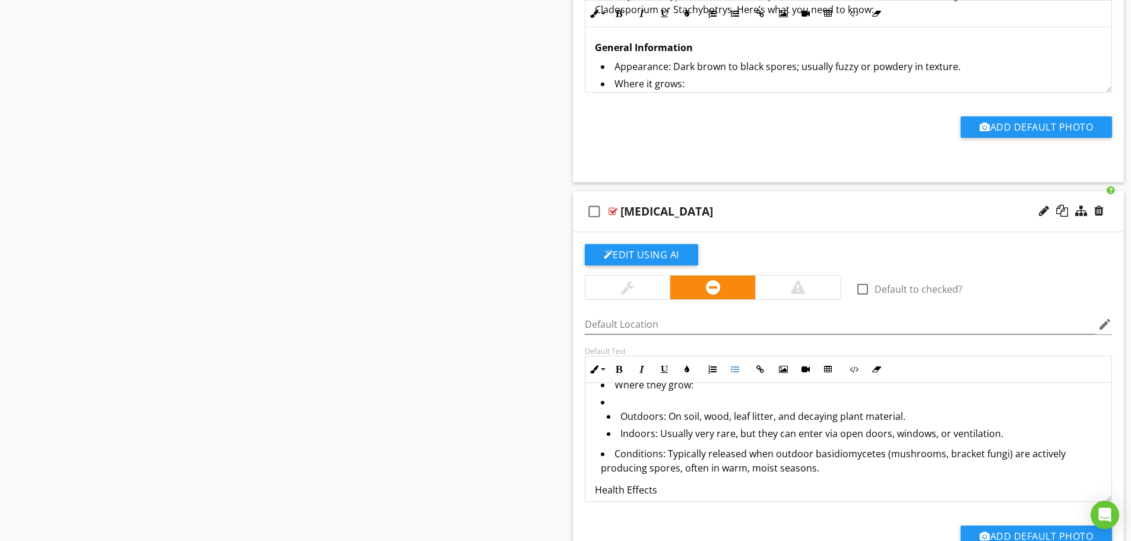
click at [619, 414] on li "Outdoors: On soil, wood, leaf litter, and decaying plant material." at bounding box center [855, 417] width 496 height 17
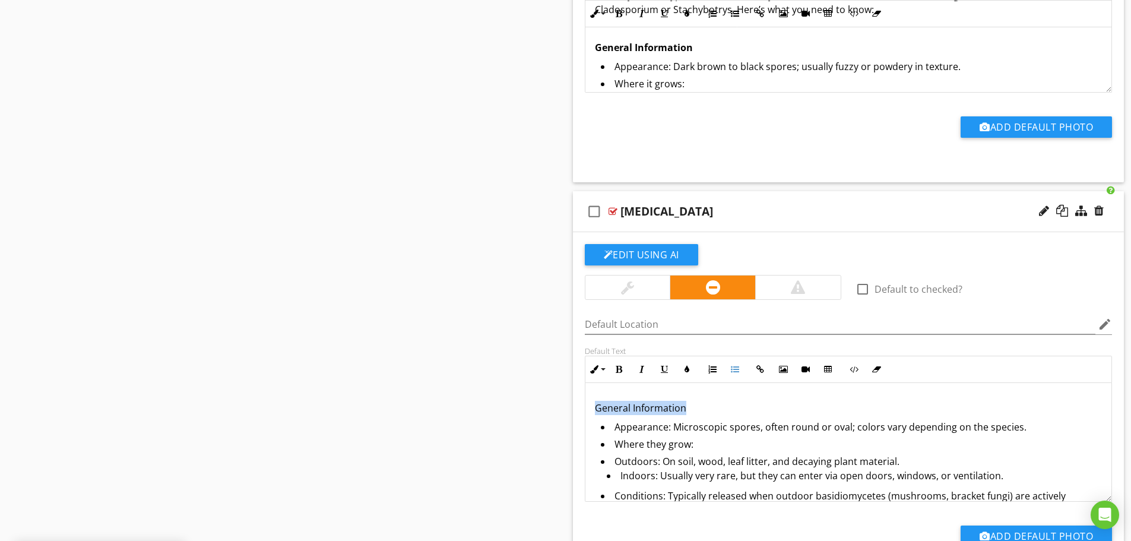
drag, startPoint x: 767, startPoint y: 411, endPoint x: 550, endPoint y: 407, distance: 217.3
click at [613, 375] on button "Bold" at bounding box center [619, 369] width 23 height 23
click at [744, 404] on p "General Information" at bounding box center [849, 408] width 508 height 14
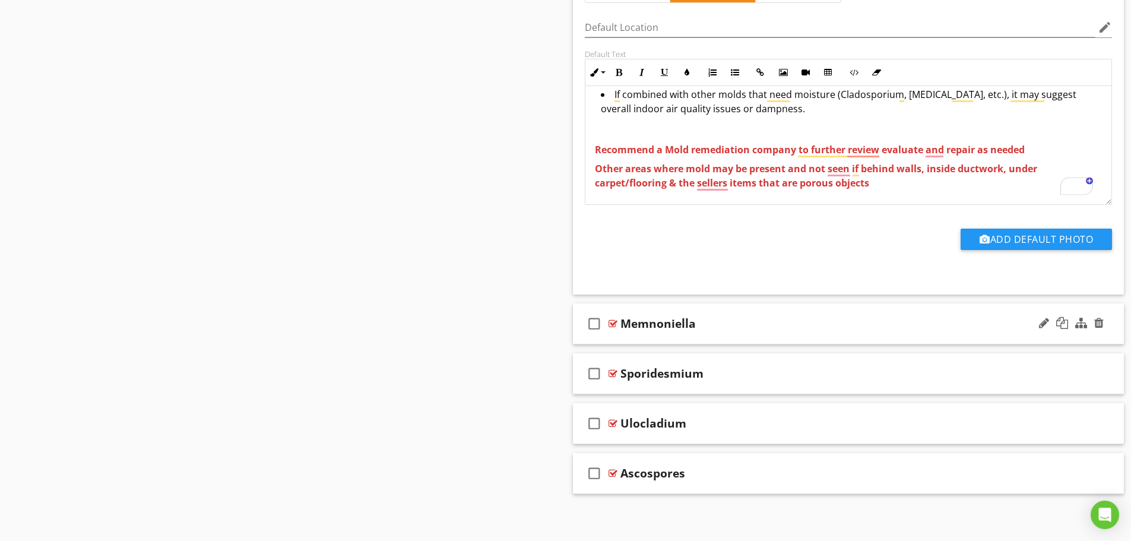
click at [748, 332] on div "check_box_outline_blank Memnoniella" at bounding box center [848, 323] width 551 height 41
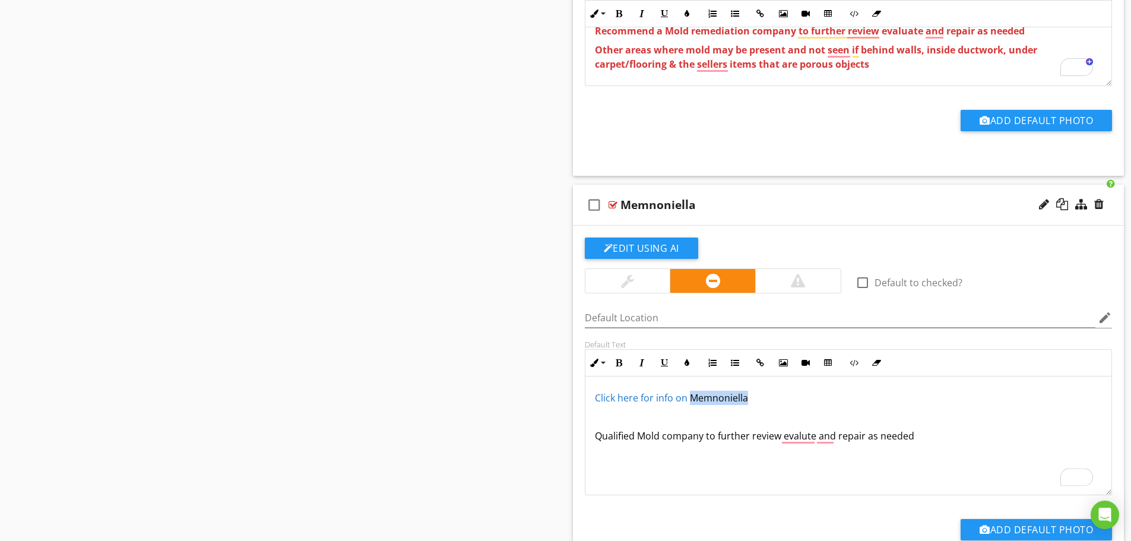
drag, startPoint x: 768, startPoint y: 404, endPoint x: 689, endPoint y: 398, distance: 79.2
click at [689, 398] on p "Click here for info on Memnoniella" at bounding box center [849, 398] width 508 height 14
copy link "Memnoniella"
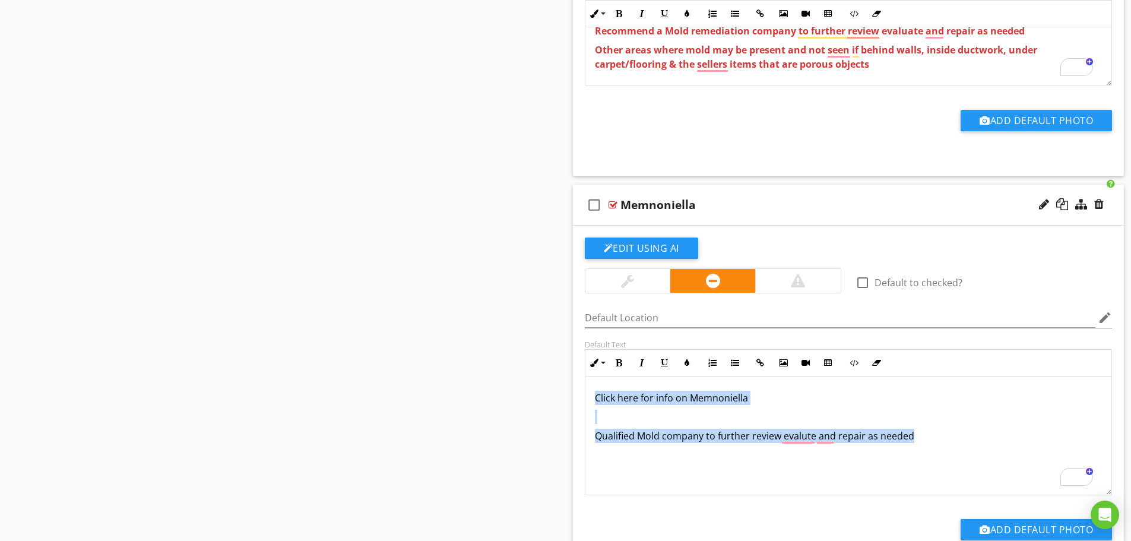
drag, startPoint x: 947, startPoint y: 433, endPoint x: 512, endPoint y: 363, distance: 440.8
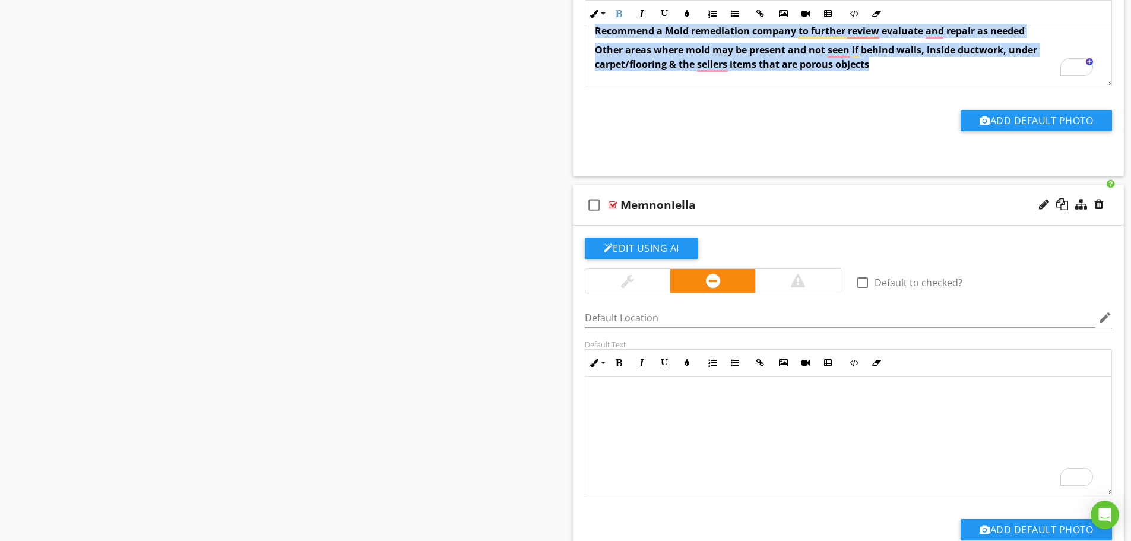
drag, startPoint x: 930, startPoint y: 65, endPoint x: 588, endPoint y: 31, distance: 343.1
copy div "Recommend a Mold remediation company to further review evaluate and repair as n…"
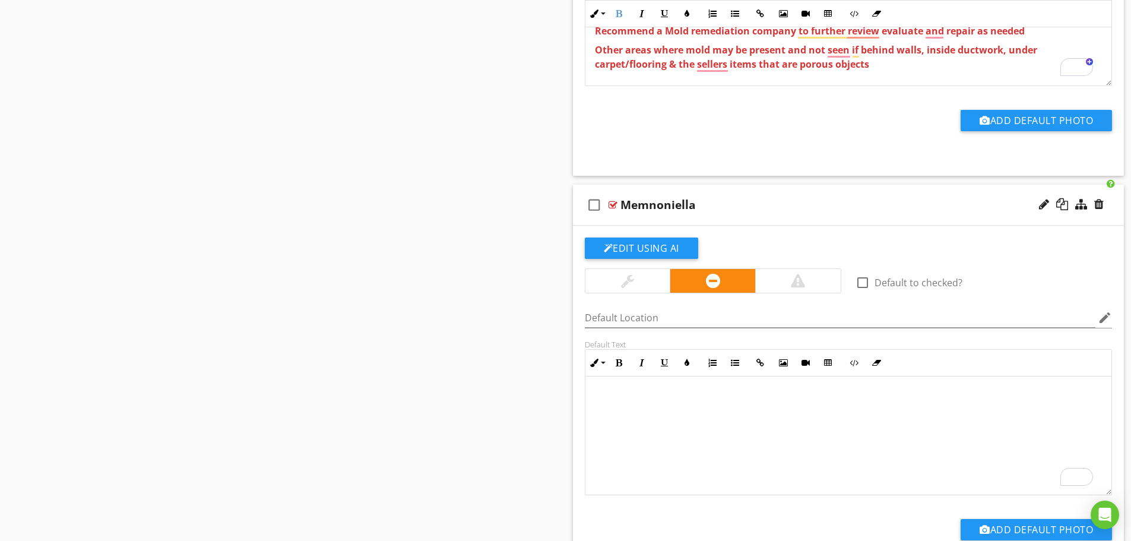
click at [635, 416] on div "To enrich screen reader interactions, please activate Accessibility in Grammarl…" at bounding box center [848, 435] width 527 height 119
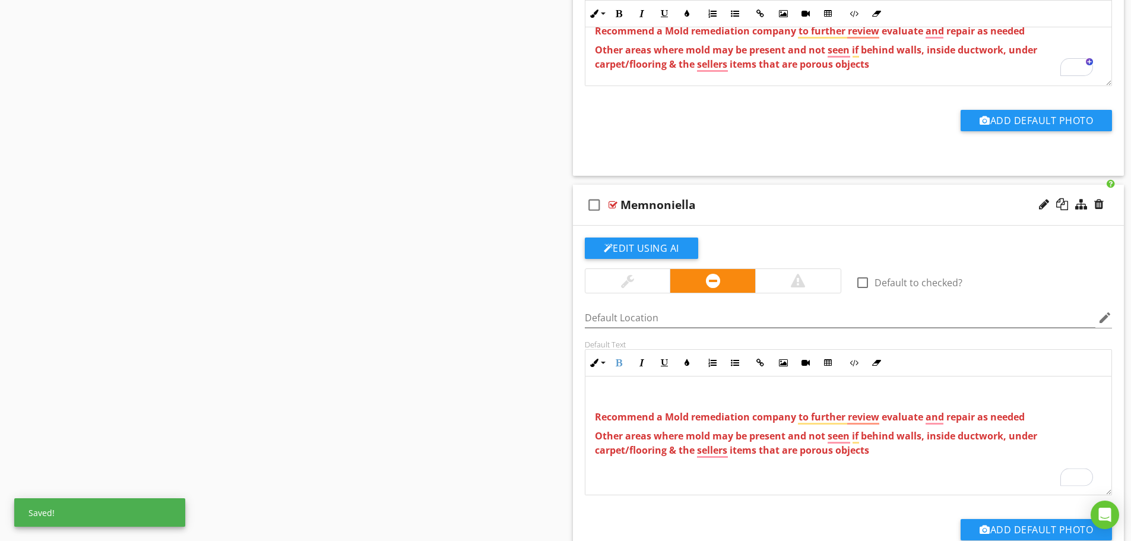
click at [651, 391] on p "To enrich screen reader interactions, please activate Accessibility in Grammarl…" at bounding box center [849, 398] width 508 height 14
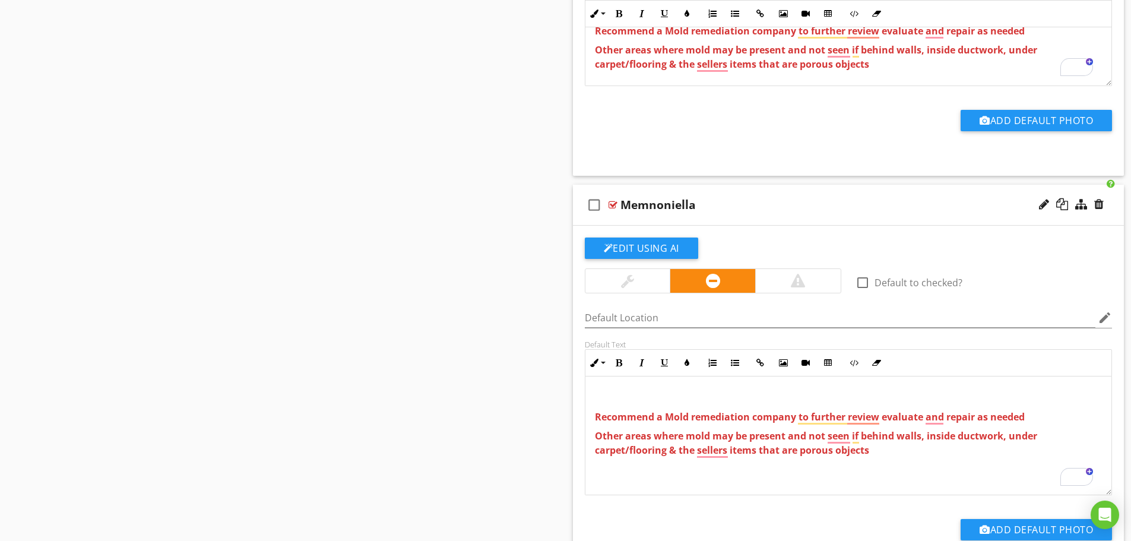
click at [640, 388] on div "Recommend a Mold remediation company to further review evaluate and repair as n…" at bounding box center [848, 435] width 527 height 119
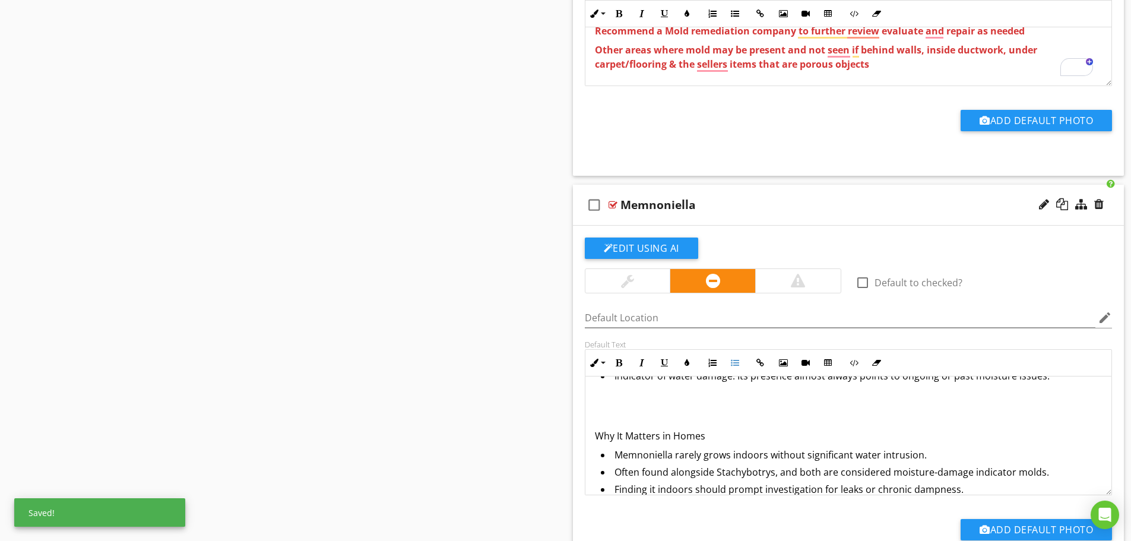
click at [615, 413] on p "To enrich screen reader interactions, please activate Accessibility in Grammarl…" at bounding box center [849, 417] width 508 height 14
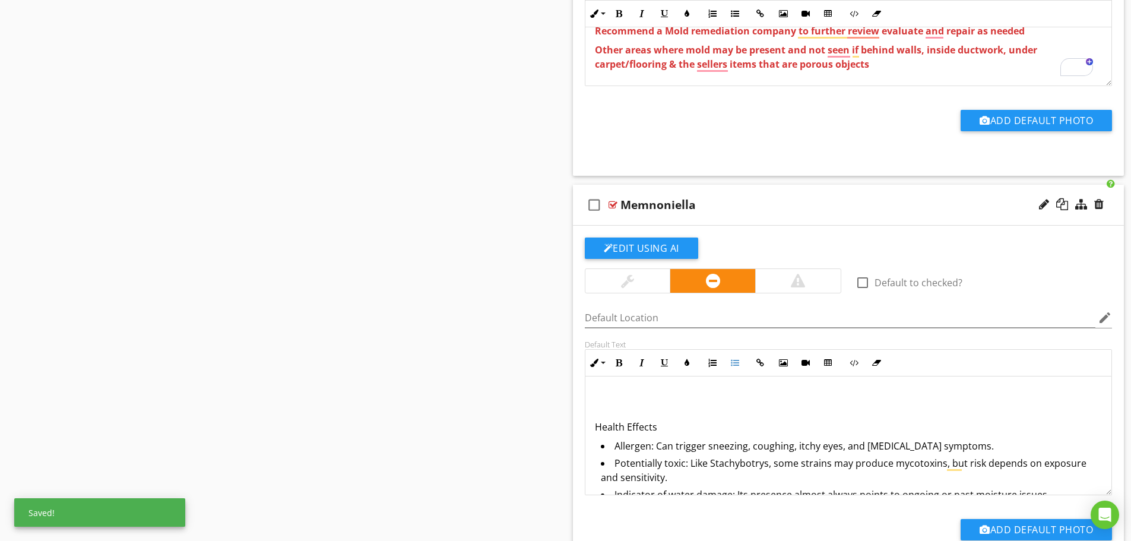
click at [631, 400] on div "Memnoniella is a type of mold closely related to Stachybotrys, often considered…" at bounding box center [848, 406] width 527 height 479
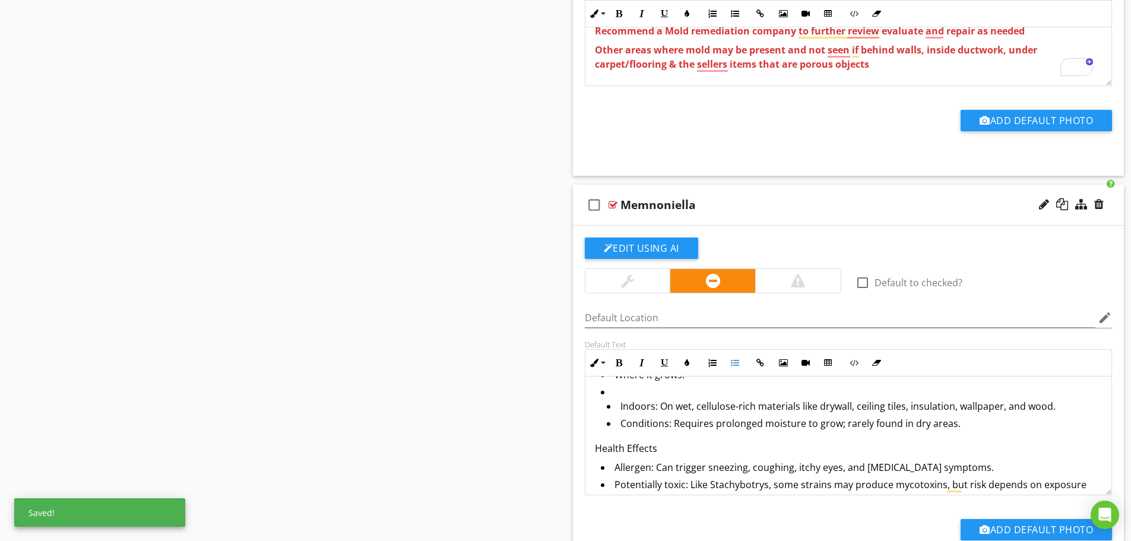
click at [614, 403] on li "Indoors: On wet, cellulose-rich materials like drywall, ceiling tiles, insulati…" at bounding box center [855, 407] width 496 height 17
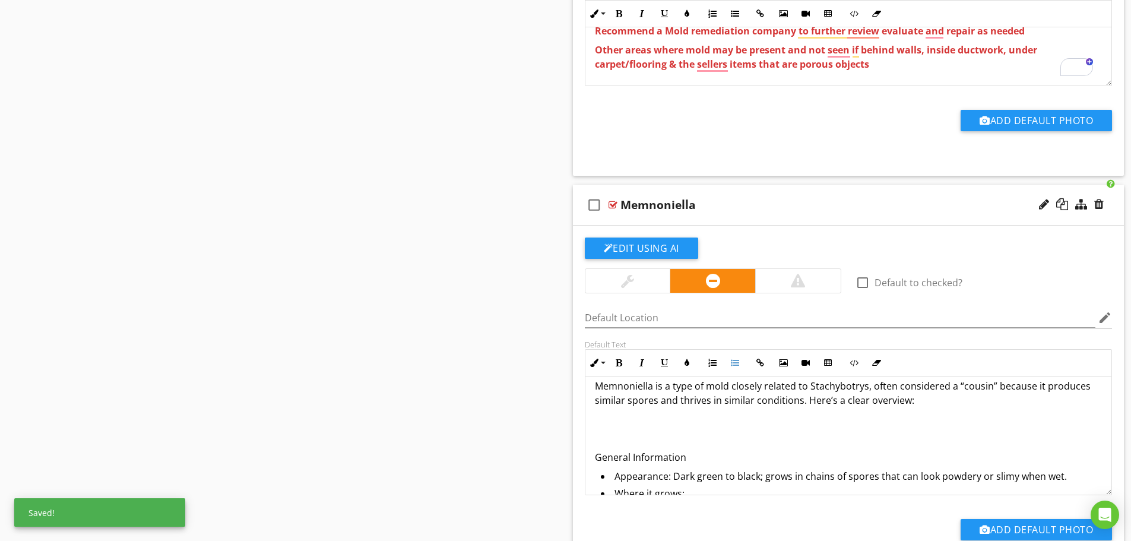
click at [617, 426] on p "To enrich screen reader interactions, please activate Accessibility in Grammarl…" at bounding box center [849, 419] width 508 height 14
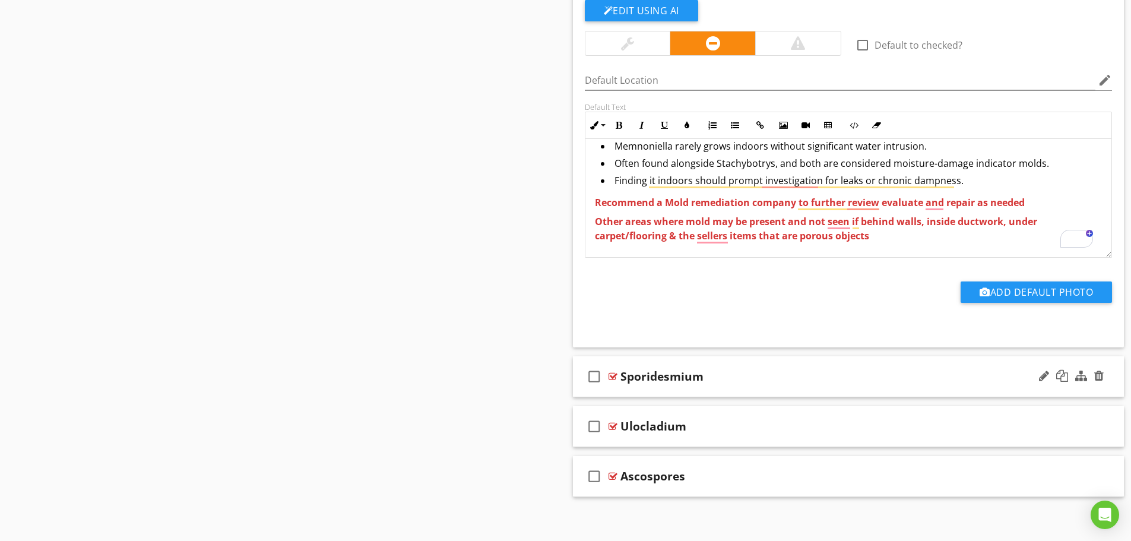
click at [679, 391] on div "check_box_outline_blank Sporidesmium" at bounding box center [848, 376] width 551 height 41
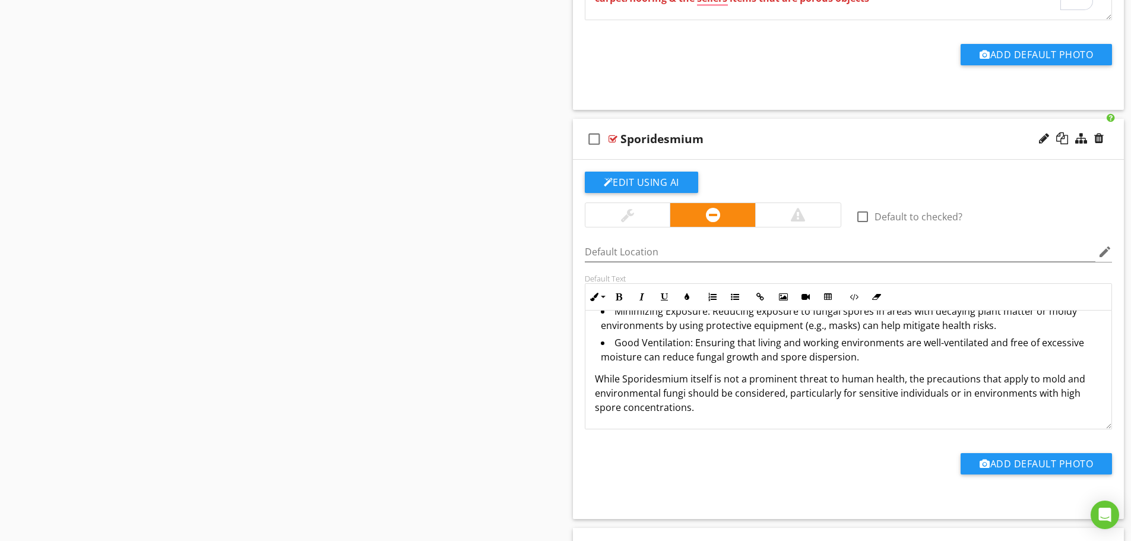
click at [727, 409] on p "While Sporidesmium itself is not a prominent threat to human health, the precau…" at bounding box center [849, 393] width 508 height 43
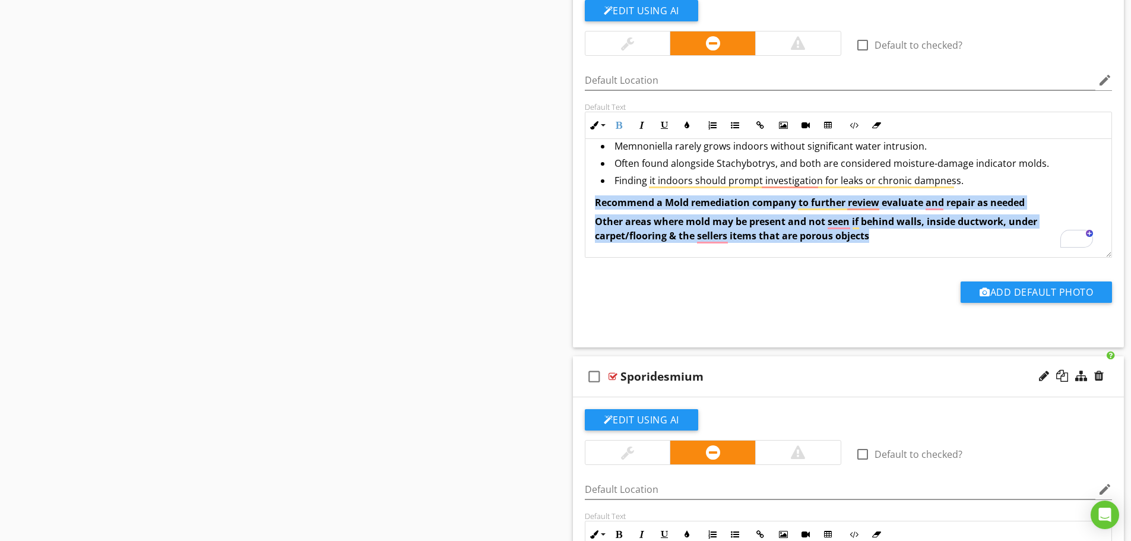
drag, startPoint x: 885, startPoint y: 237, endPoint x: 593, endPoint y: 201, distance: 294.3
click at [593, 201] on div "Memnoniella is a type of mold closely related to Stachybotrys, often considered…" at bounding box center [848, 54] width 527 height 405
copy div "Recommend a Mold remediation company to further review evaluate and repair as n…"
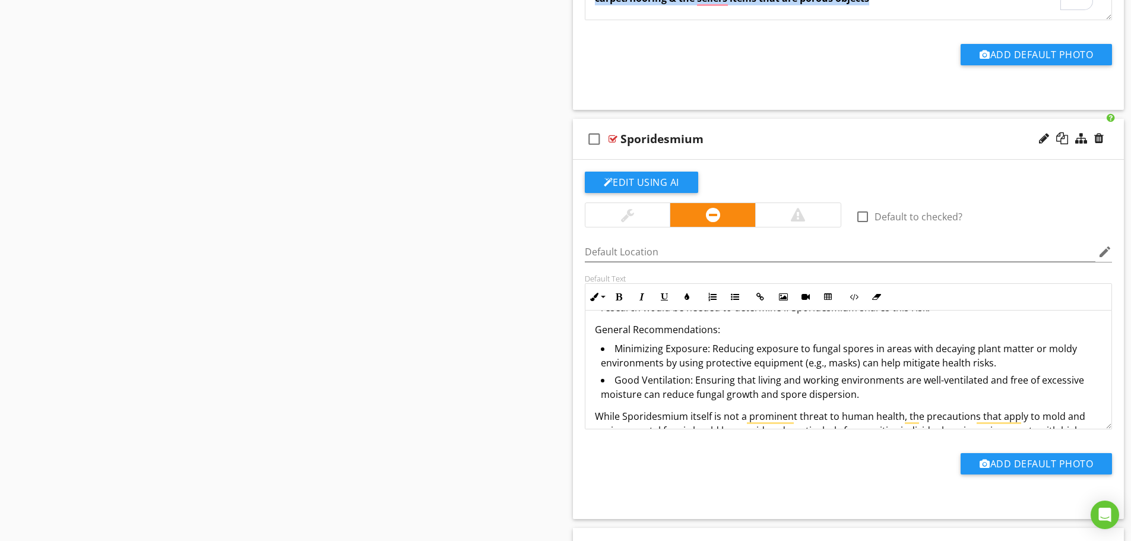
scroll to position [430, 0]
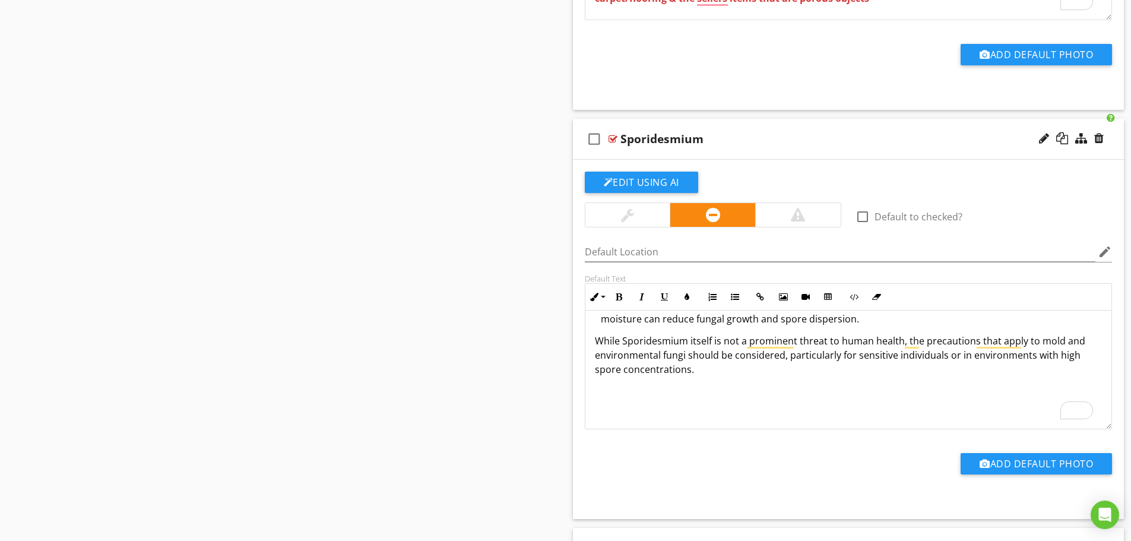
click at [785, 382] on p "To enrich screen reader interactions, please activate Accessibility in Grammarl…" at bounding box center [849, 388] width 508 height 14
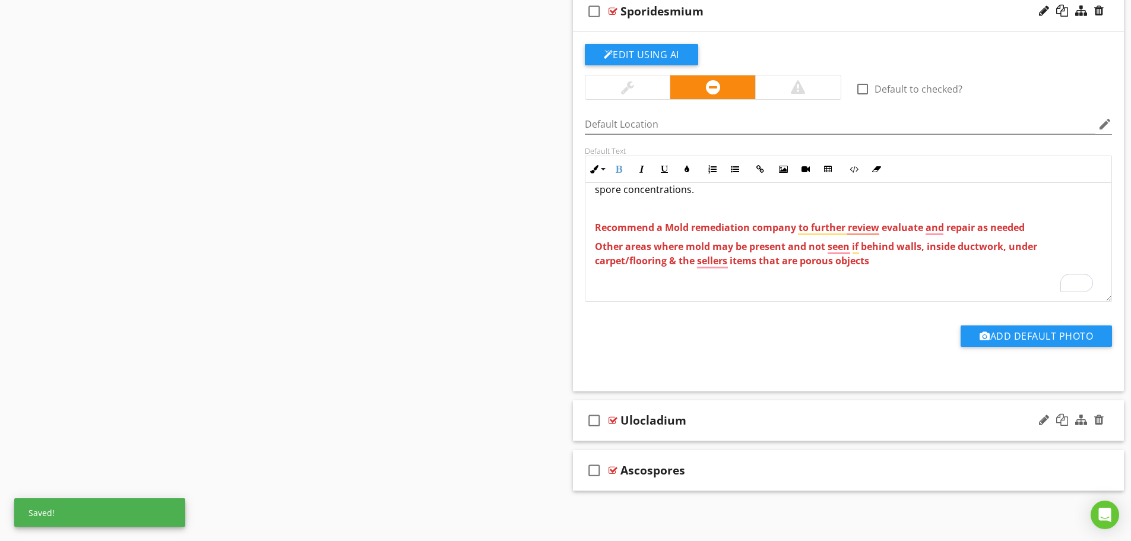
click at [723, 439] on div "check_box_outline_blank Ulocladium" at bounding box center [848, 420] width 551 height 41
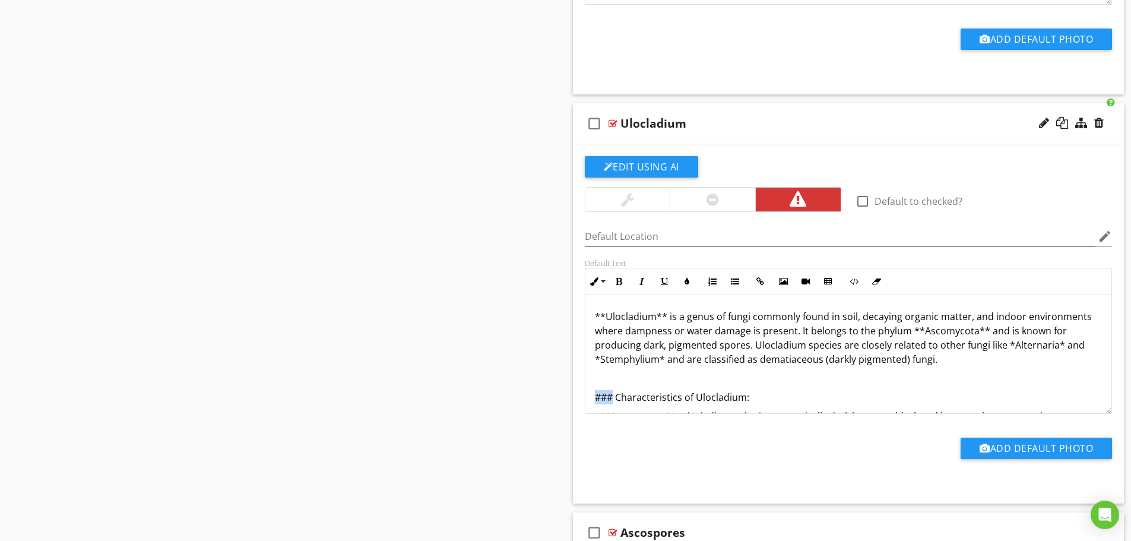
drag, startPoint x: 613, startPoint y: 391, endPoint x: 568, endPoint y: 391, distance: 44.5
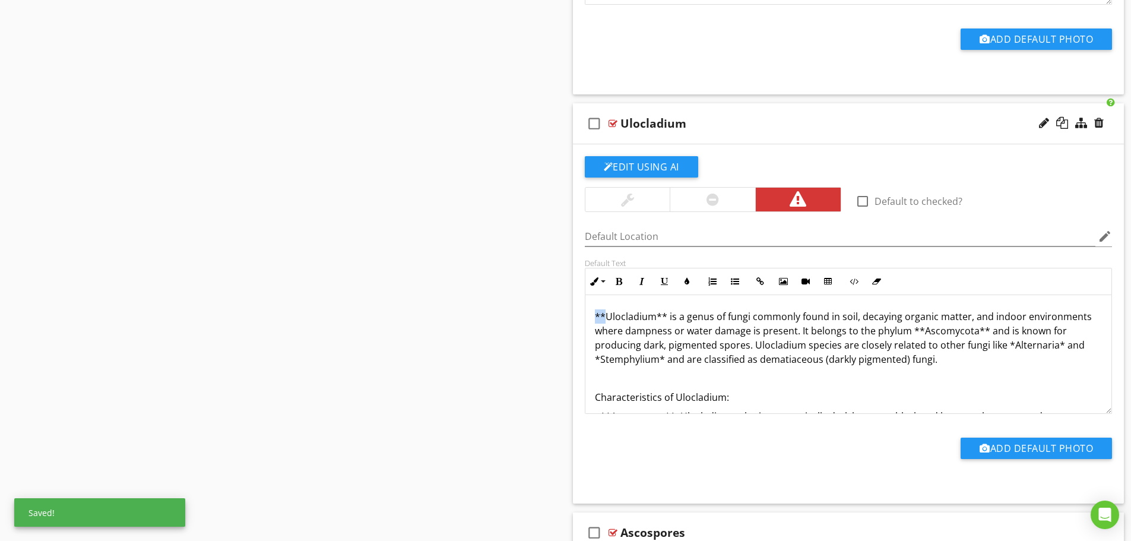
drag, startPoint x: 606, startPoint y: 316, endPoint x: 581, endPoint y: 316, distance: 24.9
click at [581, 316] on div "Default Text Inline Style XLarge Large Normal Small Light Small/Light Bold Ital…" at bounding box center [849, 336] width 542 height 156
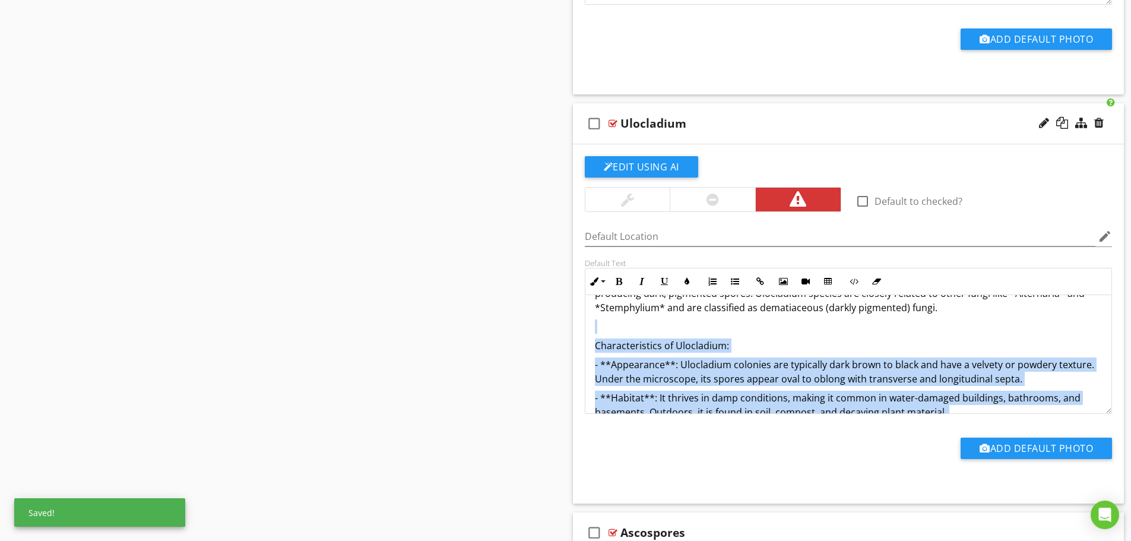
drag, startPoint x: 612, startPoint y: 301, endPoint x: 592, endPoint y: 303, distance: 19.7
click at [592, 303] on div "Ulocladium** is a genus of fungi commonly found in soil, decaying organic matte…" at bounding box center [848, 410] width 527 height 332
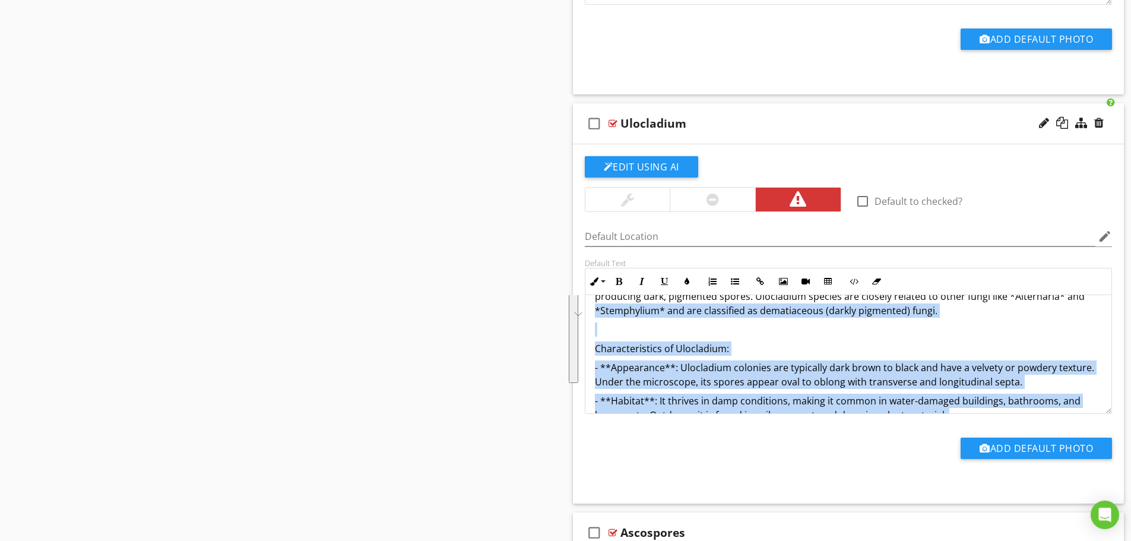
click at [648, 325] on p "To enrich screen reader interactions, please activate Accessibility in Grammarl…" at bounding box center [849, 329] width 508 height 14
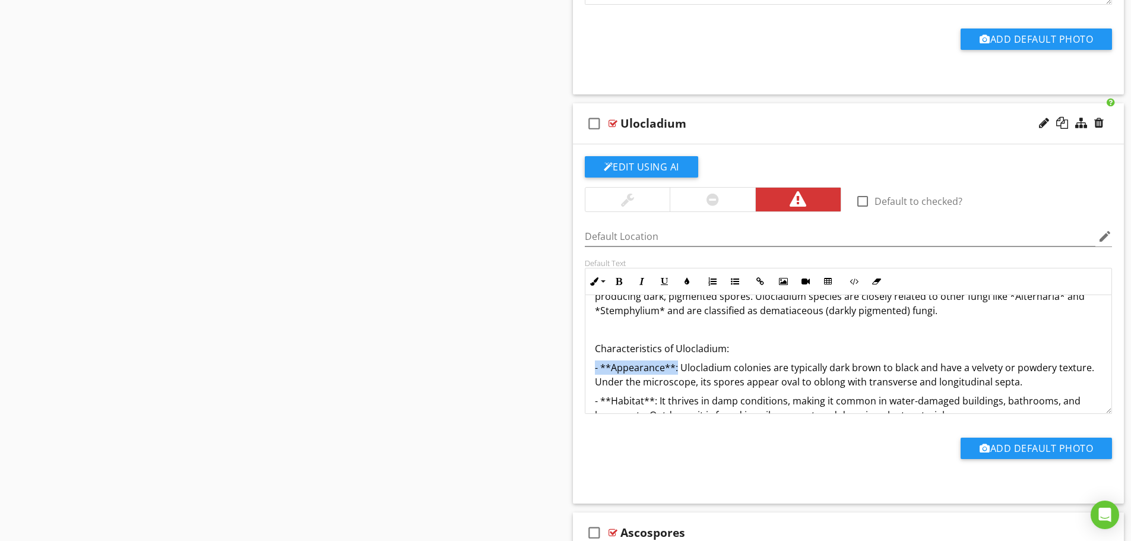
drag, startPoint x: 677, startPoint y: 368, endPoint x: 560, endPoint y: 372, distance: 117.6
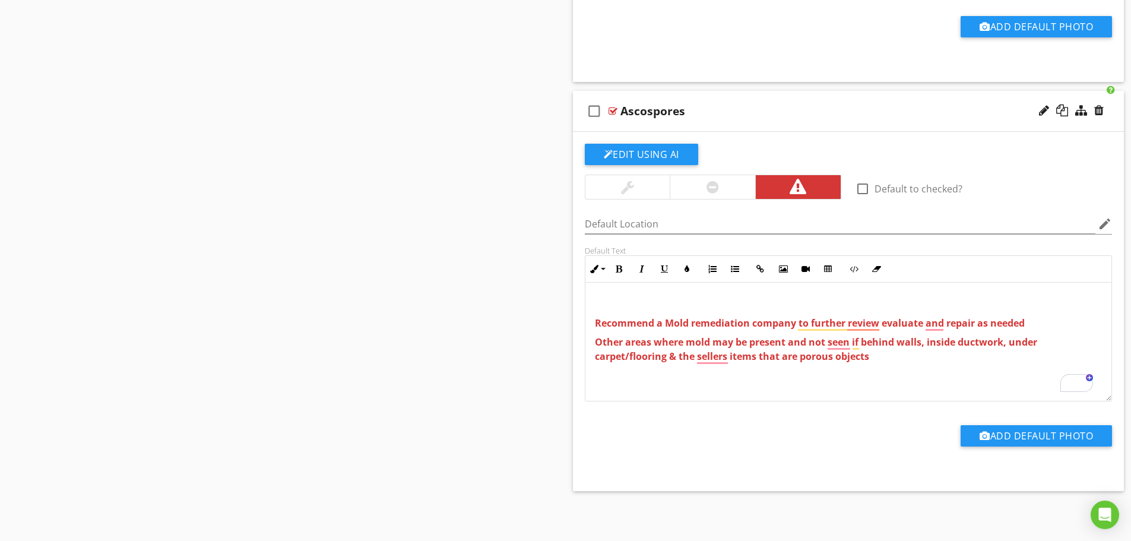
click at [626, 289] on div "Recommend a Mold remediation company to further review evaluate and repair as n…" at bounding box center [848, 342] width 527 height 119
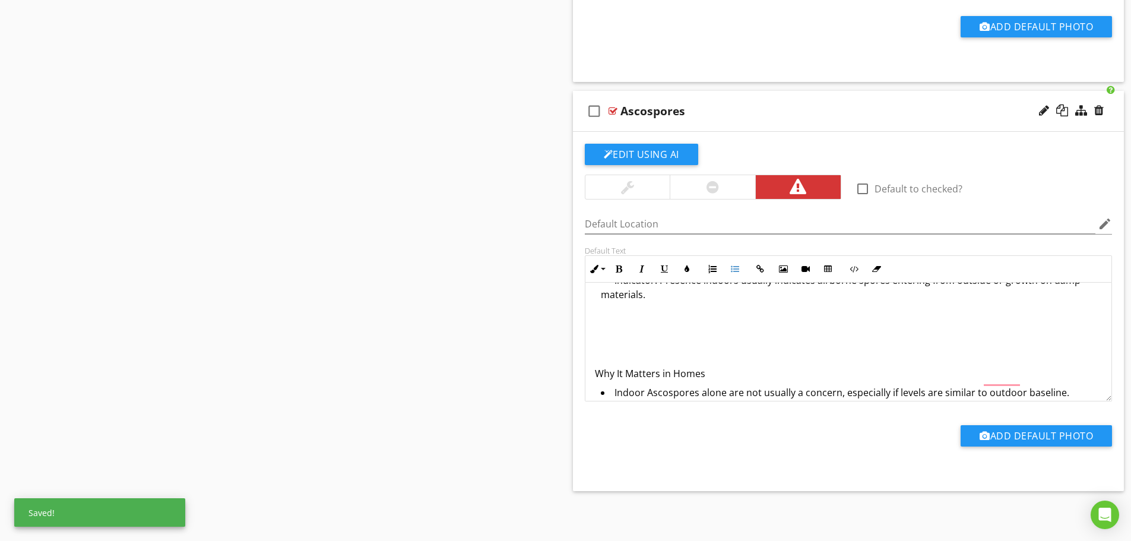
click at [611, 347] on p "To enrich screen reader interactions, please activate Accessibility in Grammarl…" at bounding box center [849, 354] width 508 height 14
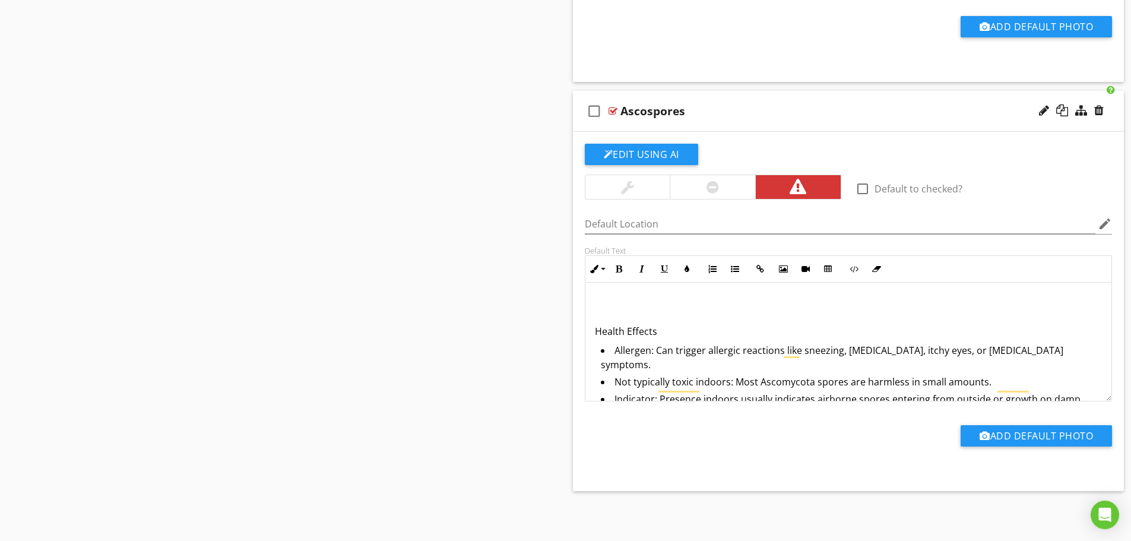
click at [609, 305] on p "To enrich screen reader interactions, please activate Accessibility in Grammarl…" at bounding box center [849, 312] width 508 height 14
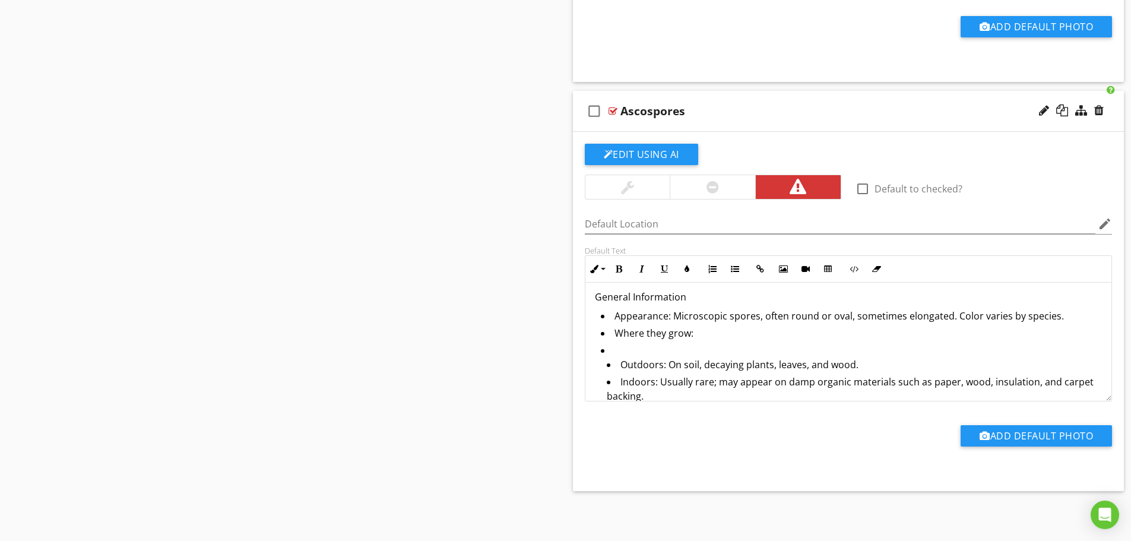
click at [615, 363] on li "Outdoors: On soil, decaying plants, leaves, and wood." at bounding box center [855, 365] width 496 height 17
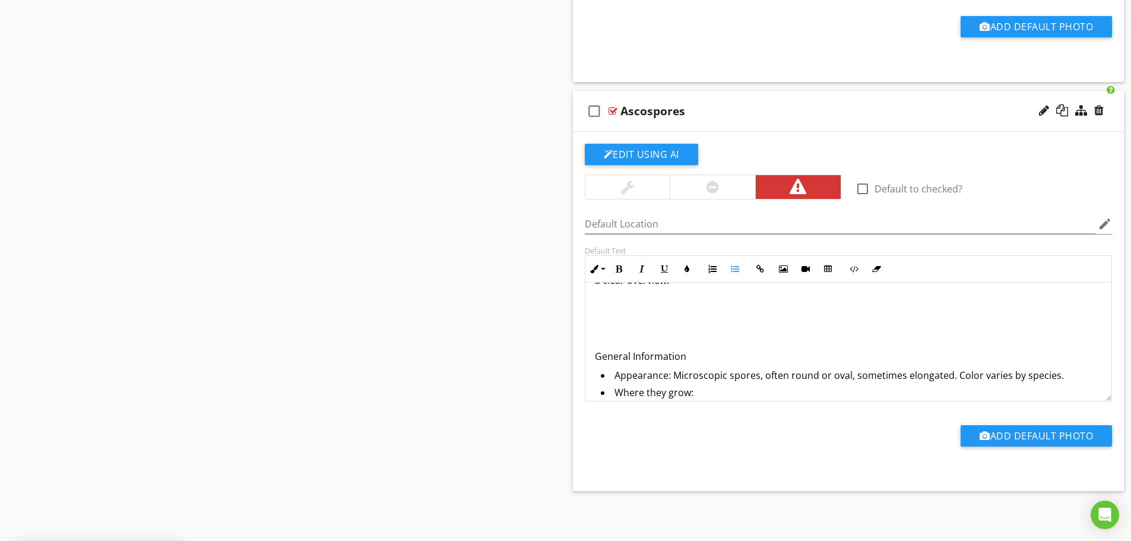
click at [622, 327] on div "Ascospores are spores produced by fungi in the Ascomycota group, which is a ver…" at bounding box center [848, 497] width 527 height 505
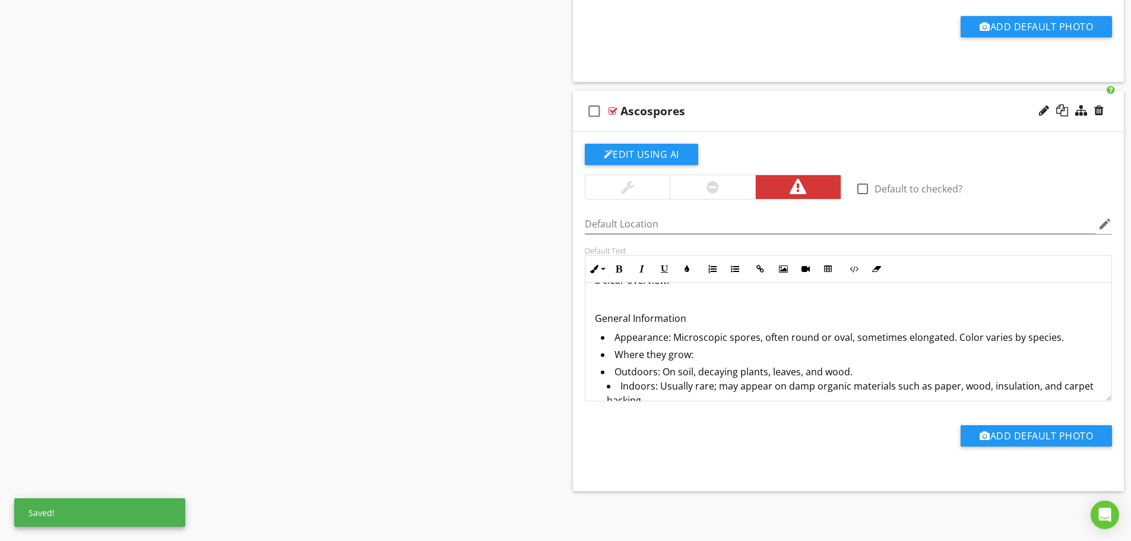
type textarea "<l>&ipsu;Dolorsitam con adipis elitsedd ei tempo in utl Etdolorema aliqu, enima…"
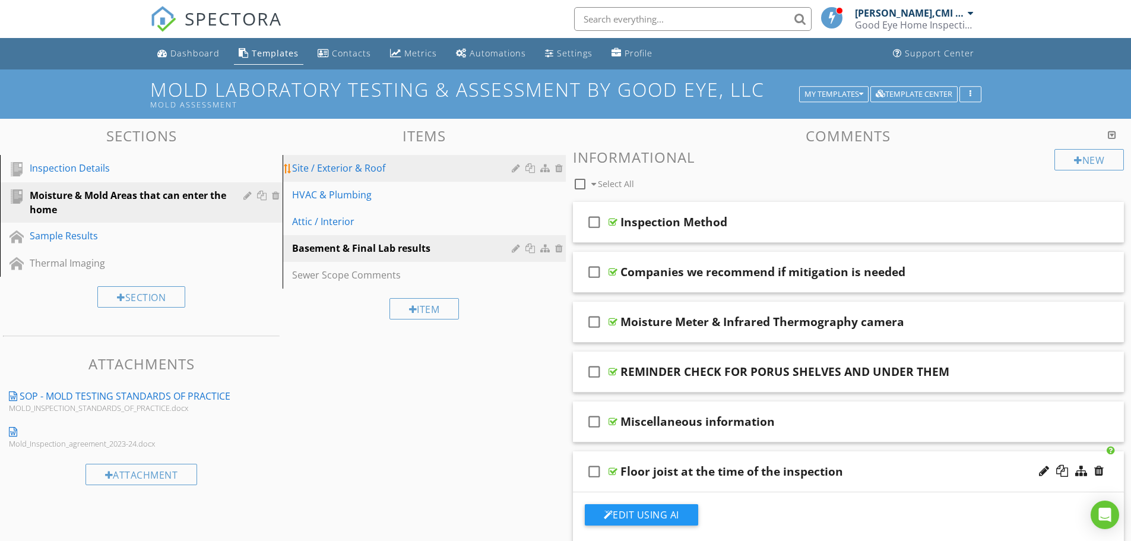
click at [331, 173] on div "Site / Exterior & Roof" at bounding box center [403, 168] width 223 height 14
